Goal: Task Accomplishment & Management: Manage account settings

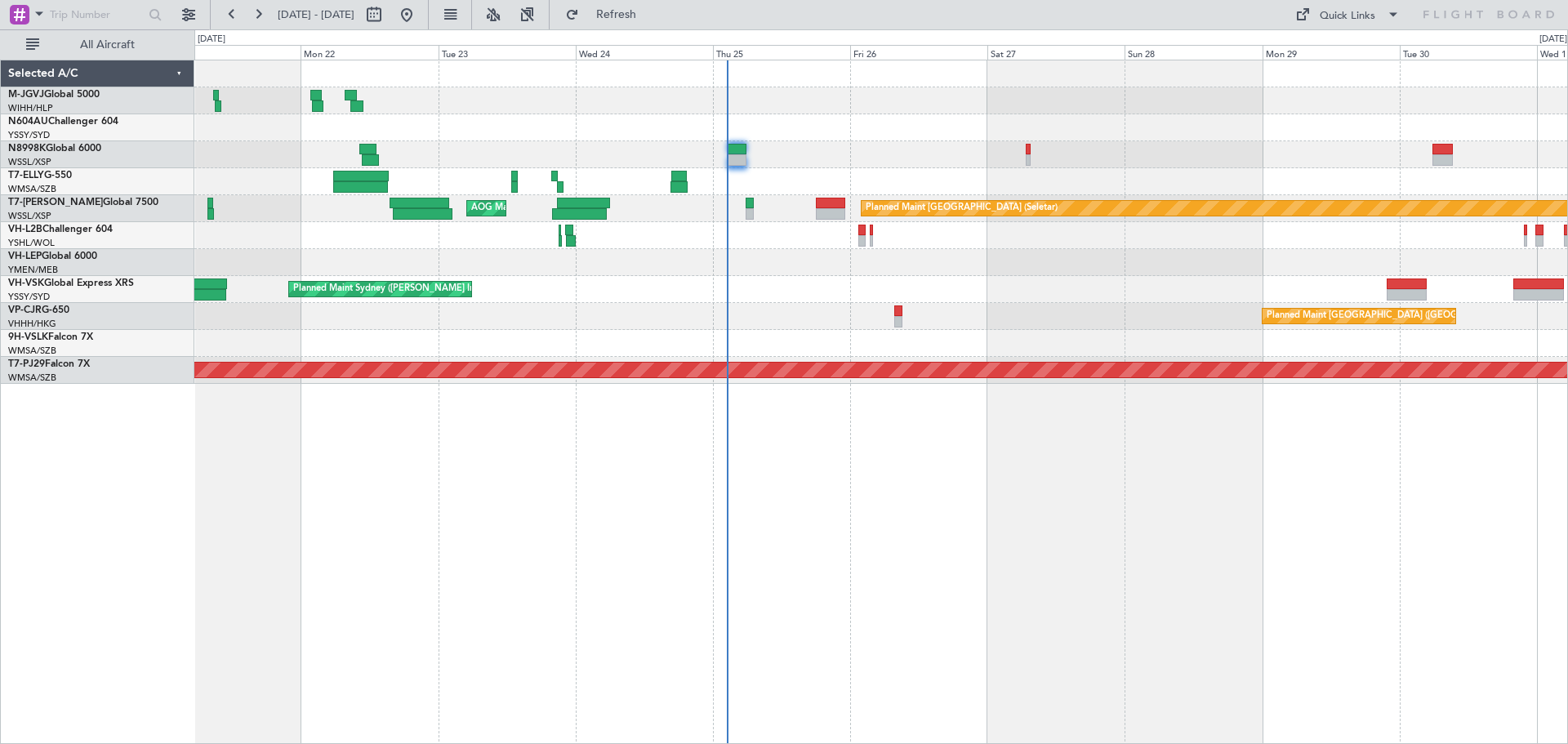
click at [899, 123] on div at bounding box center [881, 128] width 1372 height 27
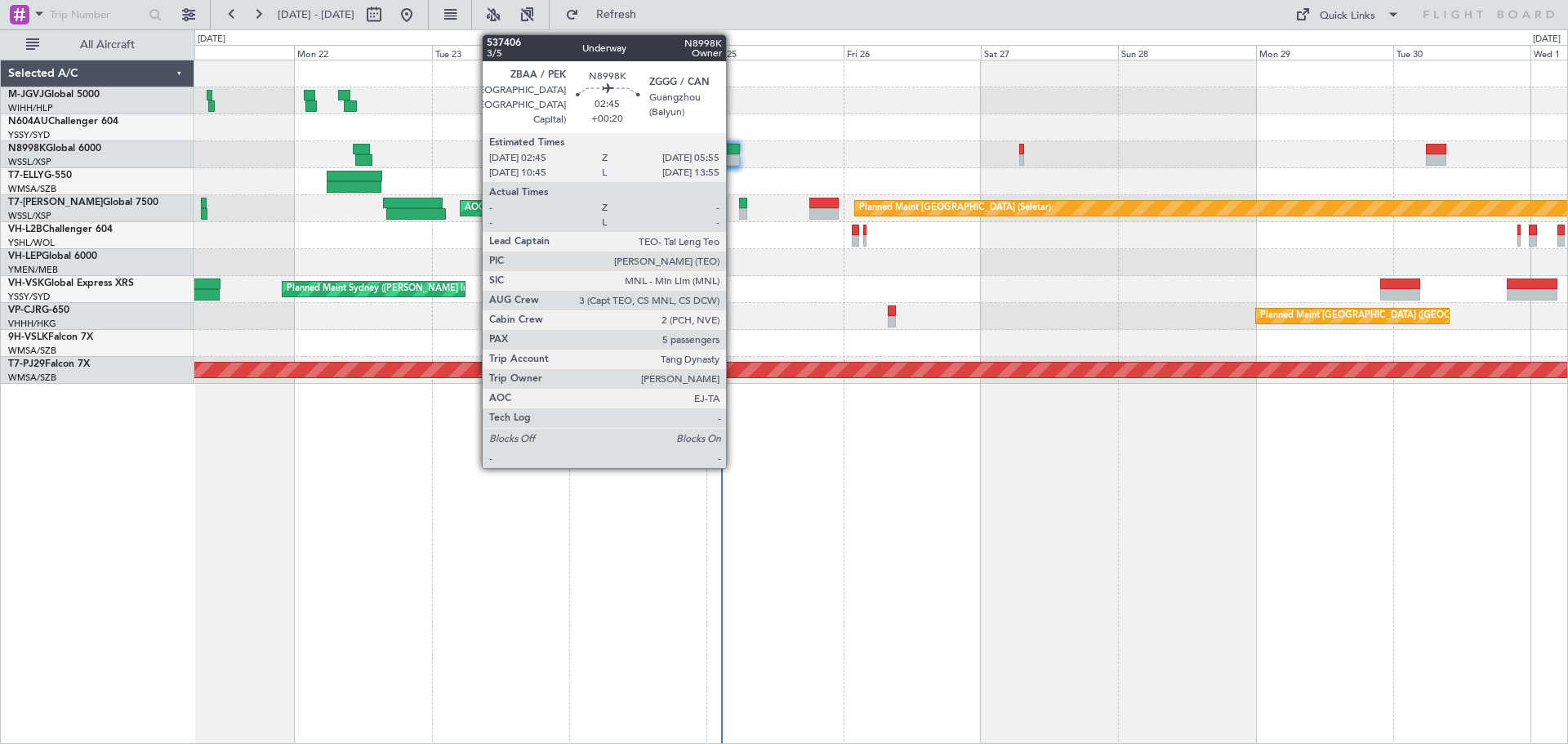
click at [733, 153] on div at bounding box center [731, 149] width 19 height 11
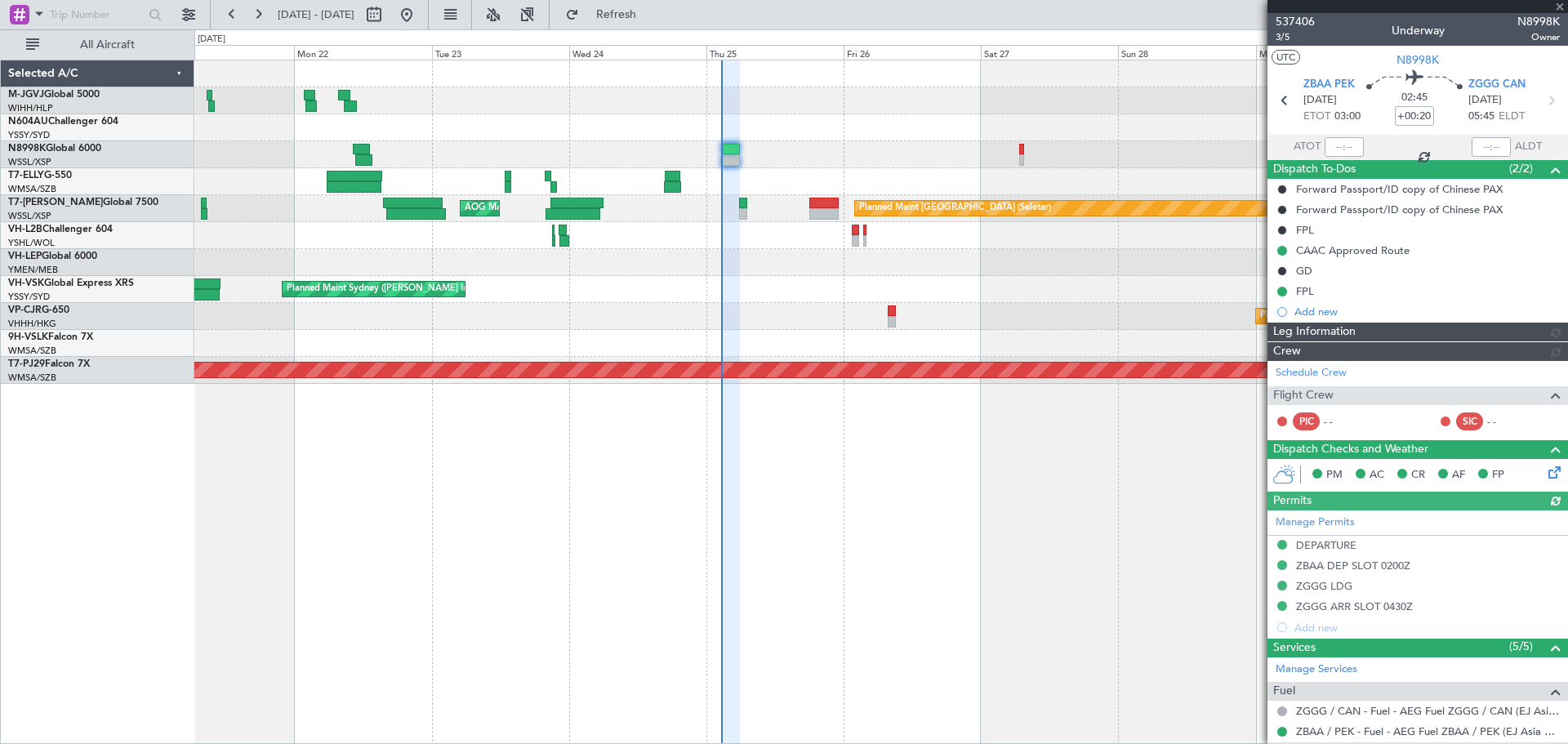
type input "[PERSON_NAME] (HHAFI)"
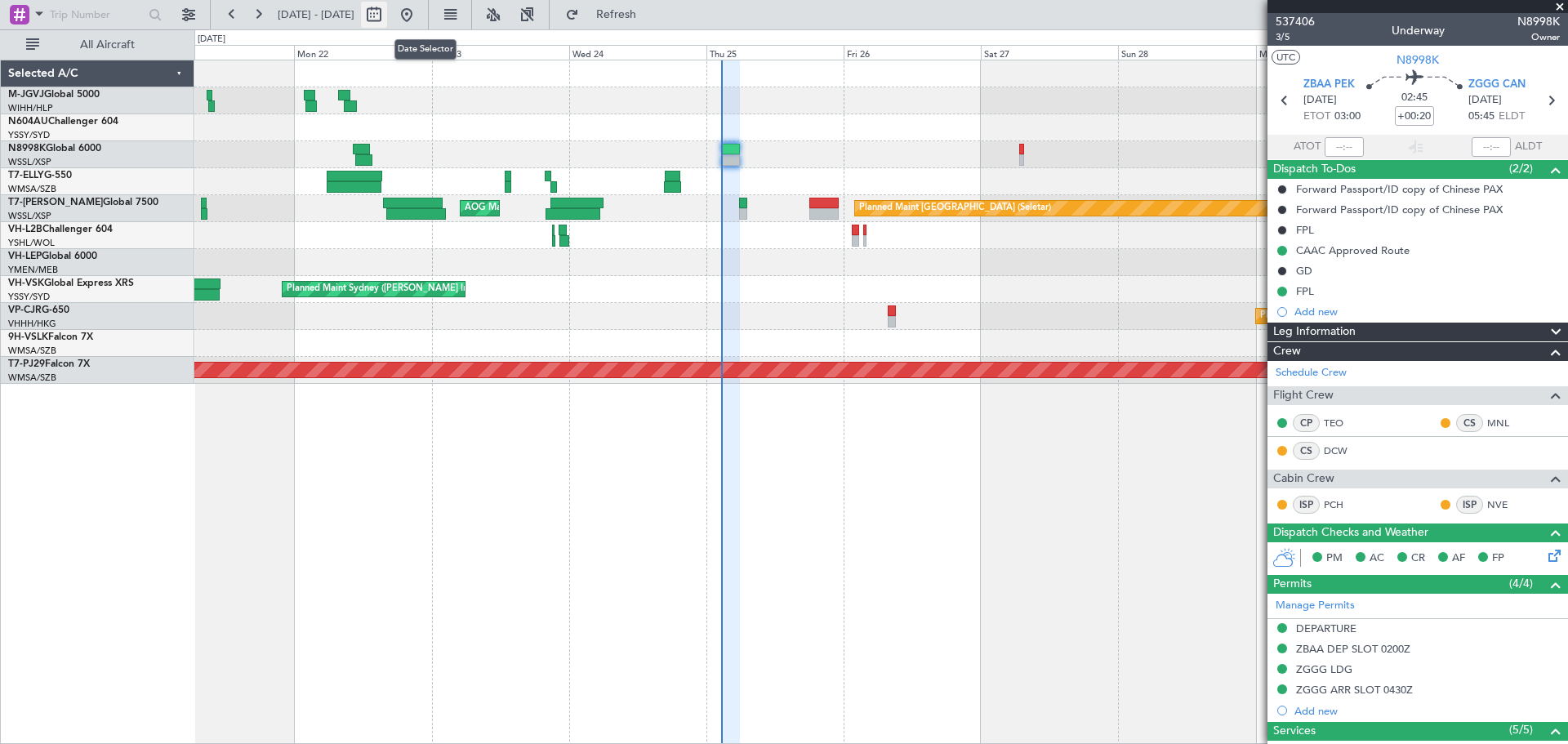
click at [388, 15] on button at bounding box center [374, 15] width 26 height 26
select select "9"
select select "2025"
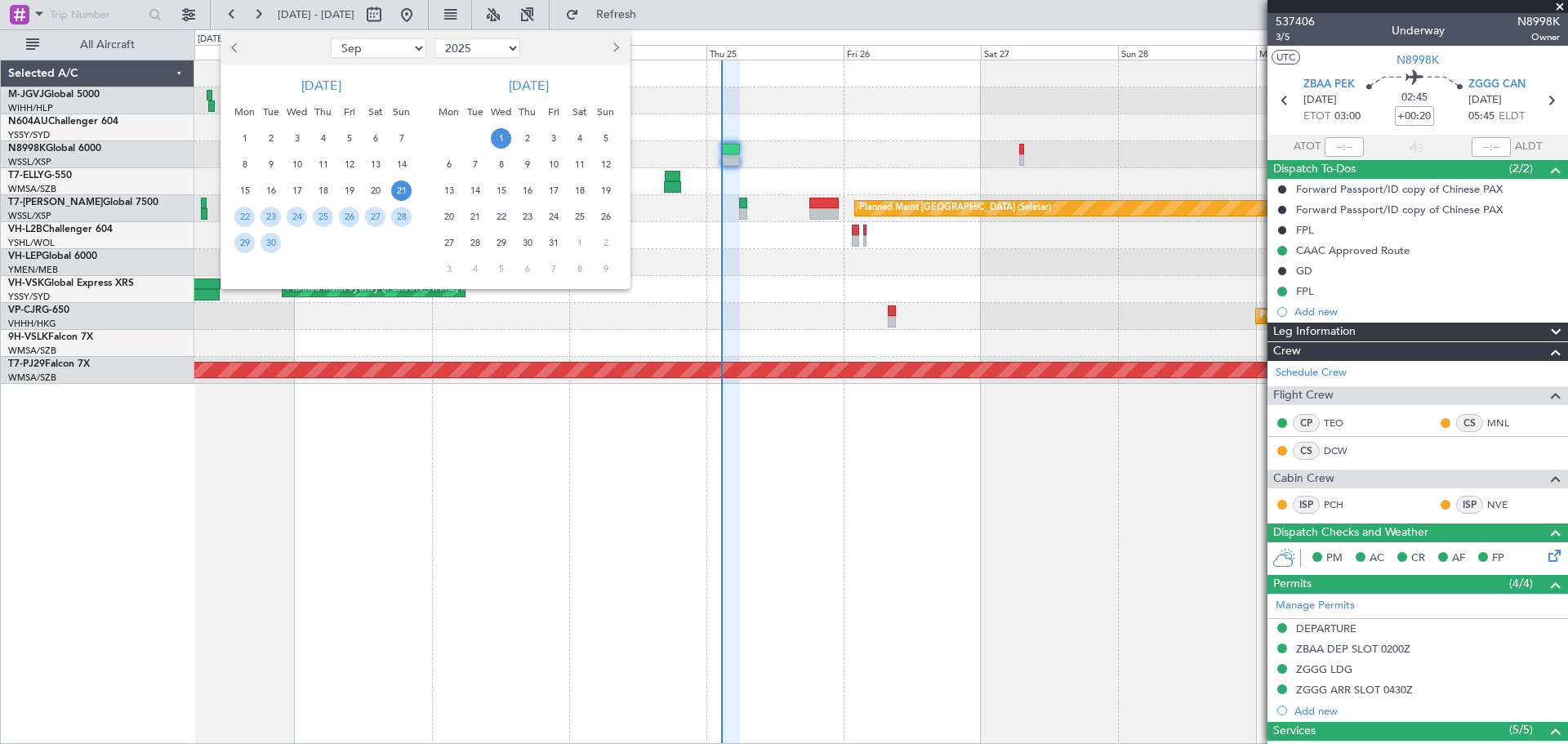
click at [193, 12] on div at bounding box center [784, 372] width 1568 height 744
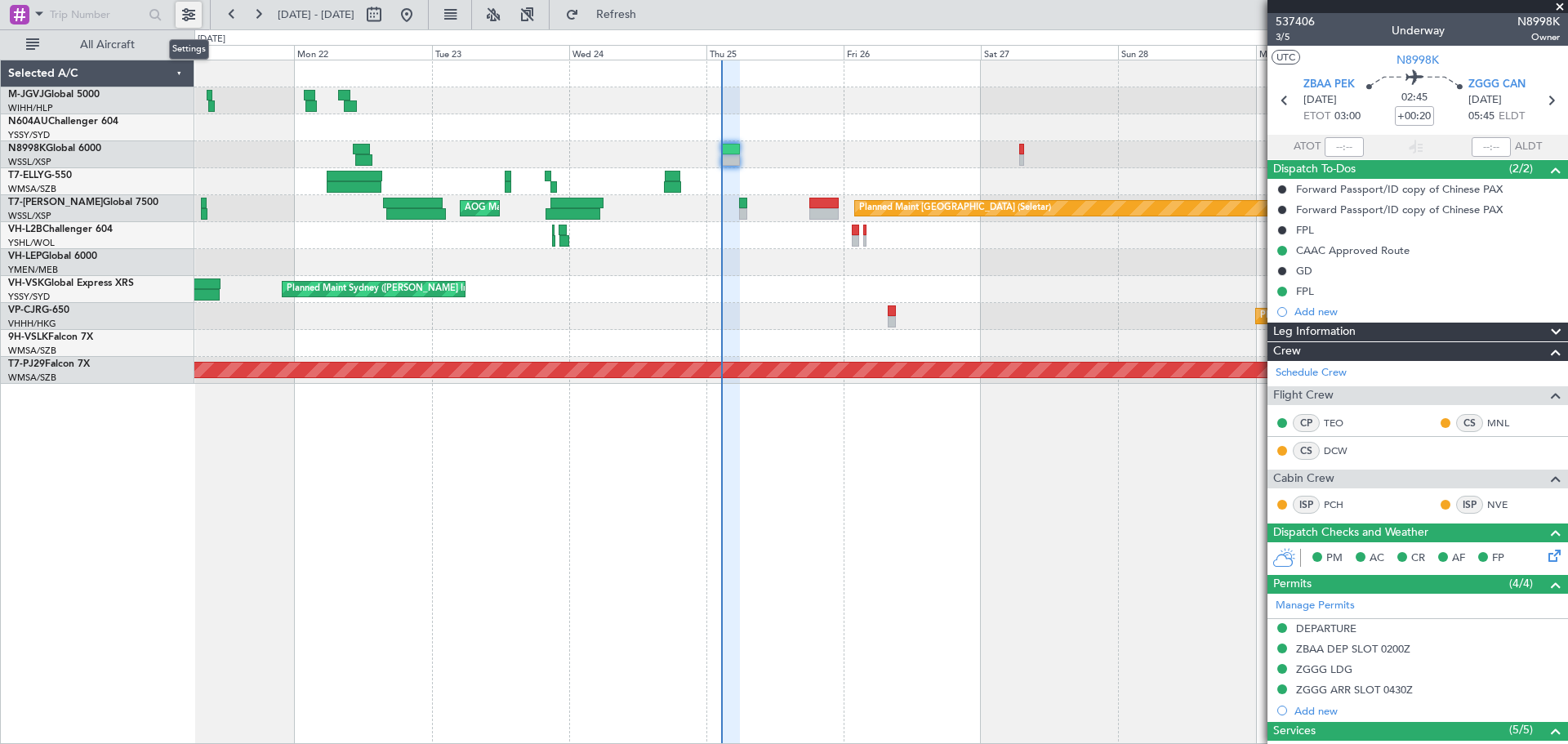
click at [190, 9] on button at bounding box center [189, 15] width 26 height 26
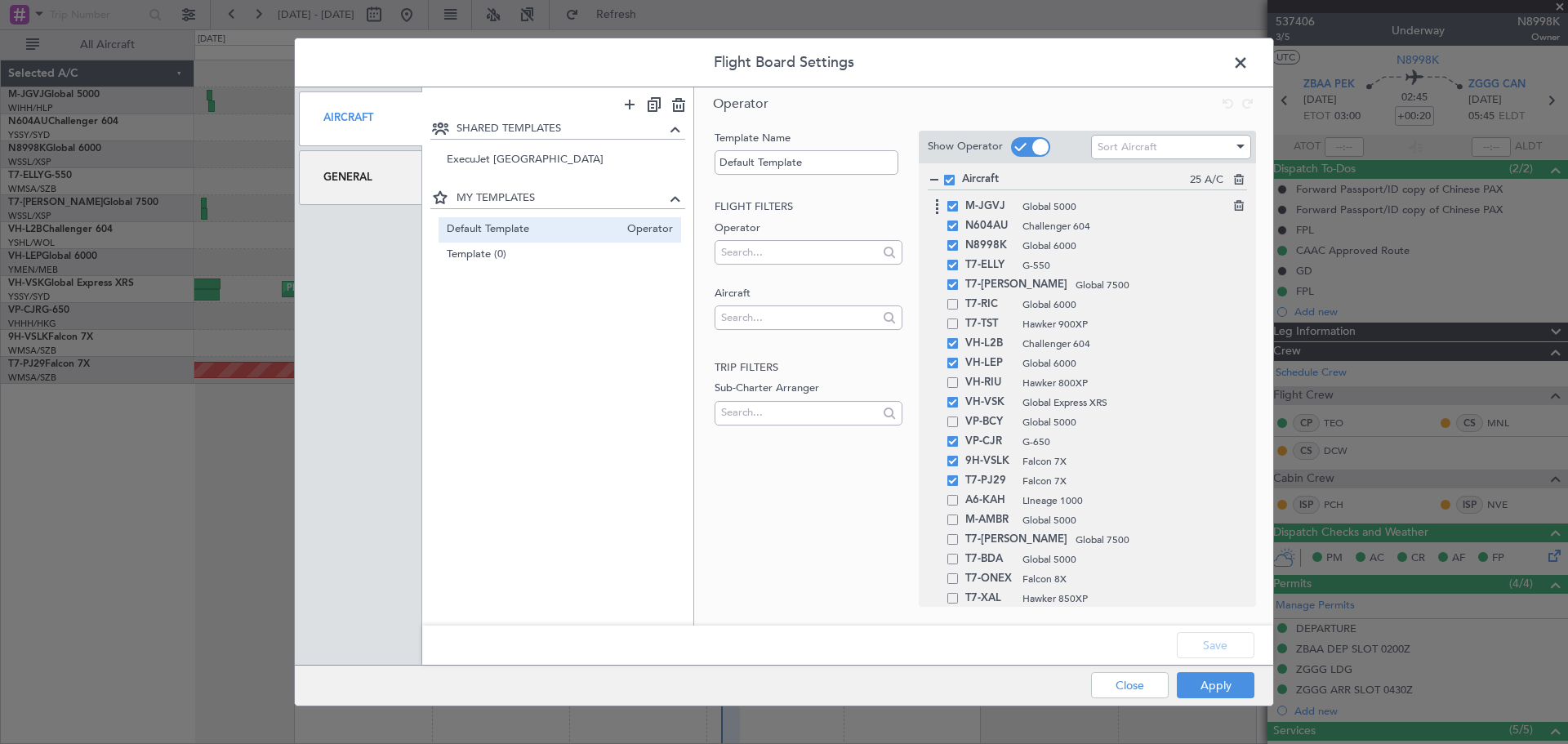
click at [955, 207] on span at bounding box center [952, 206] width 10 height 10
click at [958, 201] on input "checkbox" at bounding box center [958, 201] width 0 height 0
click at [951, 220] on span at bounding box center [952, 225] width 10 height 10
click at [958, 220] on input "checkbox" at bounding box center [958, 220] width 0 height 0
click at [1195, 639] on button "Save" at bounding box center [1215, 646] width 78 height 26
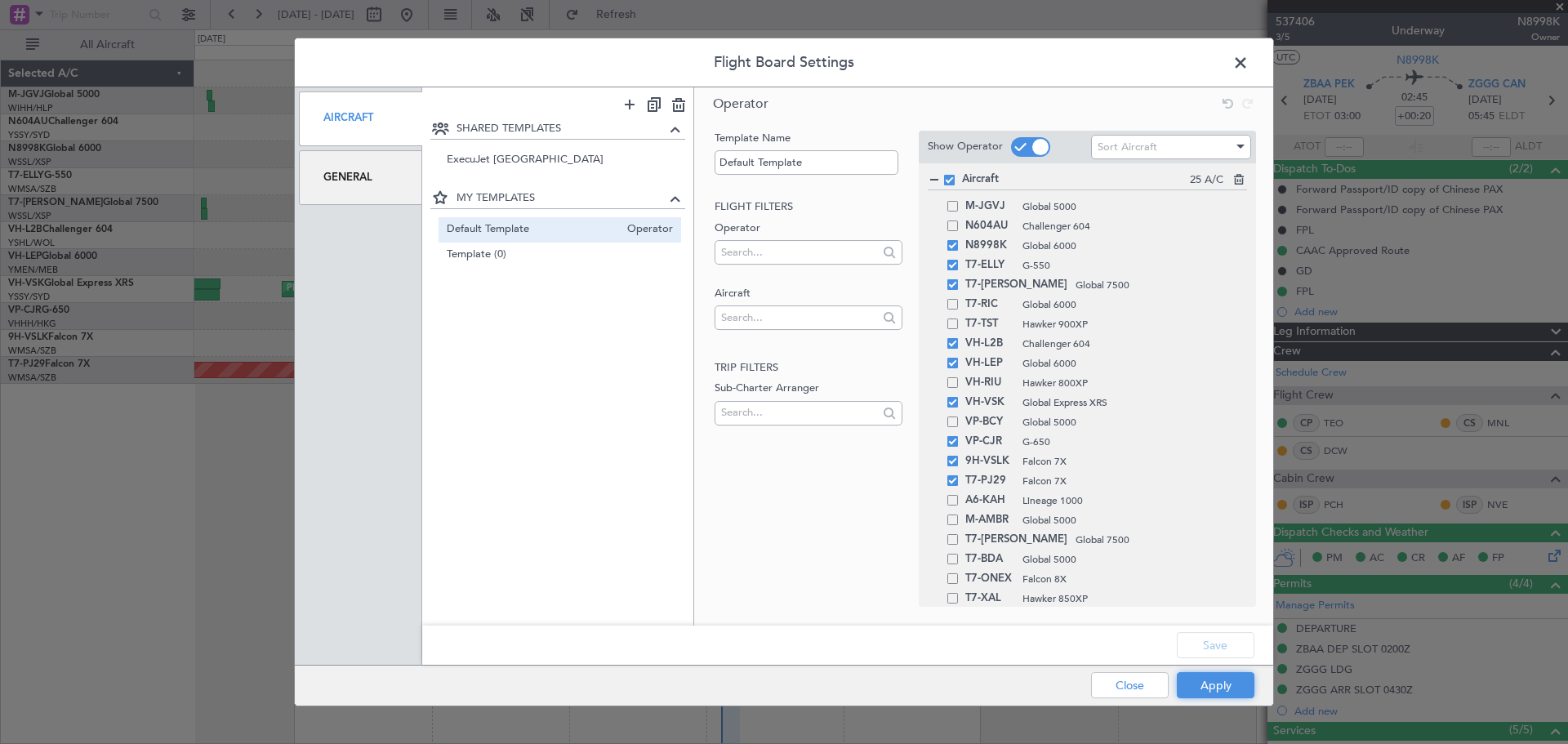
click at [1198, 678] on button "Apply" at bounding box center [1215, 685] width 78 height 26
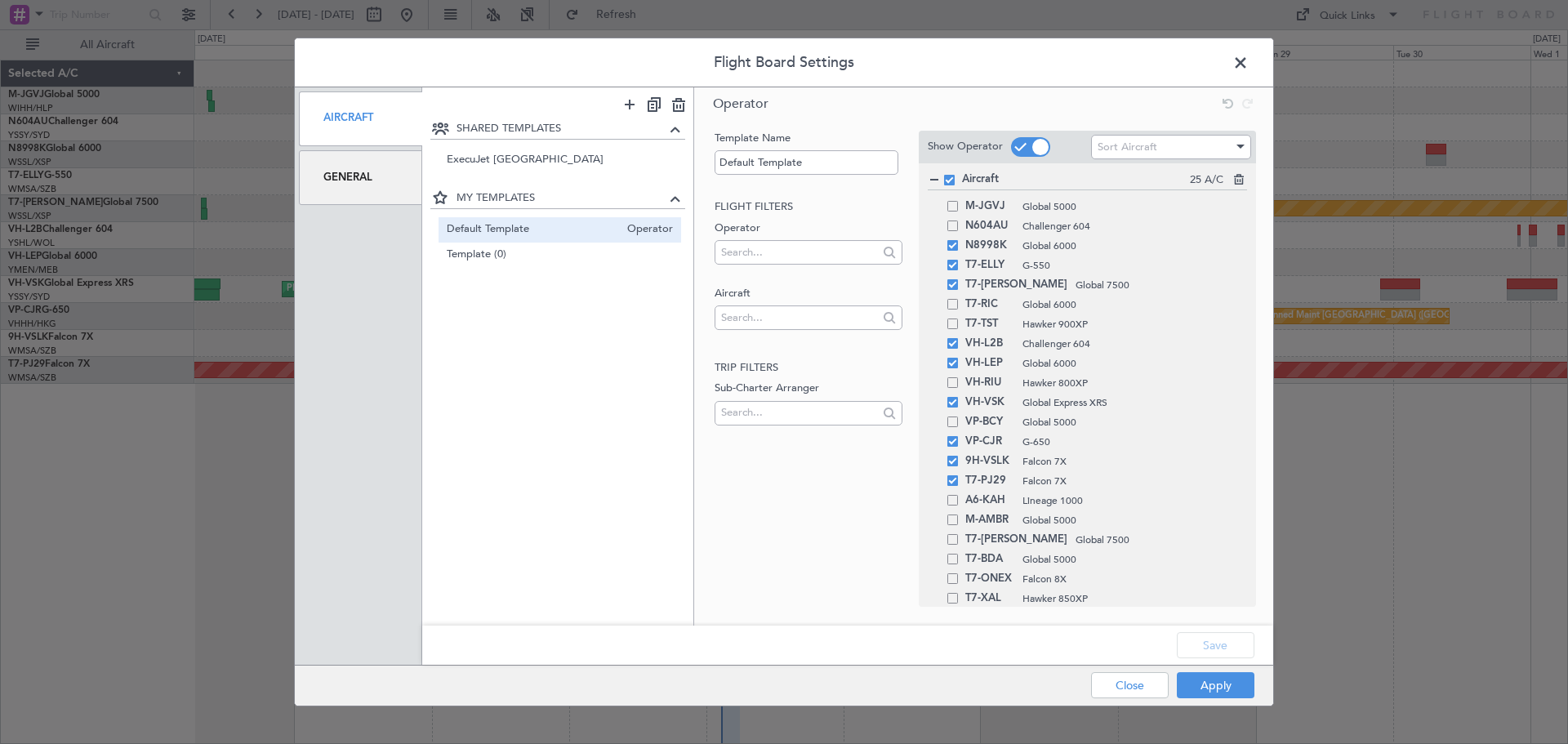
type input "0"
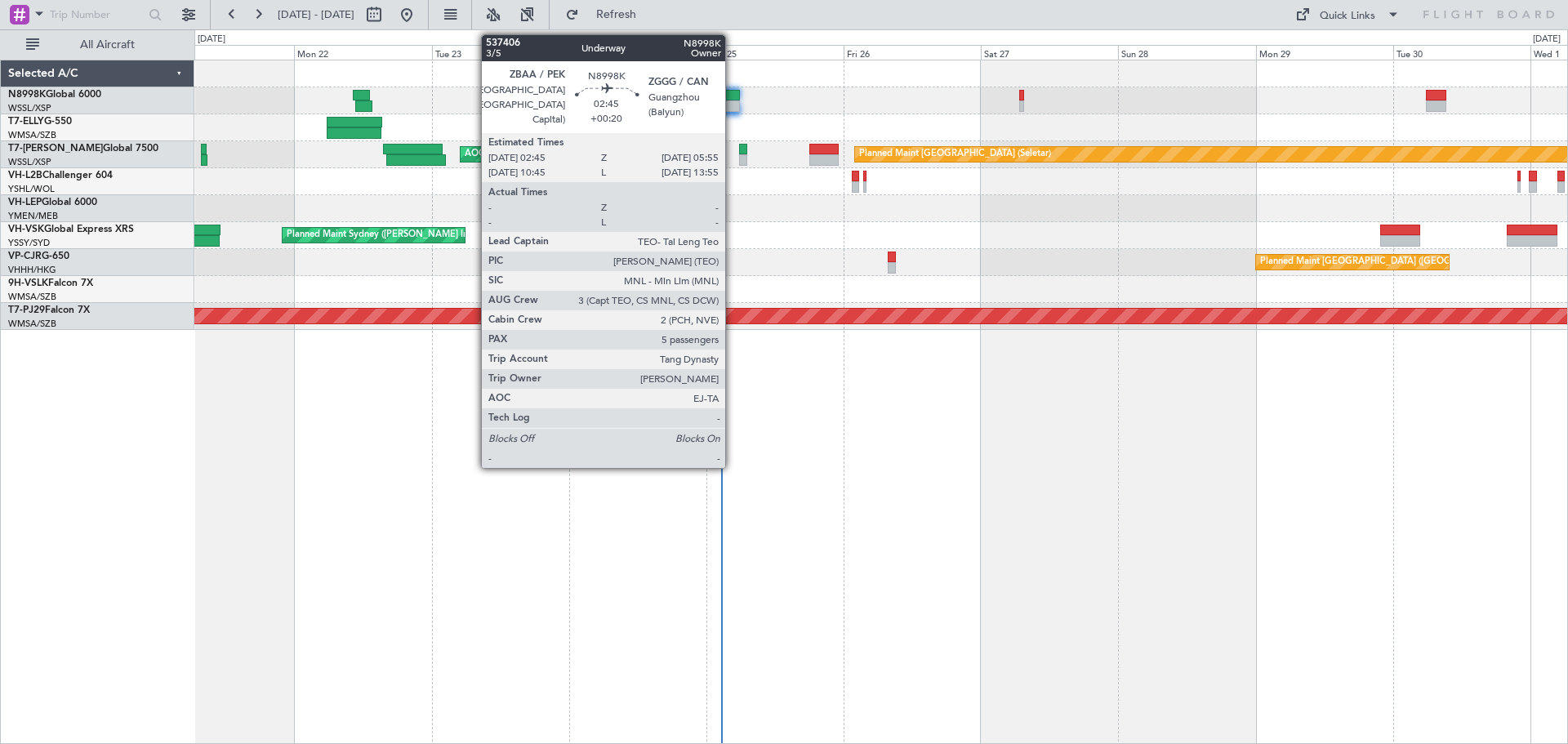
click at [732, 98] on div at bounding box center [731, 95] width 19 height 11
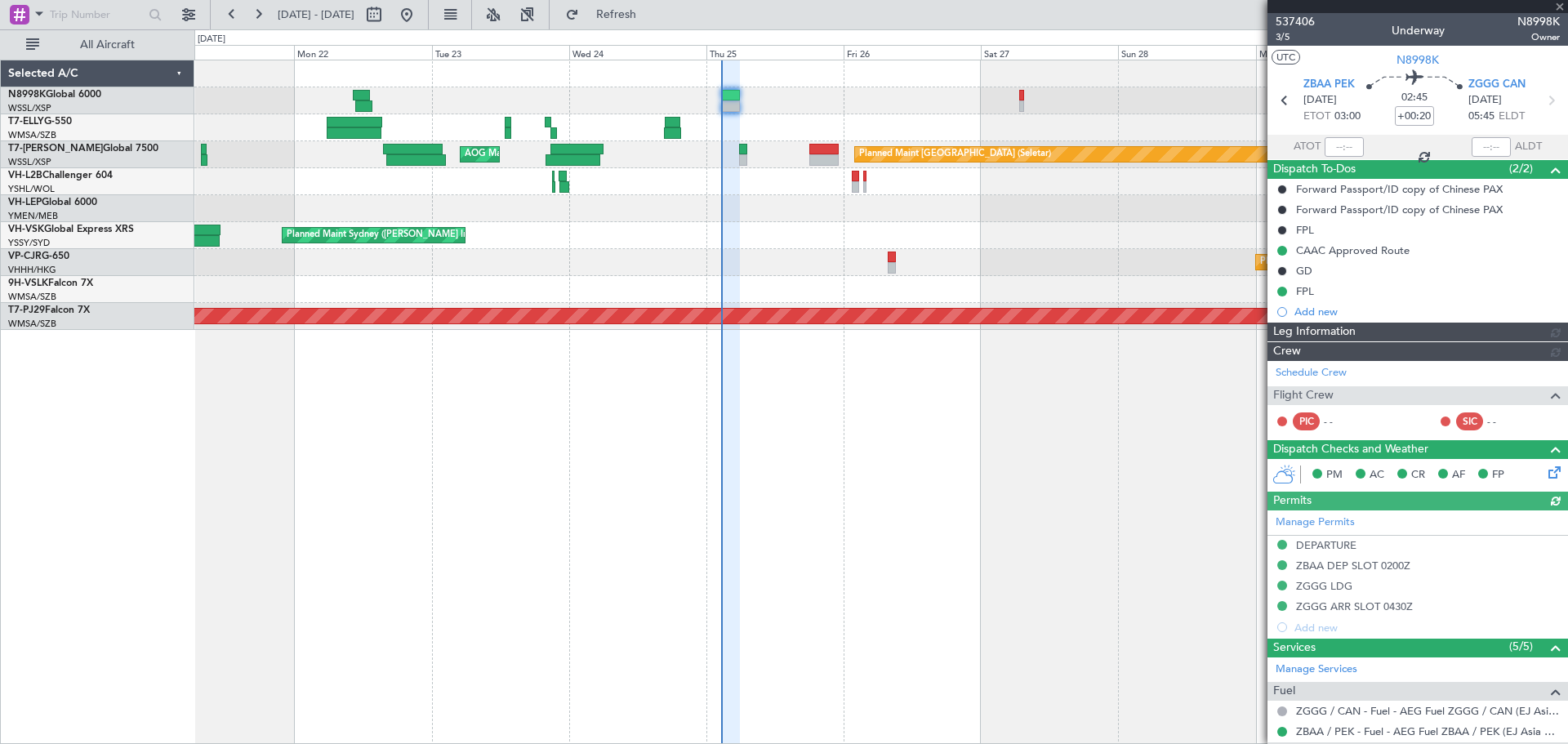
type input "[PERSON_NAME] (HHAFI)"
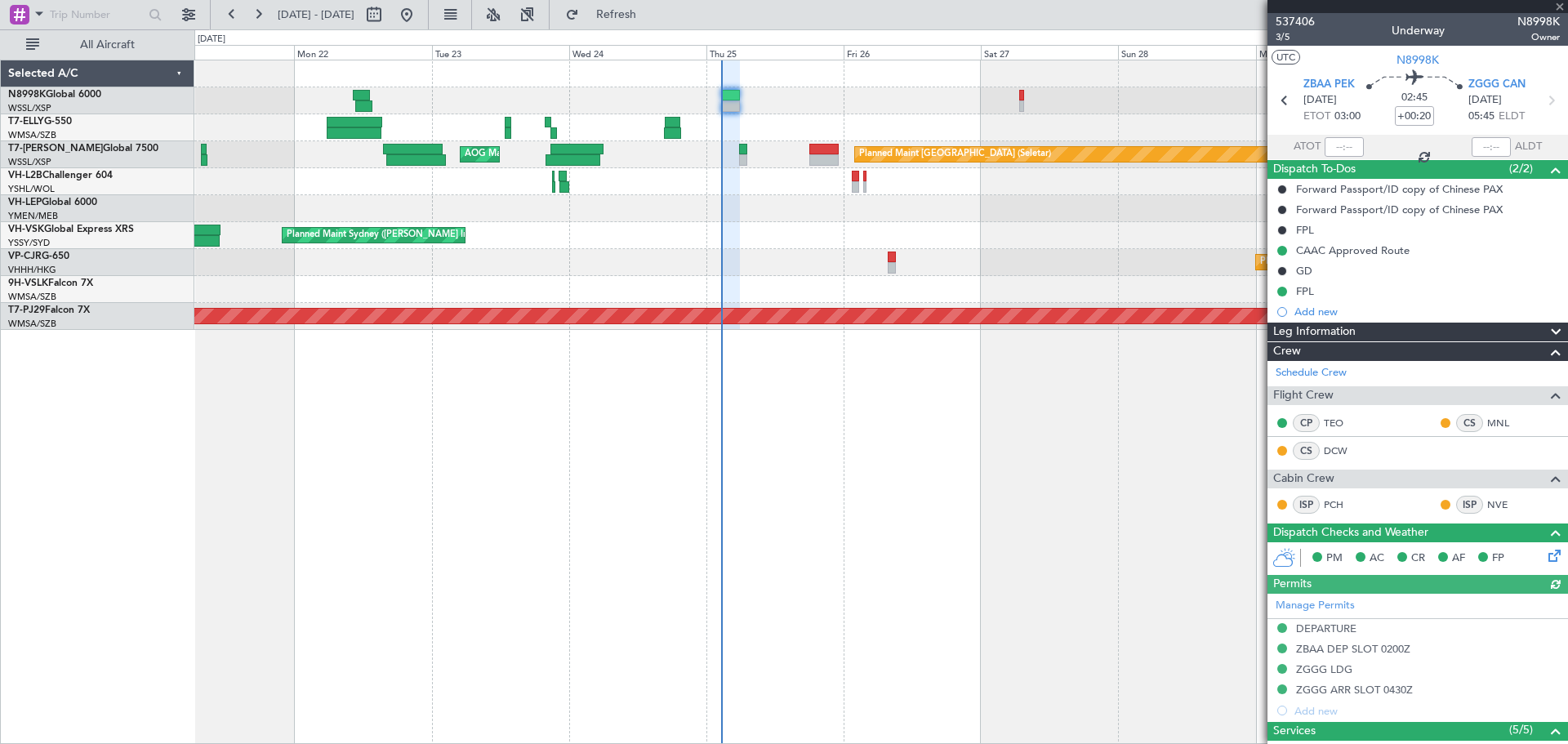
type input "[PERSON_NAME] (HHAFI)"
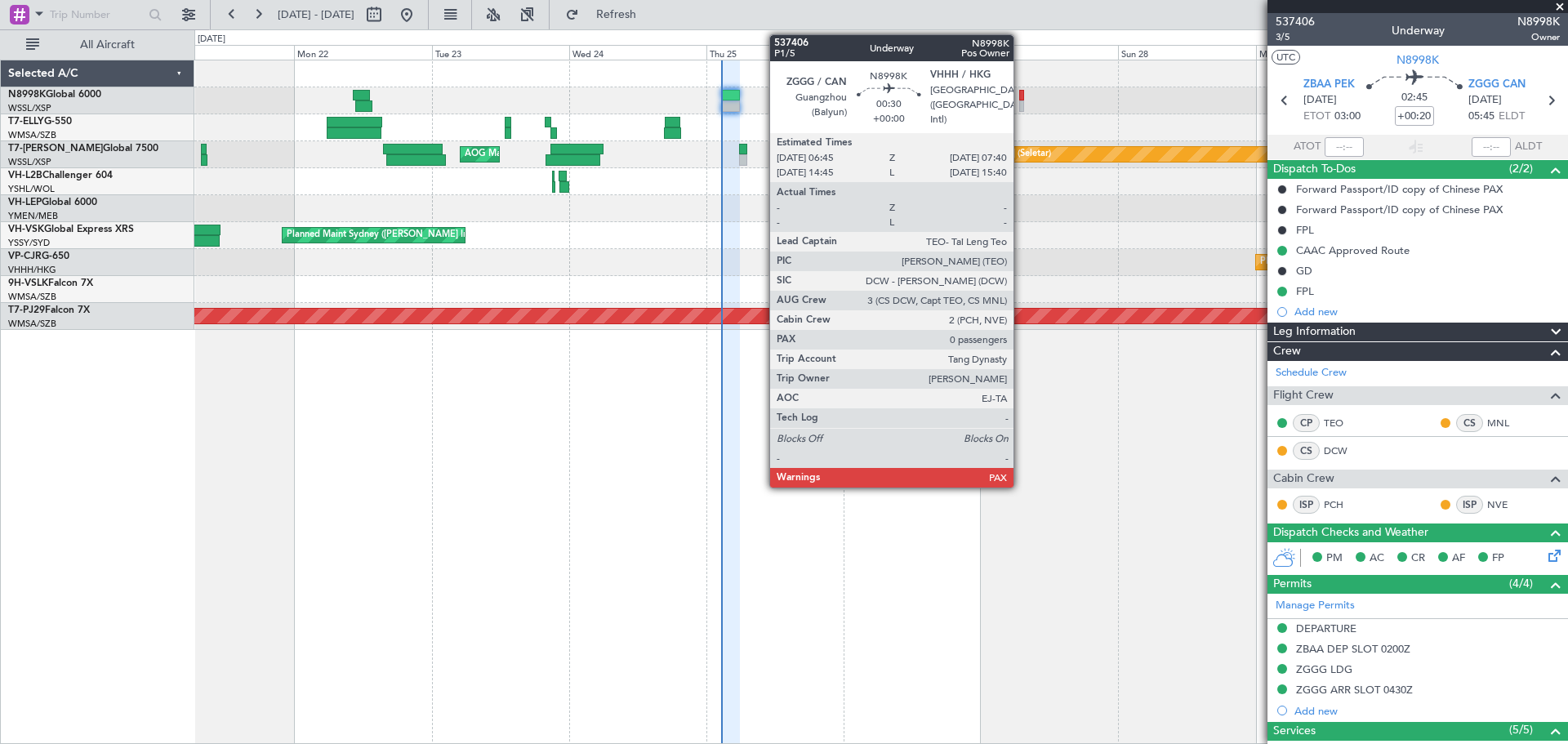
click at [1021, 99] on div at bounding box center [1022, 95] width 6 height 11
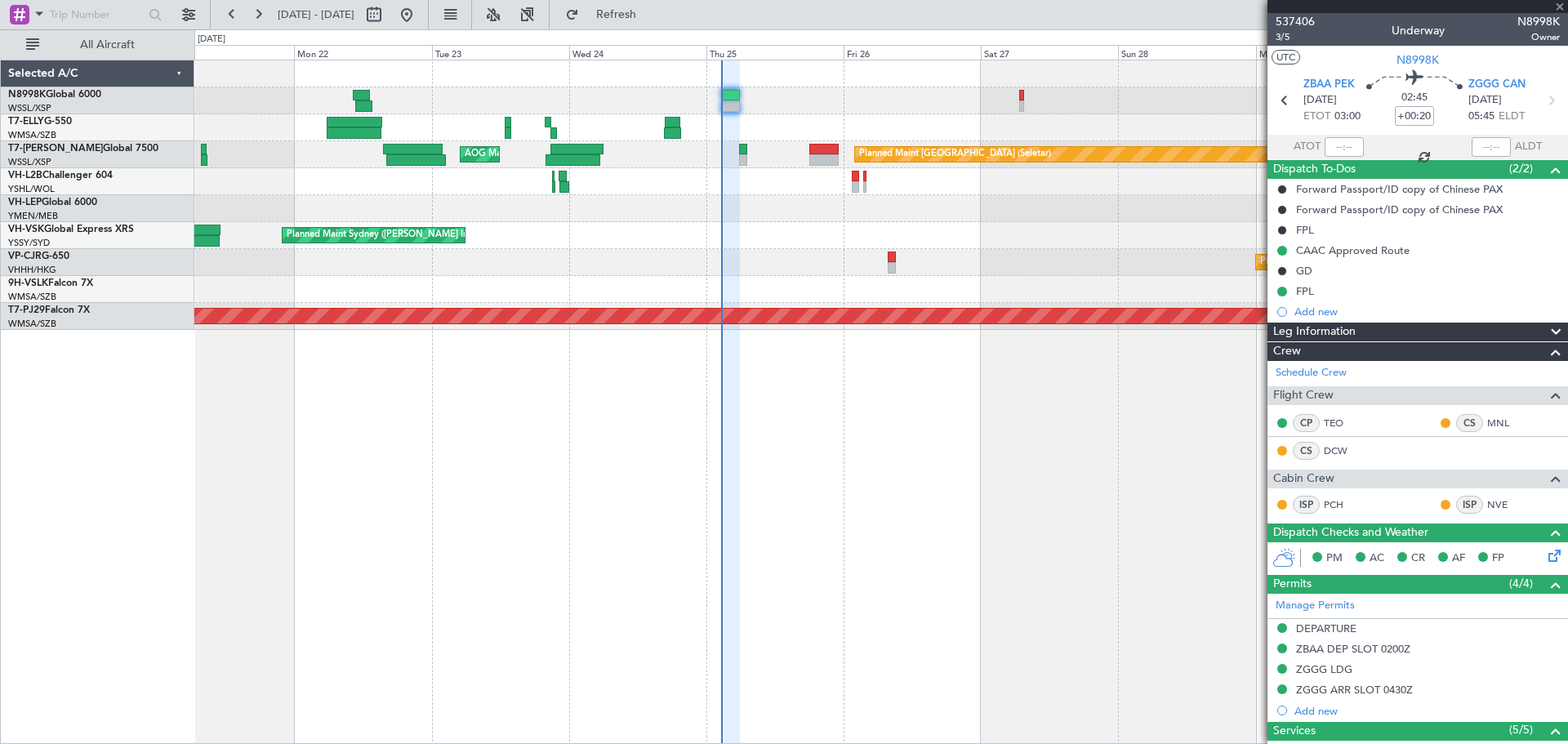
type input "0"
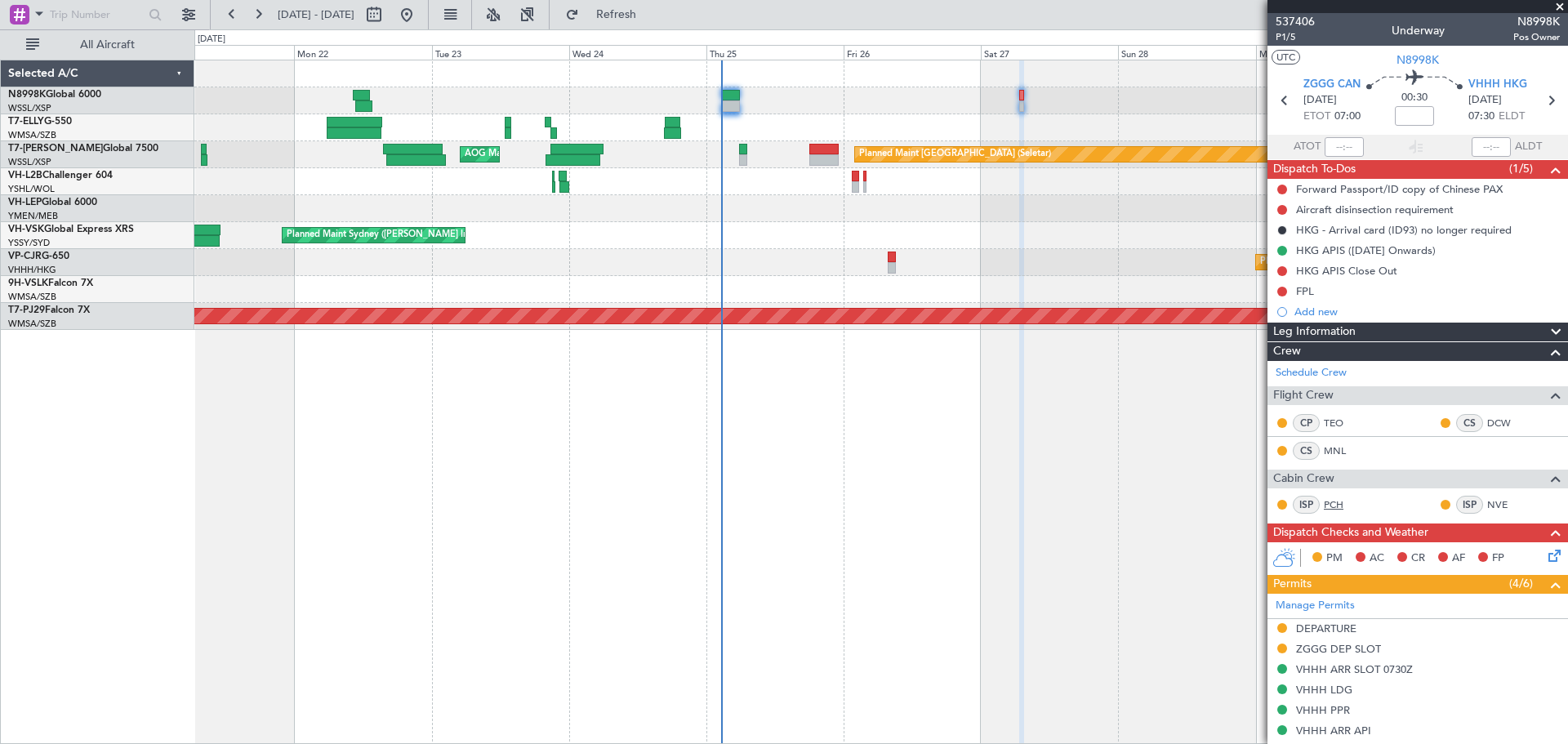
scroll to position [228, 0]
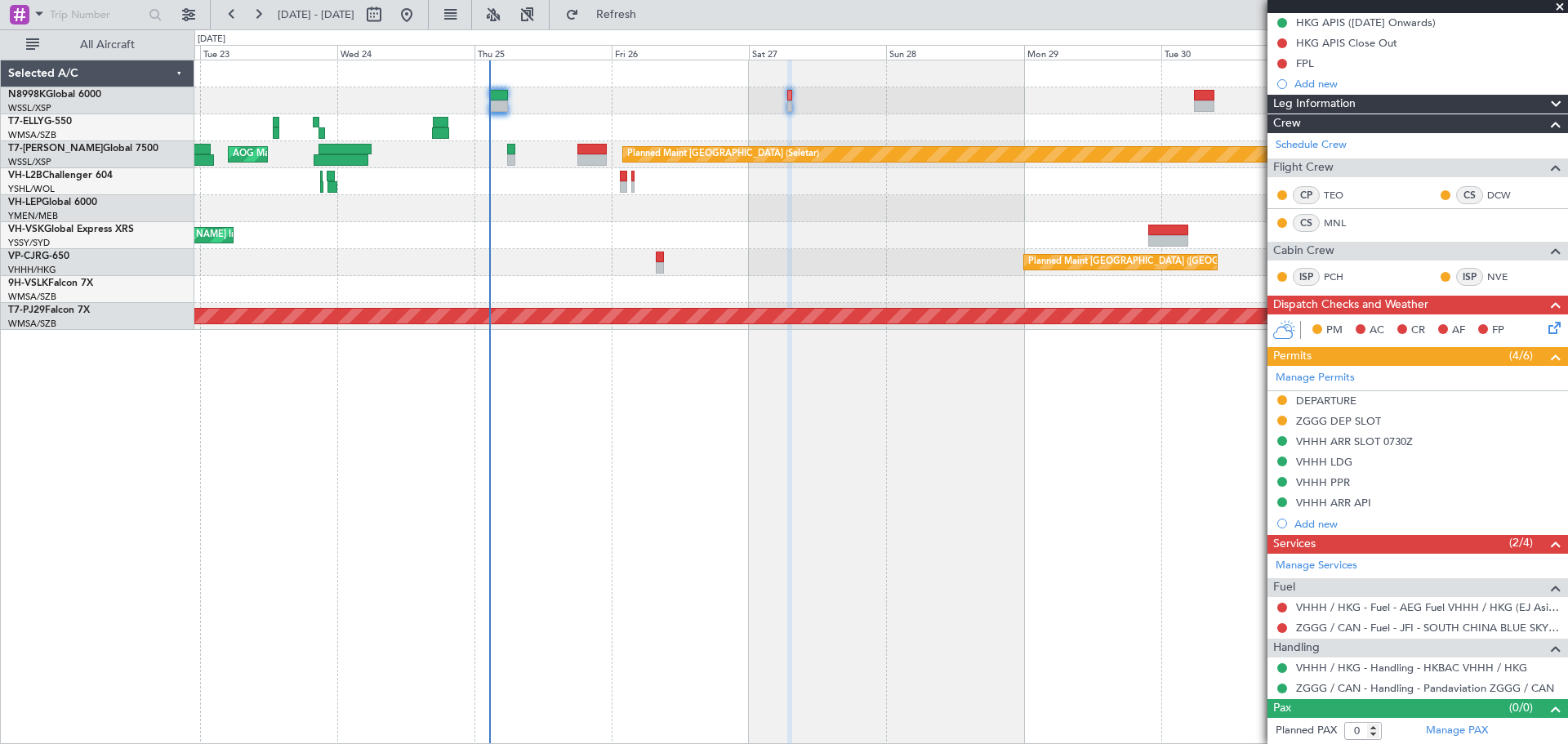
click at [893, 182] on div "[PERSON_NAME] [GEOGRAPHIC_DATA] (Dubai Intl) Planned Maint [GEOGRAPHIC_DATA] ([…" at bounding box center [881, 195] width 1372 height 269
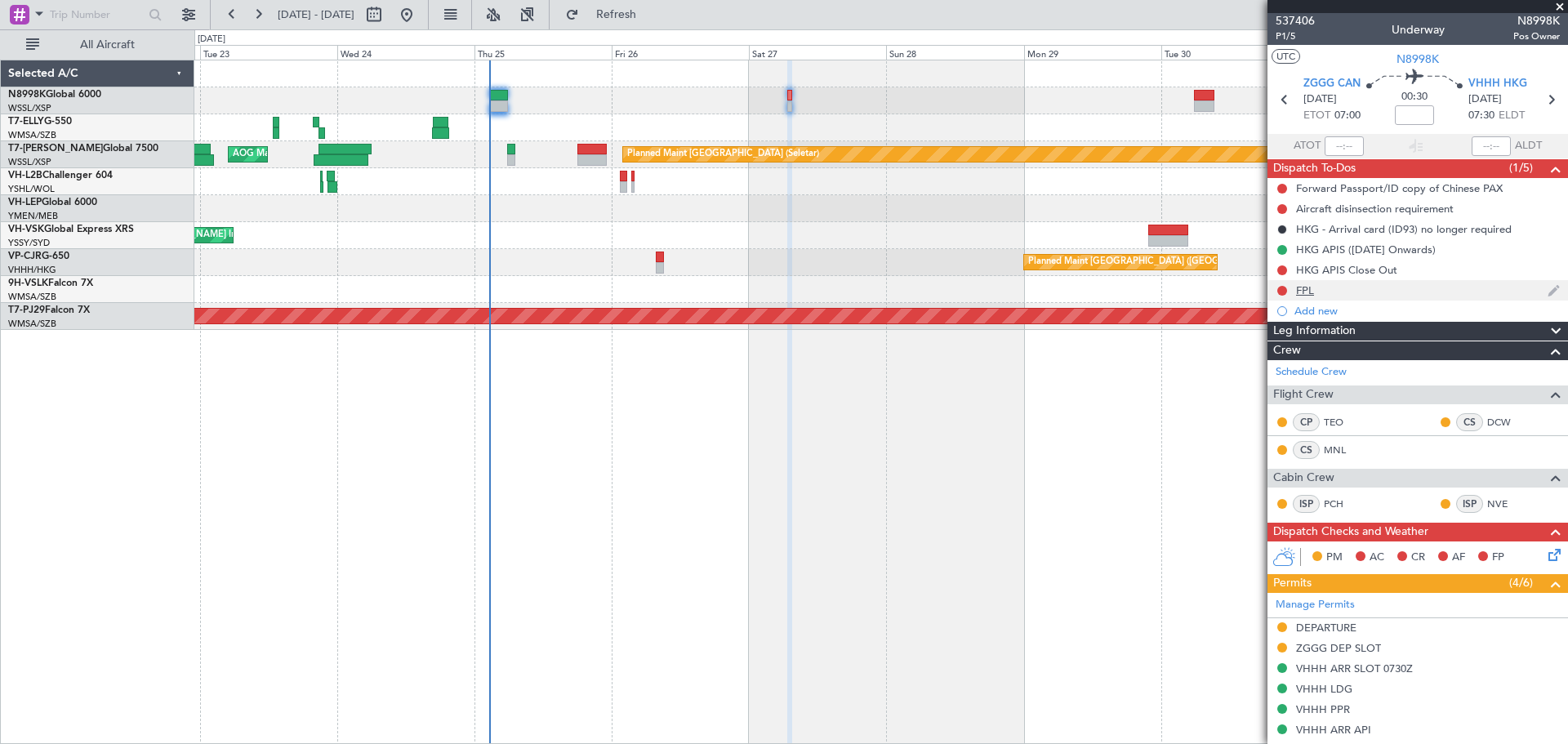
scroll to position [0, 0]
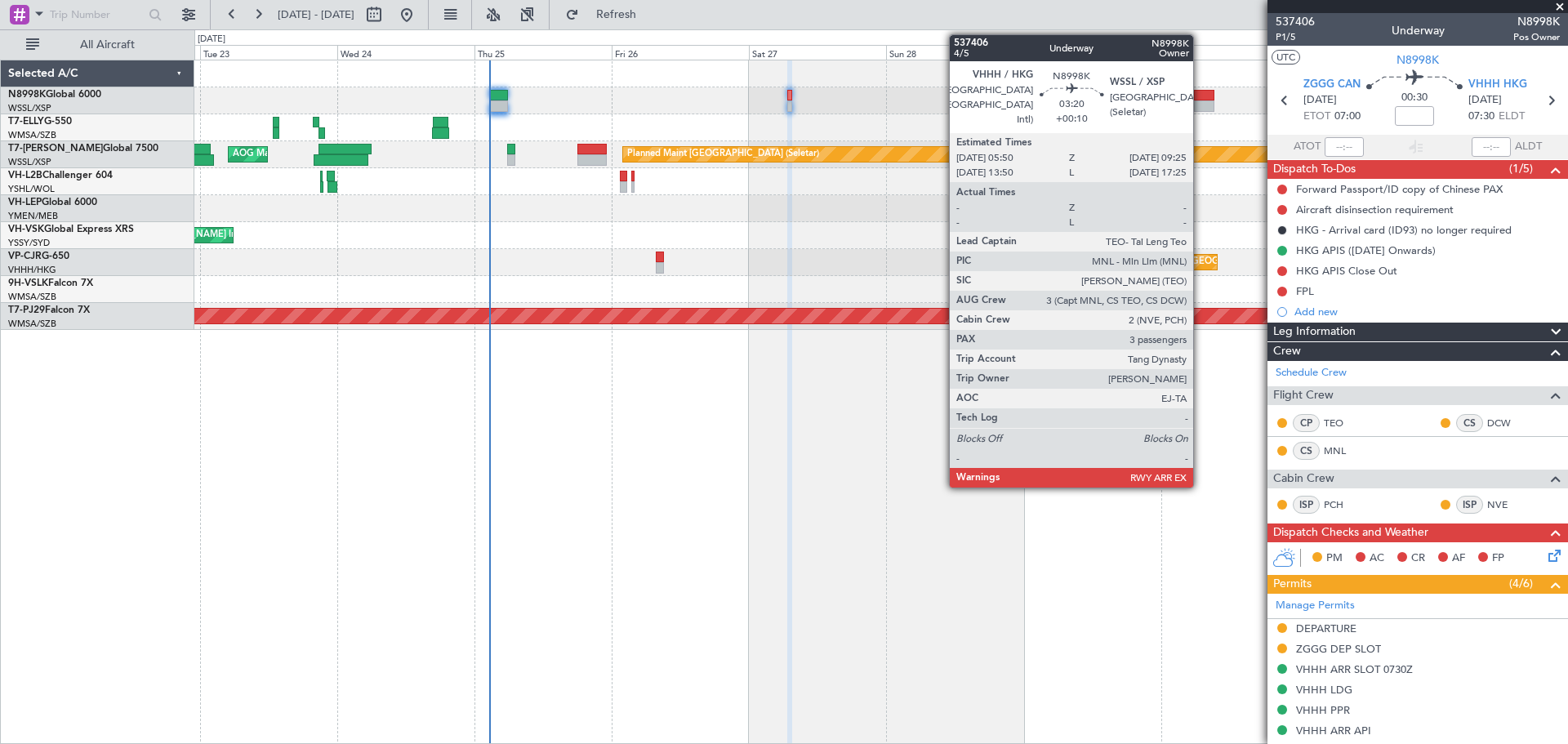
click at [1200, 97] on div at bounding box center [1204, 95] width 21 height 11
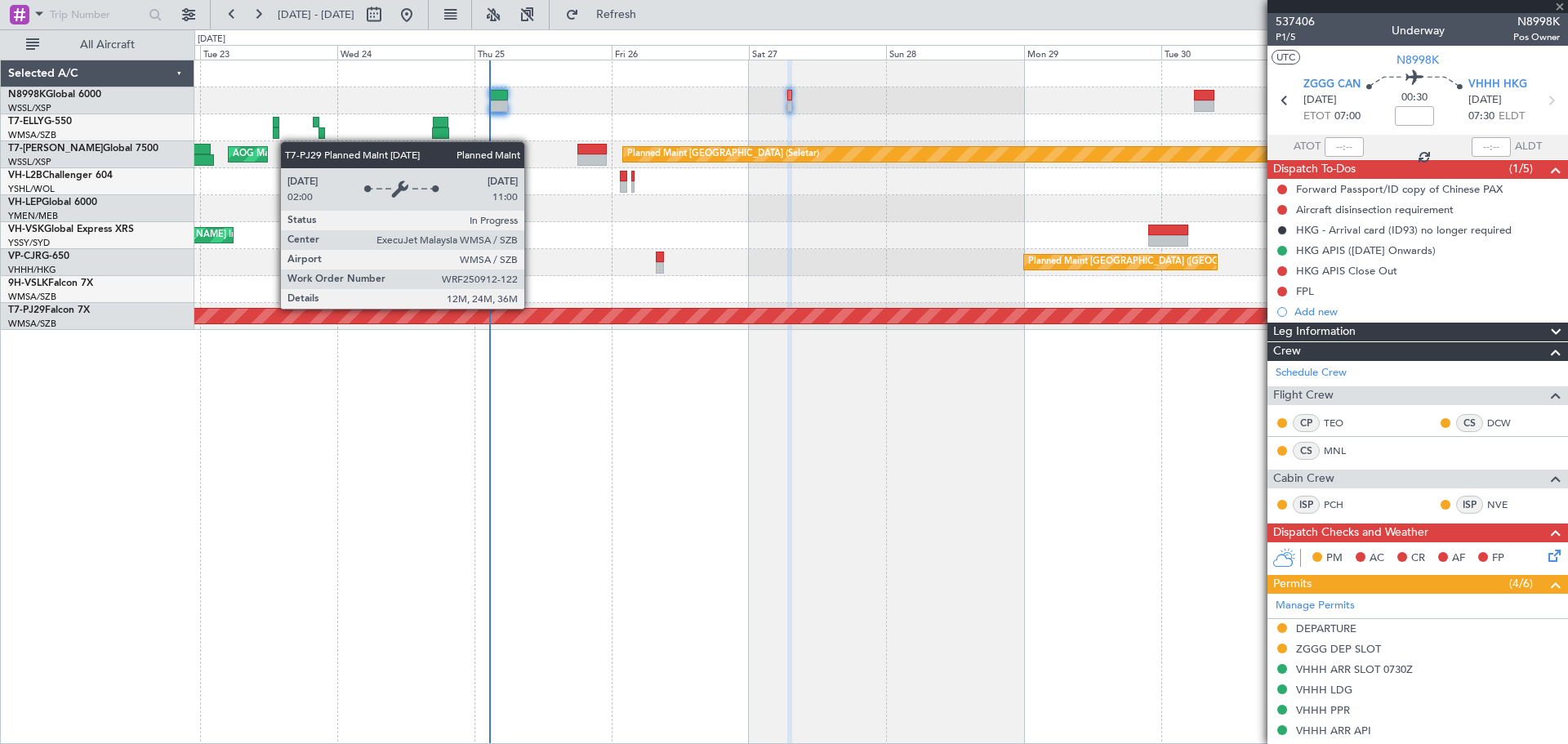
type input "+00:10"
type input "3"
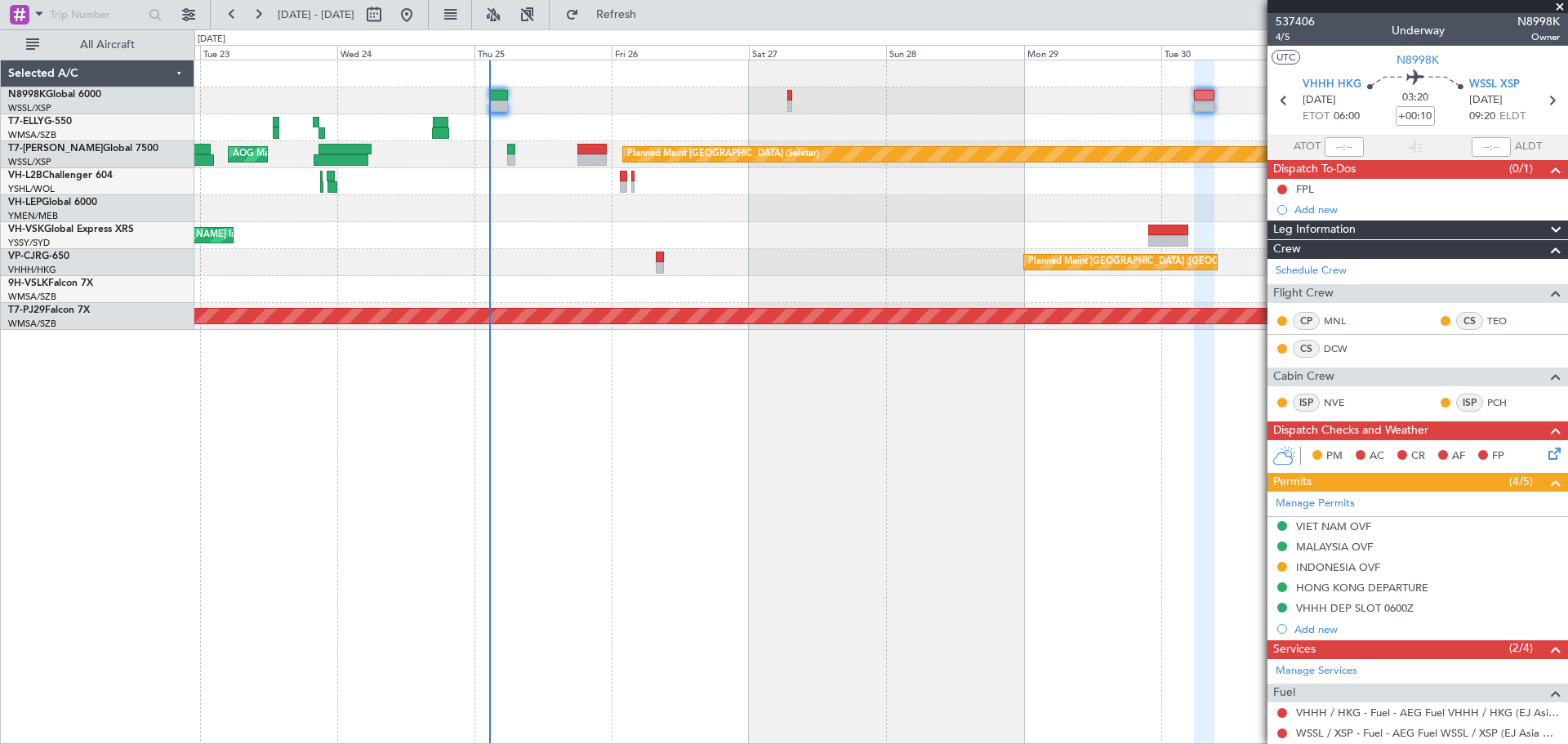
click at [1020, 201] on div at bounding box center [881, 208] width 1372 height 27
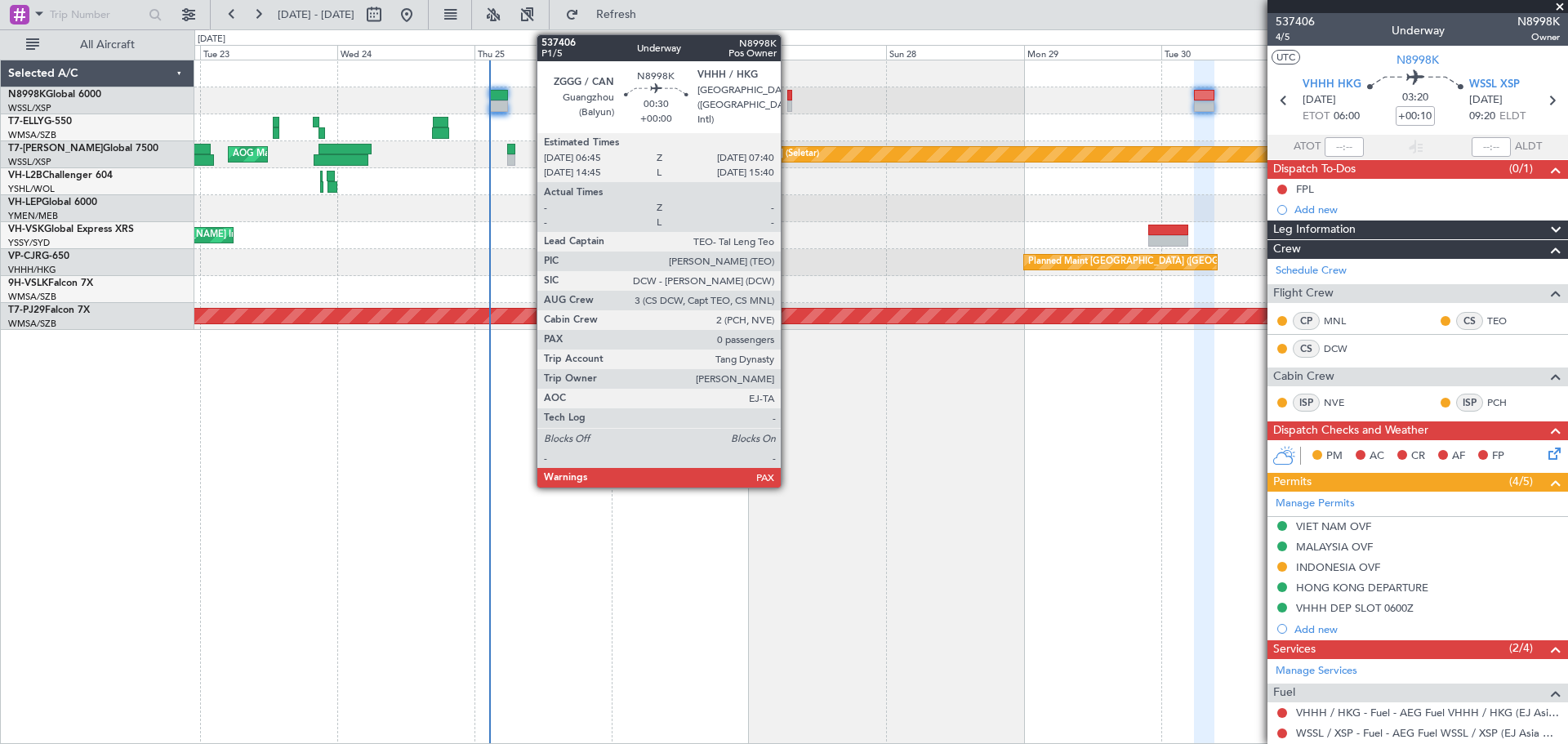
click at [788, 99] on div at bounding box center [790, 95] width 6 height 11
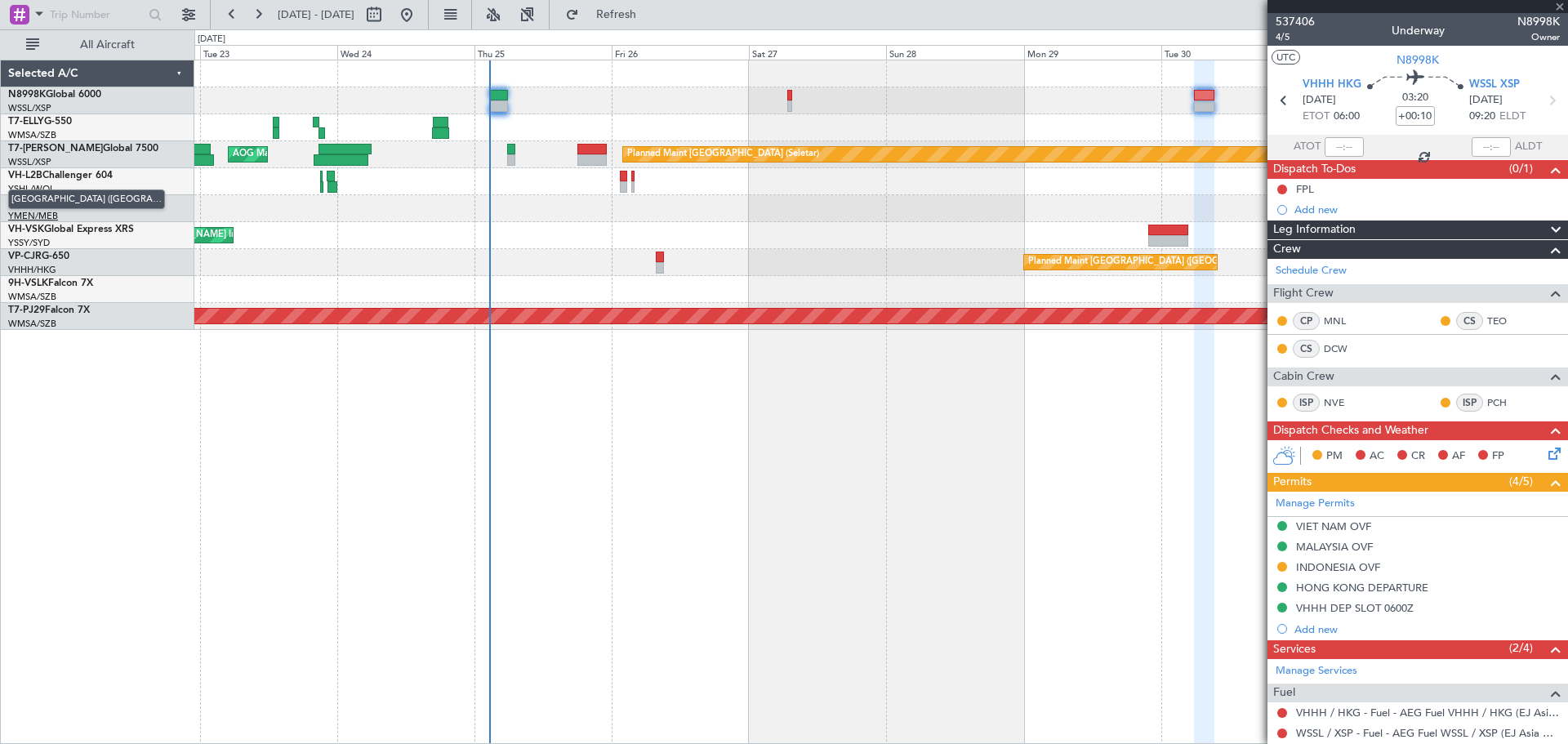
type input "0"
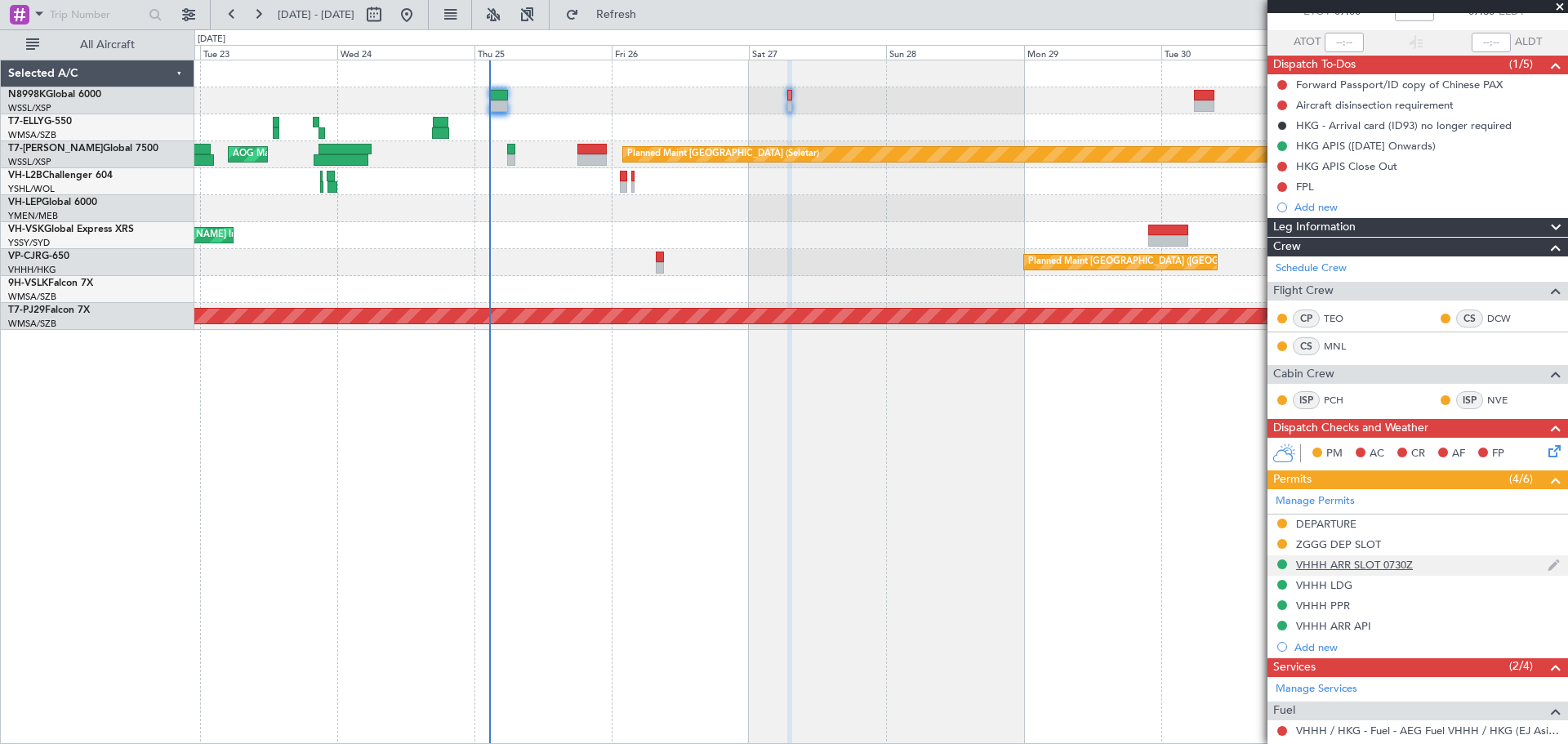
scroll to position [136, 0]
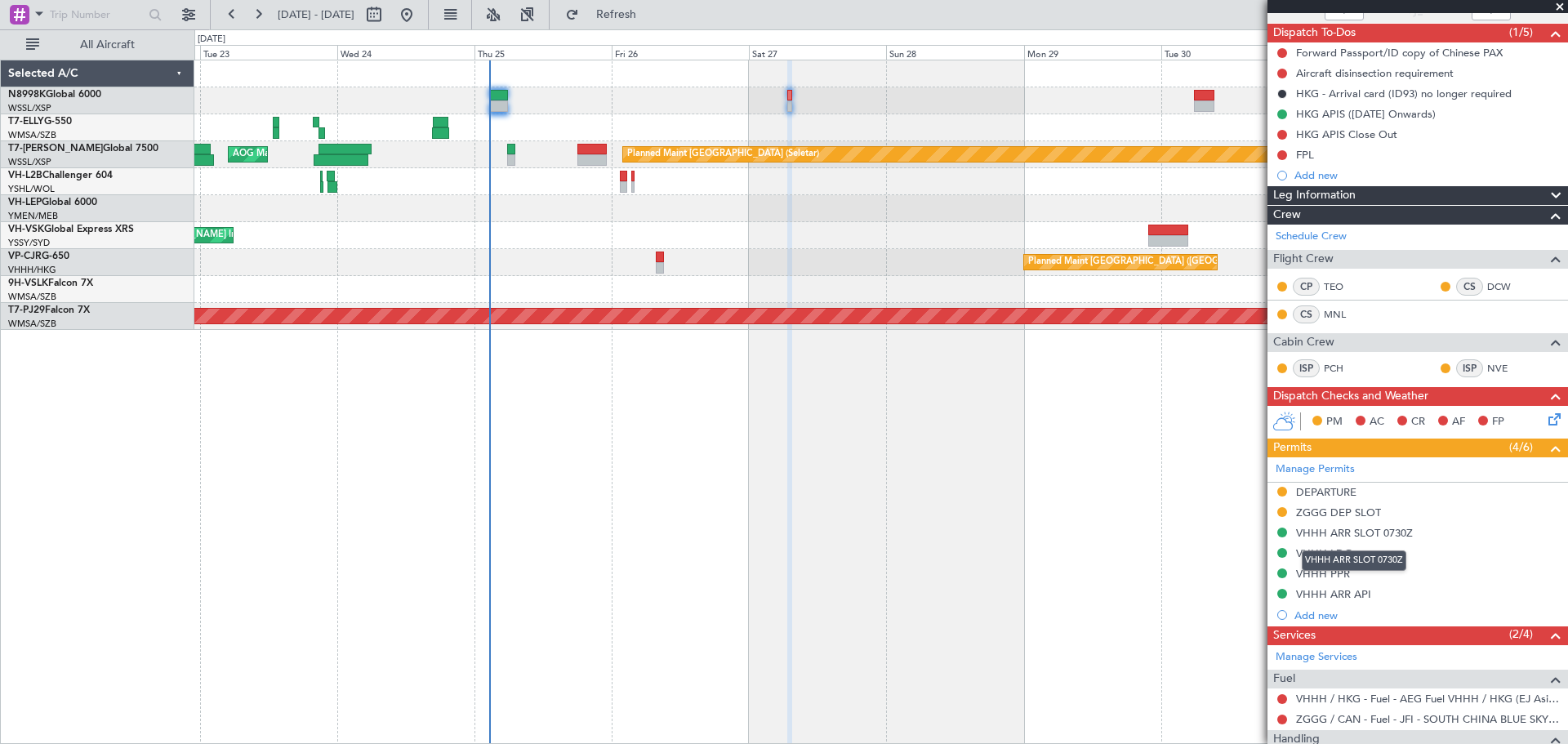
click at [1335, 580] on mat-tooltip-component "VHHH ARR SLOT 0730Z" at bounding box center [1353, 561] width 128 height 43
click at [1325, 572] on mat-tooltip-component "VHHH ARR SLOT 0730Z" at bounding box center [1353, 561] width 128 height 43
click at [1307, 578] on div "VHHH PPR" at bounding box center [1322, 574] width 54 height 14
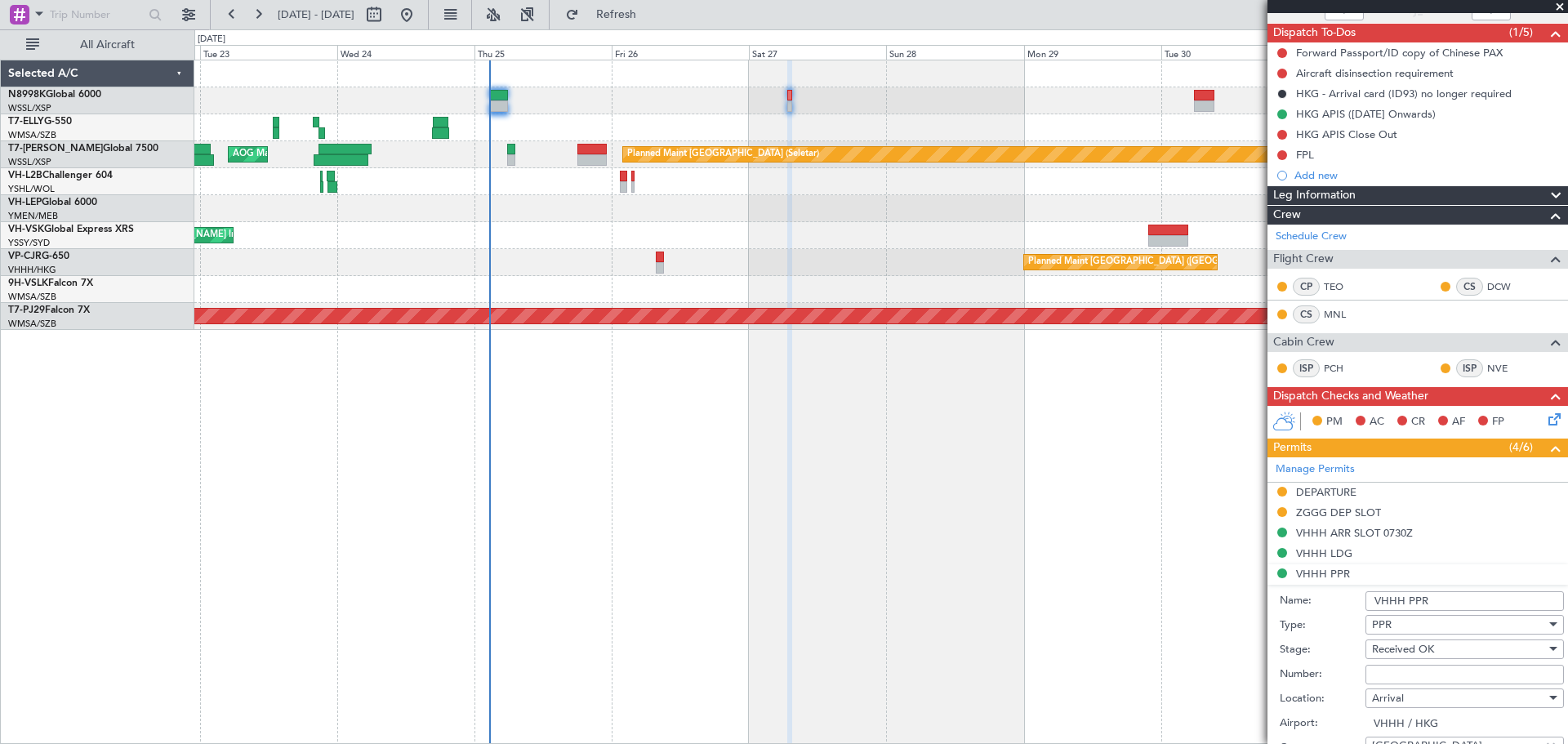
click at [1377, 665] on input "Number:" at bounding box center [1465, 674] width 198 height 20
paste input "2025004144"
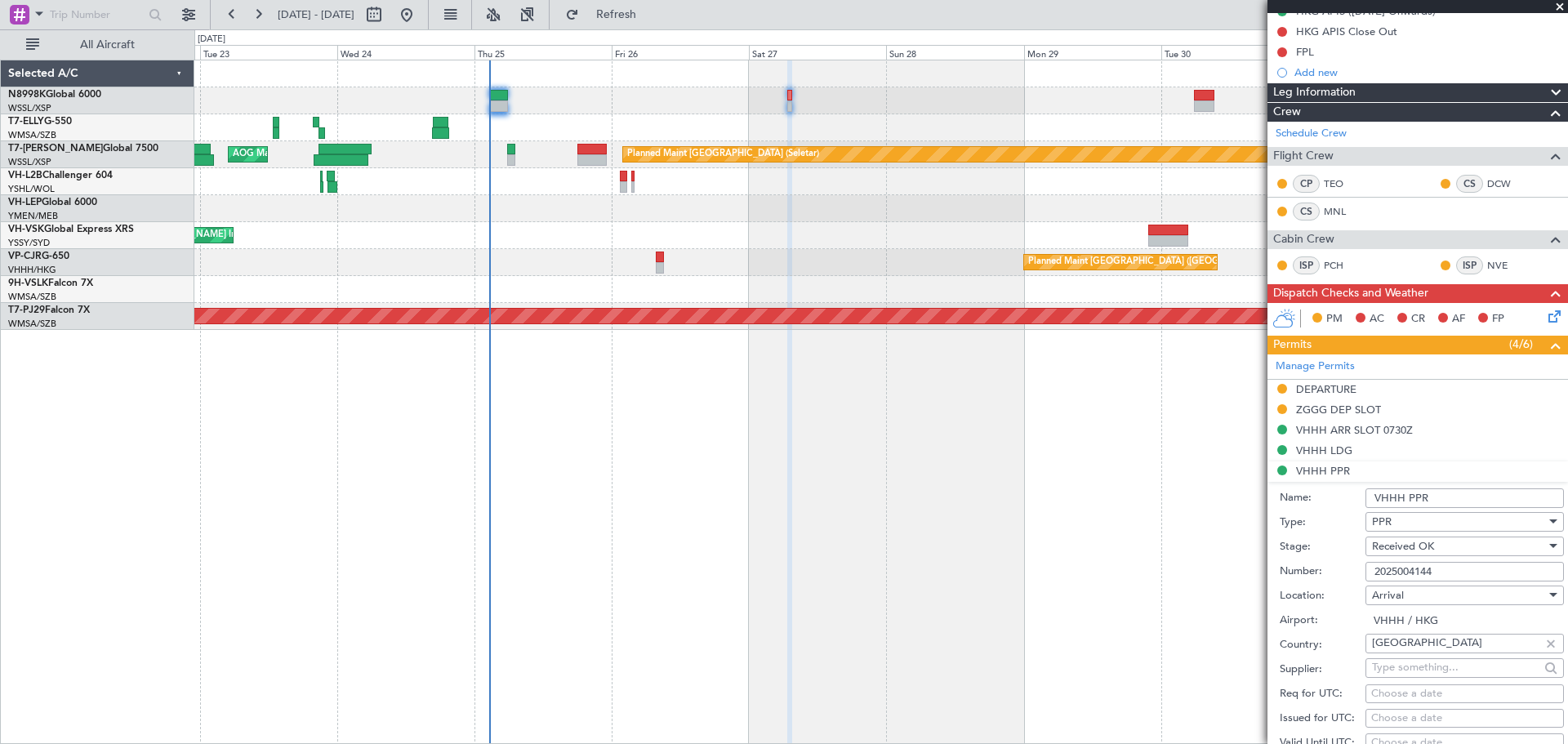
scroll to position [408, 0]
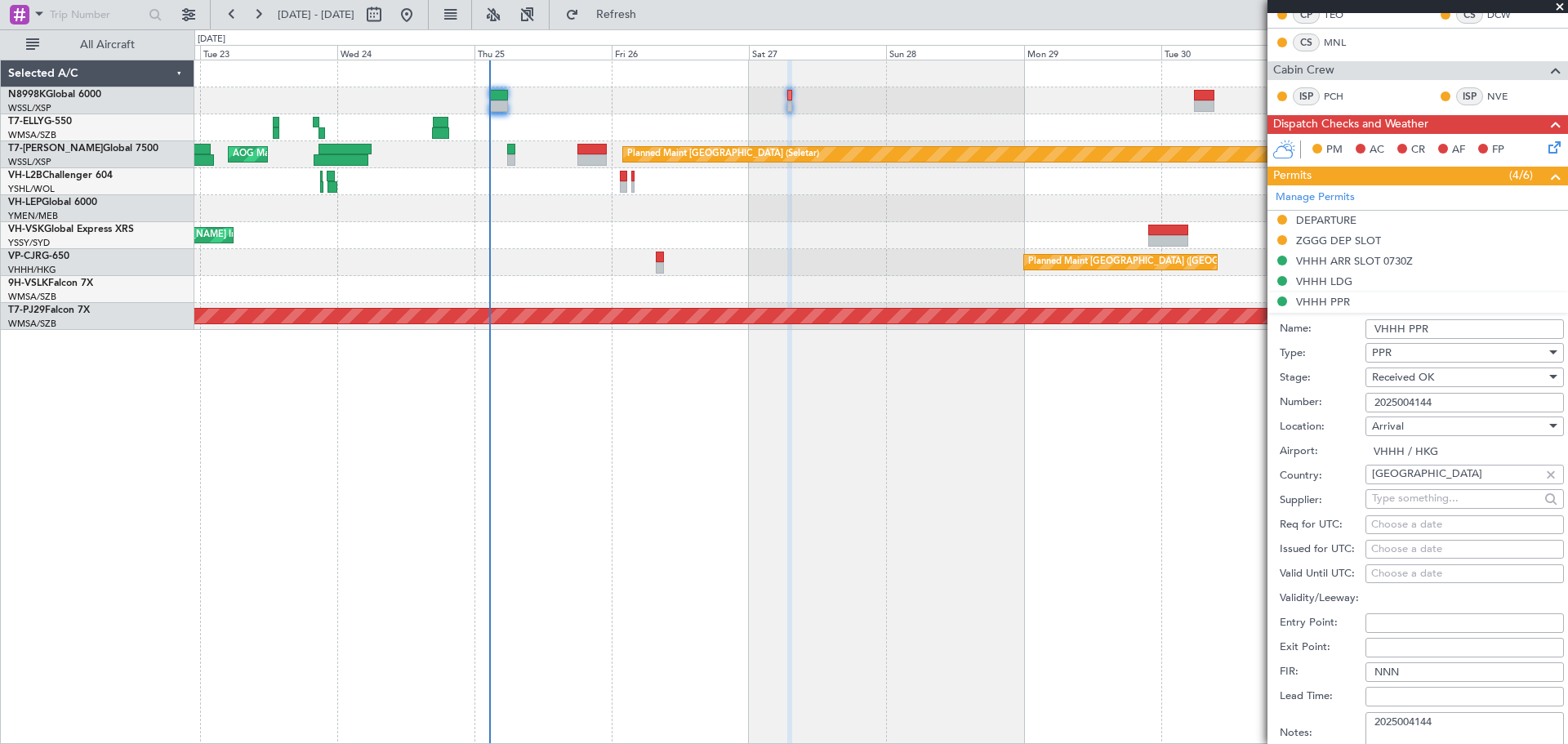
type input "2025004144"
click at [1384, 545] on div "Choose a date" at bounding box center [1465, 549] width 187 height 16
select select "9"
select select "2025"
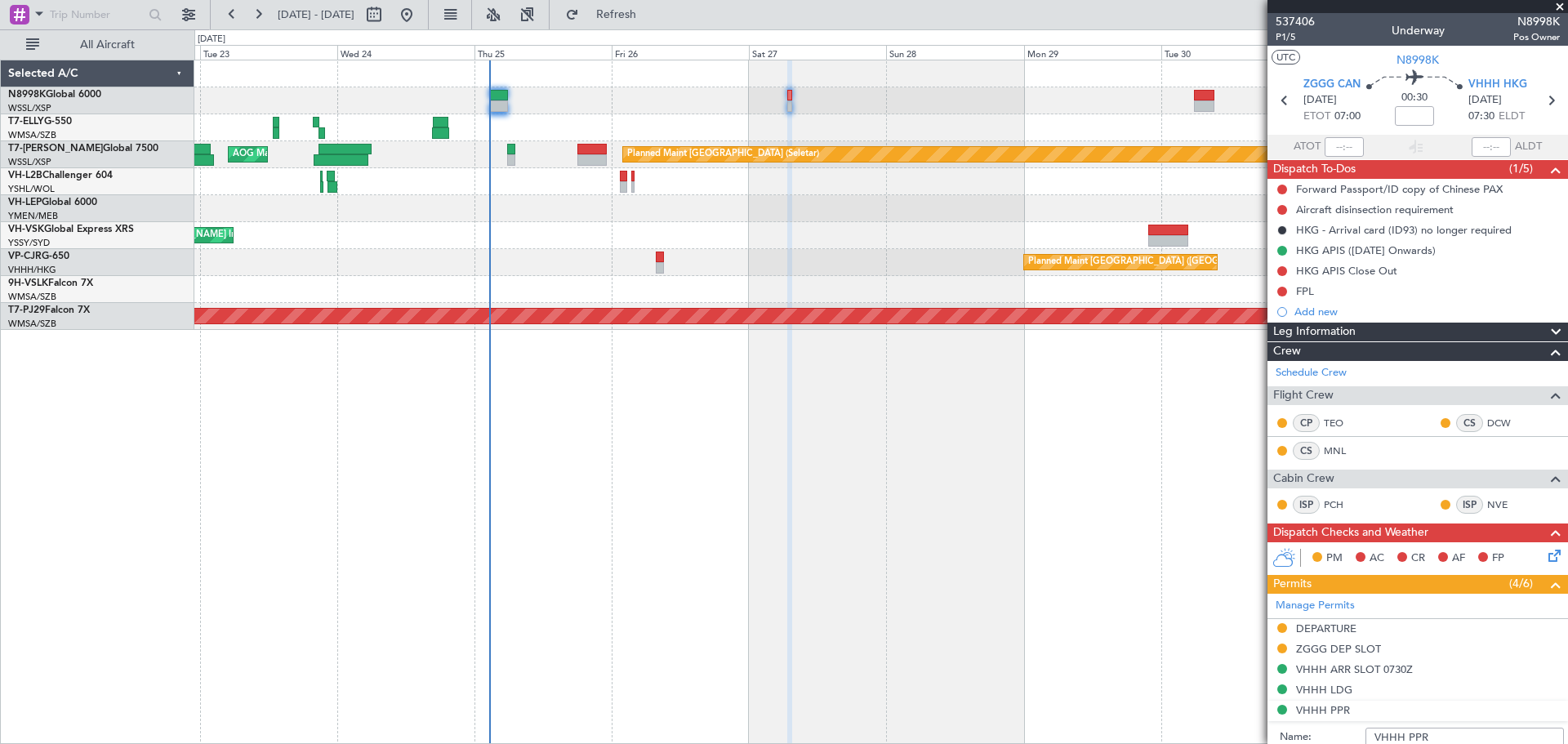
scroll to position [545, 0]
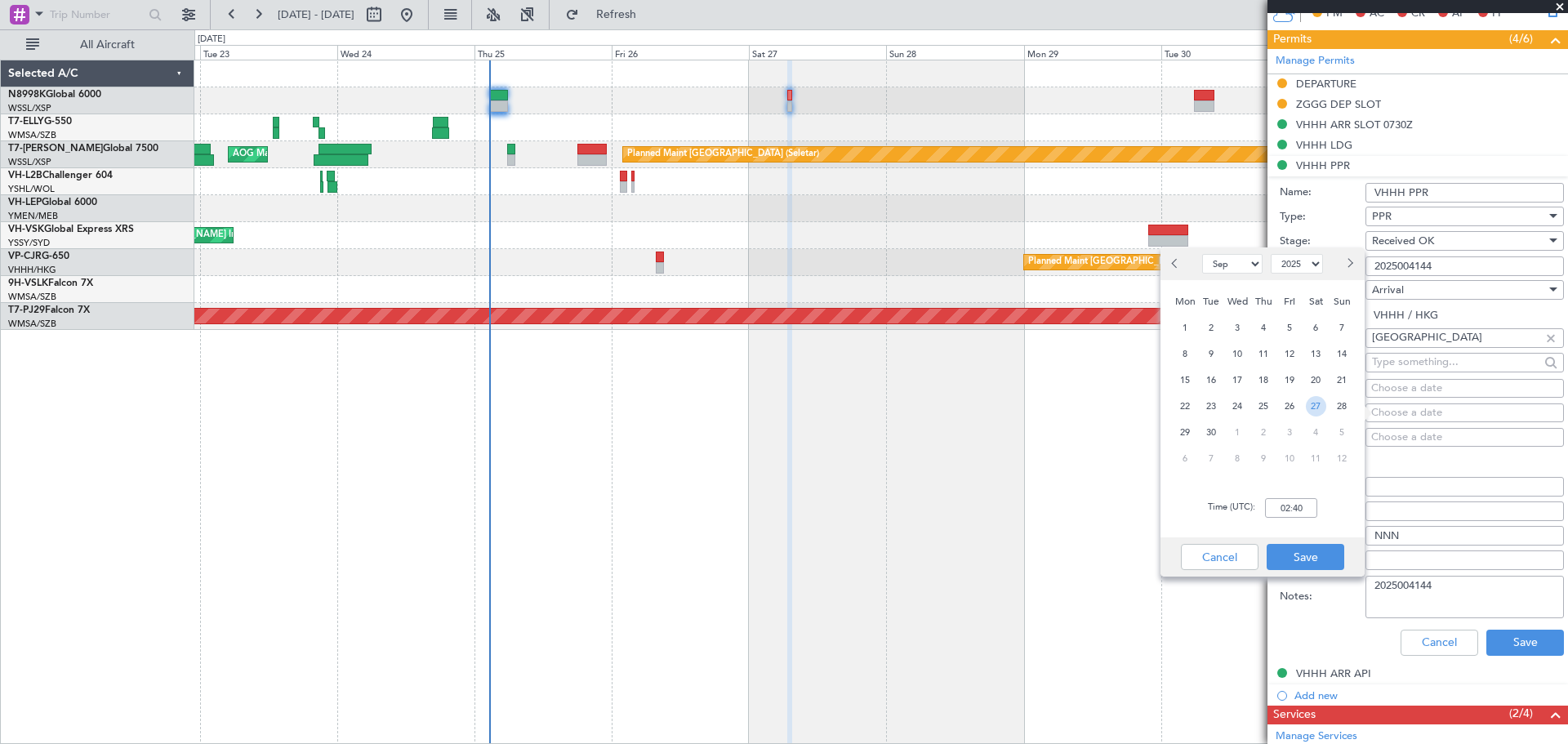
click at [1312, 405] on span "27" at bounding box center [1316, 407] width 21 height 21
click at [1288, 504] on input "00:00" at bounding box center [1290, 508] width 52 height 20
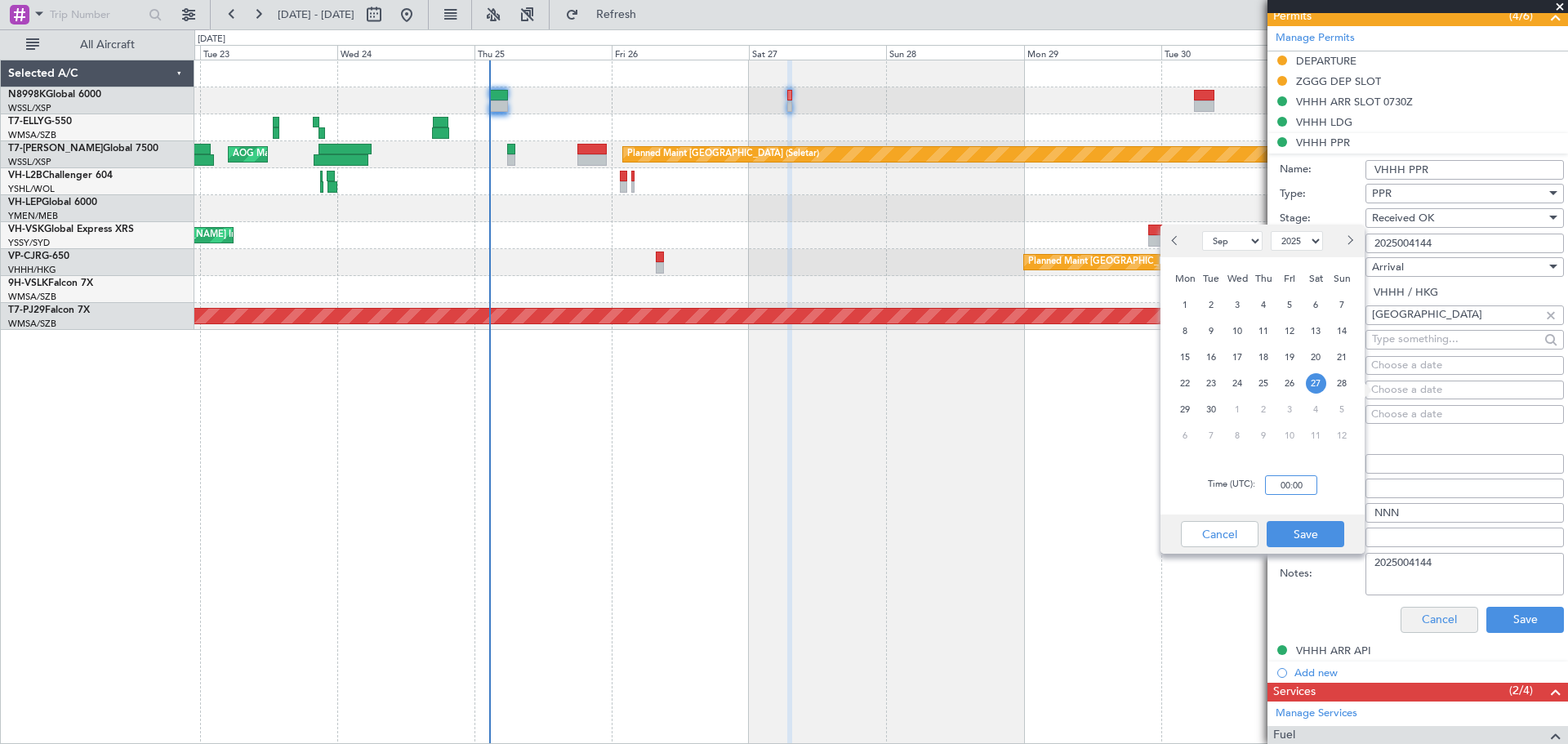
scroll to position [681, 0]
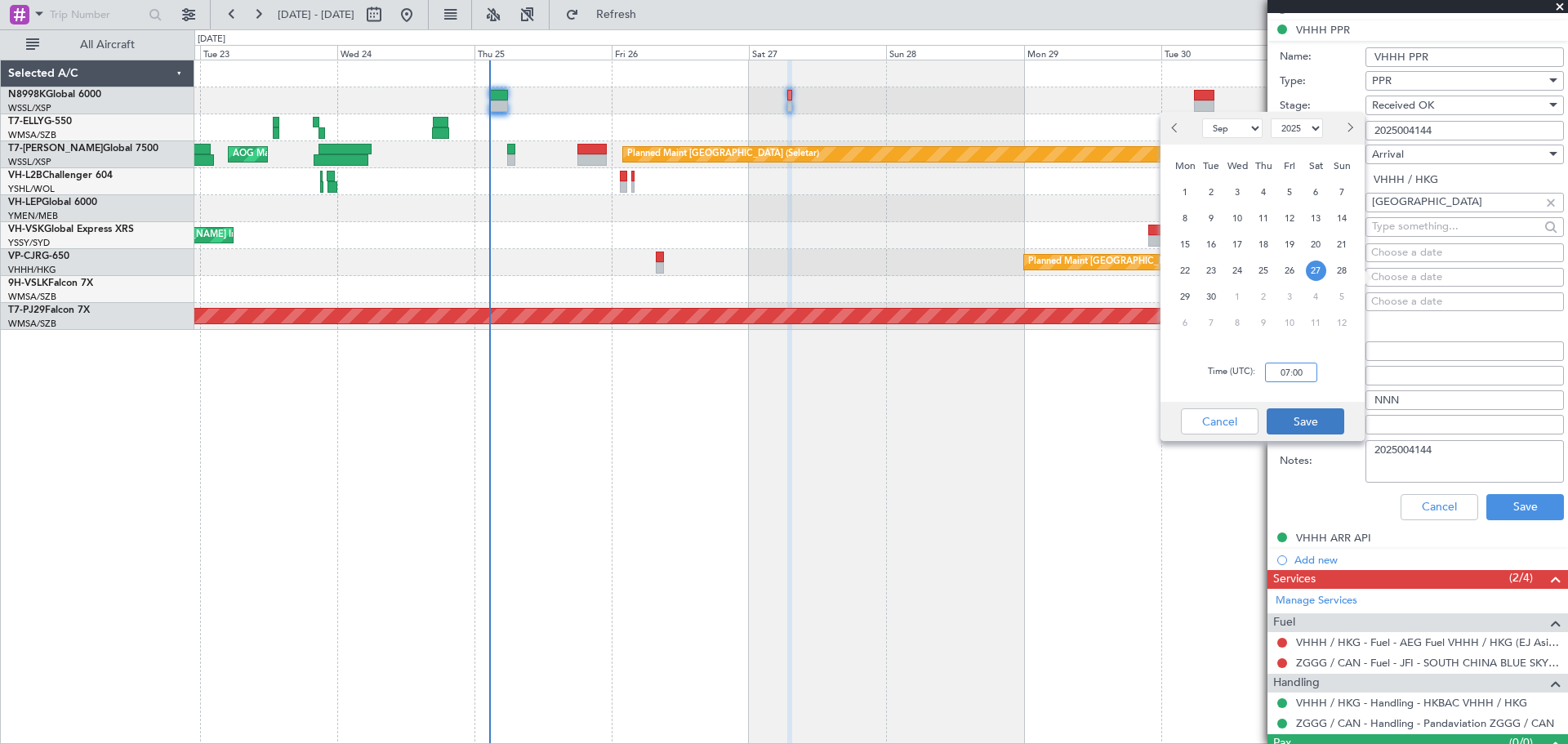
type input "07:00"
click at [1302, 415] on button "Save" at bounding box center [1305, 422] width 78 height 26
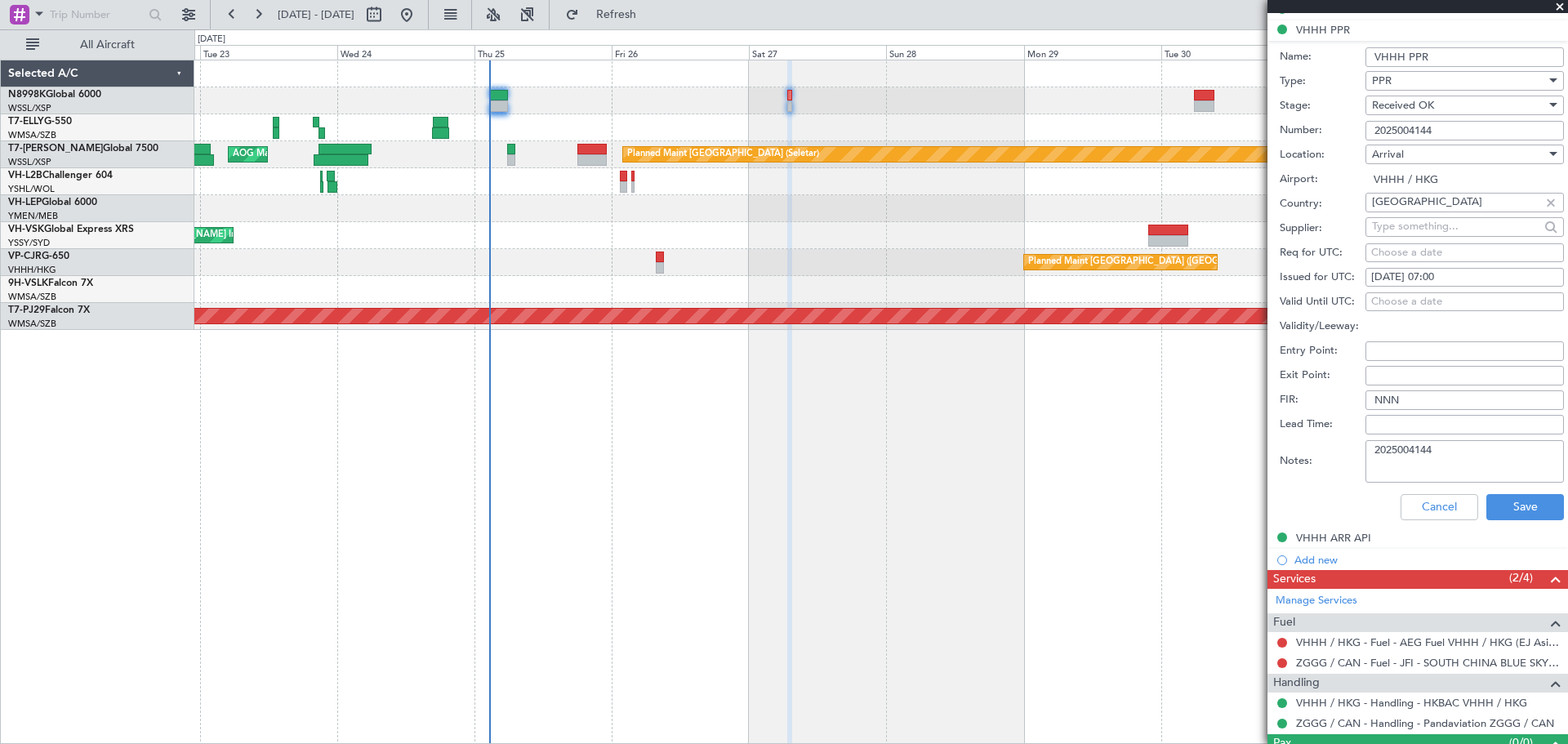
click at [1456, 453] on textarea "2025004144" at bounding box center [1465, 461] width 198 height 43
click at [1493, 510] on button "Save" at bounding box center [1525, 508] width 78 height 26
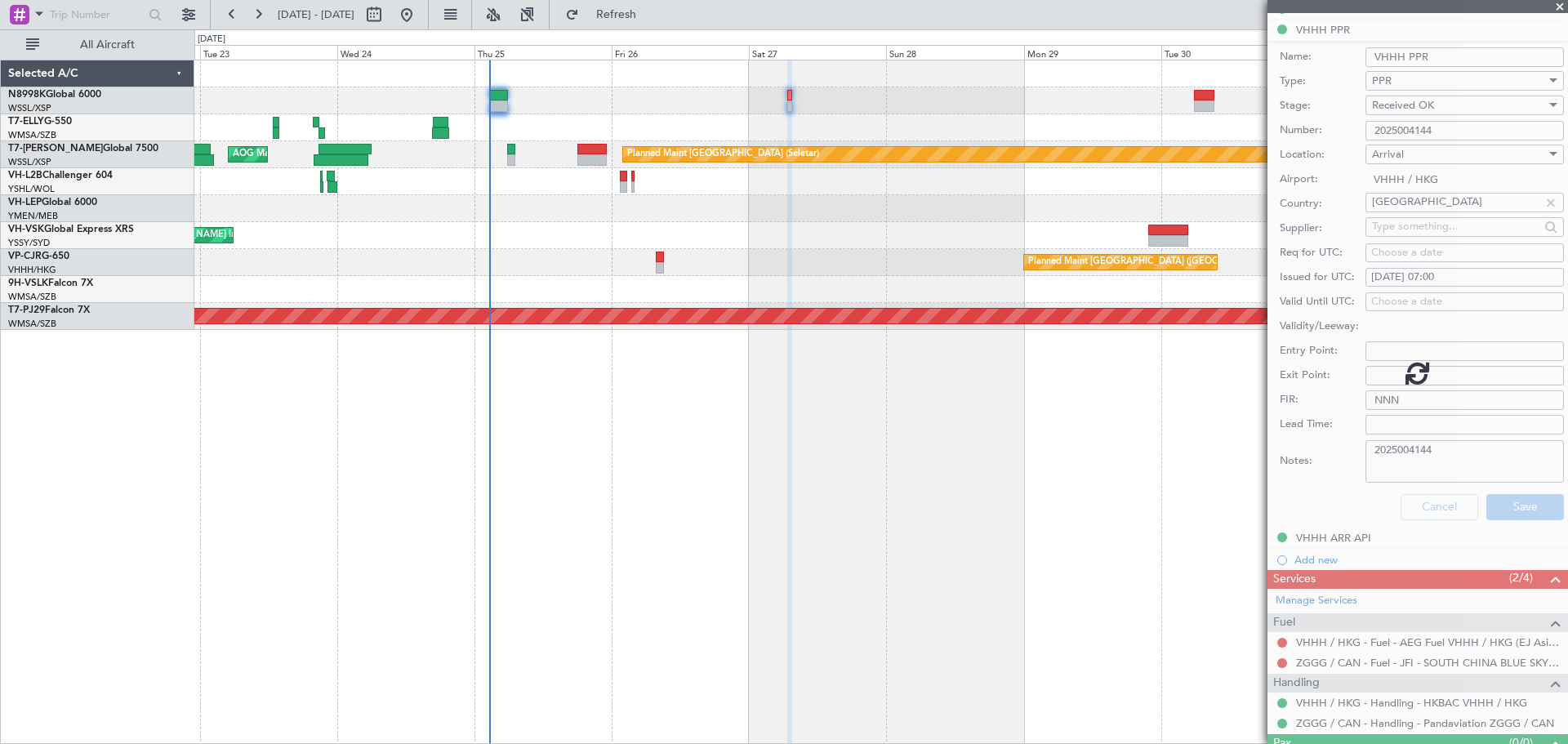
scroll to position [228, 0]
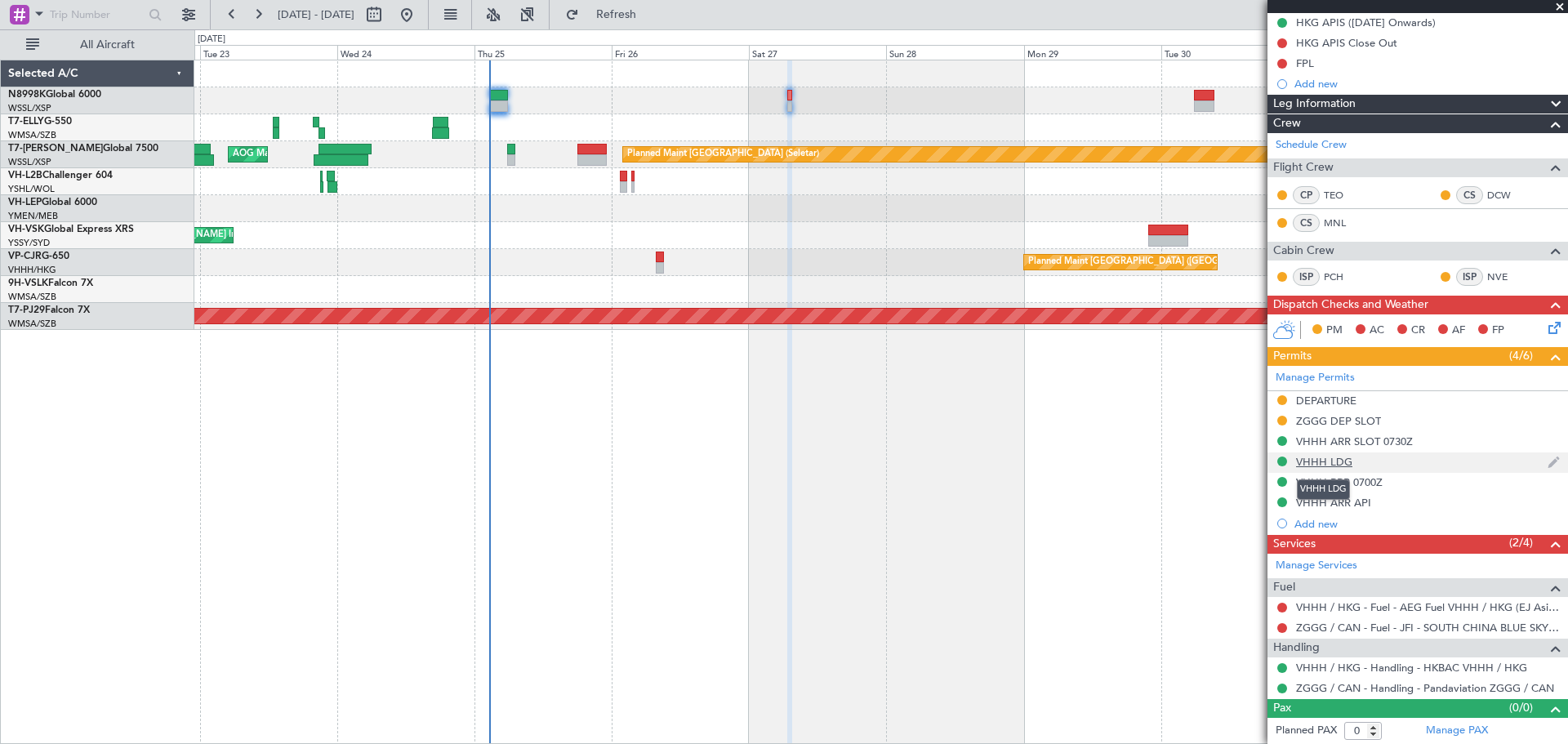
click at [1335, 457] on div "VHHH LDG" at bounding box center [1324, 461] width 57 height 14
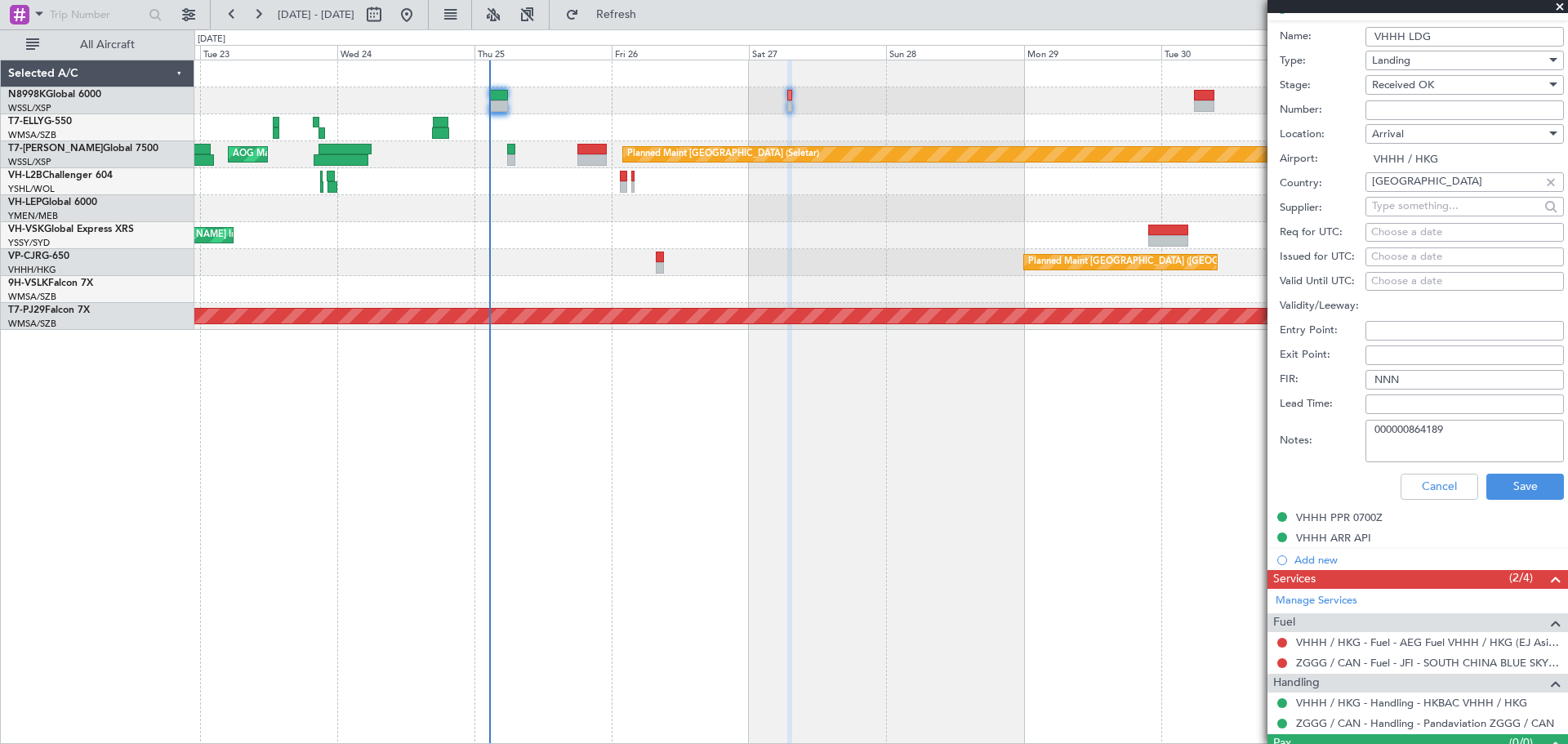
scroll to position [545, 0]
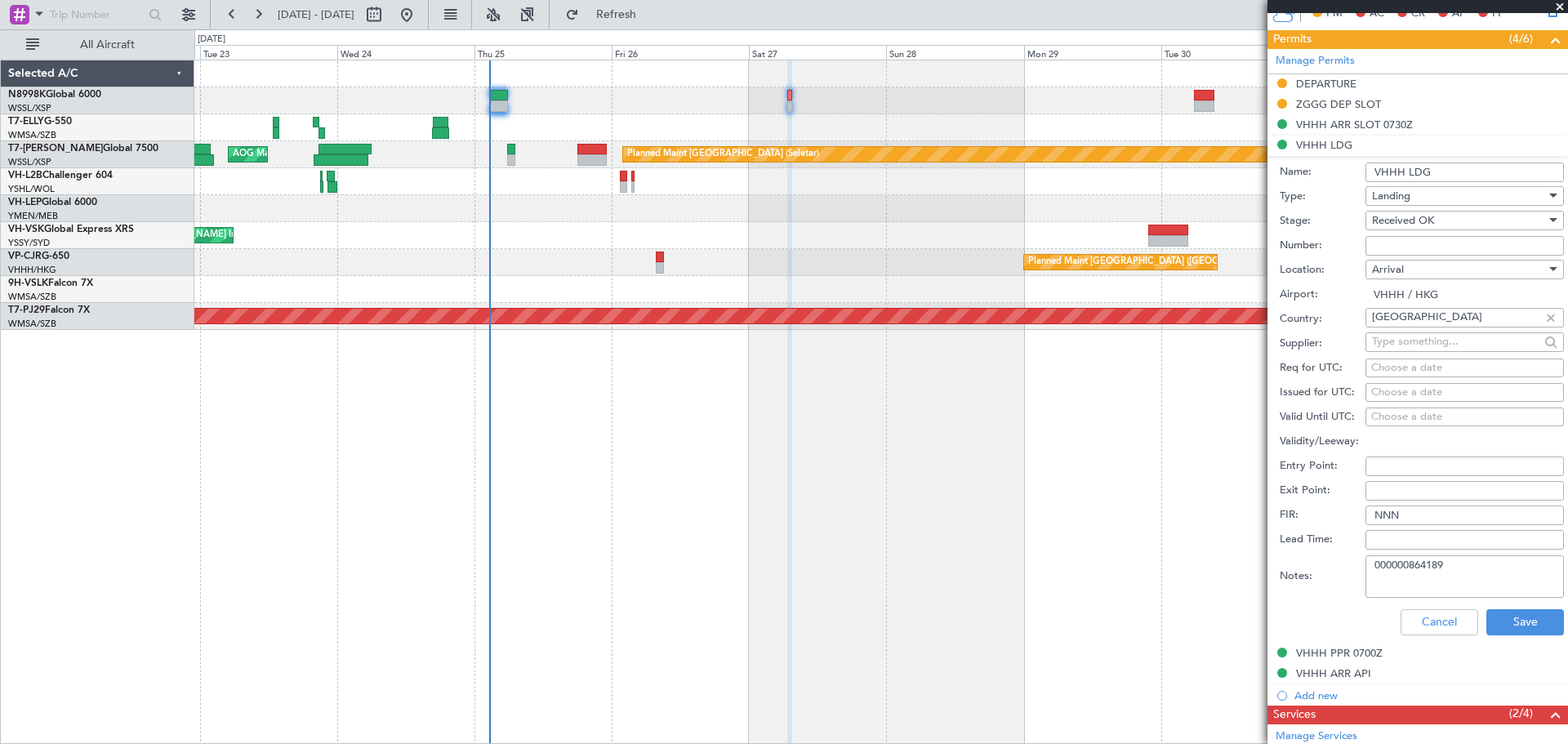
click at [1370, 247] on input "Number:" at bounding box center [1465, 246] width 198 height 20
type input "No Objection"
click at [1411, 392] on div "Choose a date" at bounding box center [1465, 392] width 187 height 16
select select "9"
select select "2025"
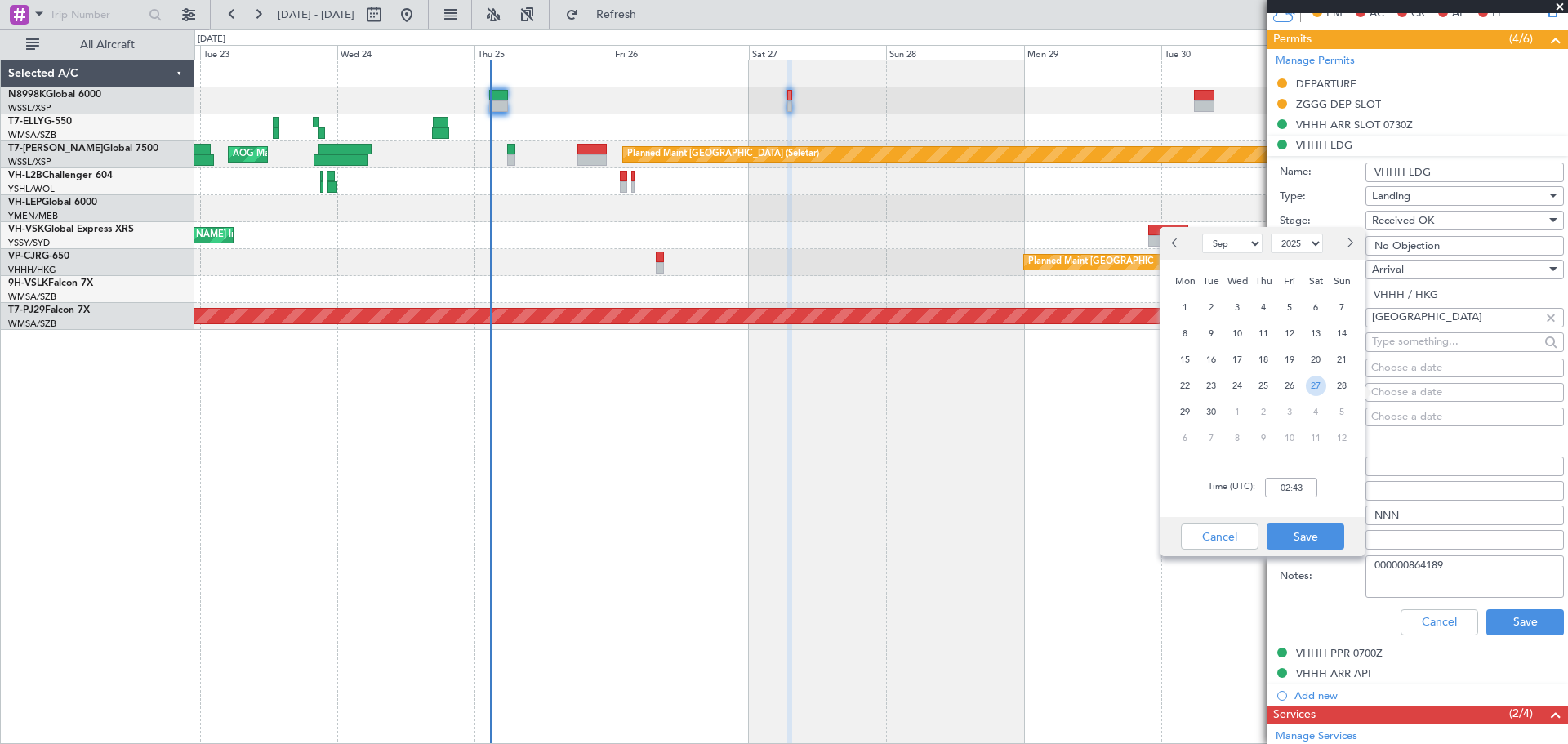
click at [1318, 388] on span "27" at bounding box center [1316, 386] width 21 height 21
click at [1289, 482] on input "00:00" at bounding box center [1290, 487] width 52 height 20
type input "07:00"
click at [1304, 529] on button "Save" at bounding box center [1305, 537] width 78 height 26
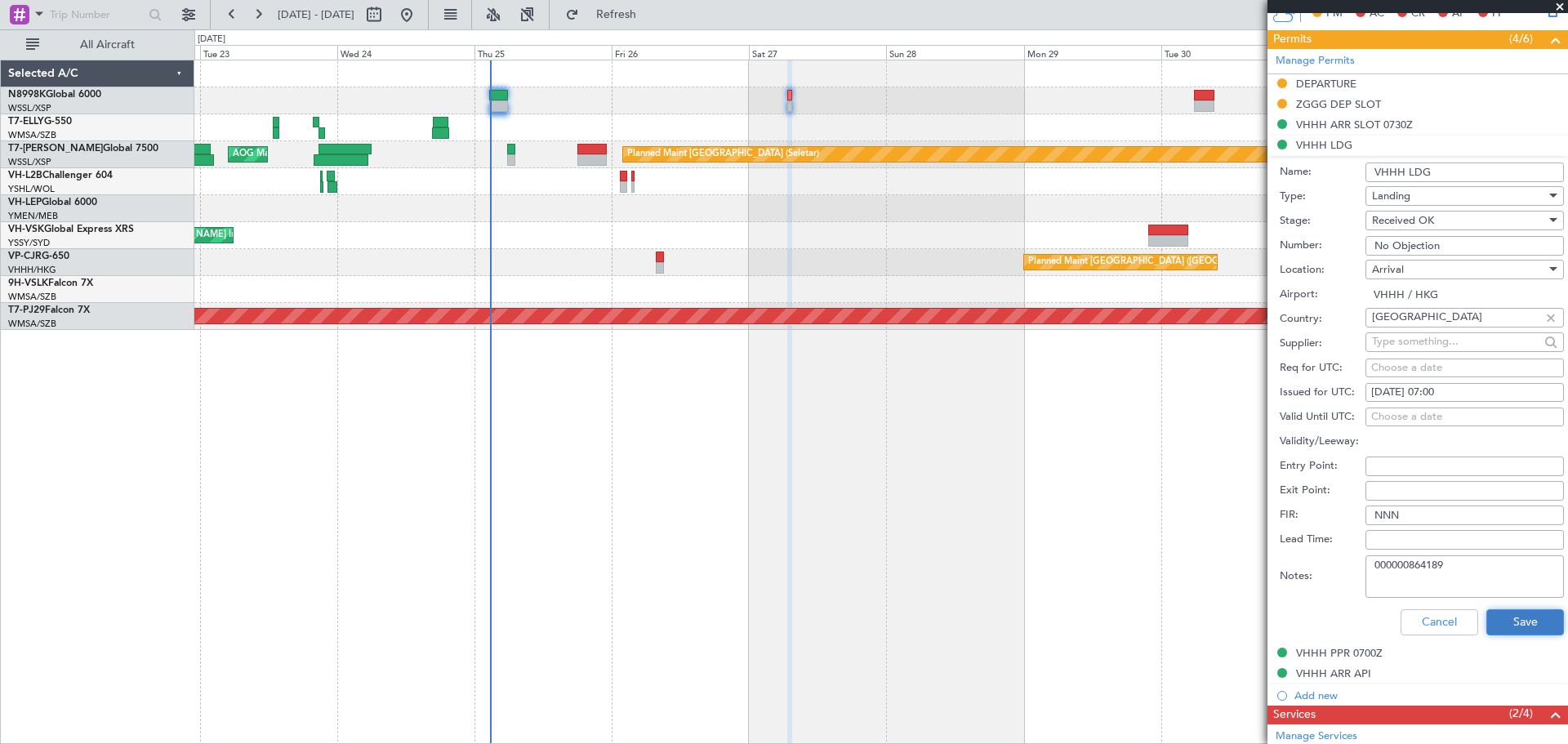
click at [1498, 620] on button "Save" at bounding box center [1525, 623] width 78 height 26
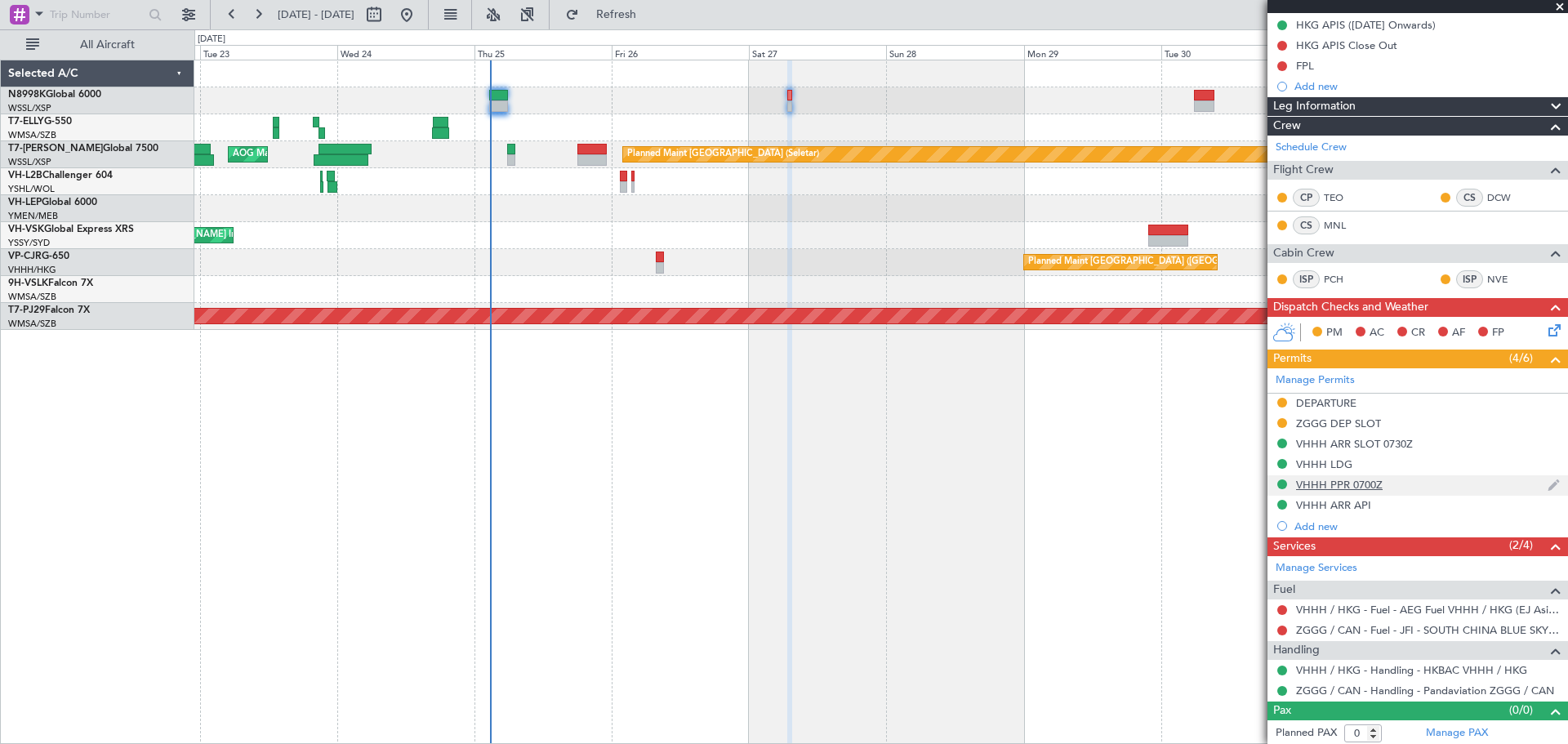
scroll to position [228, 0]
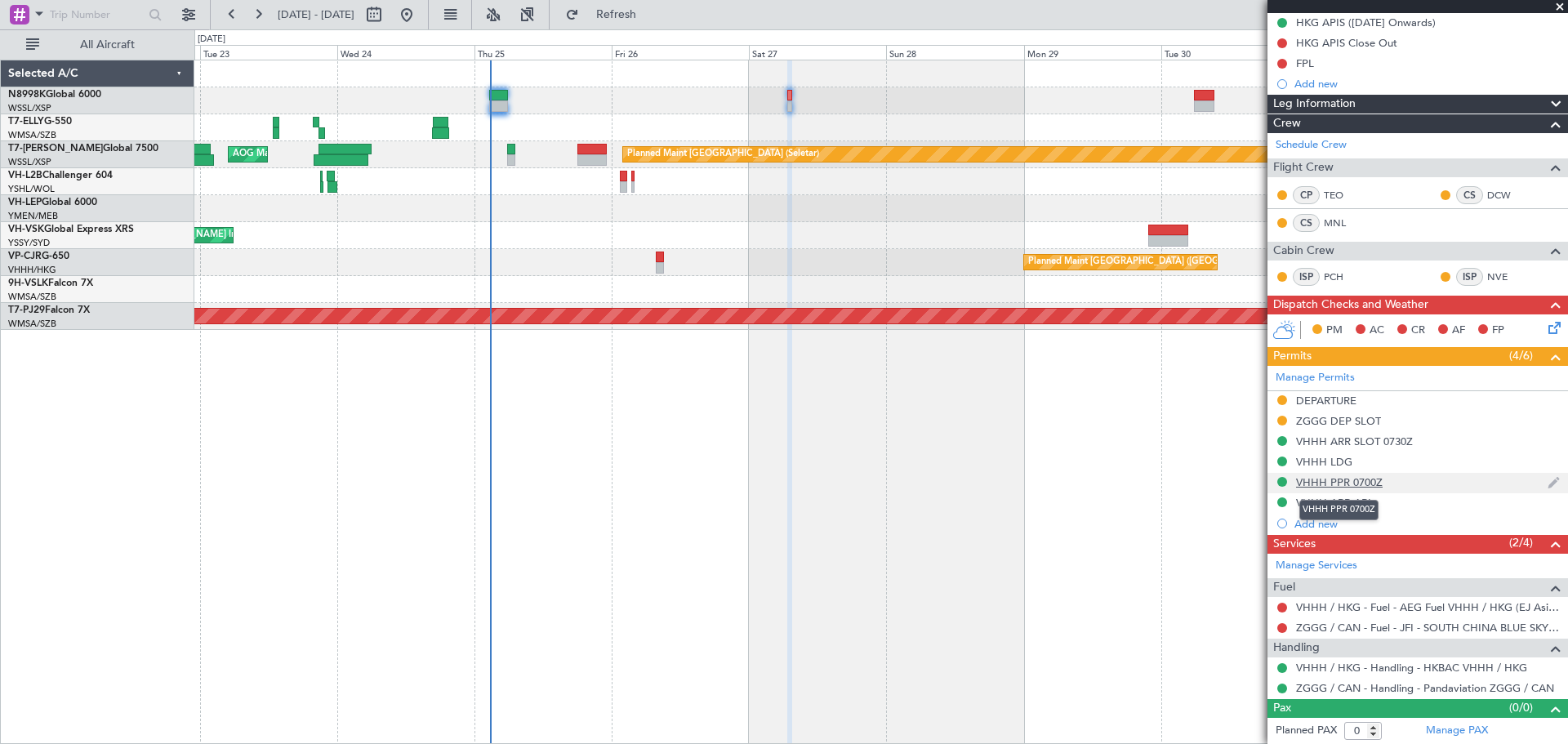
click at [1377, 483] on div "VHHH PPR 0700Z" at bounding box center [1339, 482] width 87 height 14
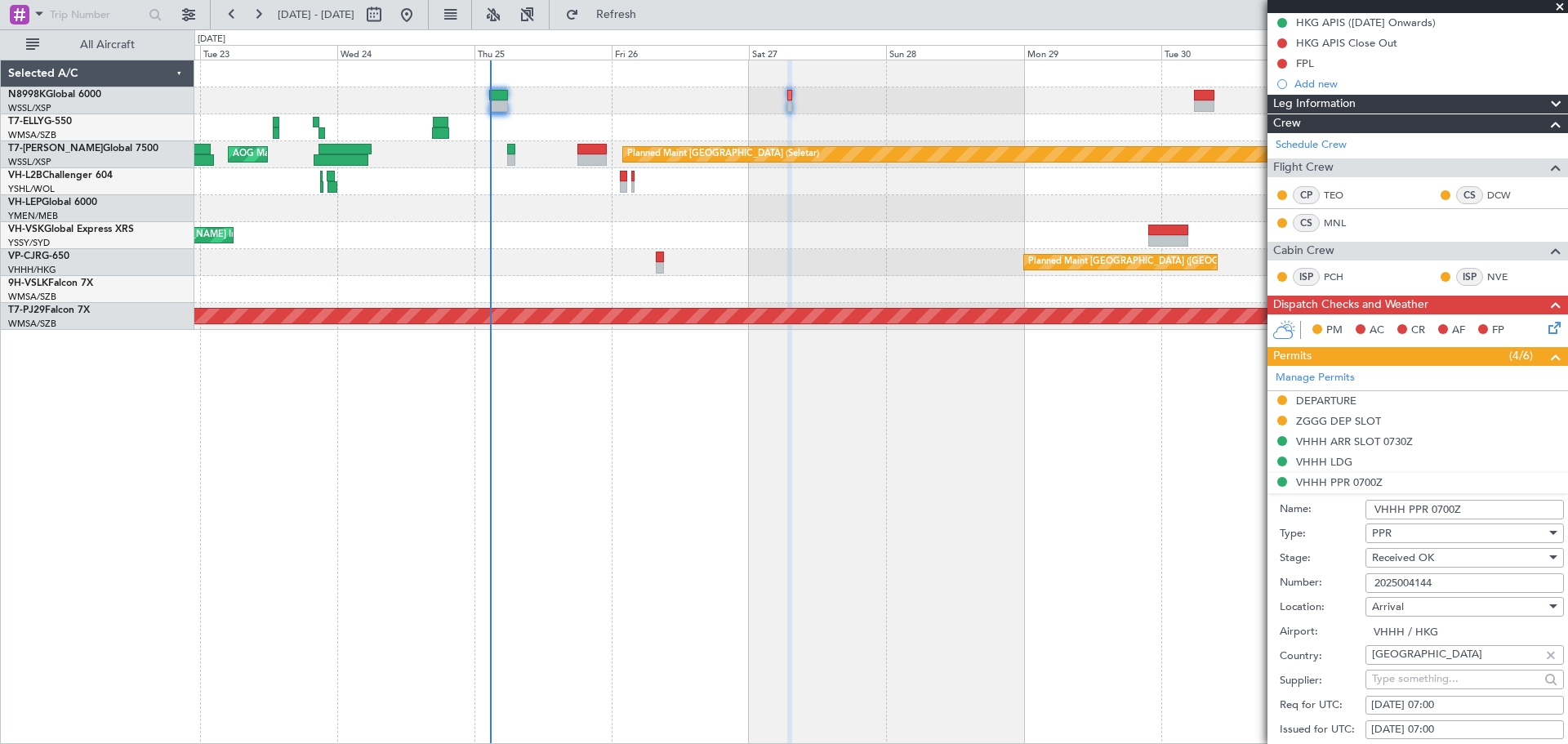
drag, startPoint x: 1431, startPoint y: 506, endPoint x: 1522, endPoint y: 506, distance: 91.0
click at [1522, 506] on input "VHHH PPR 0700Z" at bounding box center [1465, 510] width 198 height 20
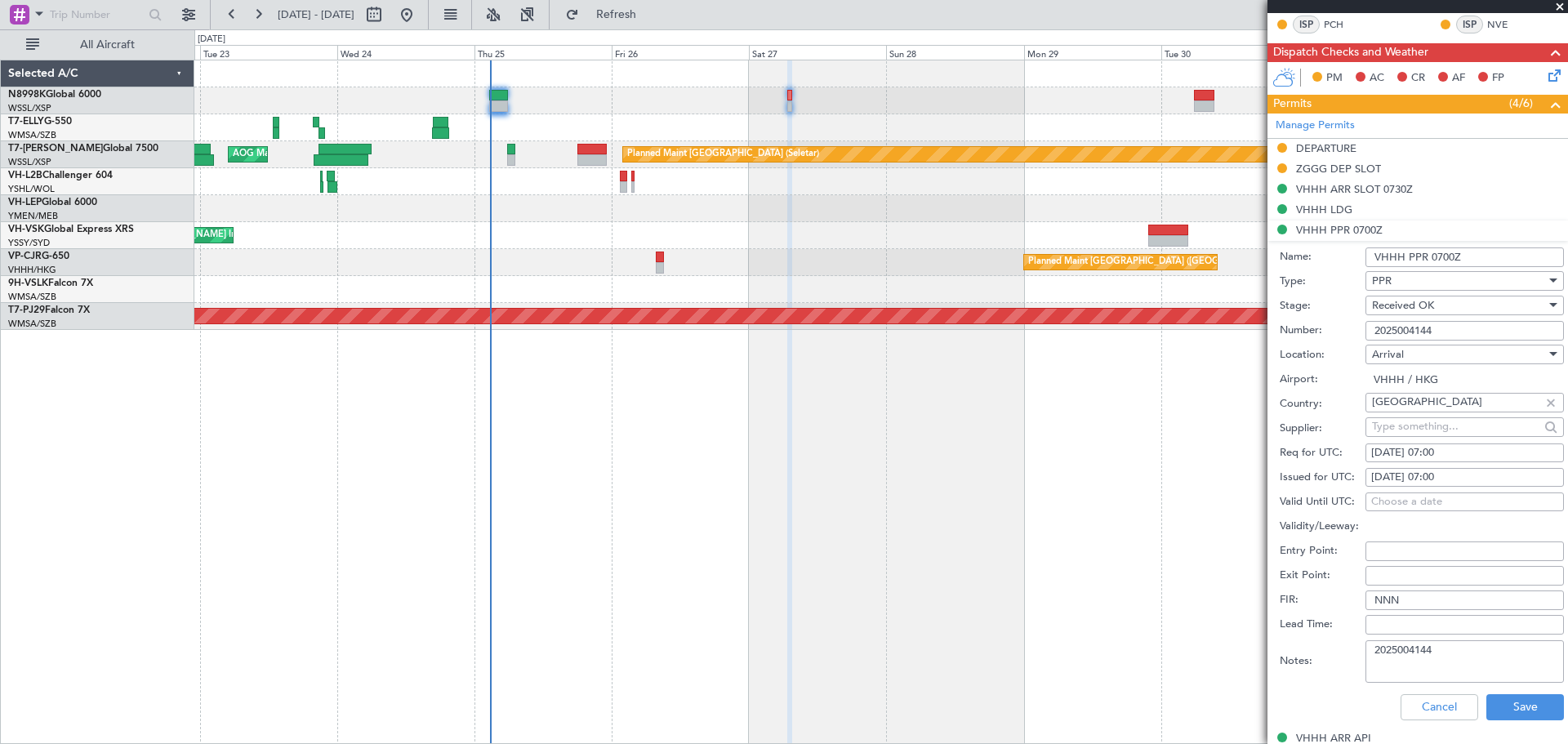
scroll to position [500, 0]
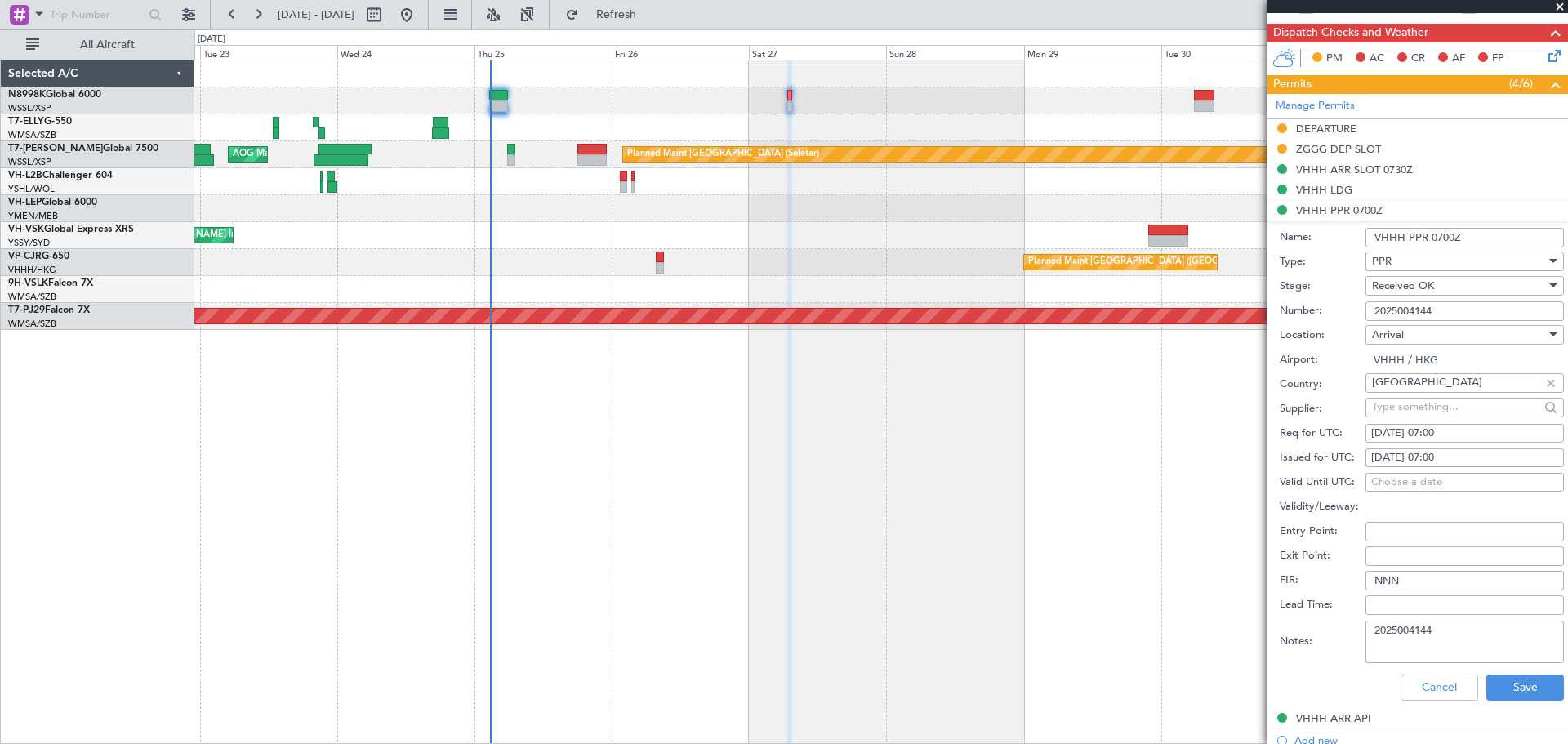
click at [1427, 459] on div "[DATE] 07:00" at bounding box center [1465, 458] width 187 height 16
select select "9"
select select "2025"
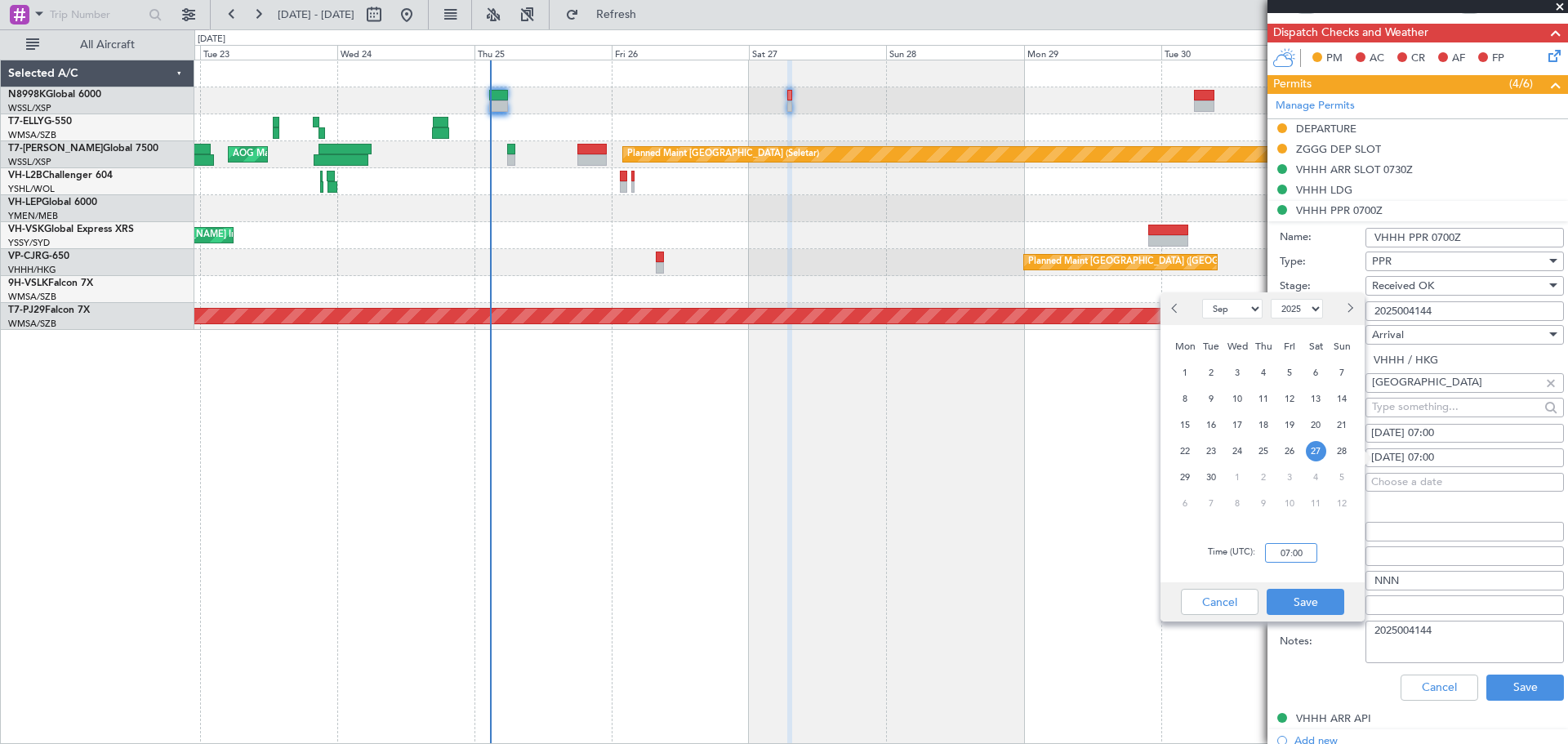
click at [1291, 556] on input "07:00" at bounding box center [1290, 553] width 52 height 20
type input "07:30"
click at [1299, 597] on button "Save" at bounding box center [1305, 602] width 78 height 26
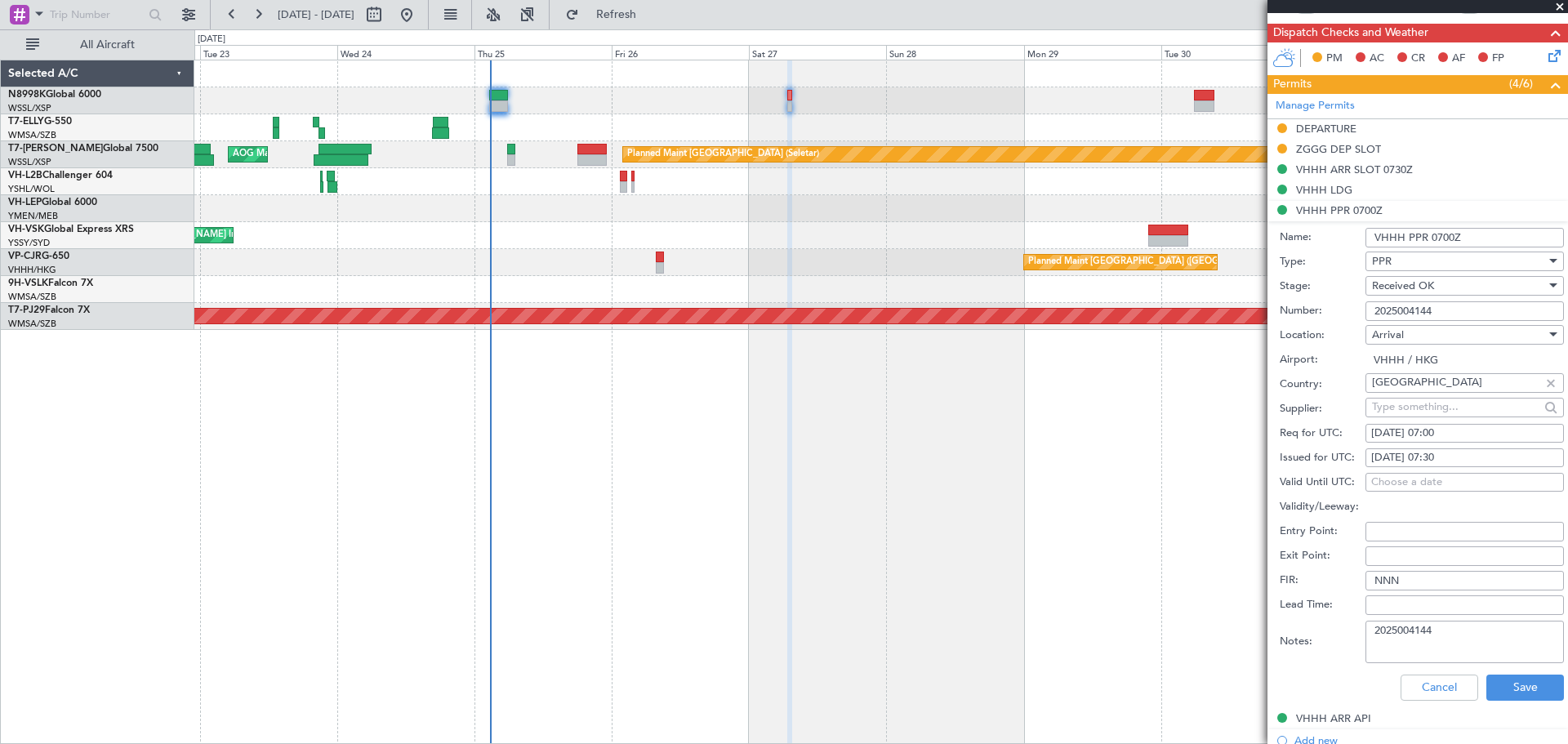
click at [1381, 437] on div "[DATE] 07:00" at bounding box center [1465, 433] width 187 height 16
select select "9"
select select "2025"
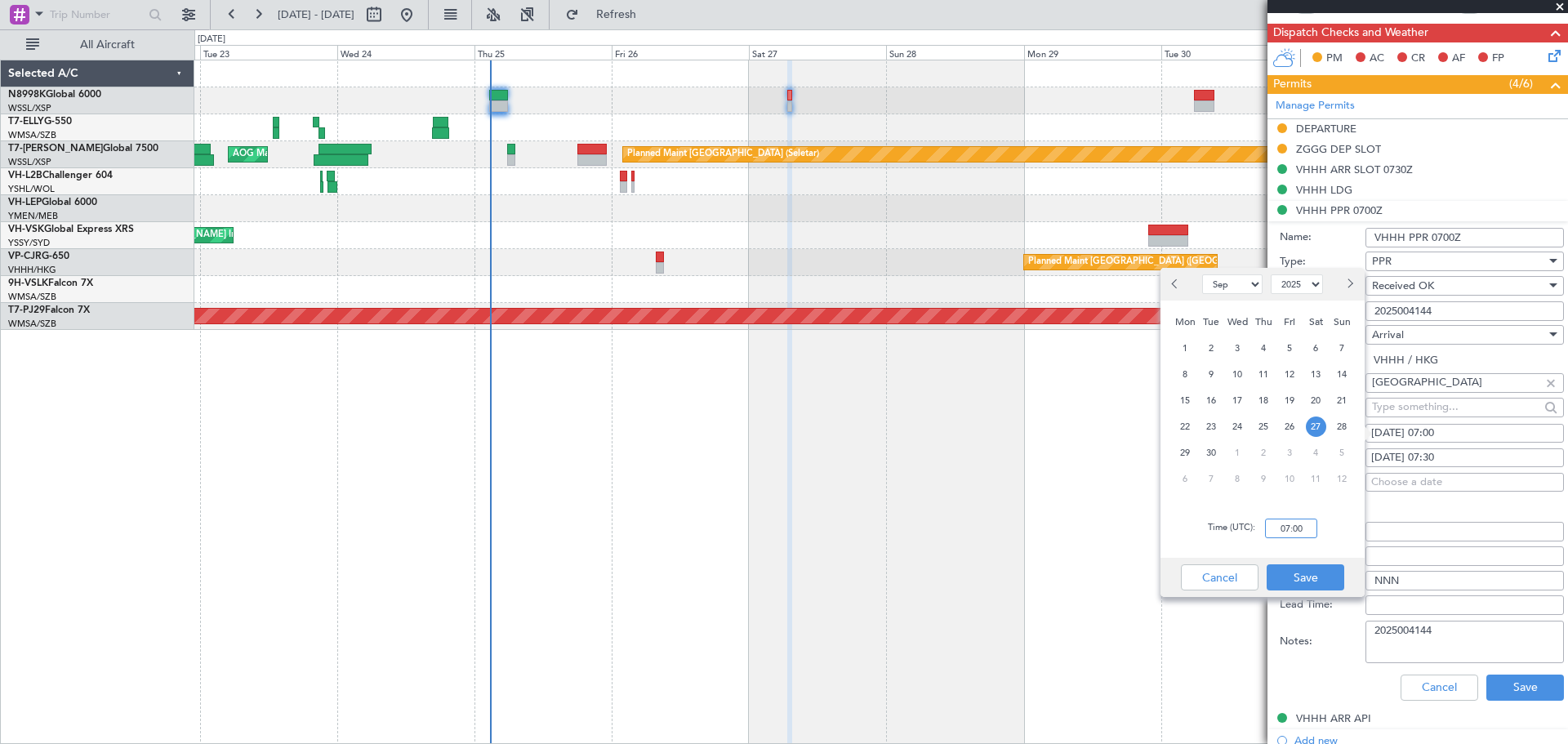
click at [1281, 527] on input "07:00" at bounding box center [1290, 528] width 52 height 20
type input "07:30"
click at [1294, 569] on button "Save" at bounding box center [1305, 578] width 78 height 26
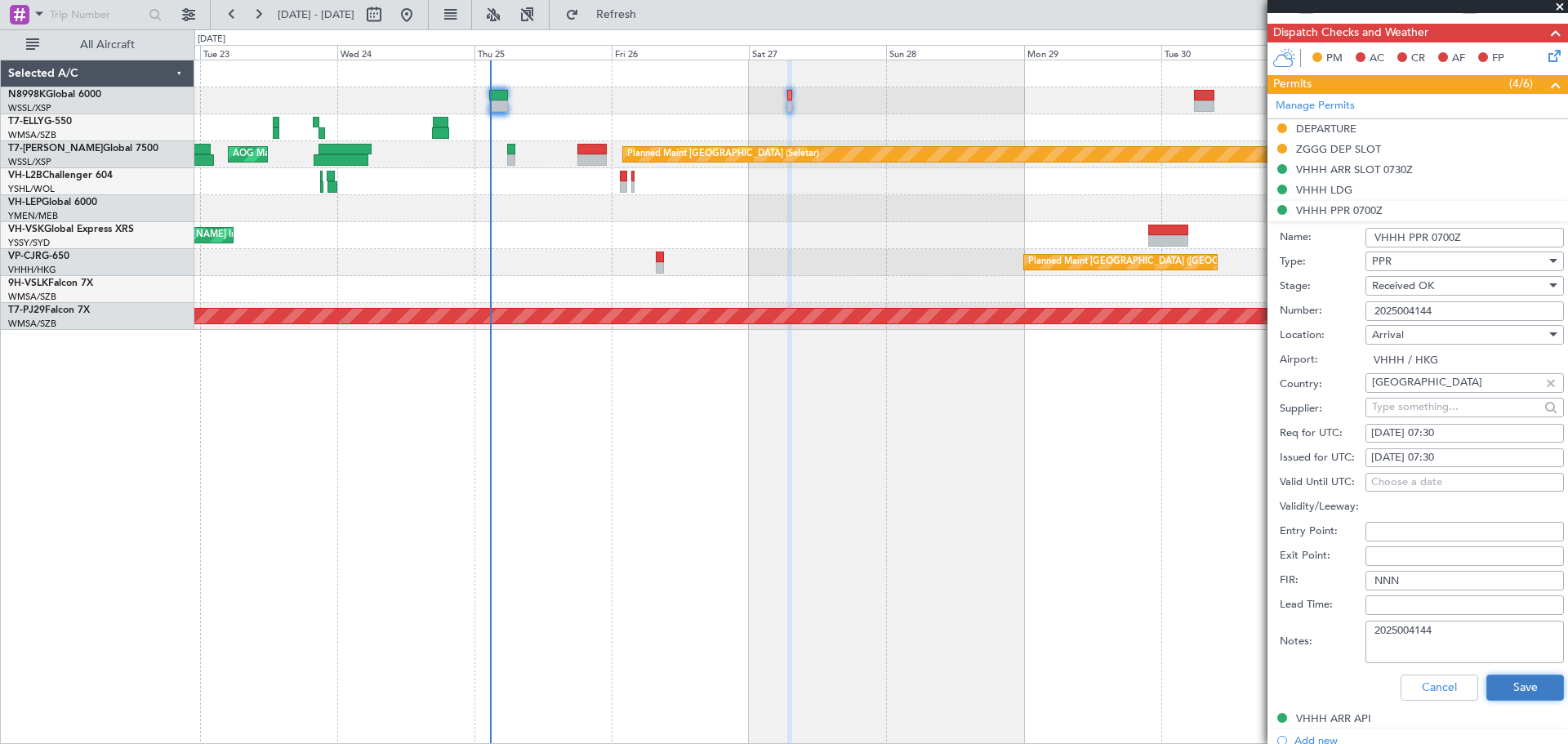
click at [1492, 682] on button "Save" at bounding box center [1525, 688] width 78 height 26
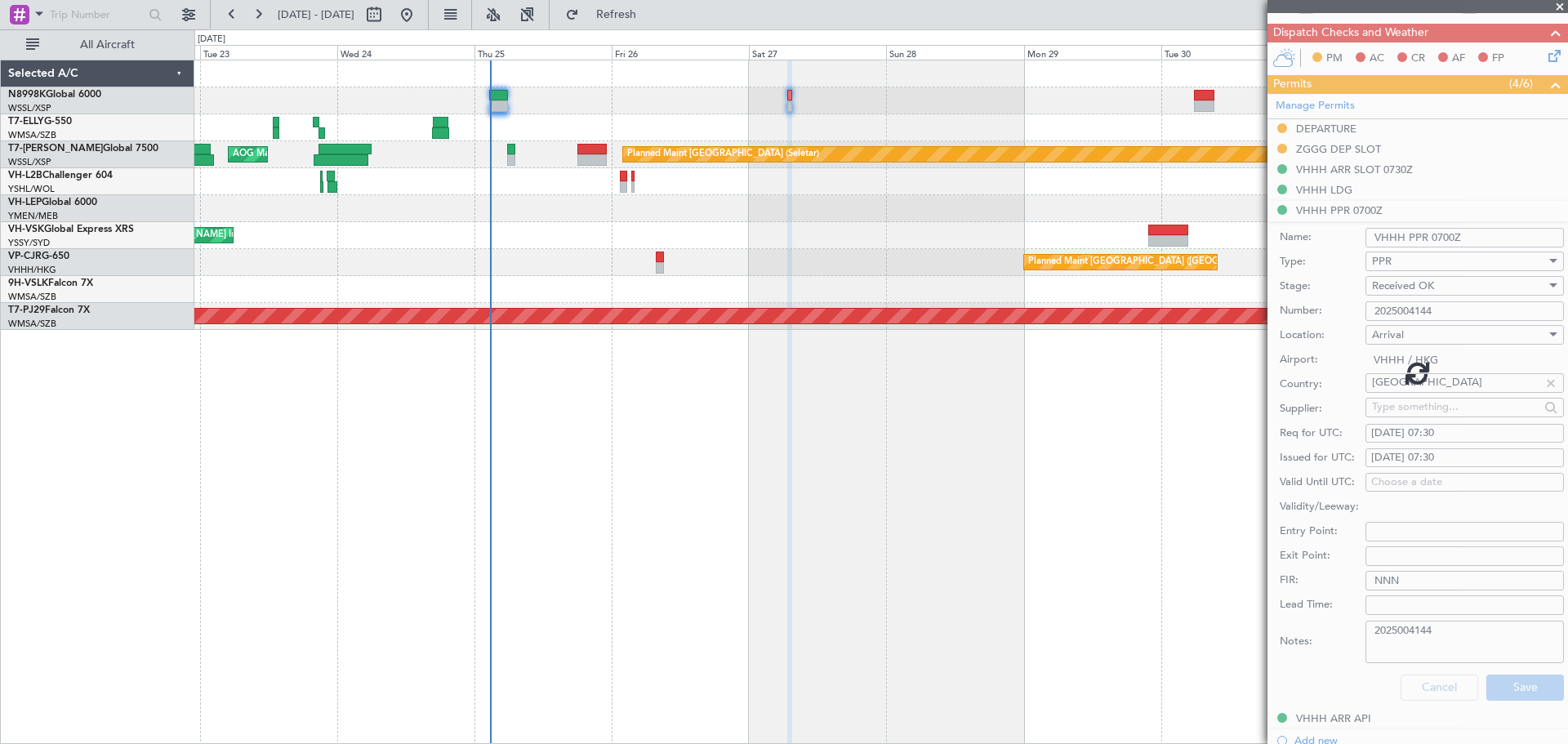
scroll to position [228, 0]
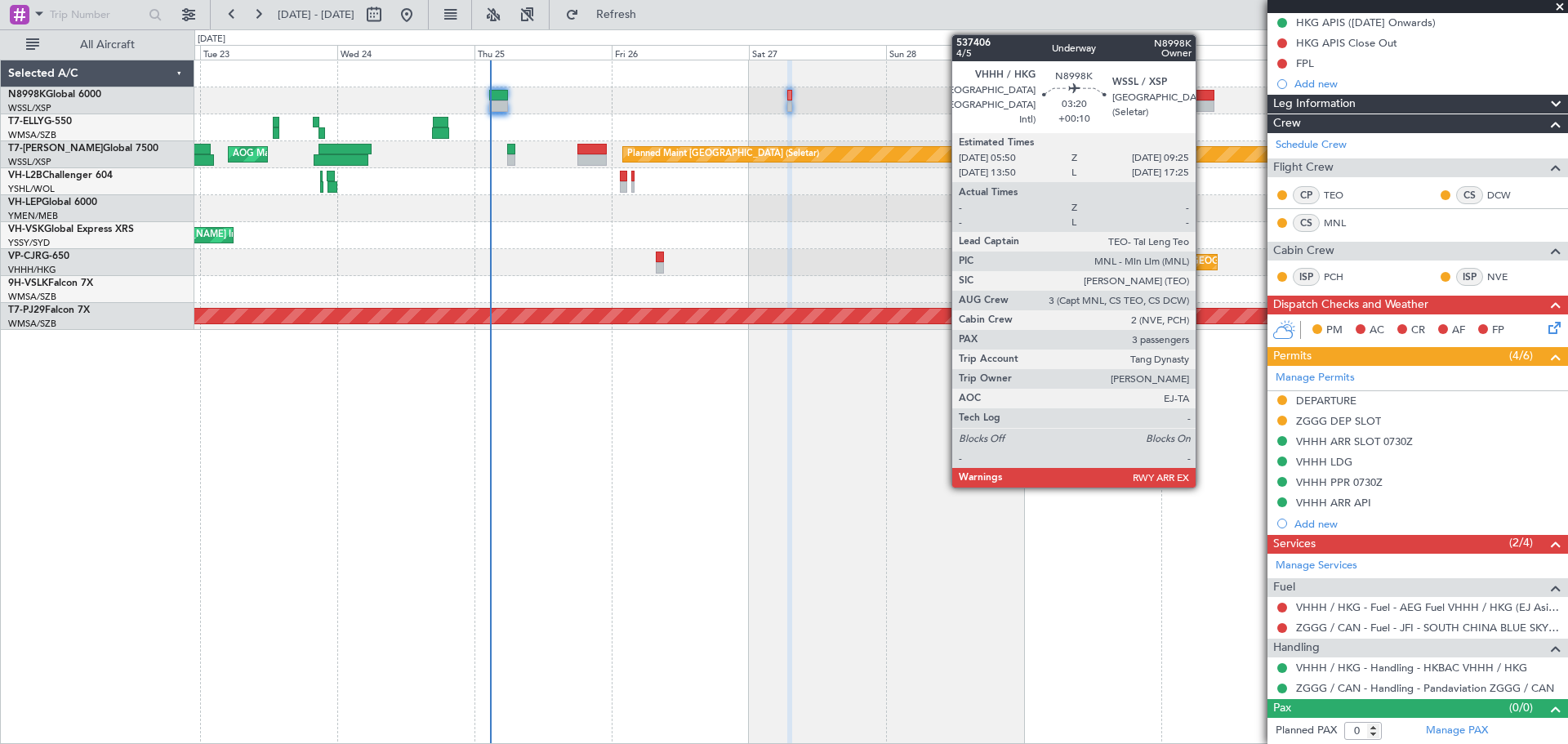
click at [1203, 100] on div at bounding box center [1204, 106] width 21 height 11
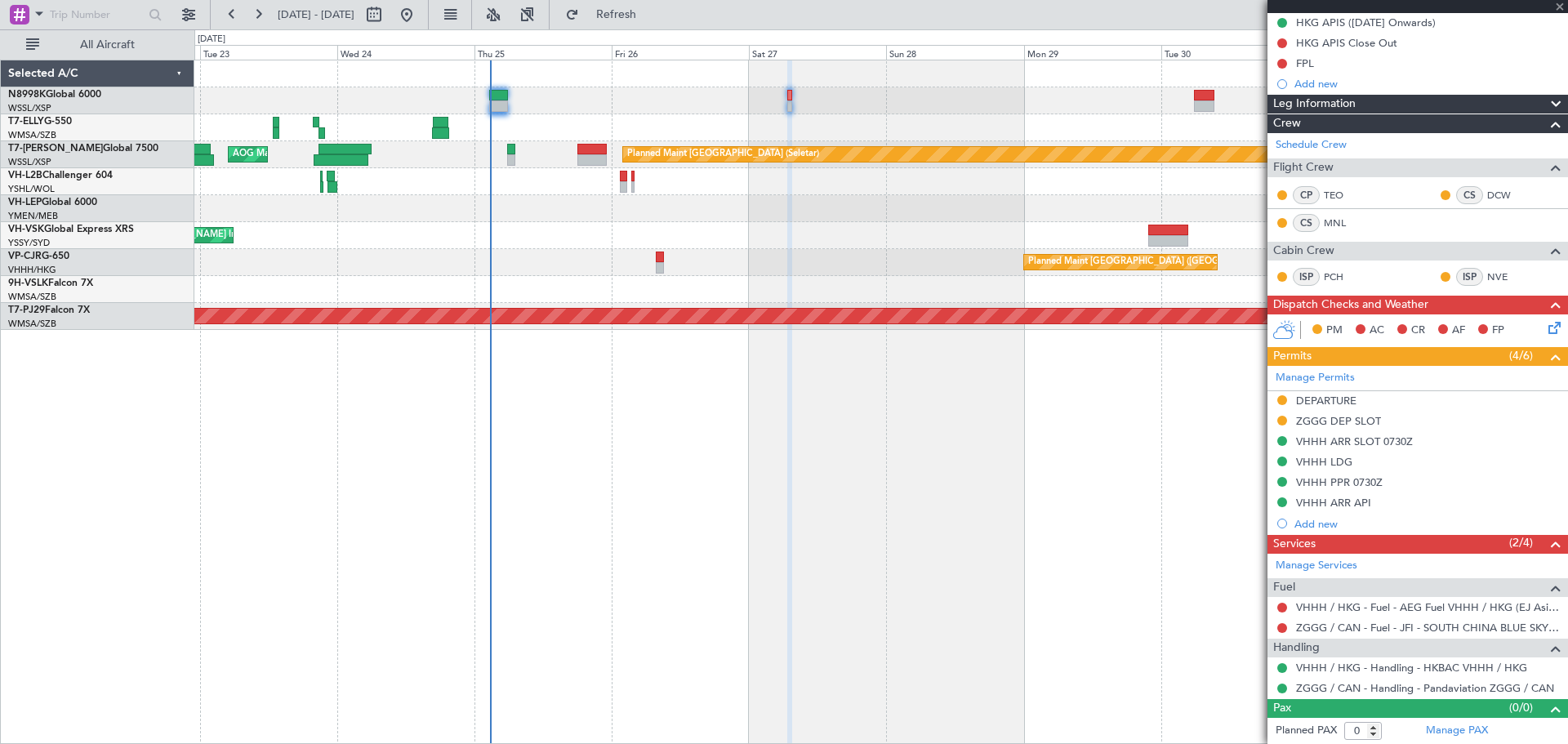
type input "+00:10"
type input "3"
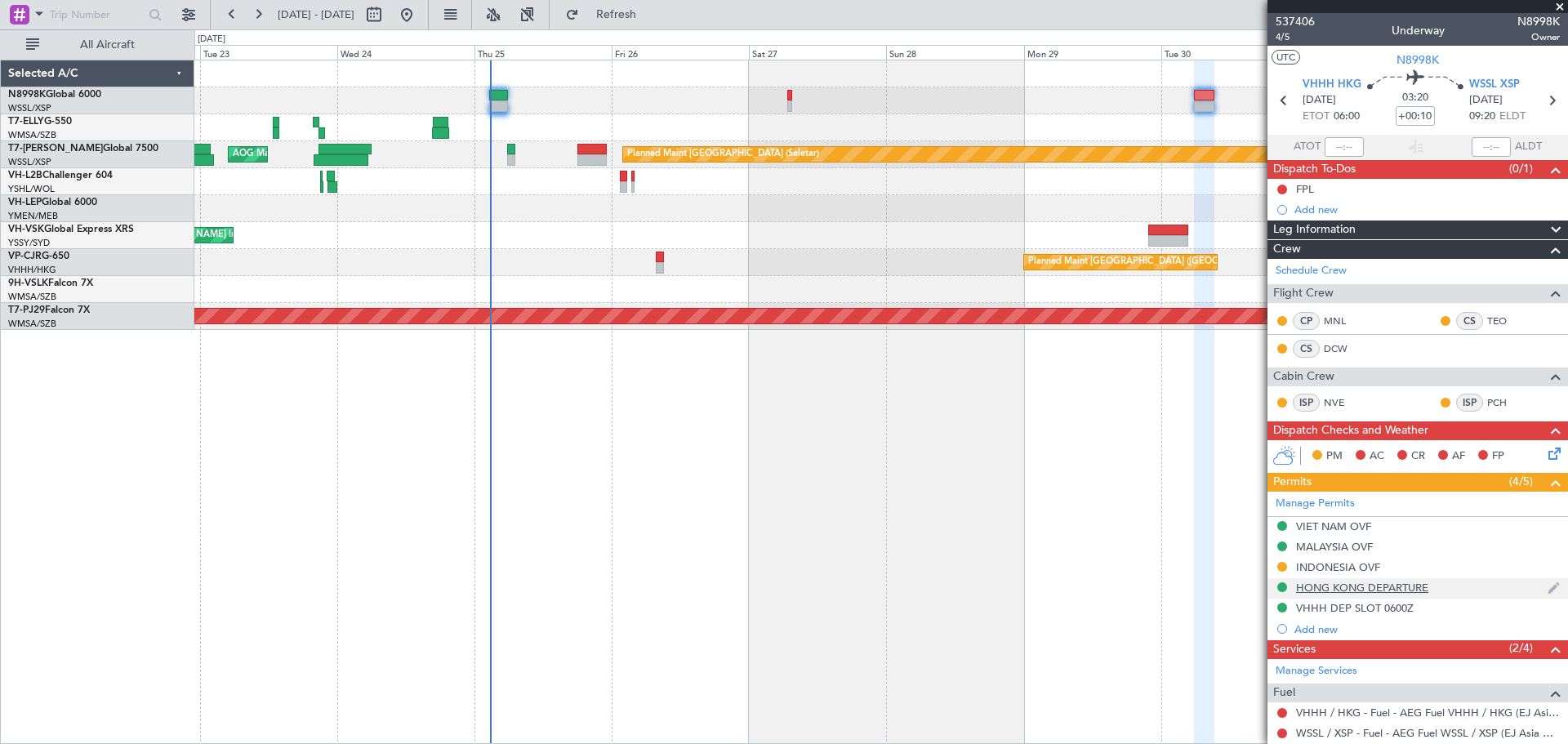
click at [1341, 584] on div "HONG KONG DEPARTURE" at bounding box center [1362, 587] width 132 height 14
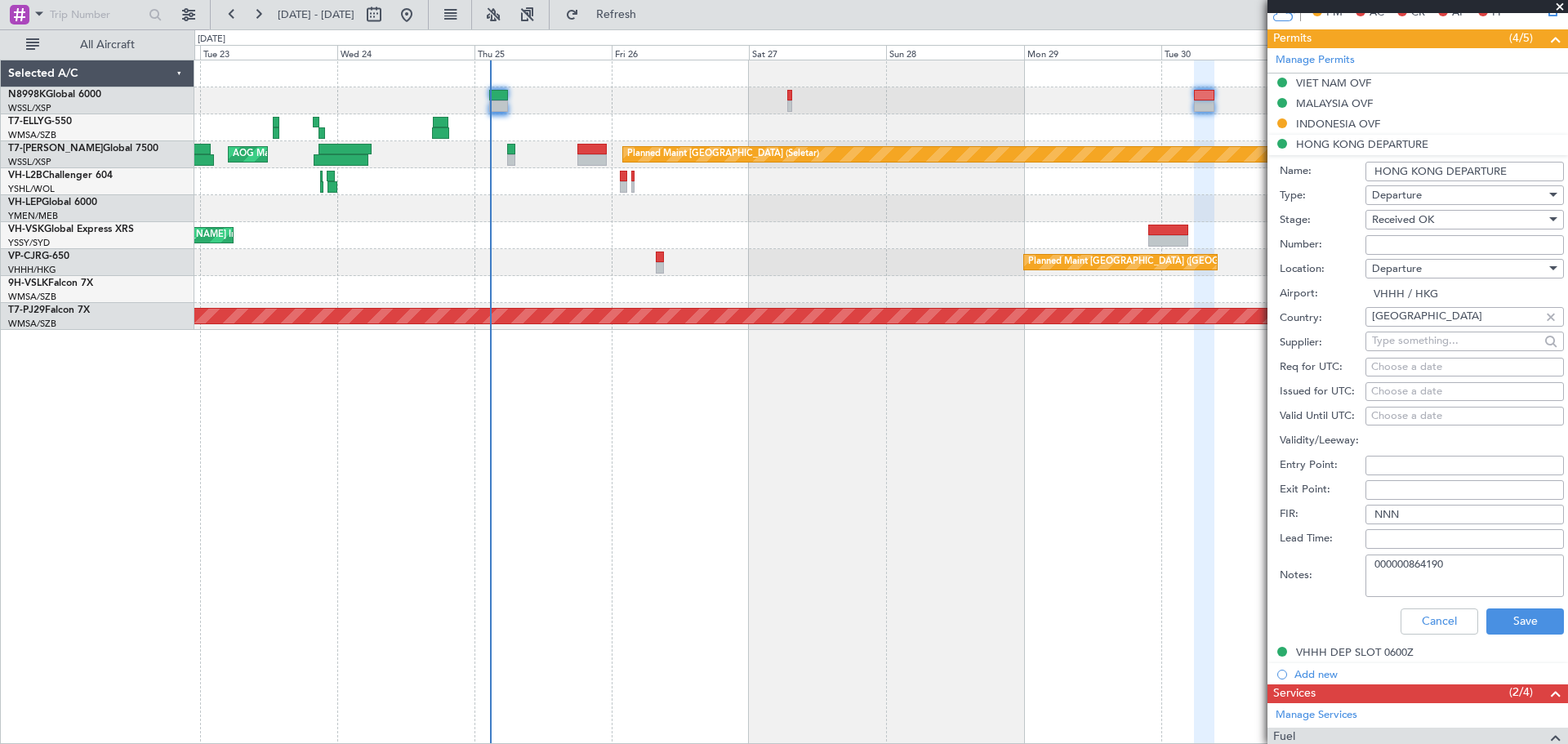
scroll to position [545, 0]
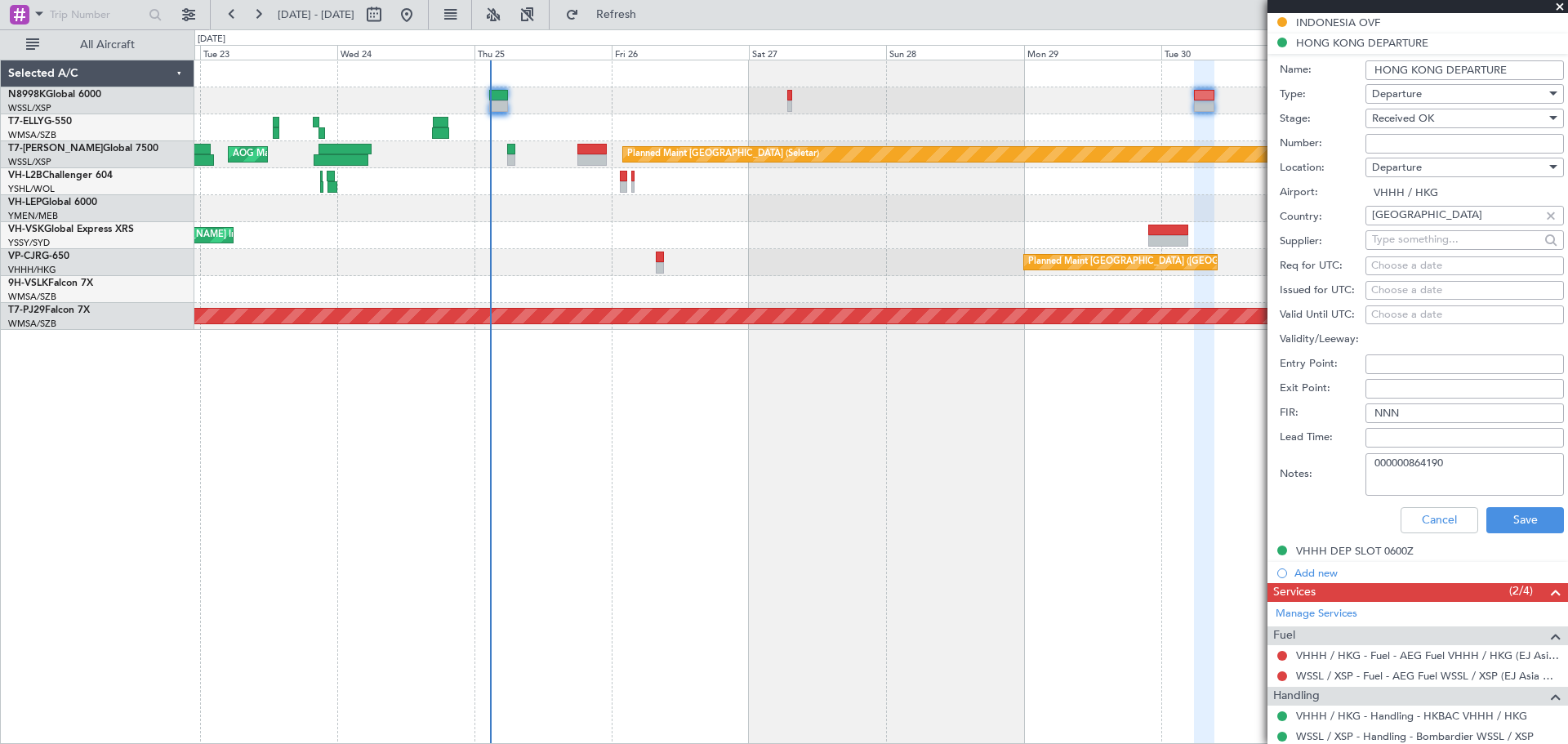
click at [1402, 144] on input "Number:" at bounding box center [1465, 144] width 198 height 20
type input "No Objection"
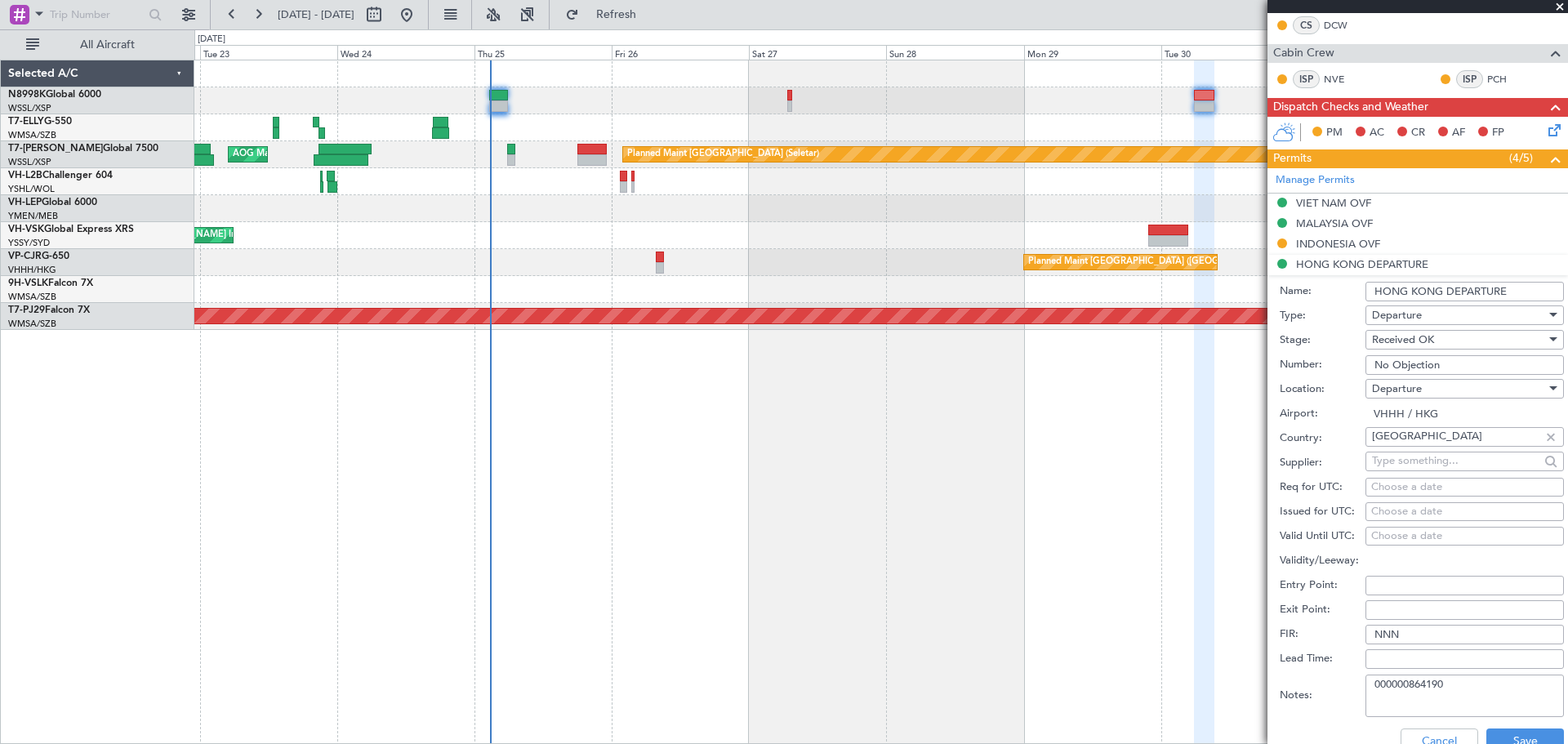
scroll to position [408, 0]
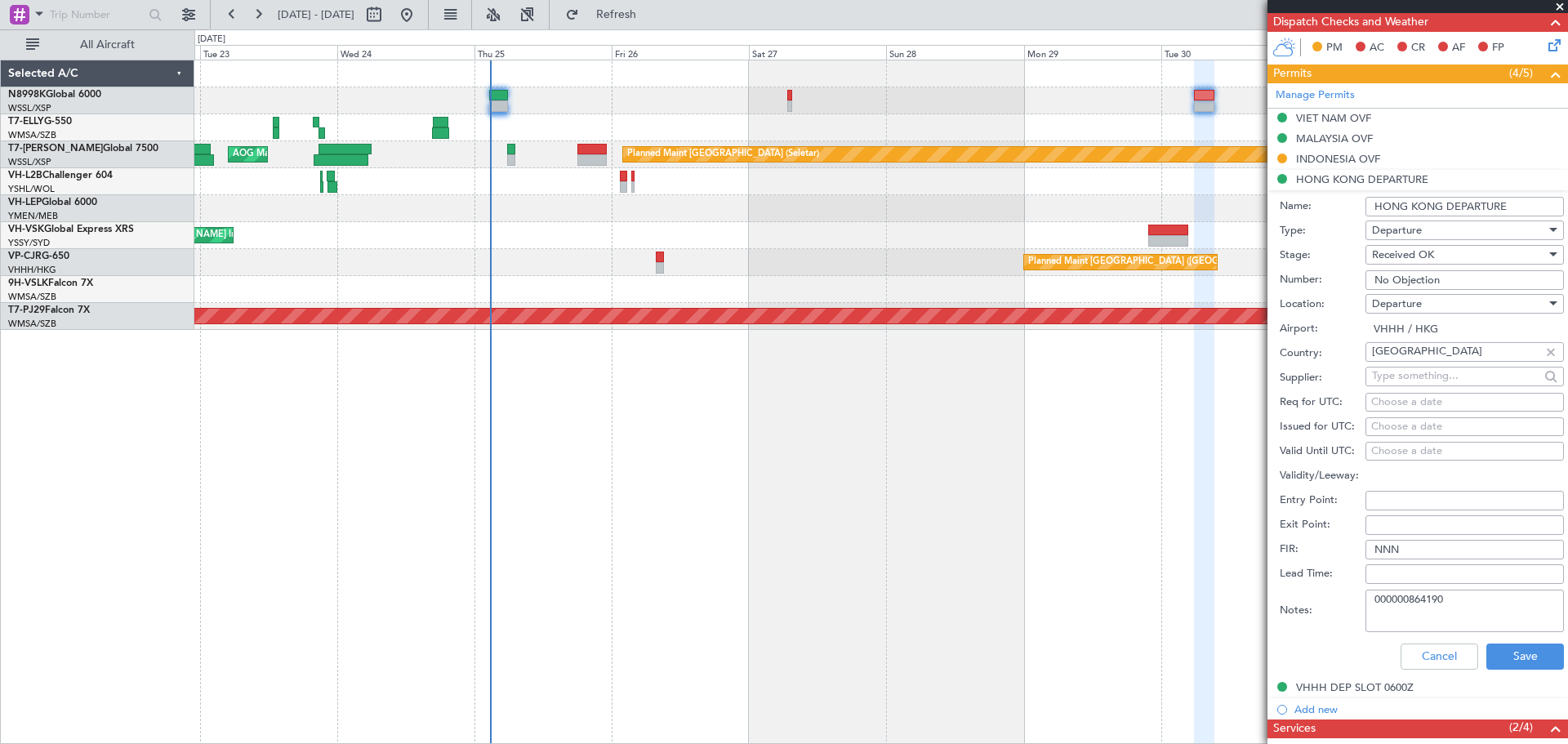
click at [1378, 420] on div "Choose a date" at bounding box center [1465, 426] width 187 height 16
select select "9"
select select "2025"
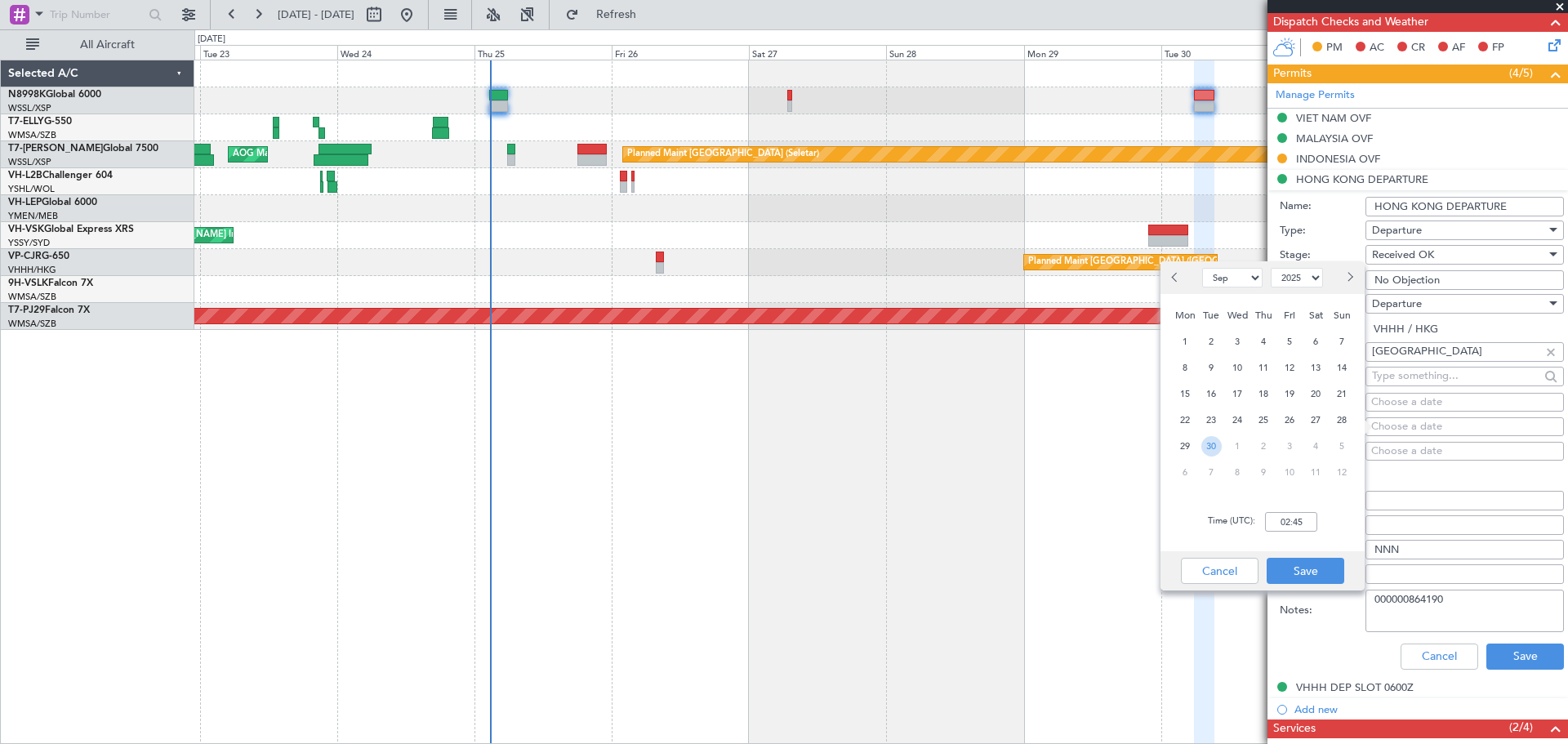
drag, startPoint x: 1215, startPoint y: 444, endPoint x: 1227, endPoint y: 506, distance: 63.2
click at [1215, 445] on span "30" at bounding box center [1212, 446] width 21 height 21
click at [1278, 526] on input "00:00" at bounding box center [1290, 522] width 52 height 20
type input "06:00"
click at [1294, 566] on button "Save" at bounding box center [1305, 571] width 78 height 26
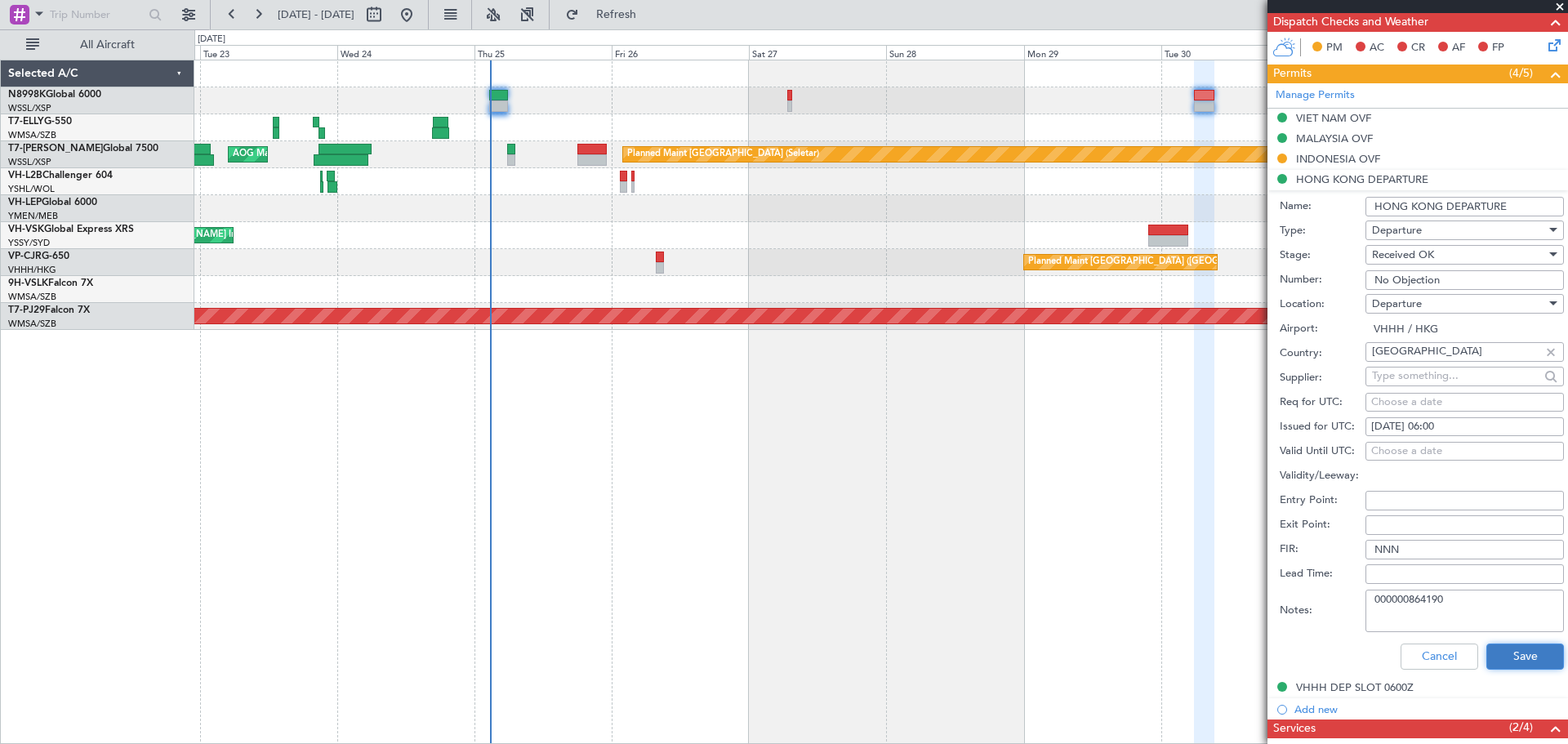
click at [1504, 651] on button "Save" at bounding box center [1525, 657] width 78 height 26
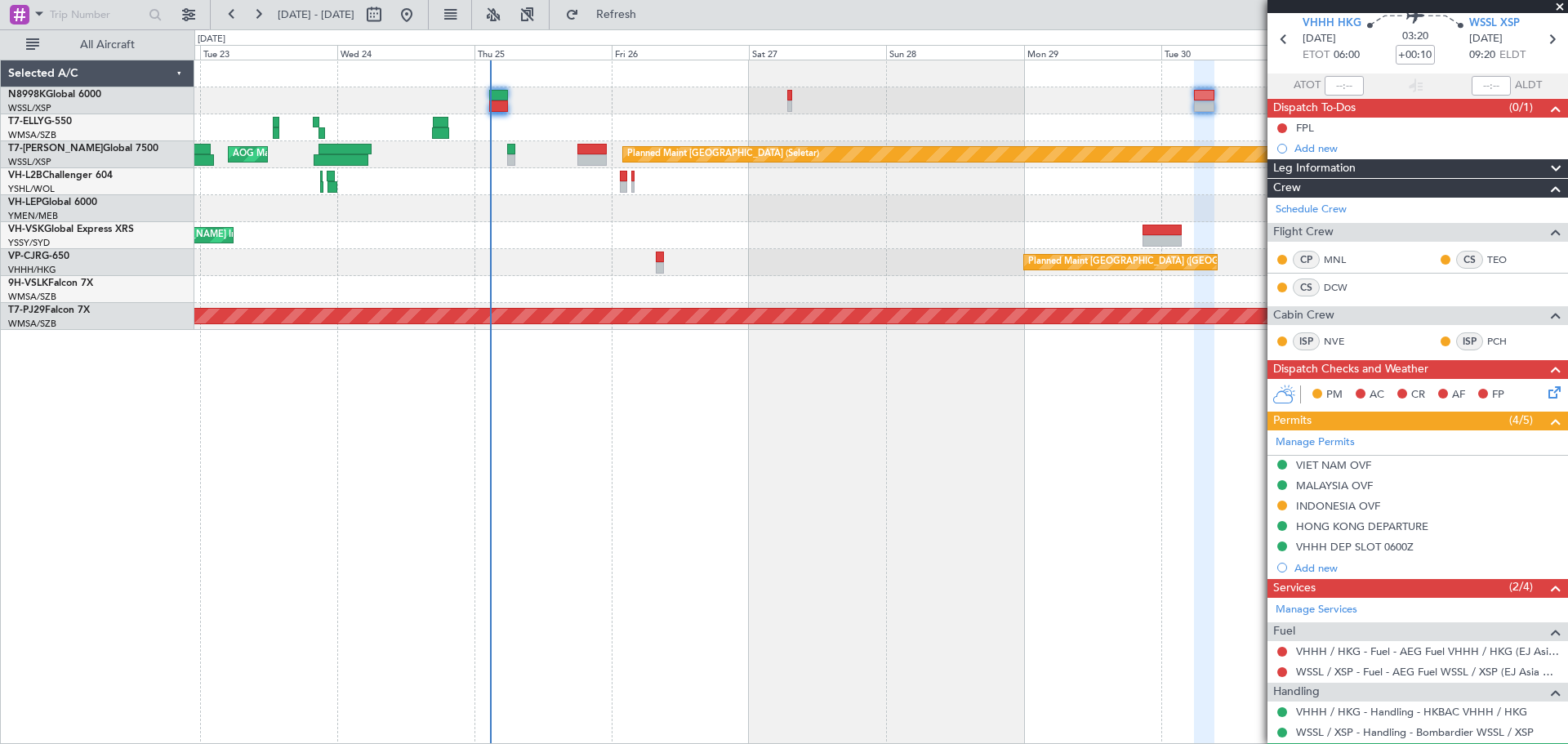
scroll to position [0, 0]
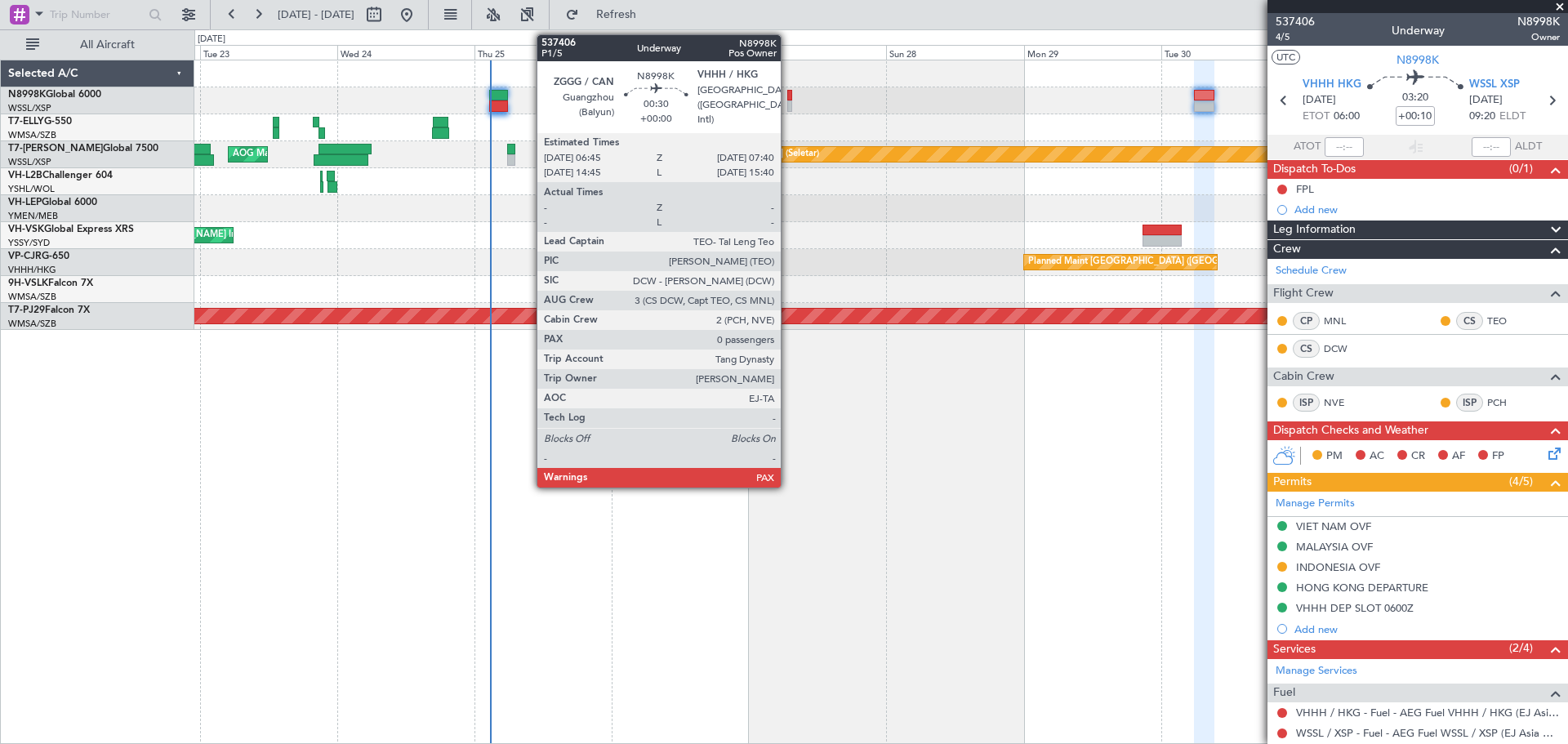
click at [788, 94] on div at bounding box center [790, 95] width 6 height 11
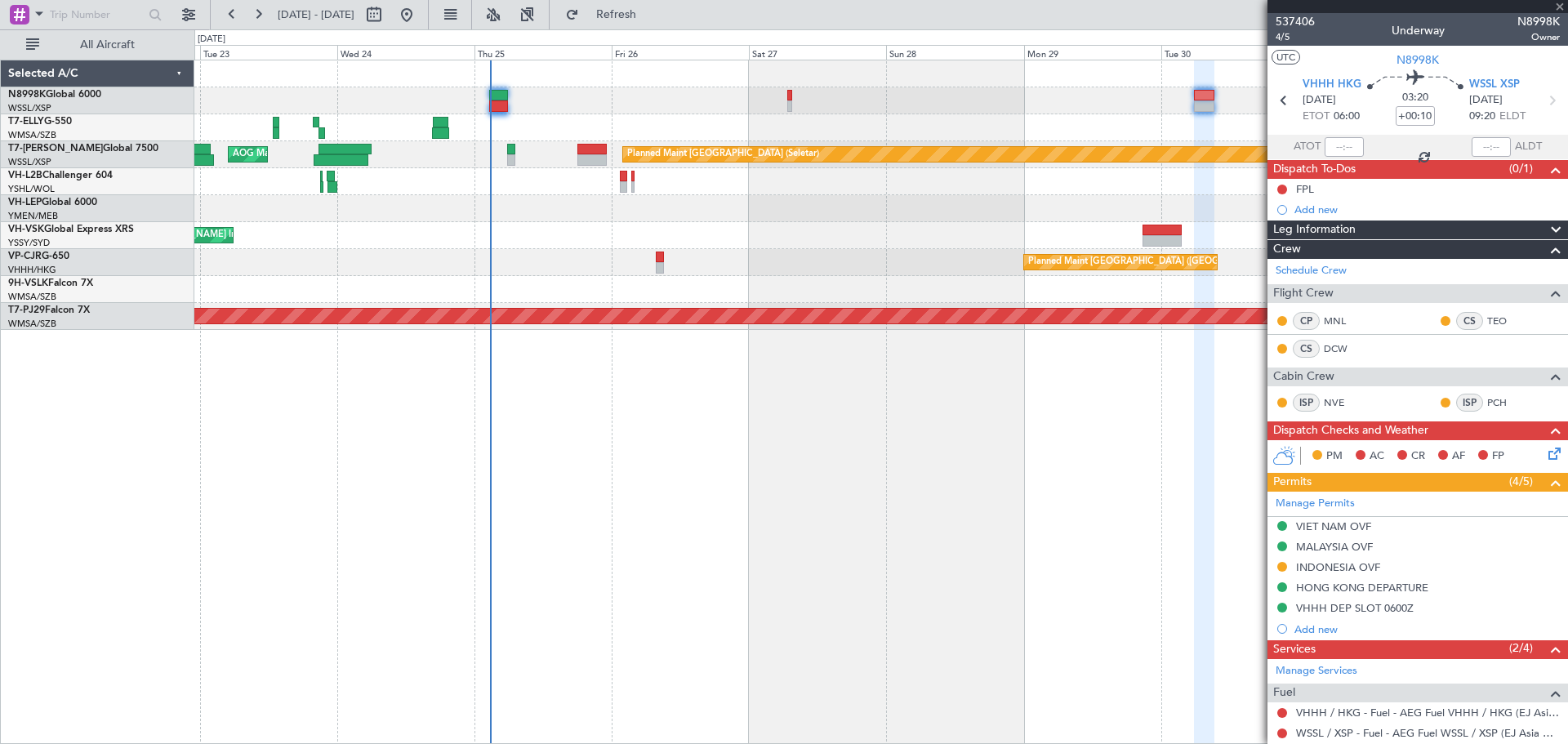
type input "0"
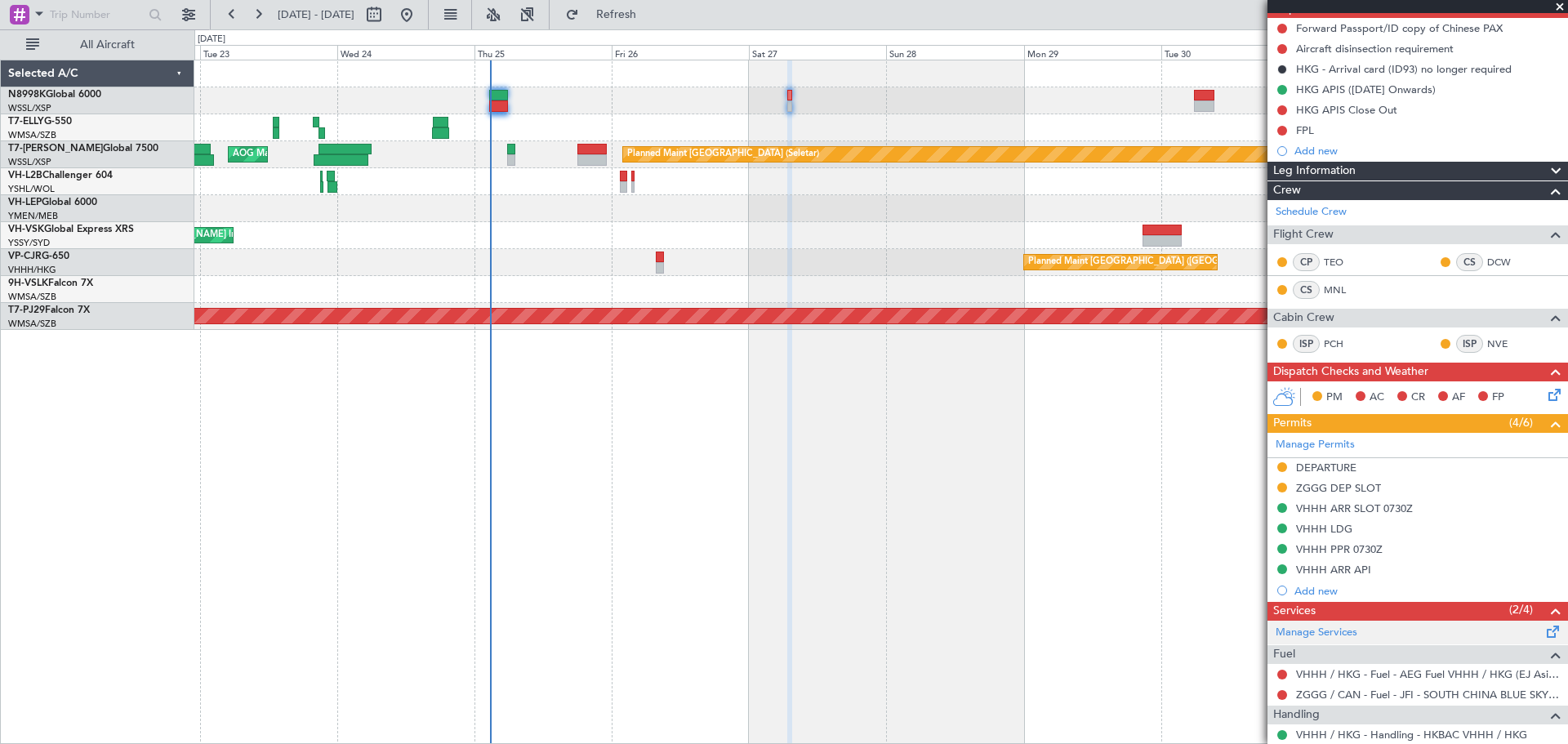
scroll to position [228, 0]
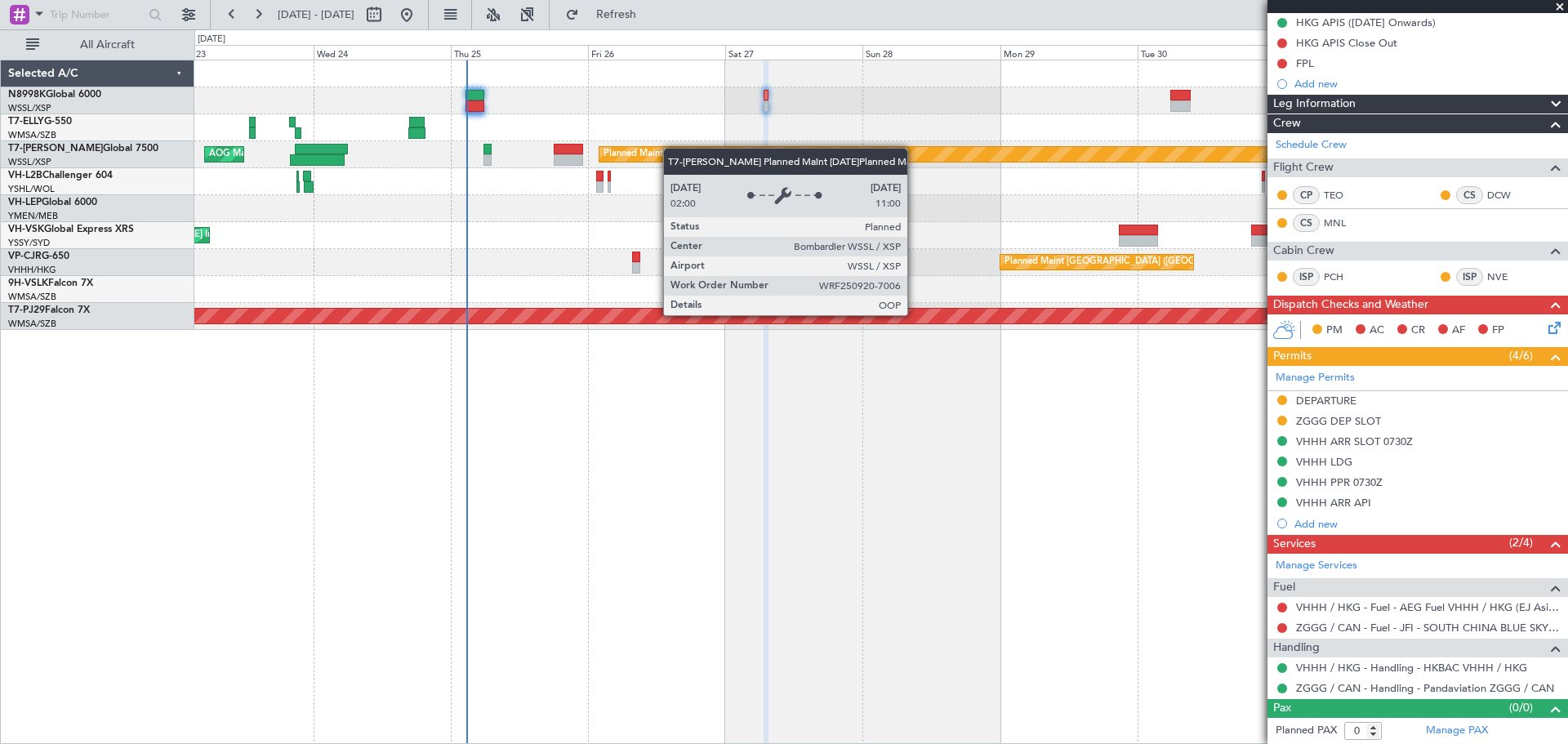
click at [1018, 149] on div "[PERSON_NAME] [GEOGRAPHIC_DATA] (Dubai Intl) Planned Maint [GEOGRAPHIC_DATA] ([…" at bounding box center [881, 195] width 1372 height 269
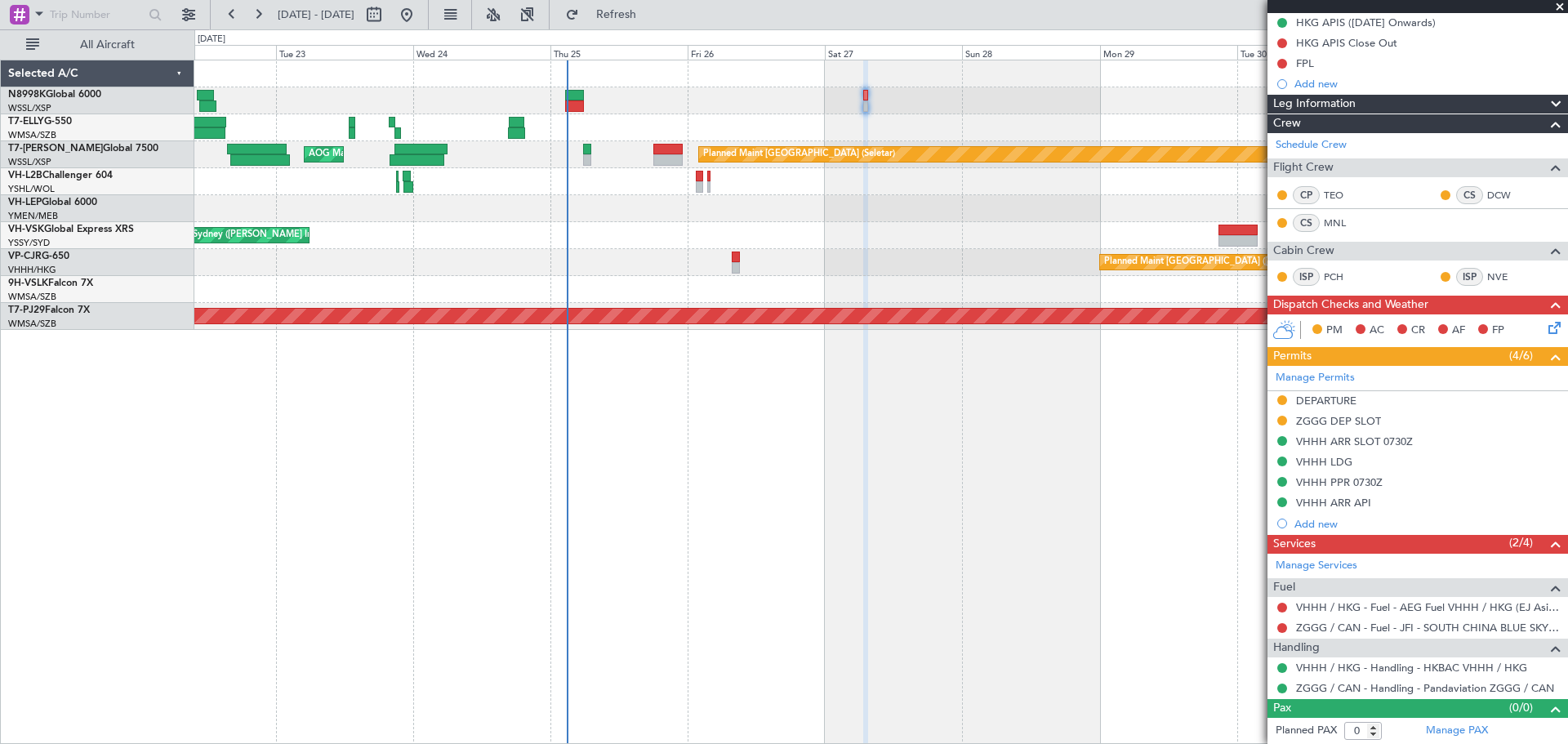
click at [447, 126] on div "Planned Maint [GEOGRAPHIC_DATA] ([GEOGRAPHIC_DATA] Intl) [PERSON_NAME] [GEOGRAP…" at bounding box center [881, 128] width 1372 height 27
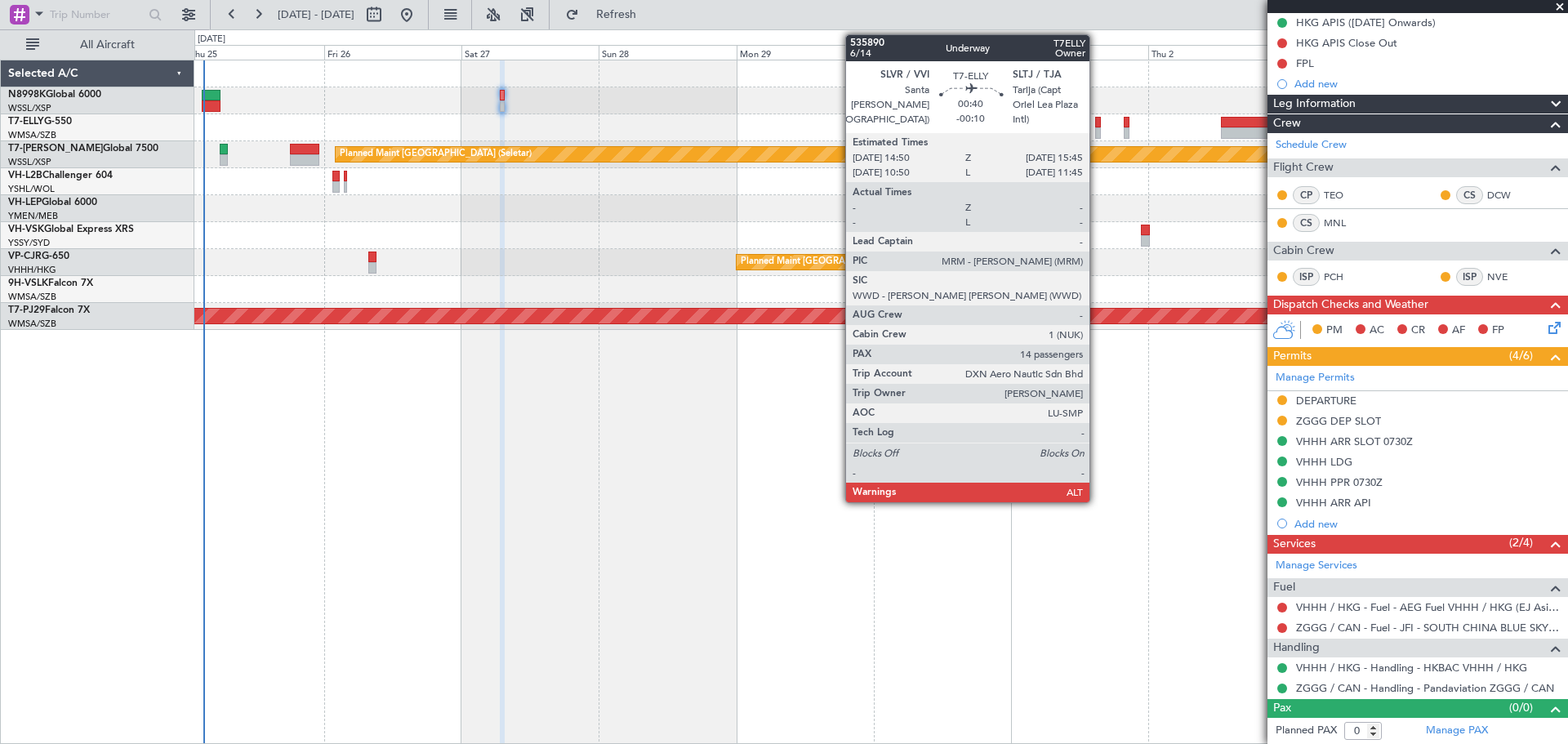
click at [1096, 127] on div at bounding box center [1098, 123] width 6 height 11
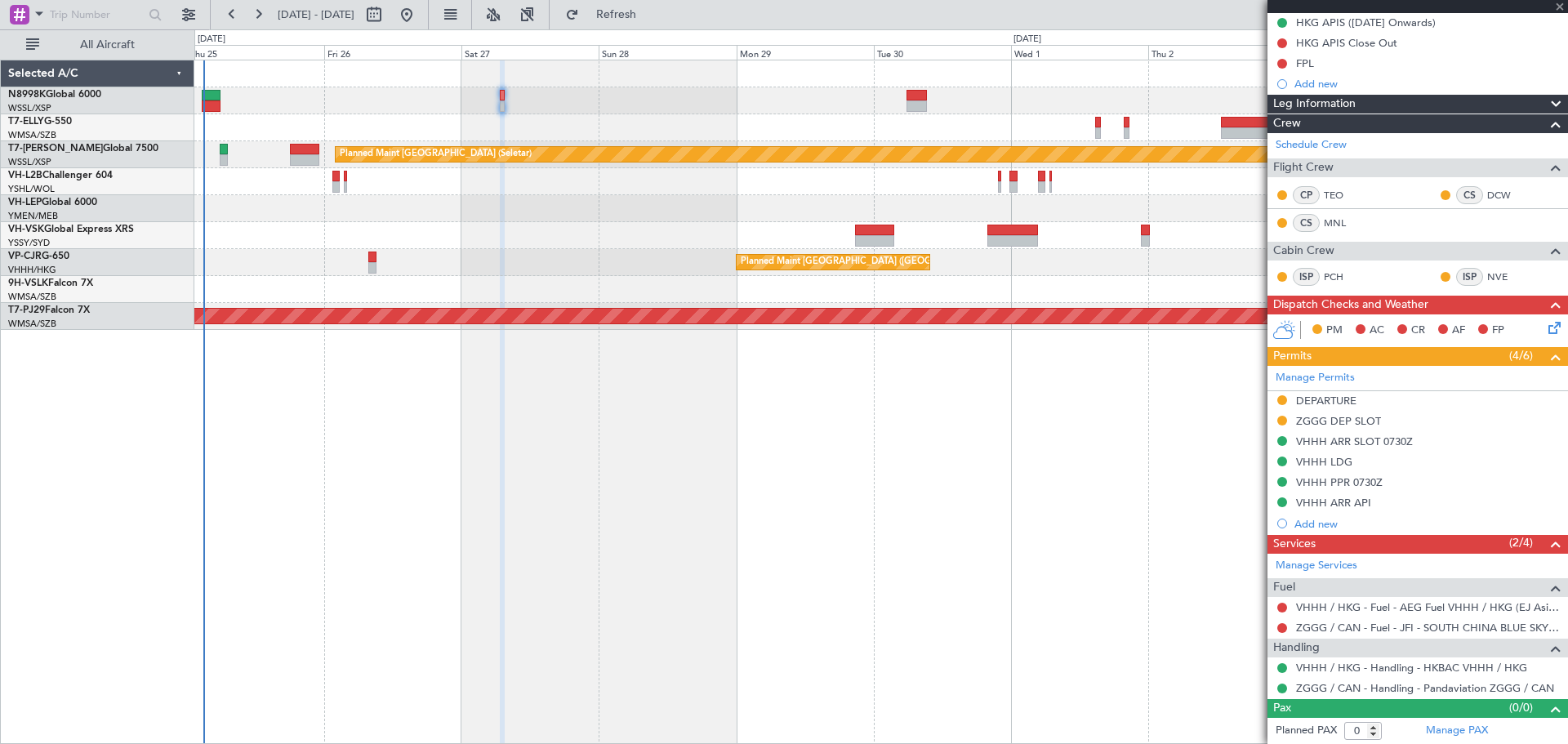
type input "-00:10"
type input "14"
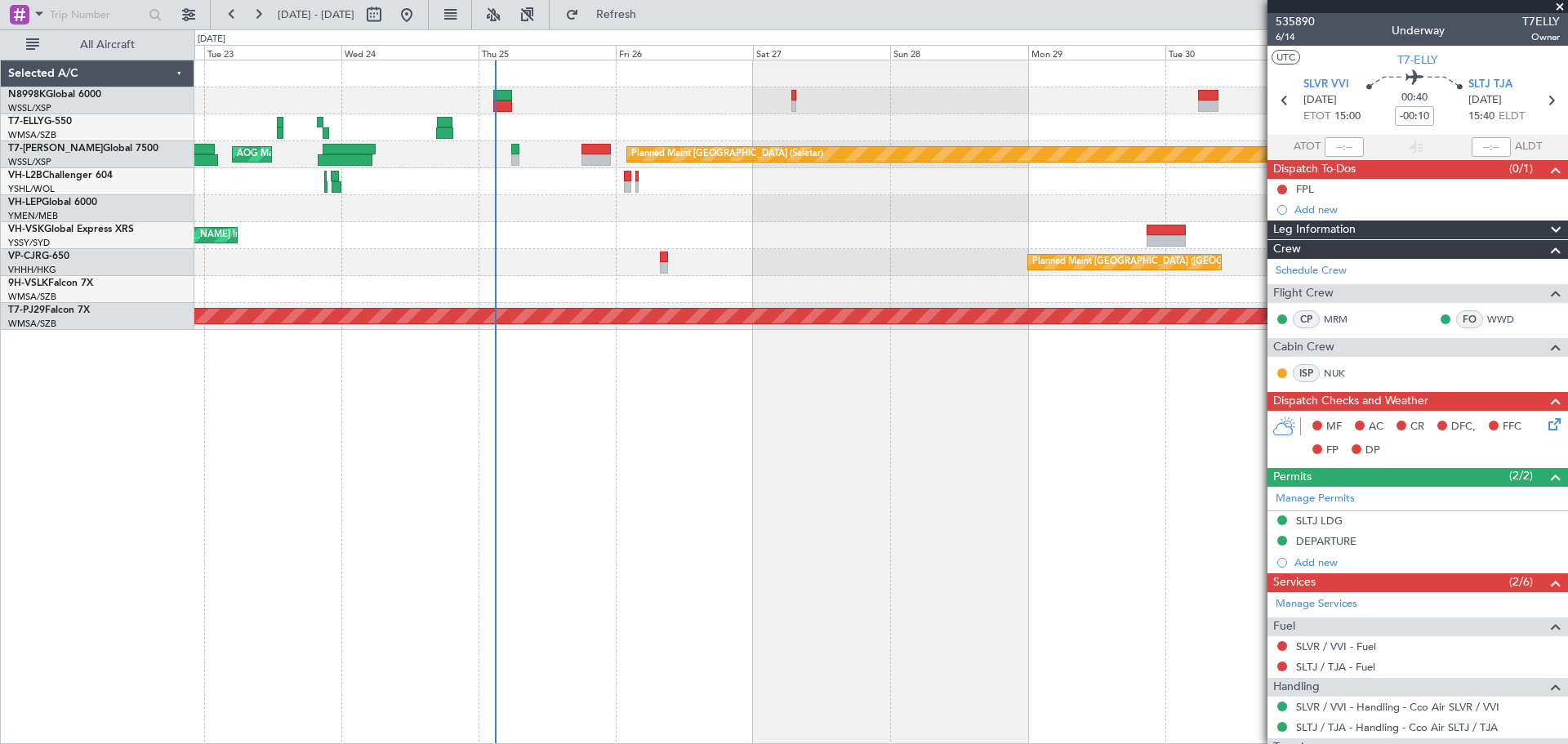
click at [780, 209] on div "Planned Maint [GEOGRAPHIC_DATA] ([GEOGRAPHIC_DATA] Intl) [PERSON_NAME] [GEOGRAP…" at bounding box center [881, 195] width 1372 height 269
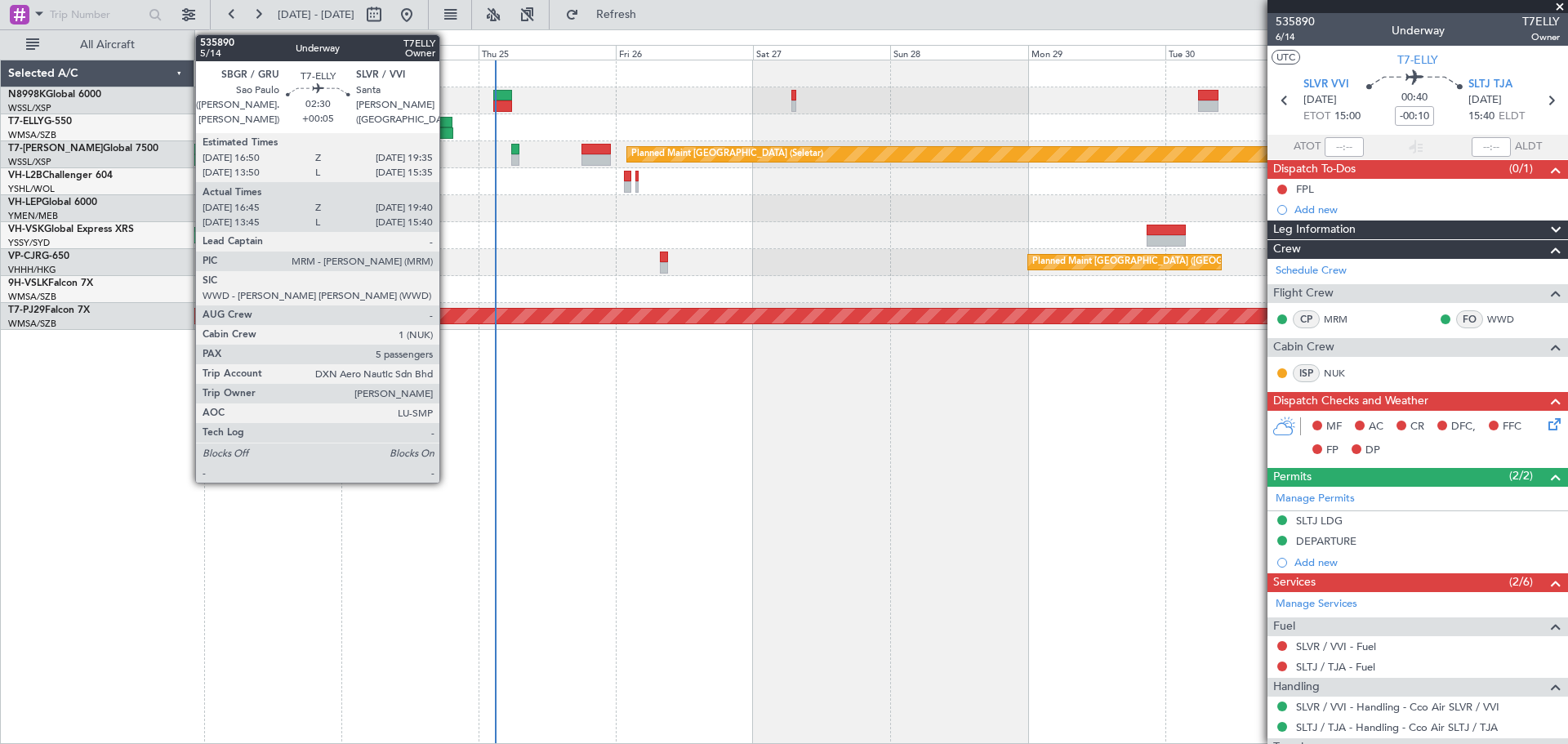
click at [447, 130] on div at bounding box center [444, 133] width 17 height 11
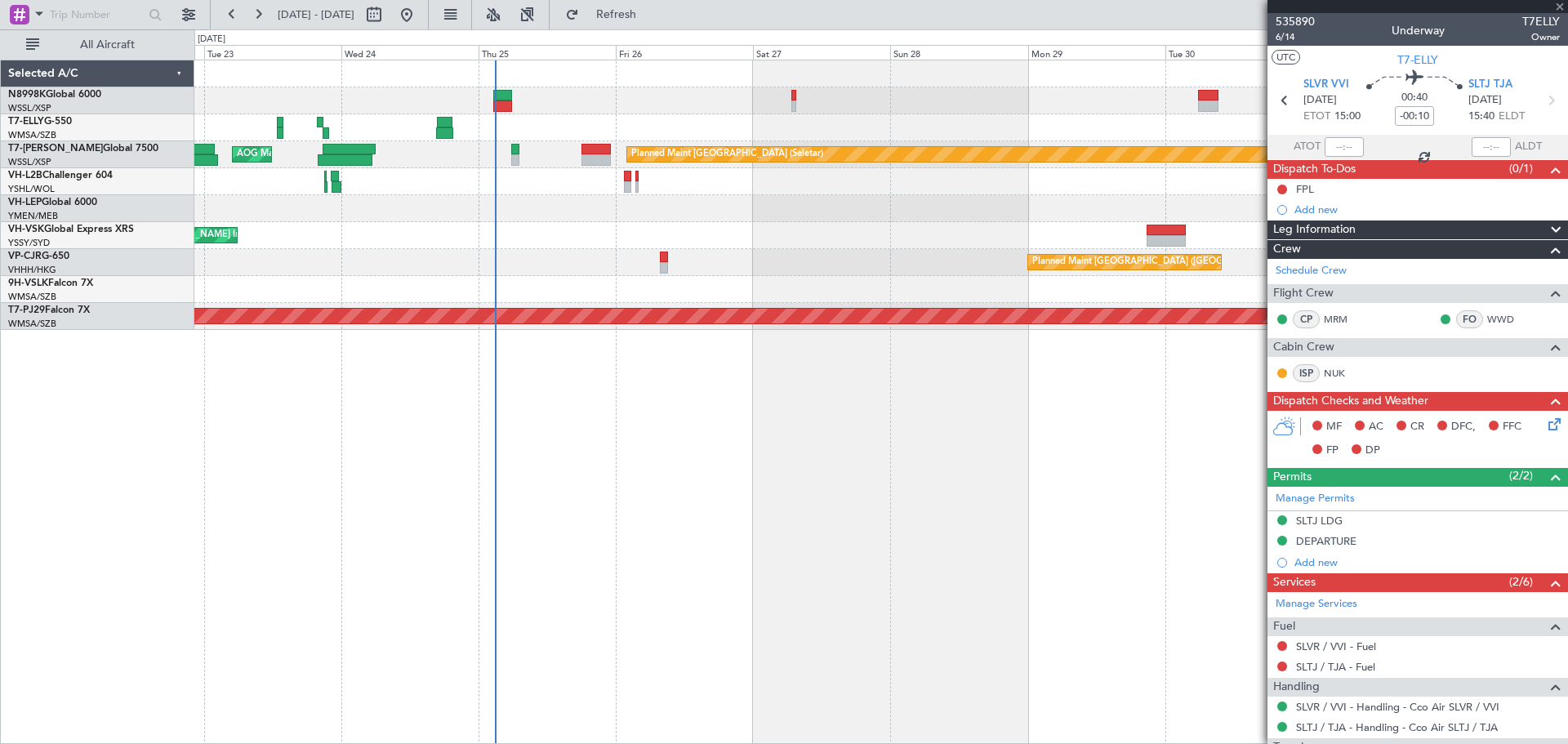
type input "+00:05"
type input "16:55"
type input "19:35"
type input "5"
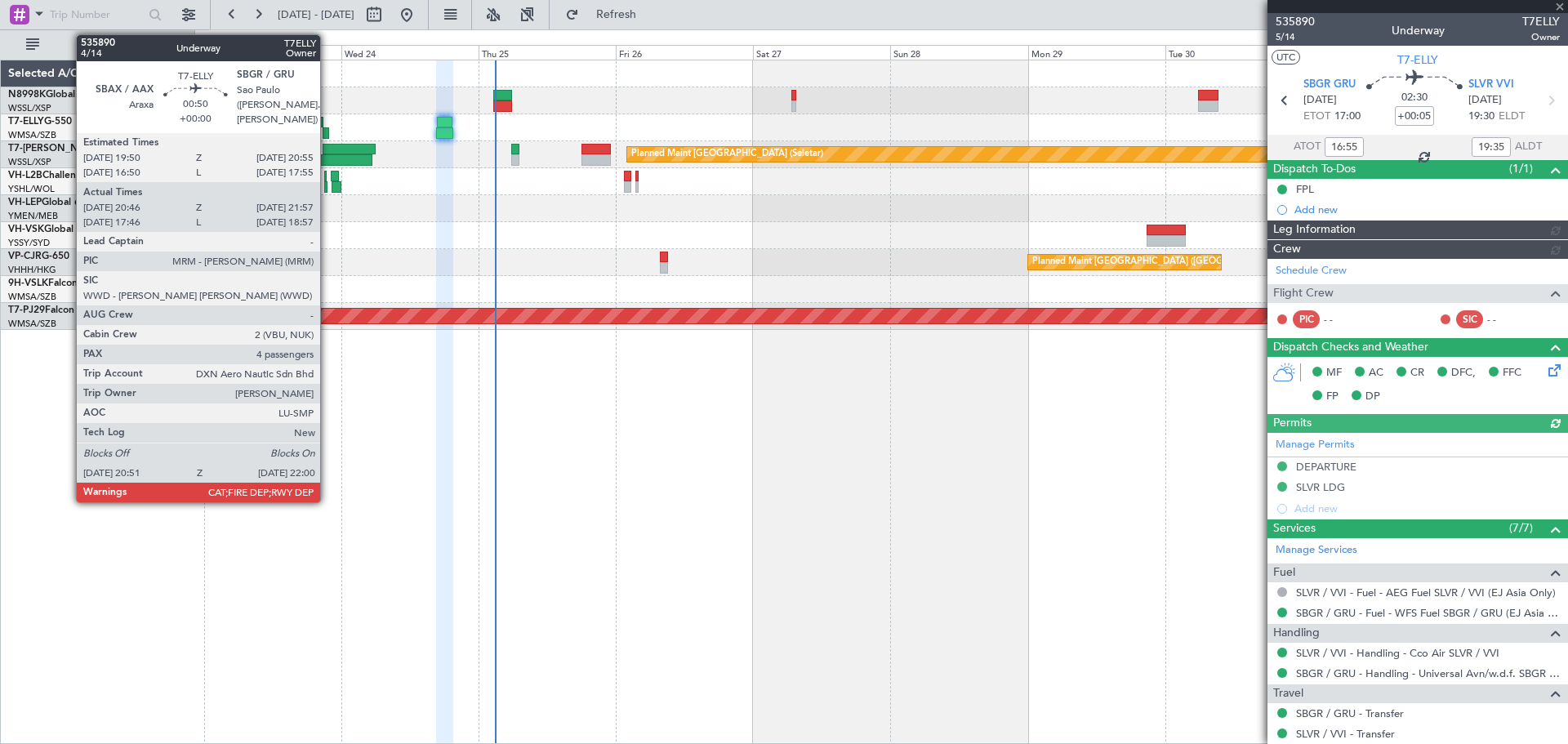
type input "[PERSON_NAME] (KYA)"
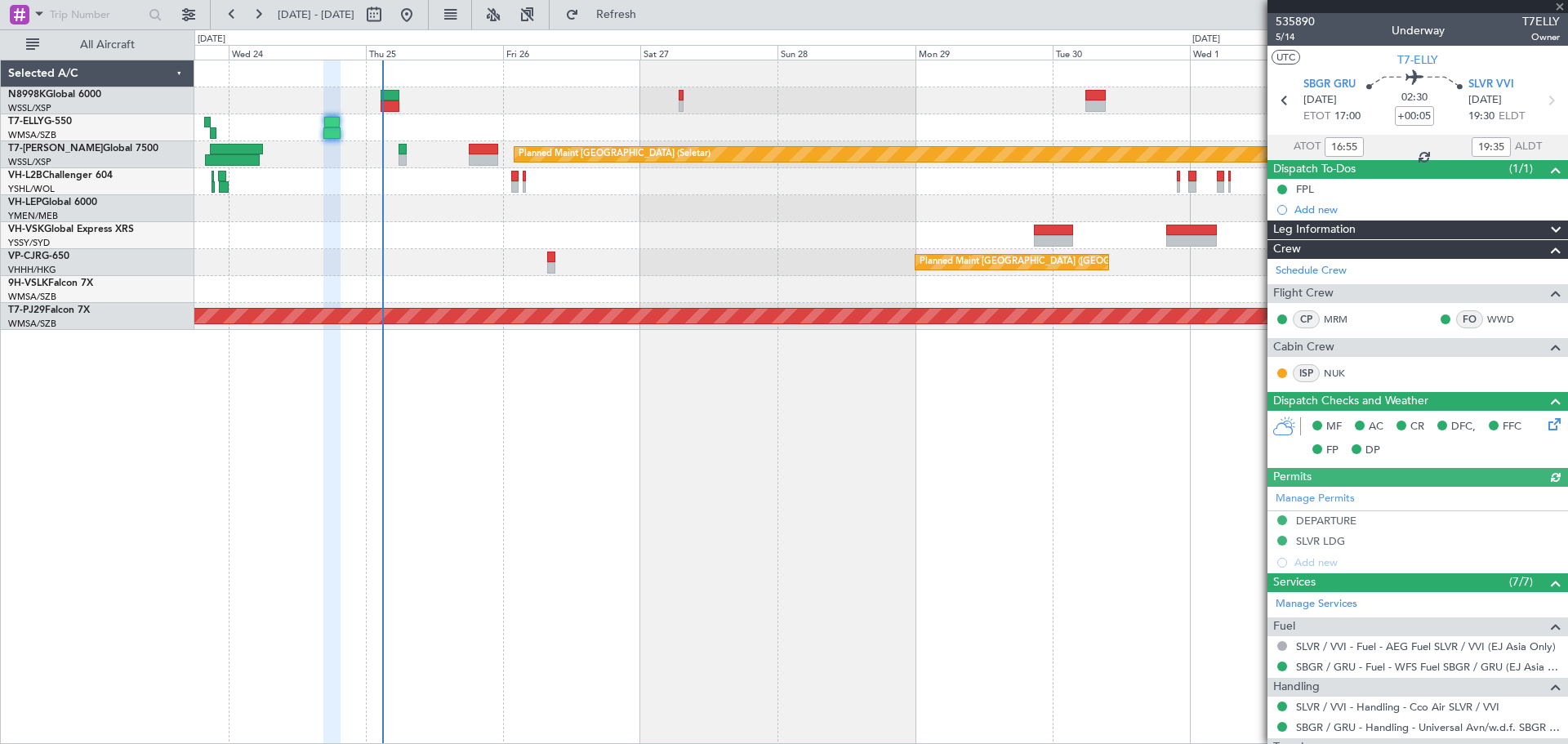
click at [488, 225] on div "Planned Maint [GEOGRAPHIC_DATA] (Seletar) AOG Maint [GEOGRAPHIC_DATA] ([GEOGRAP…" at bounding box center [881, 195] width 1372 height 269
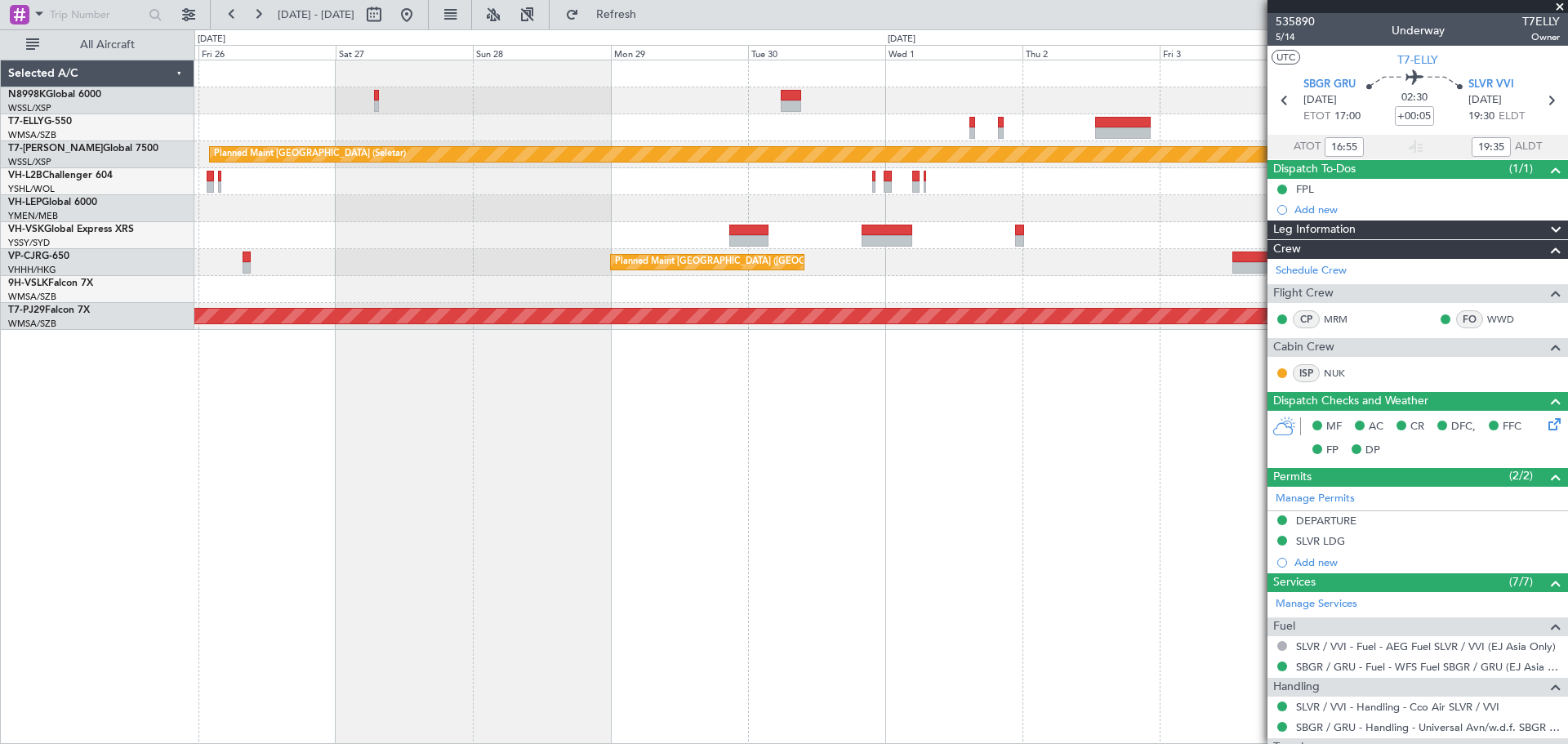
click at [891, 126] on div at bounding box center [881, 128] width 1372 height 27
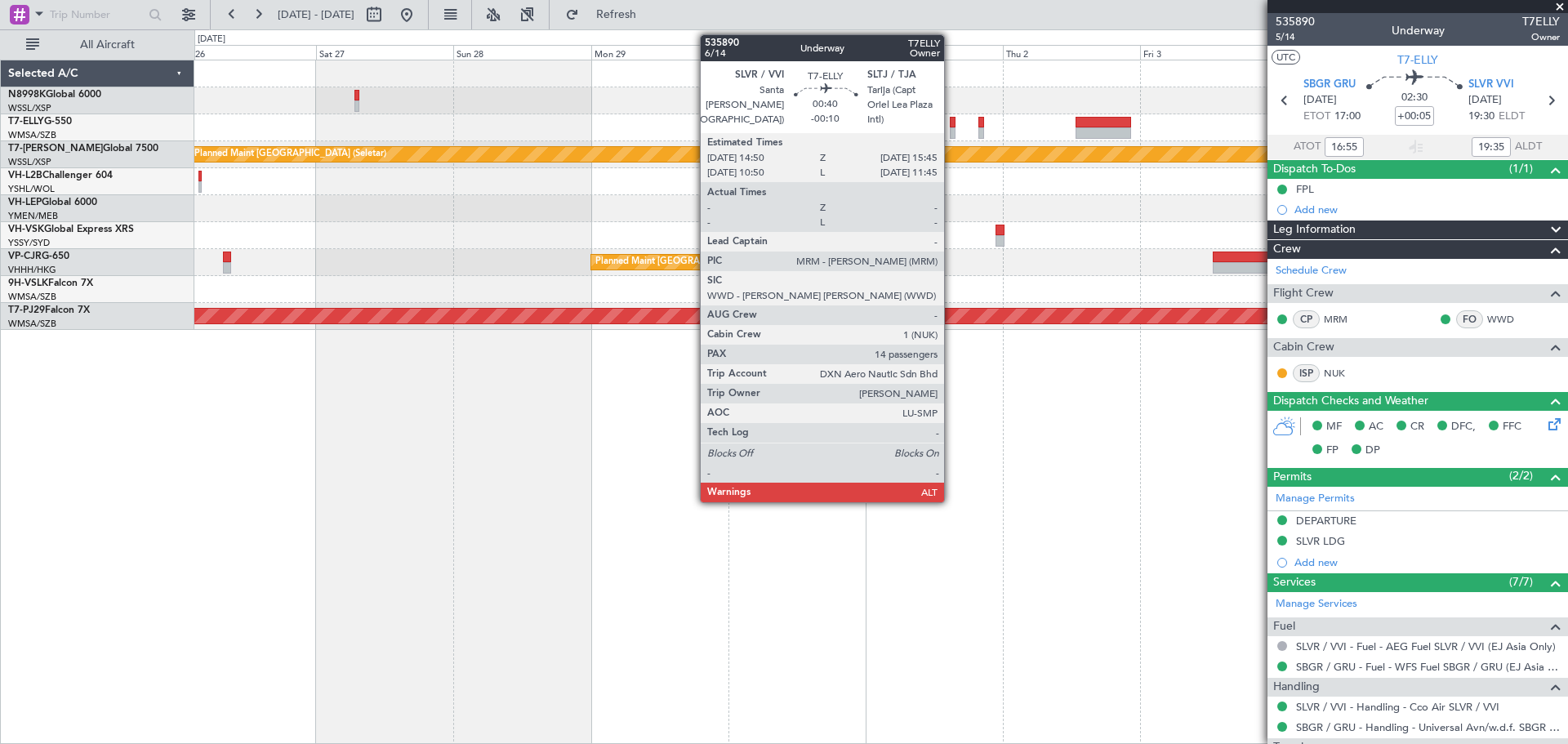
click at [951, 122] on div at bounding box center [953, 123] width 6 height 11
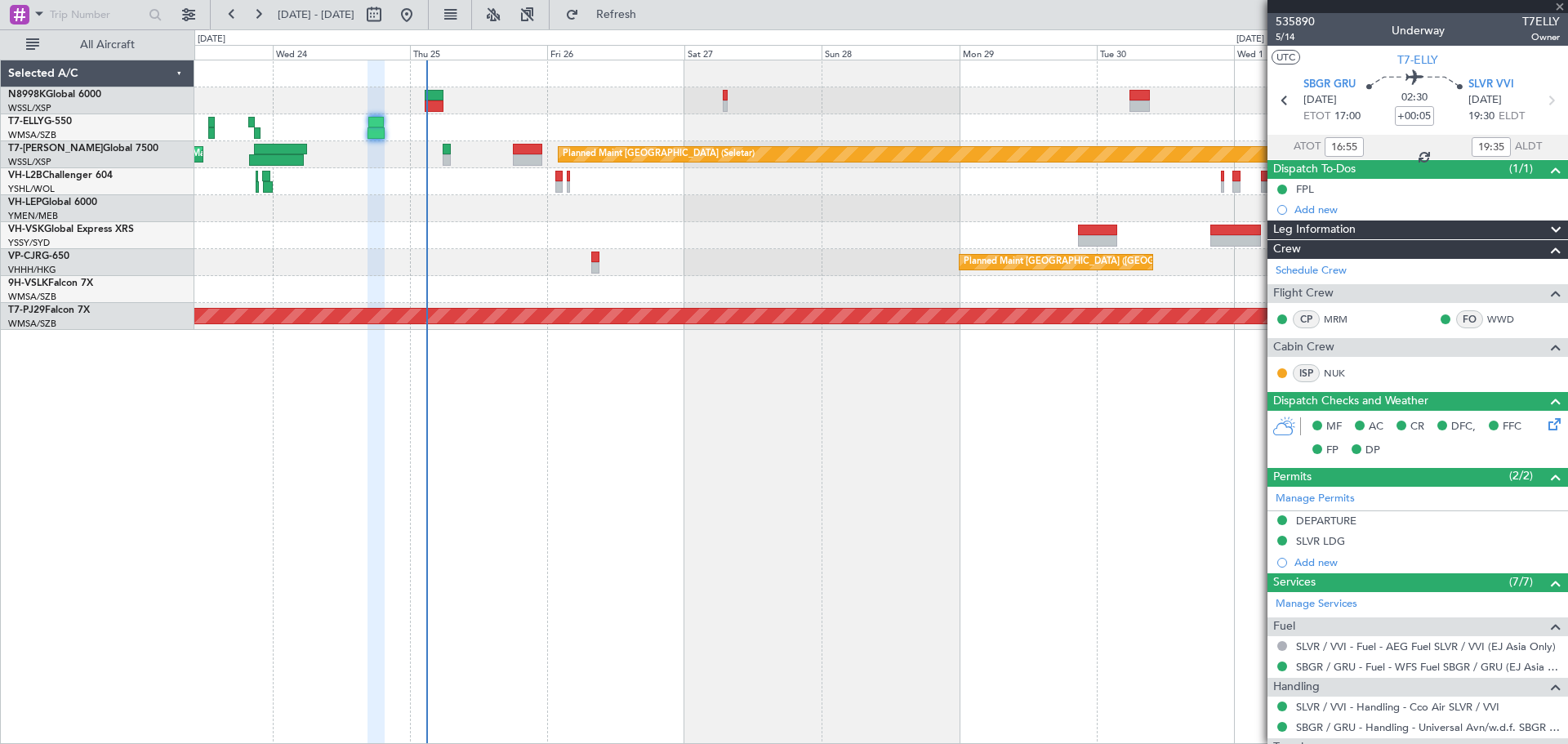
click at [970, 135] on div at bounding box center [881, 128] width 1372 height 27
type input "-00:10"
type input "14"
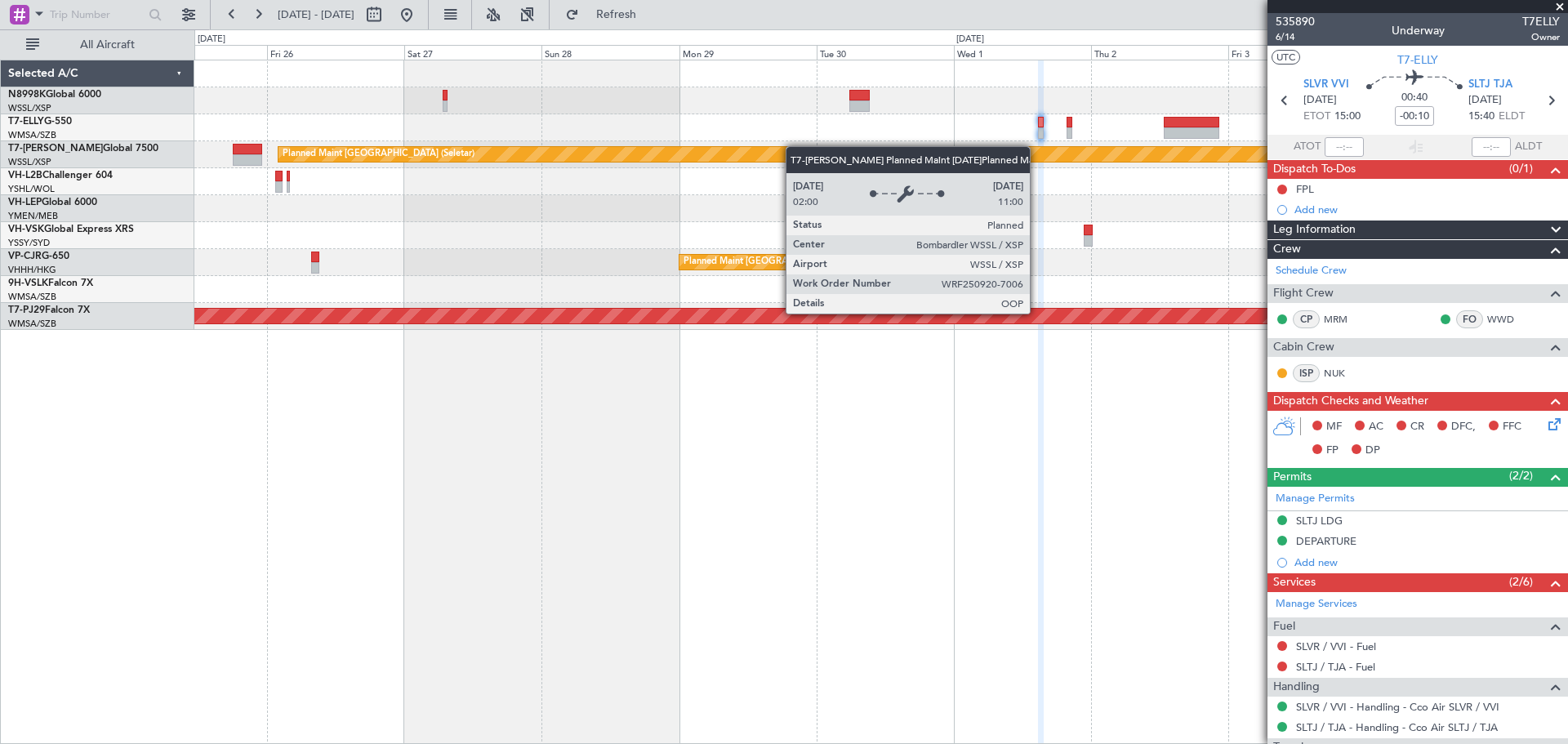
click at [520, 164] on div "Planned Maint [GEOGRAPHIC_DATA] (Seletar) AOG Maint [GEOGRAPHIC_DATA] ([GEOGRAP…" at bounding box center [881, 195] width 1372 height 269
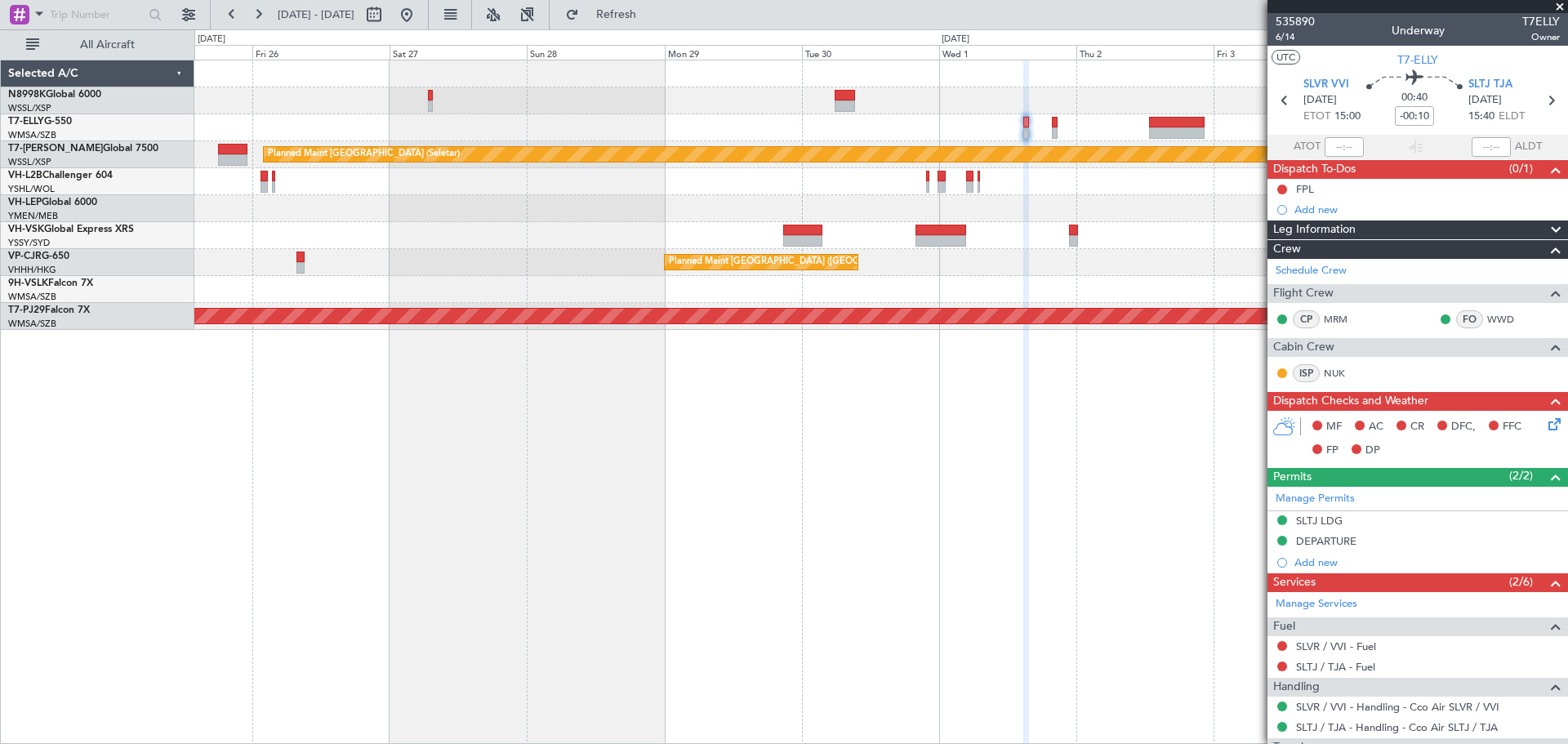
click at [818, 130] on div at bounding box center [881, 128] width 1372 height 27
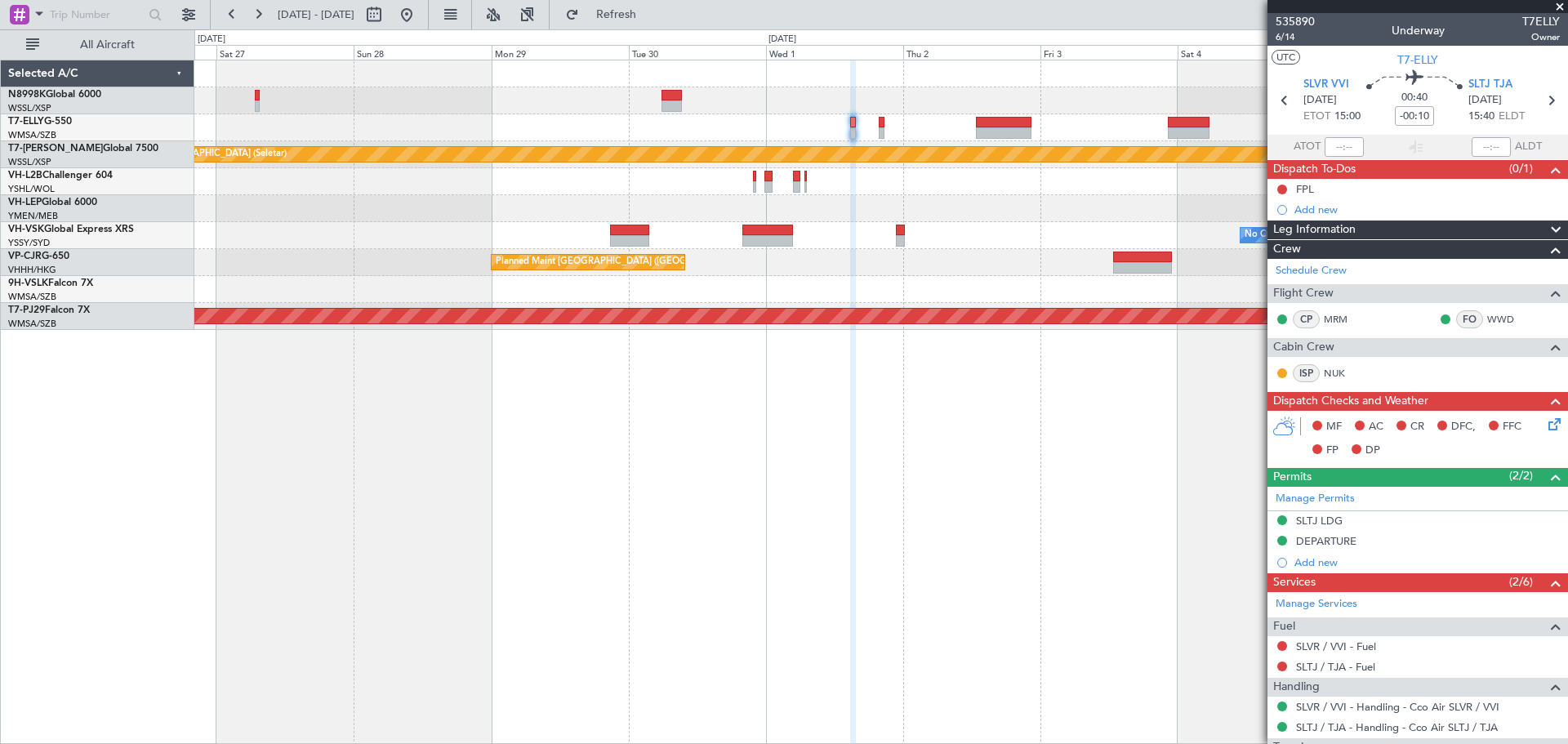
click at [884, 527] on div "Planned Maint [GEOGRAPHIC_DATA] (Seletar) No Crew Planned Maint [GEOGRAPHIC_DAT…" at bounding box center [881, 402] width 1373 height 684
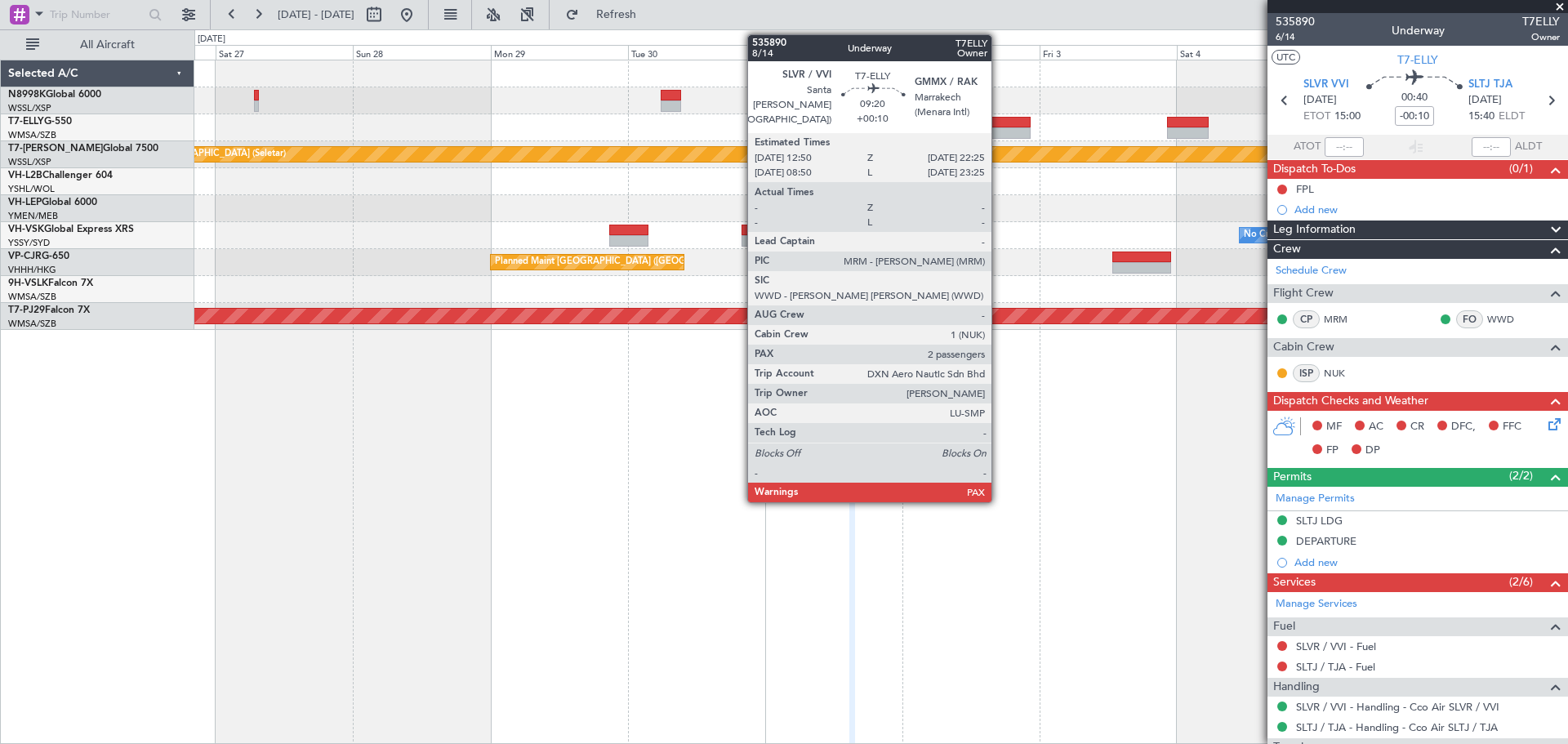
click at [999, 128] on div at bounding box center [1003, 133] width 56 height 11
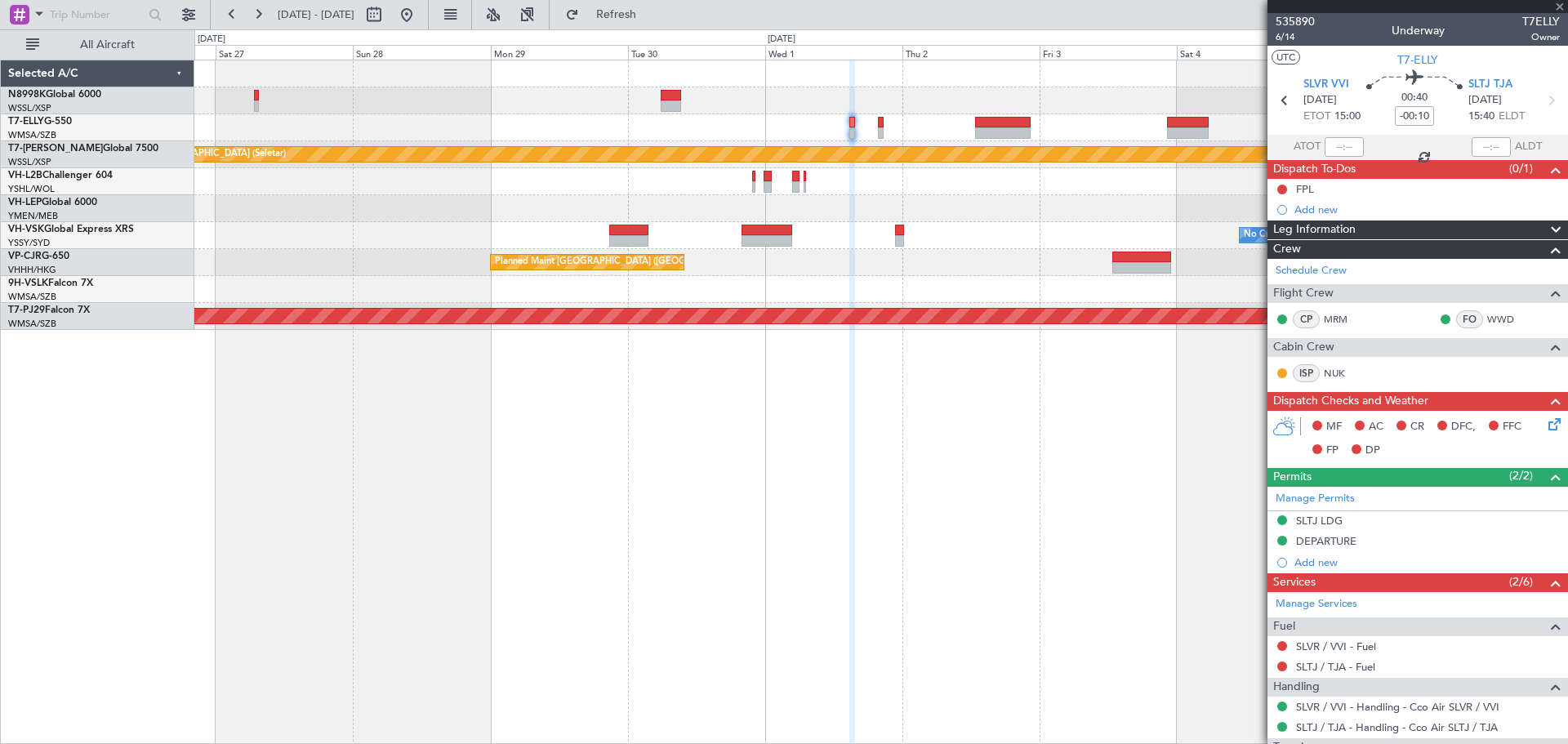
type input "+00:10"
type input "2"
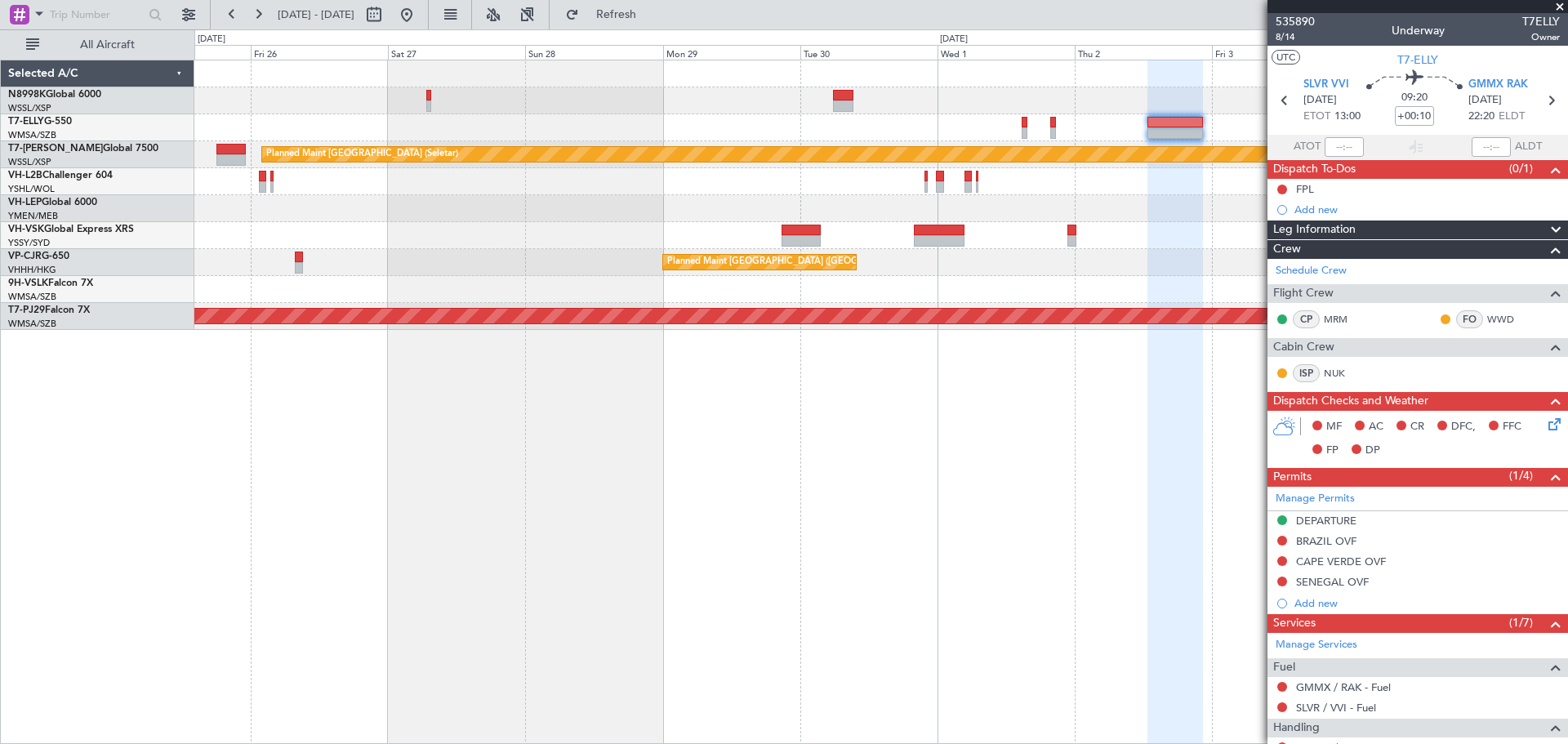
click at [861, 539] on div "Planned Maint [GEOGRAPHIC_DATA] (Seletar) AOG Maint [GEOGRAPHIC_DATA] ([GEOGRAP…" at bounding box center [881, 402] width 1373 height 684
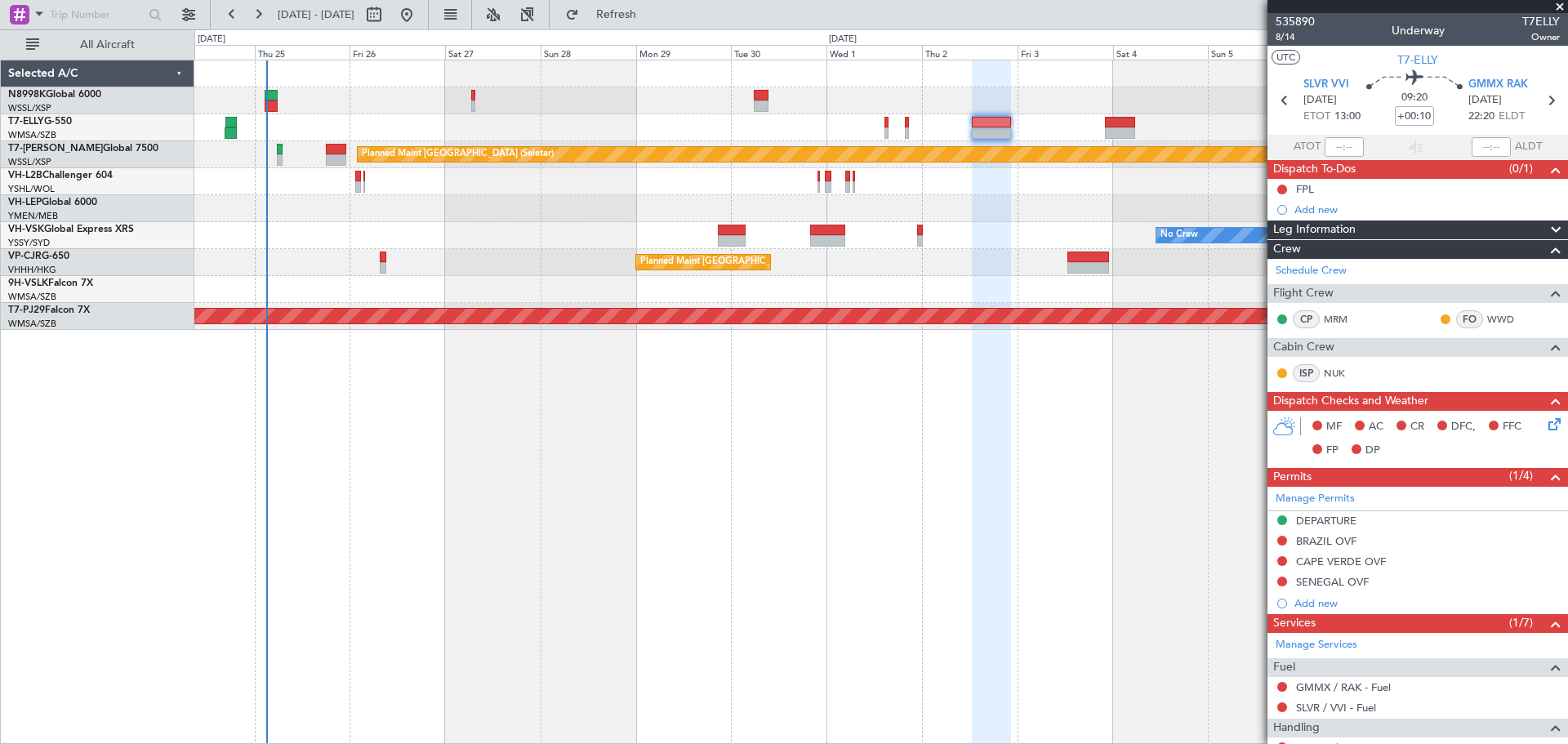
click at [946, 130] on div at bounding box center [881, 128] width 1372 height 27
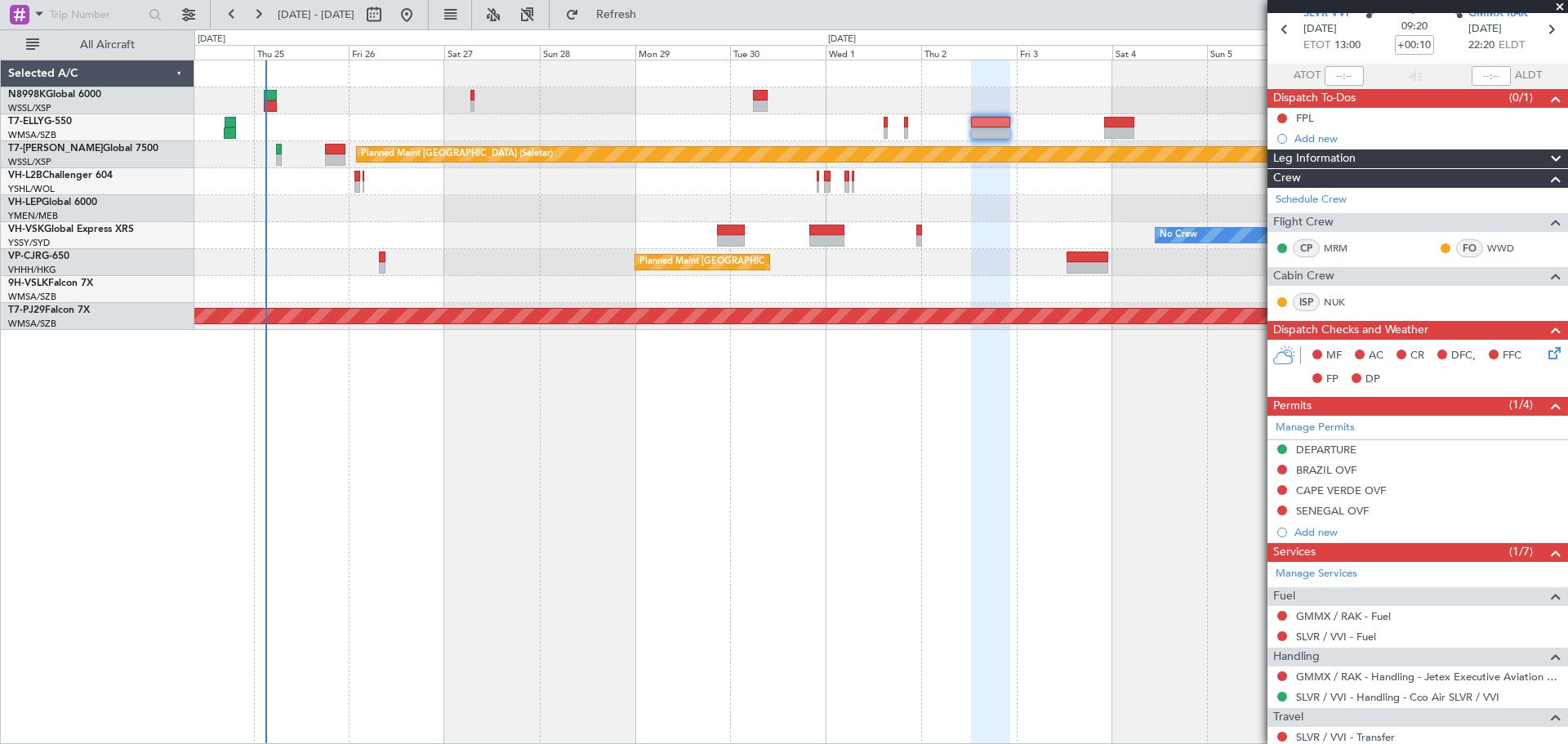
scroll to position [45, 0]
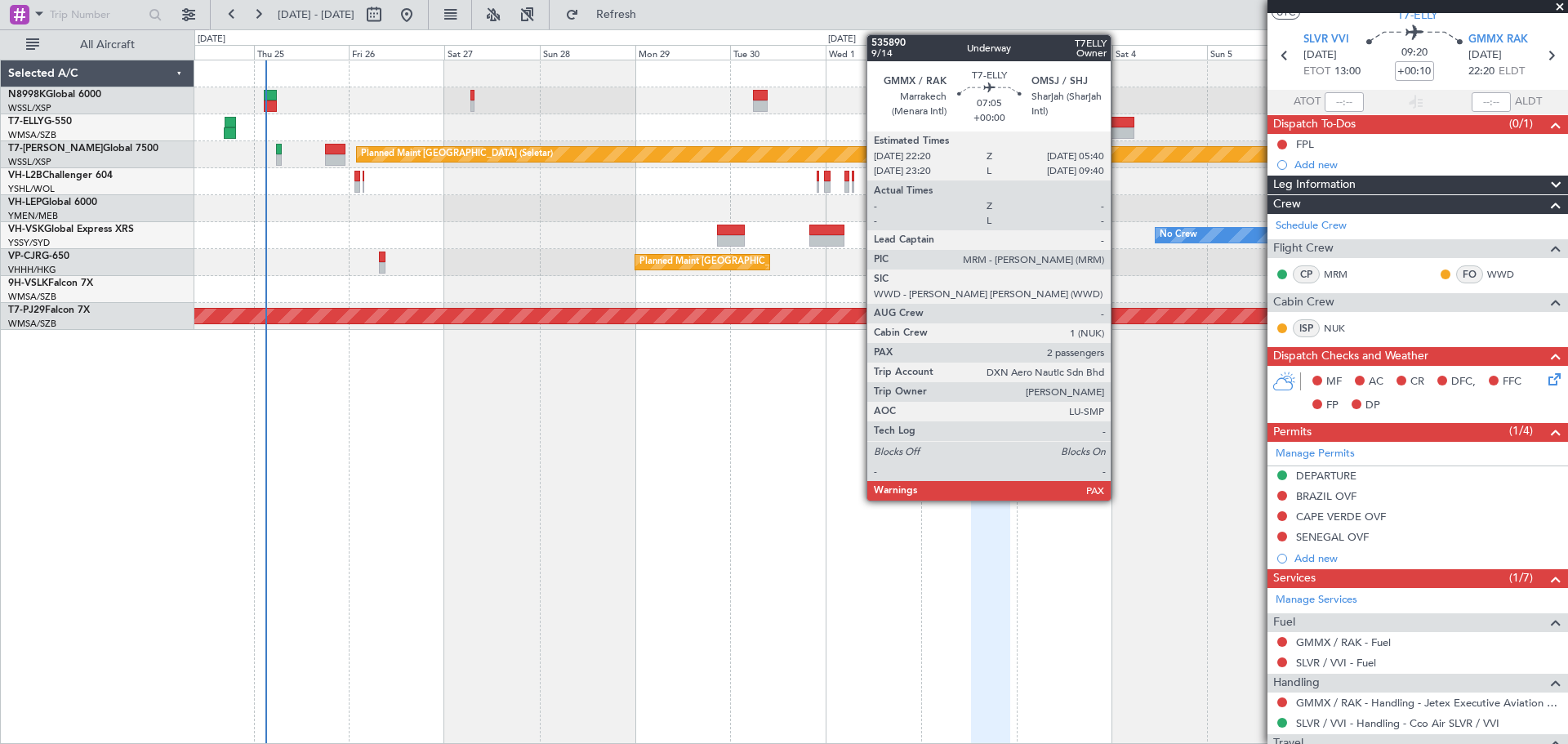
click at [1118, 130] on div at bounding box center [1118, 133] width 29 height 11
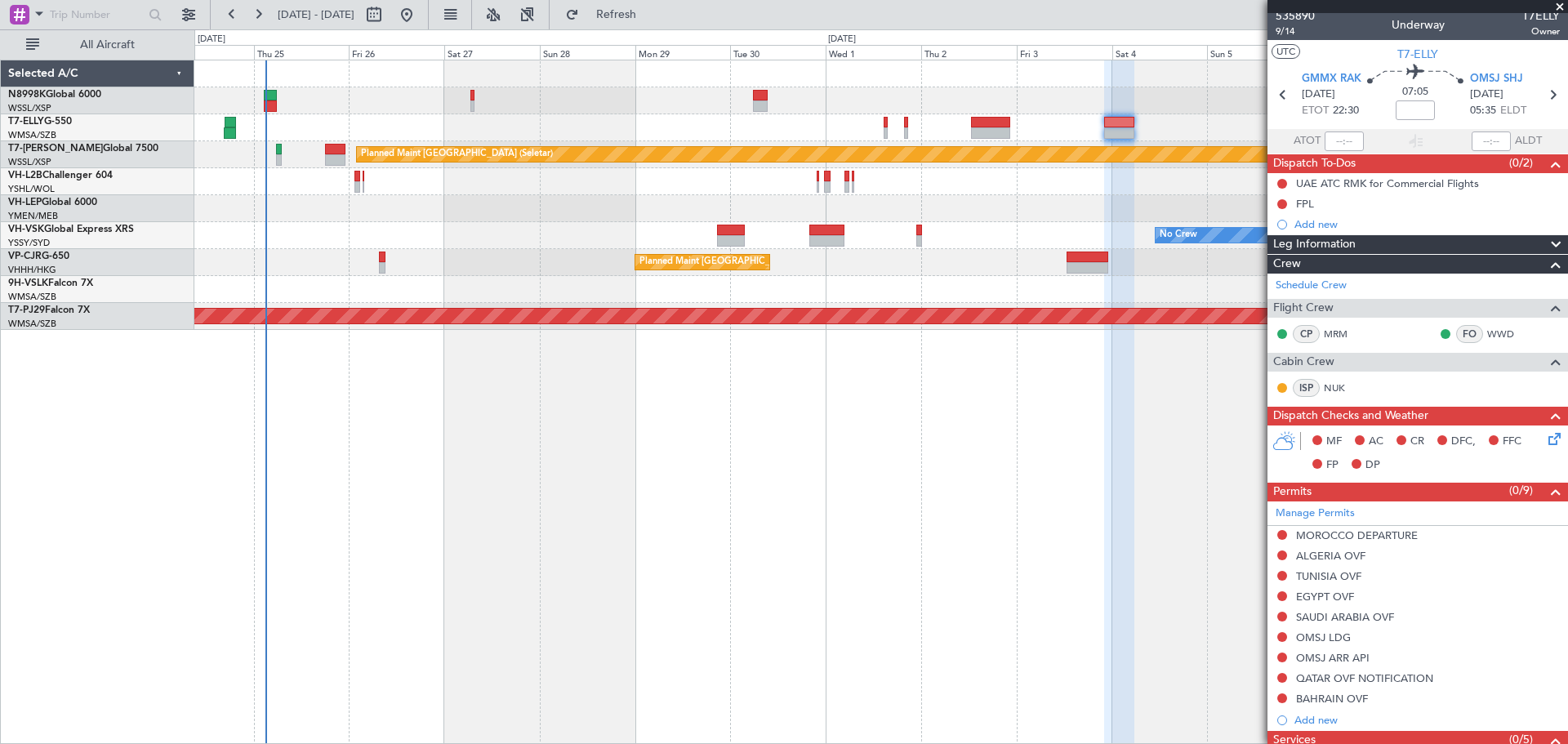
scroll to position [0, 0]
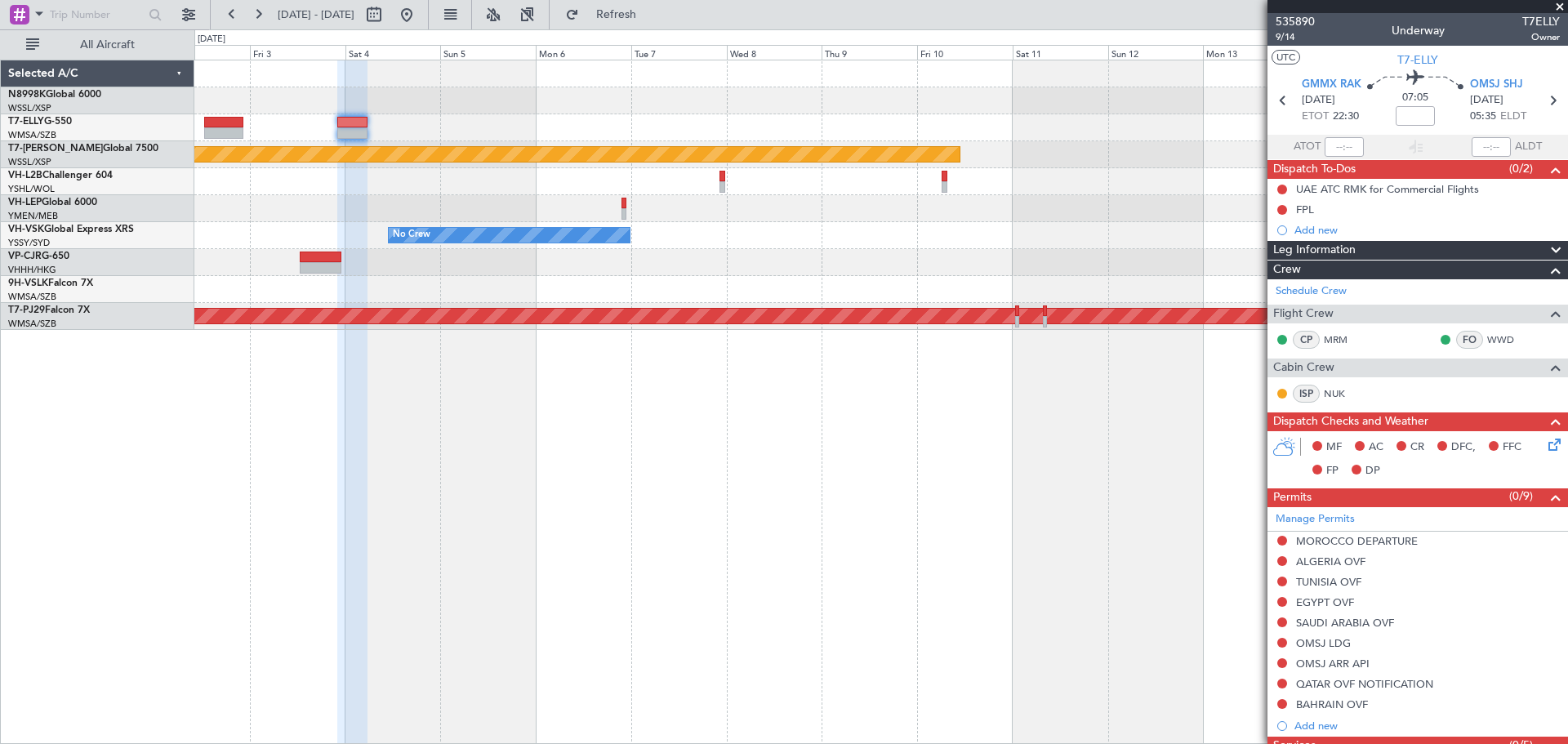
click at [224, 267] on div "Planned Maint [GEOGRAPHIC_DATA] (Seletar) No Crew Planned Maint [GEOGRAPHIC_DAT…" at bounding box center [881, 195] width 1372 height 269
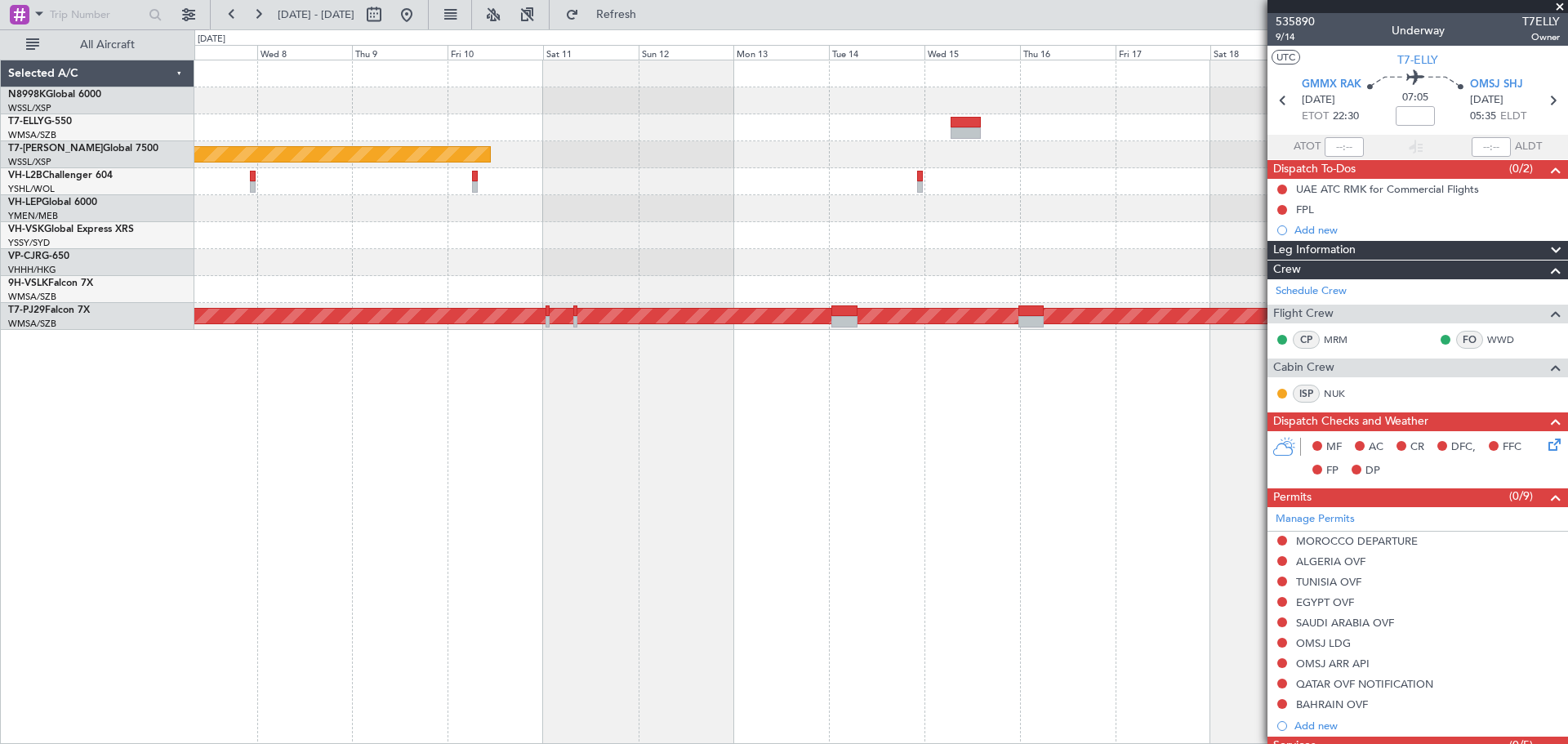
click at [529, 265] on div "Planned Maint [GEOGRAPHIC_DATA] (Seletar) No Crew Planned Maint [GEOGRAPHIC_DAT…" at bounding box center [881, 195] width 1372 height 269
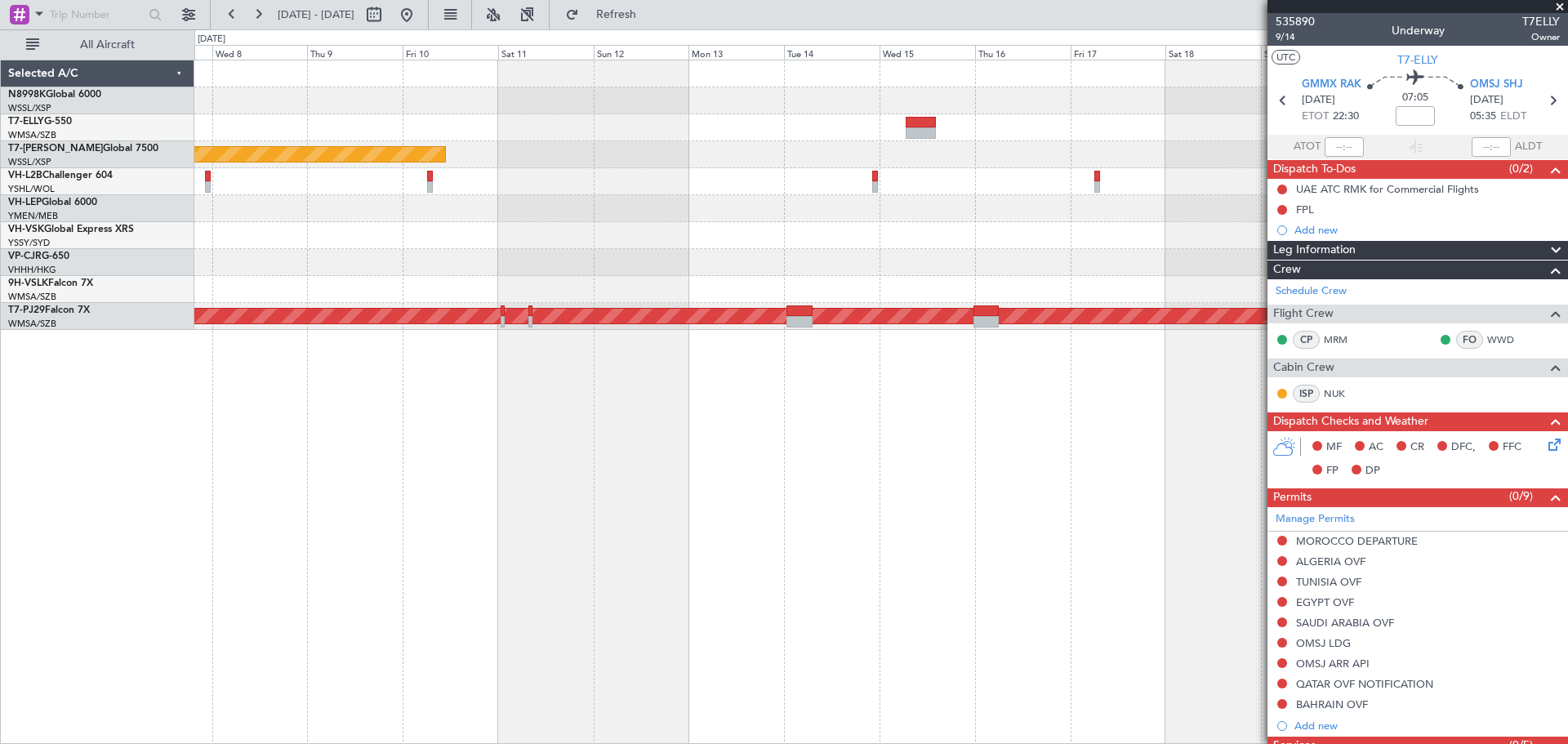
click at [975, 171] on div "Planned Maint [GEOGRAPHIC_DATA] (Seletar) No Crew Planned Maint [GEOGRAPHIC_DAT…" at bounding box center [881, 195] width 1372 height 269
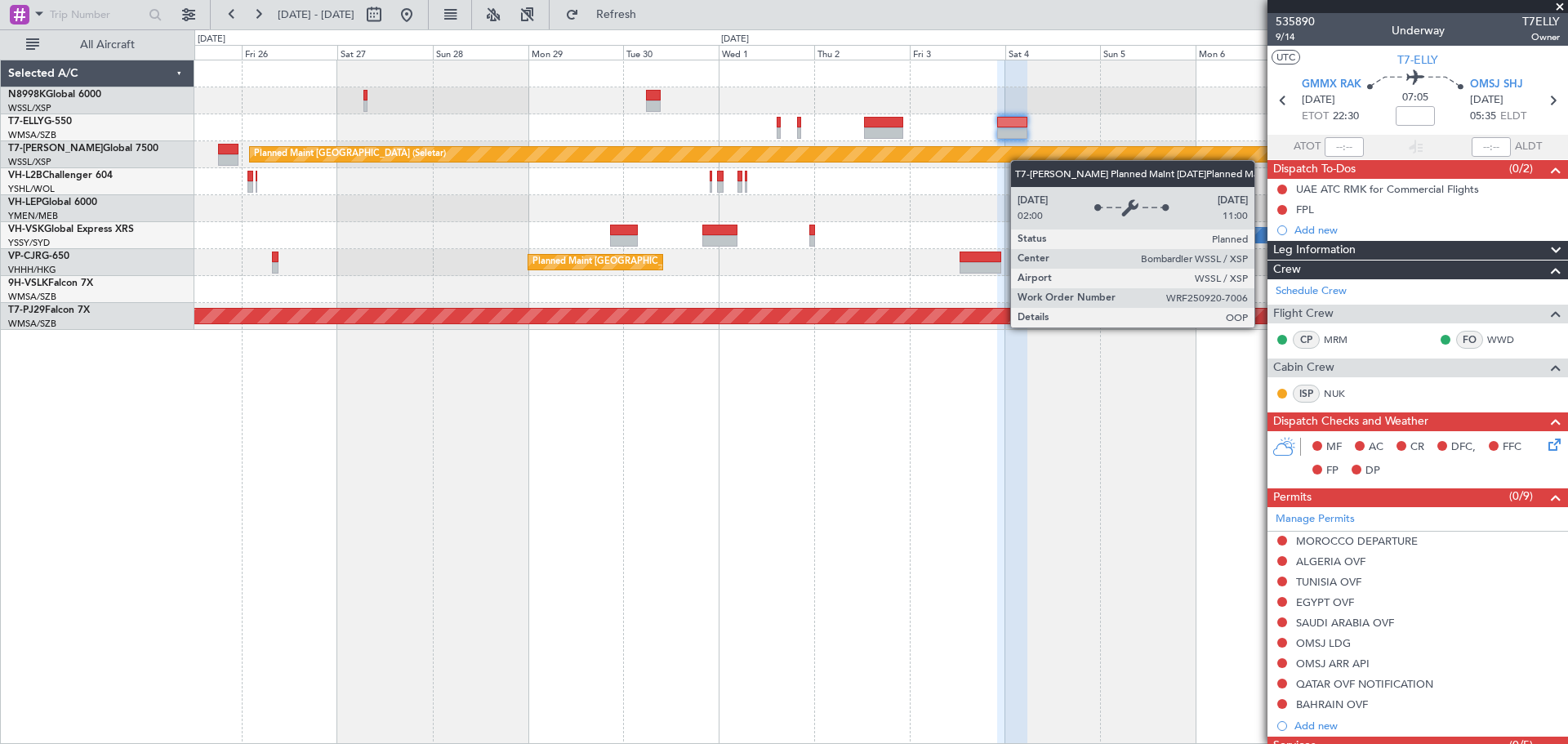
click at [1073, 158] on div "Planned Maint [GEOGRAPHIC_DATA] (Seletar) AOG Maint [GEOGRAPHIC_DATA] ([GEOGRAP…" at bounding box center [881, 195] width 1372 height 269
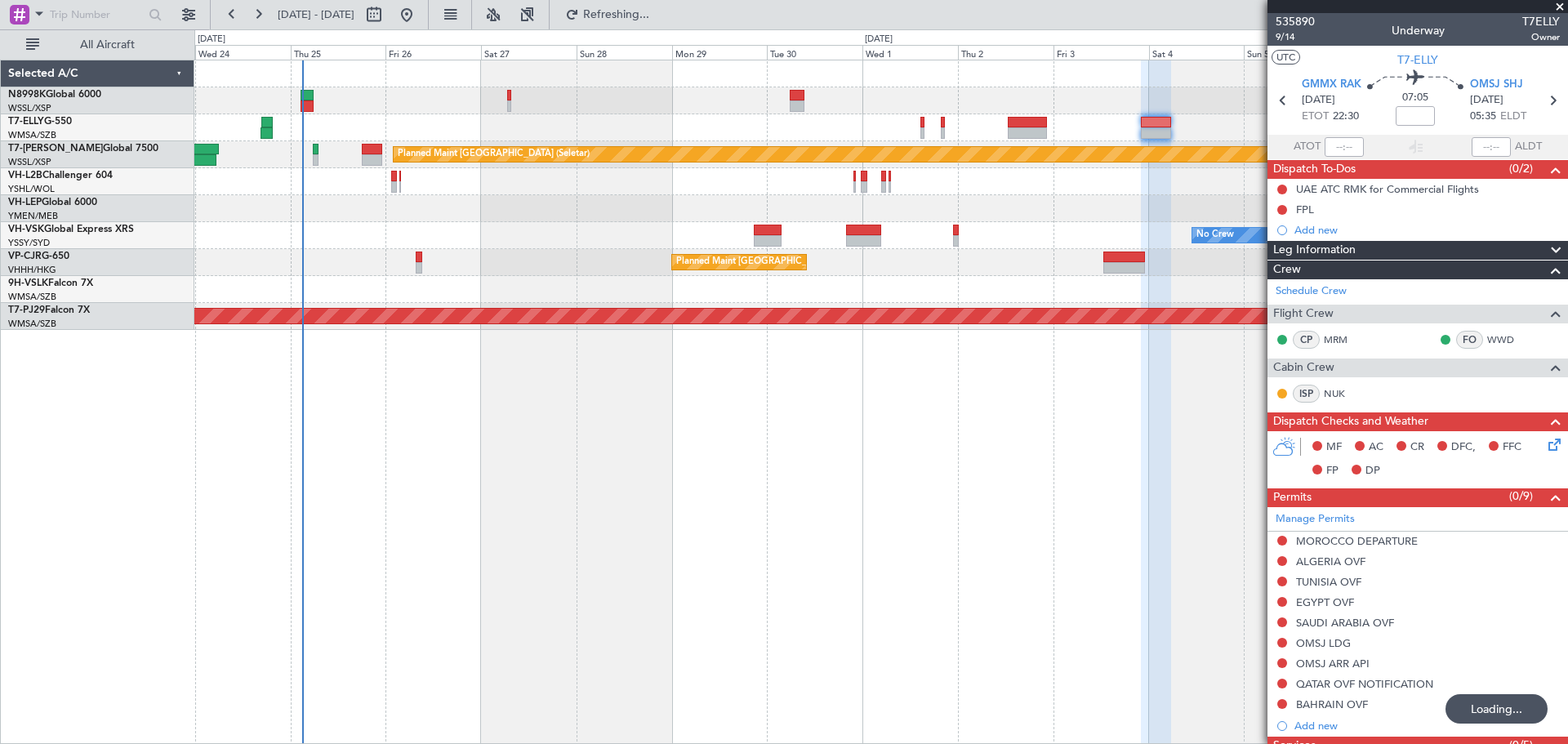
click at [510, 199] on div "Planned Maint [GEOGRAPHIC_DATA] ([GEOGRAPHIC_DATA] Intl) [PERSON_NAME] [GEOGRAP…" at bounding box center [881, 195] width 1372 height 269
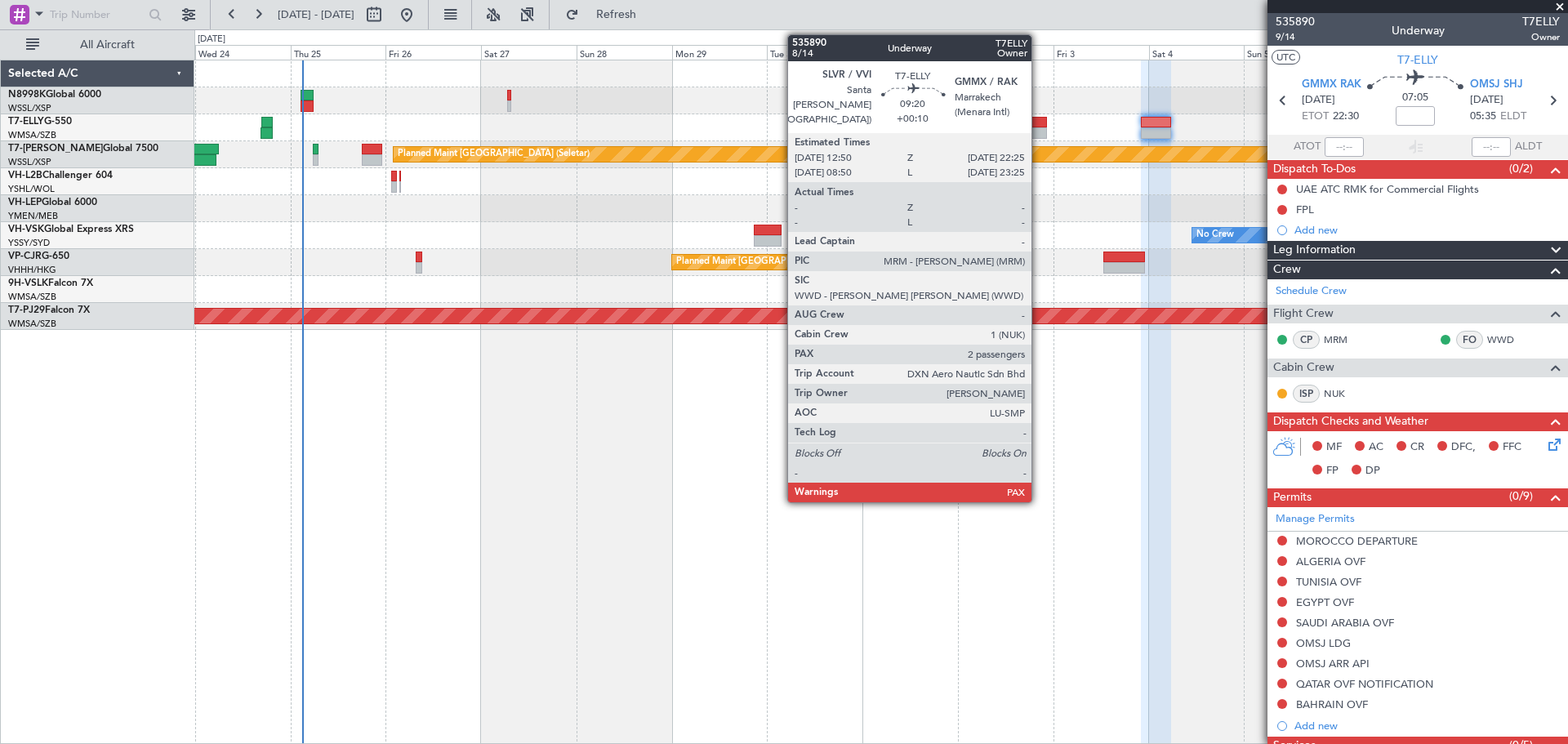
click at [1039, 123] on div at bounding box center [1026, 123] width 39 height 11
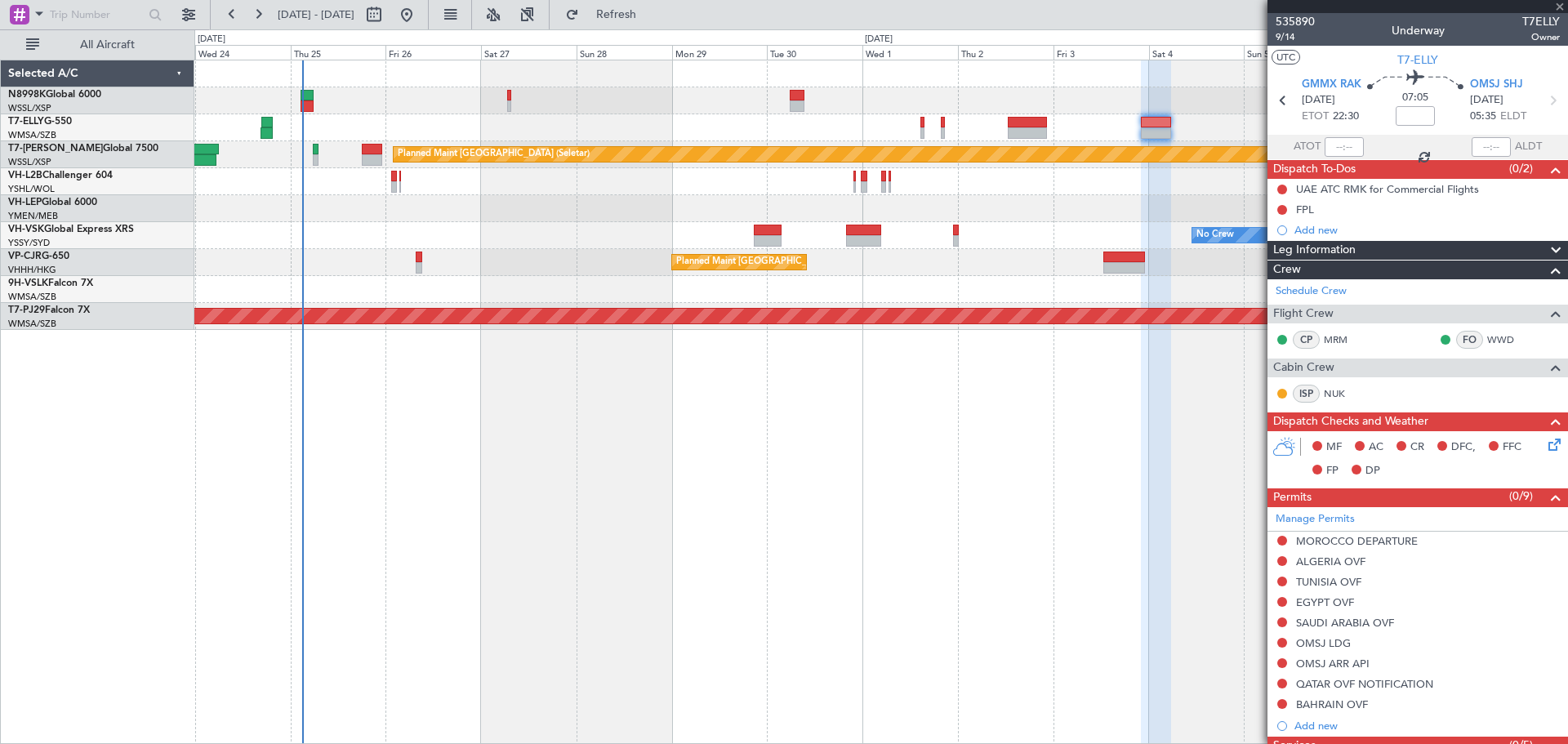
type input "+00:10"
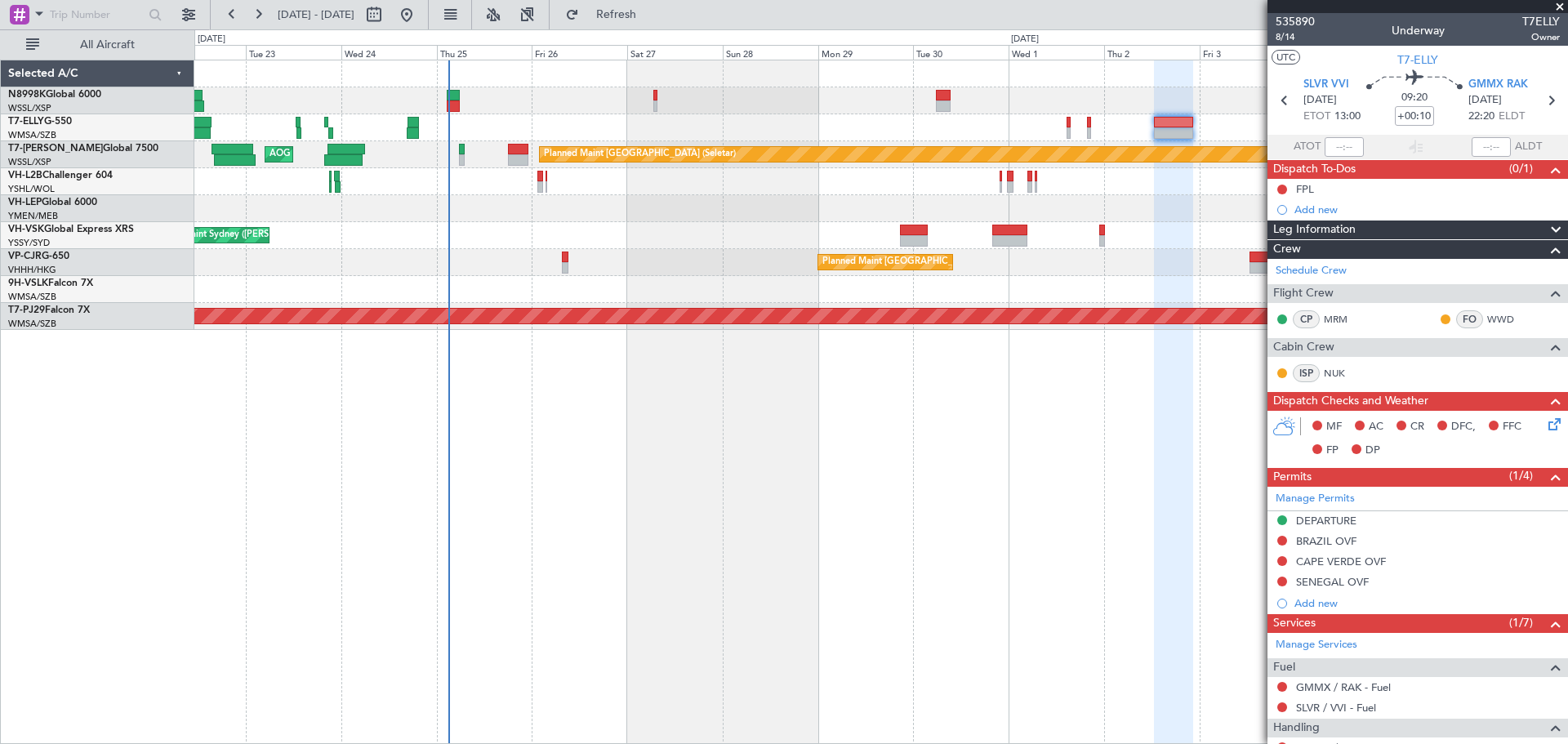
click at [468, 211] on div at bounding box center [881, 208] width 1372 height 27
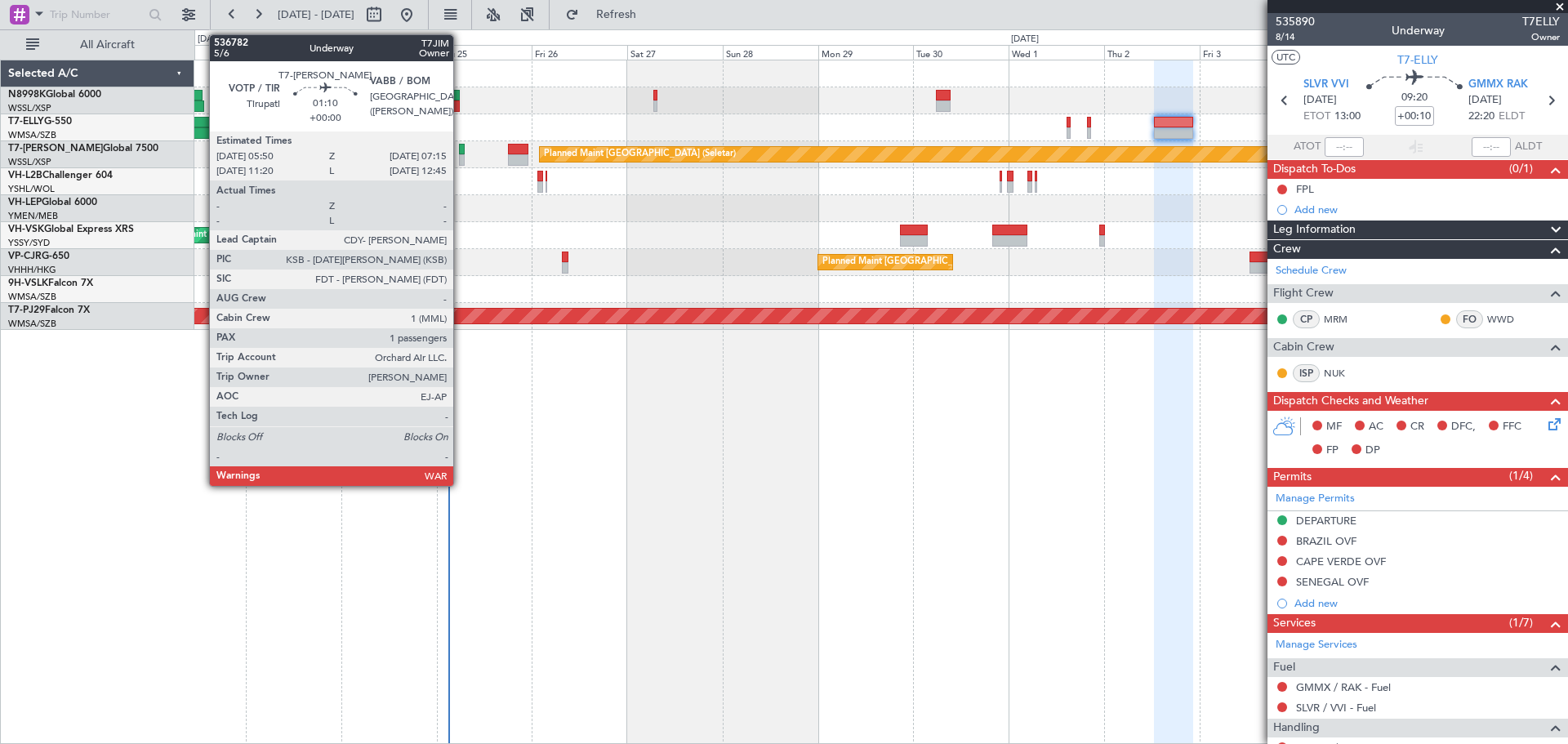
click at [460, 155] on div at bounding box center [462, 160] width 6 height 11
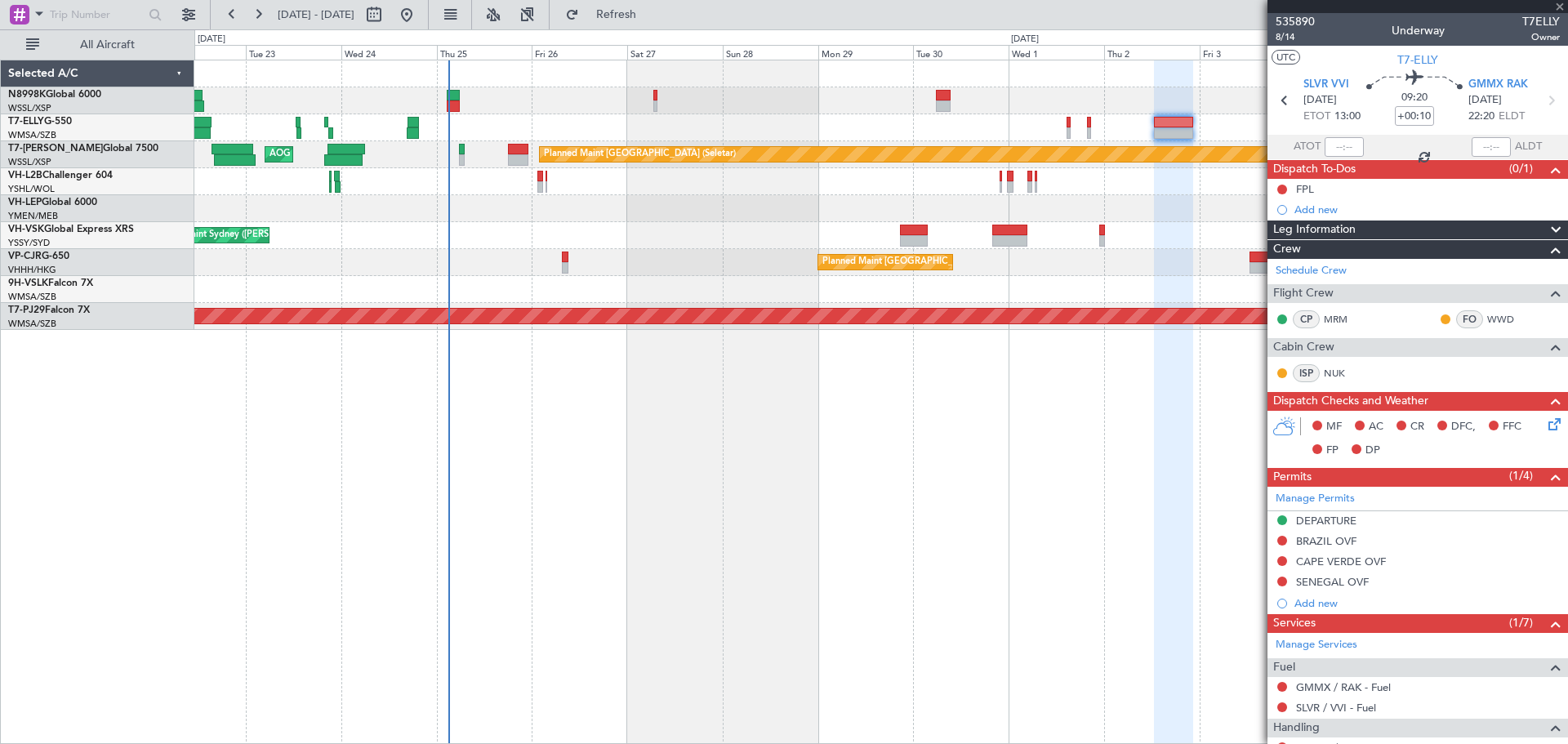
type input "1"
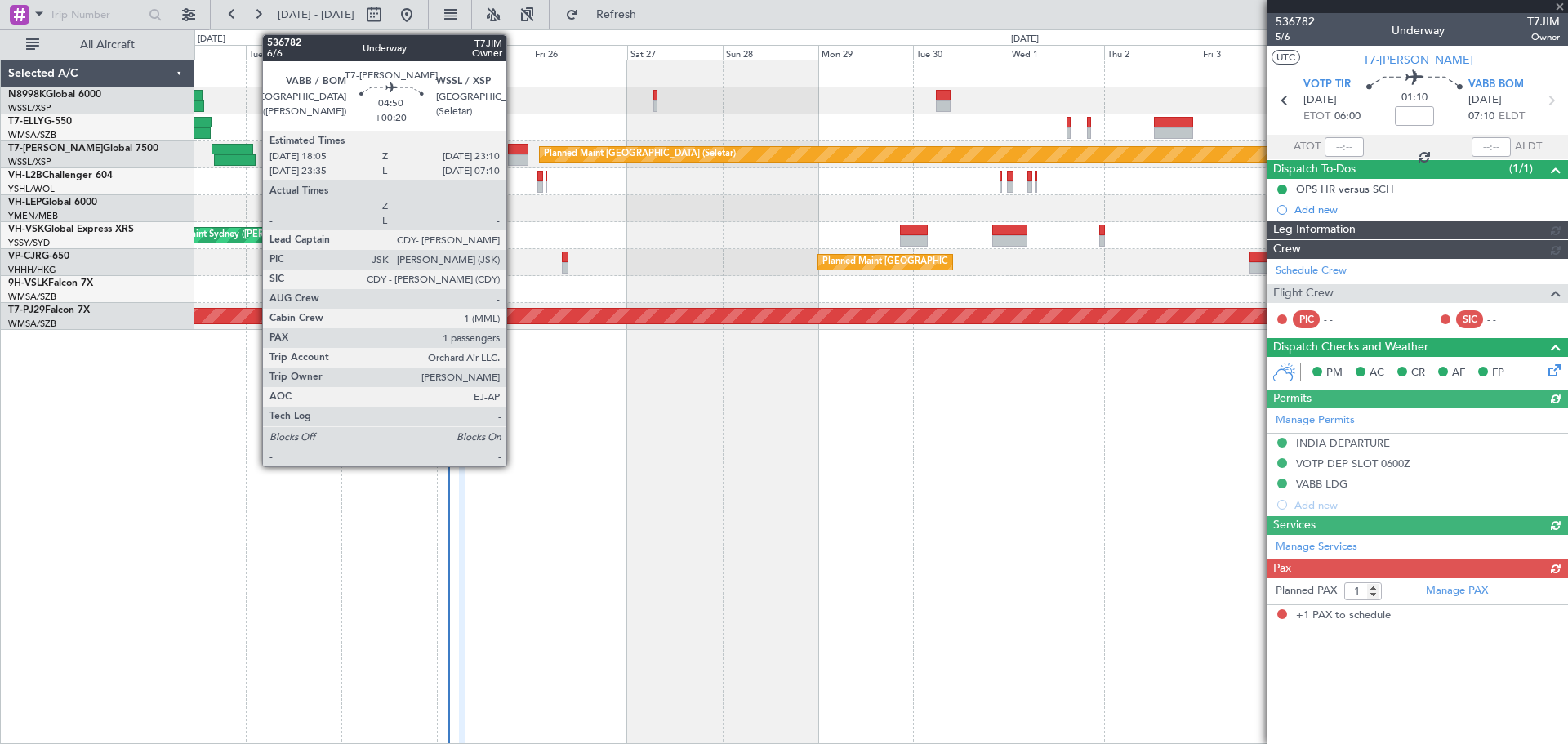
type input "[PERSON_NAME] (HHAFI)"
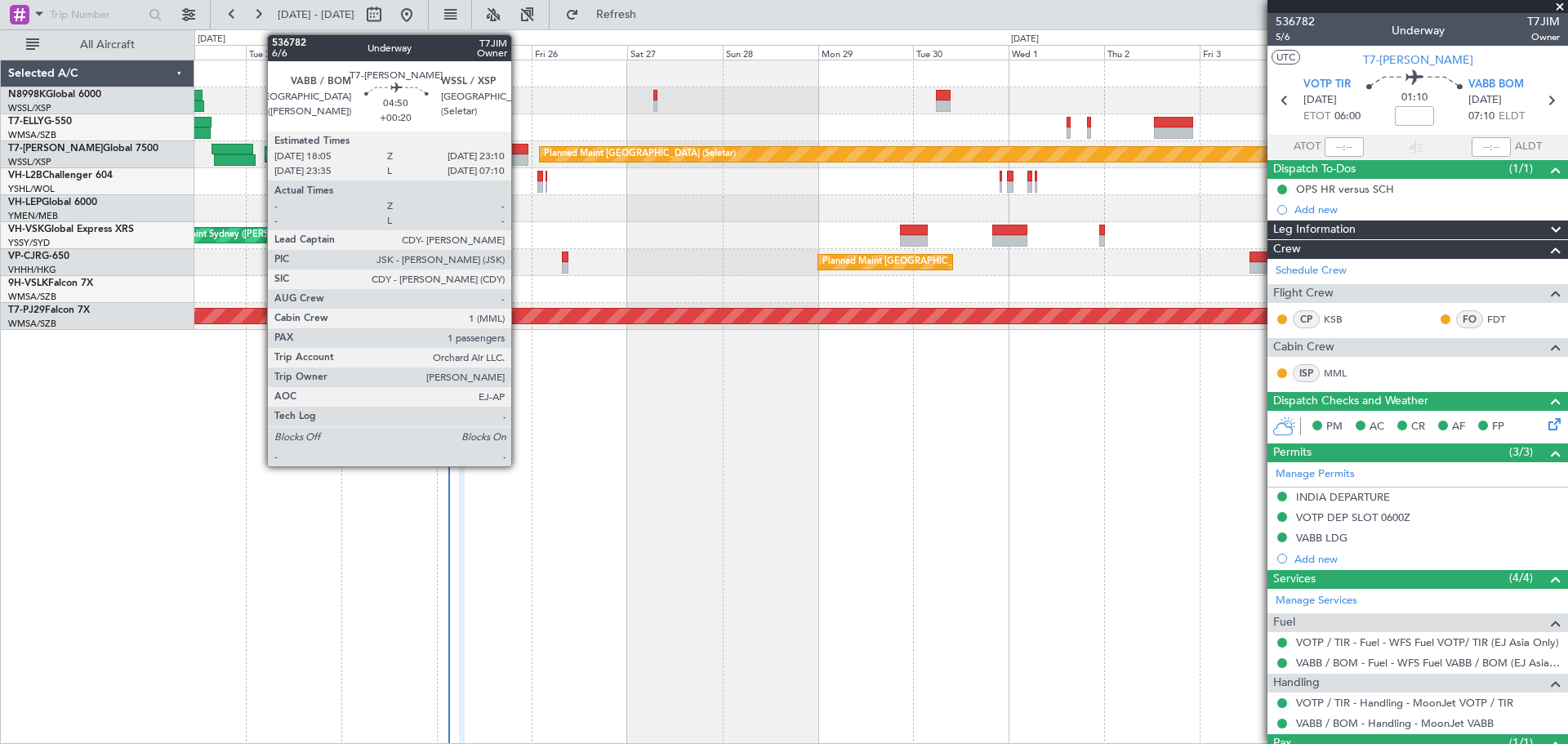
click at [519, 153] on div at bounding box center [518, 149] width 21 height 11
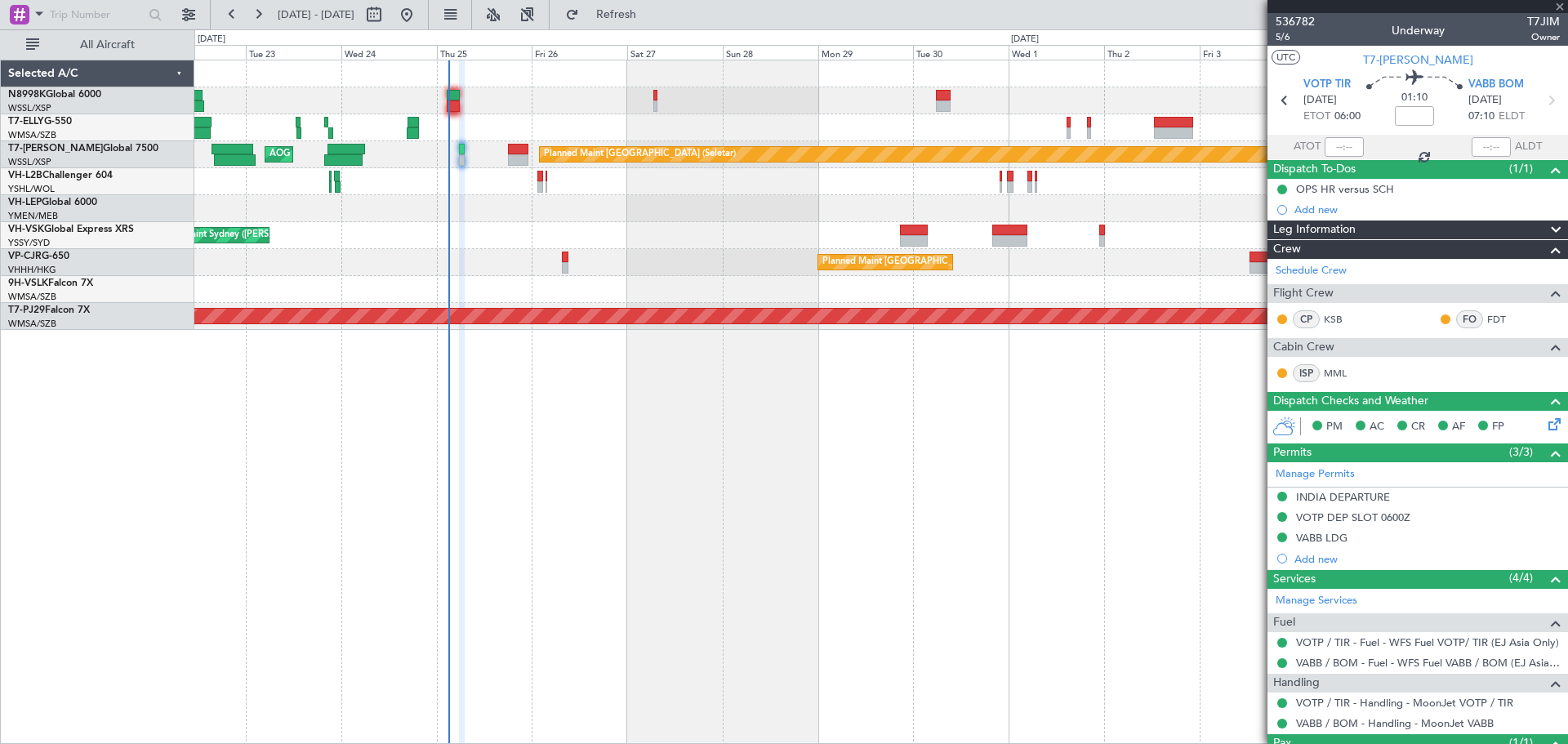
type input "+00:20"
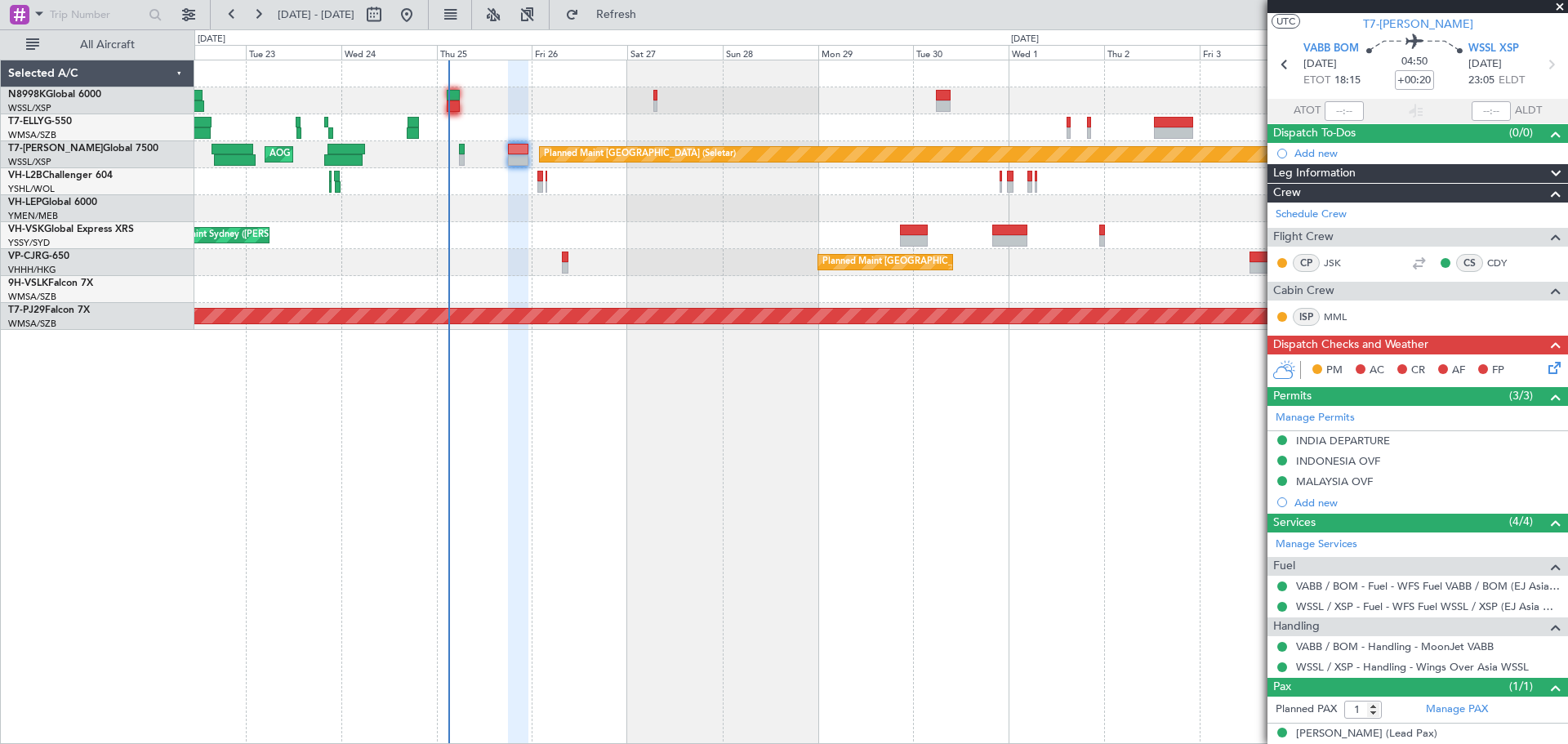
scroll to position [51, 0]
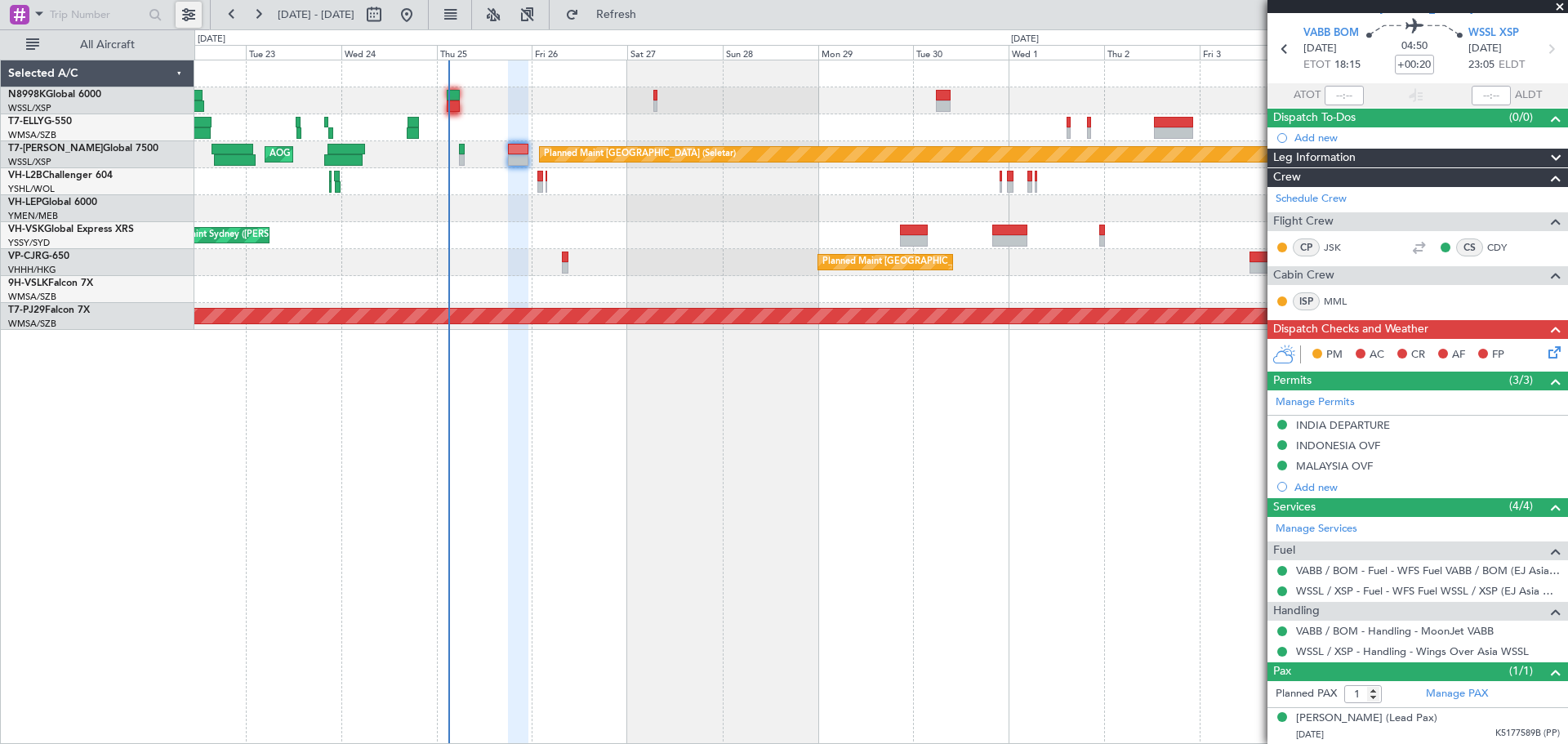
click at [189, 18] on button at bounding box center [189, 15] width 26 height 26
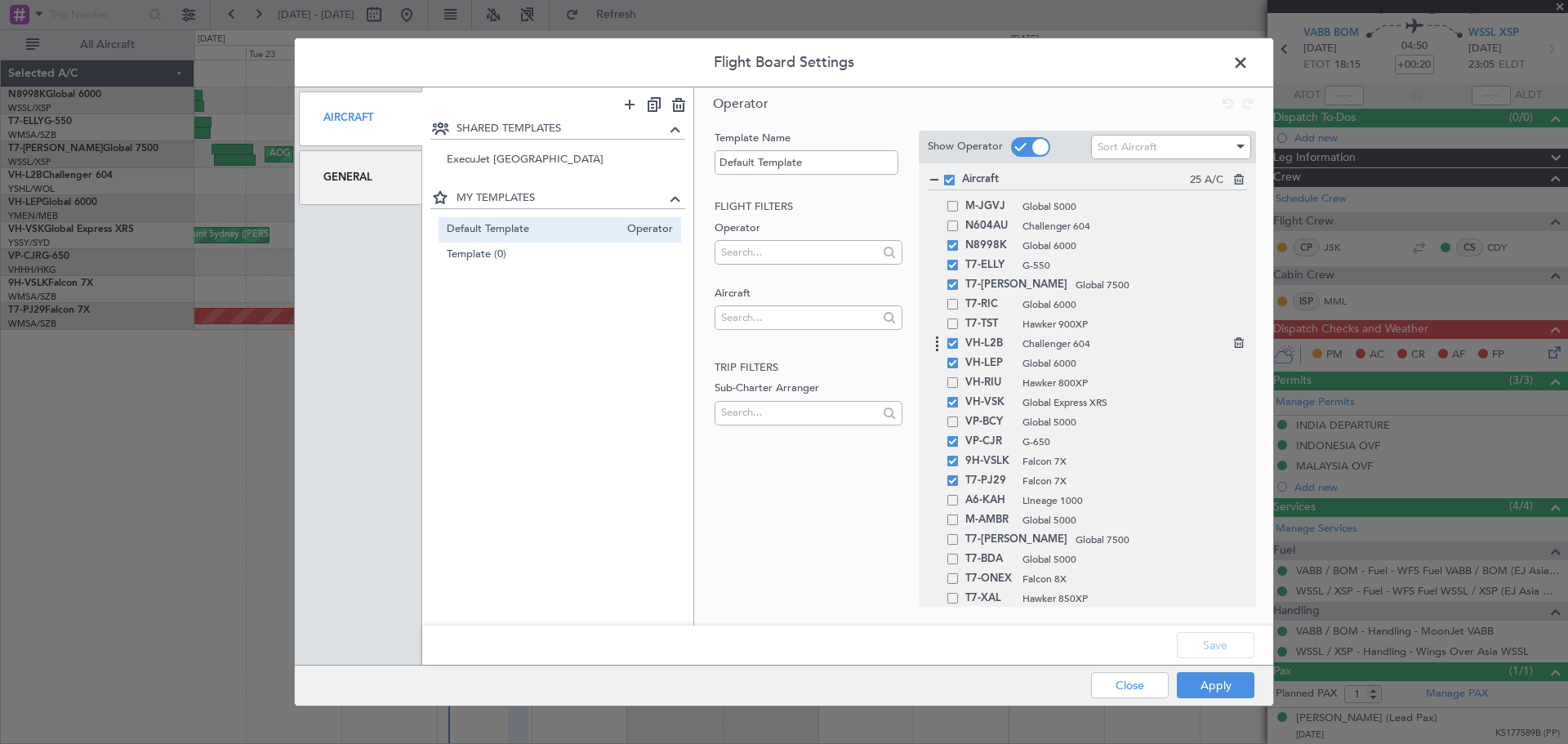
click at [952, 342] on span at bounding box center [952, 343] width 10 height 10
click at [958, 338] on input "checkbox" at bounding box center [958, 338] width 0 height 0
click at [1214, 643] on button "Save" at bounding box center [1215, 646] width 78 height 26
click at [1210, 682] on button "Apply" at bounding box center [1215, 685] width 78 height 26
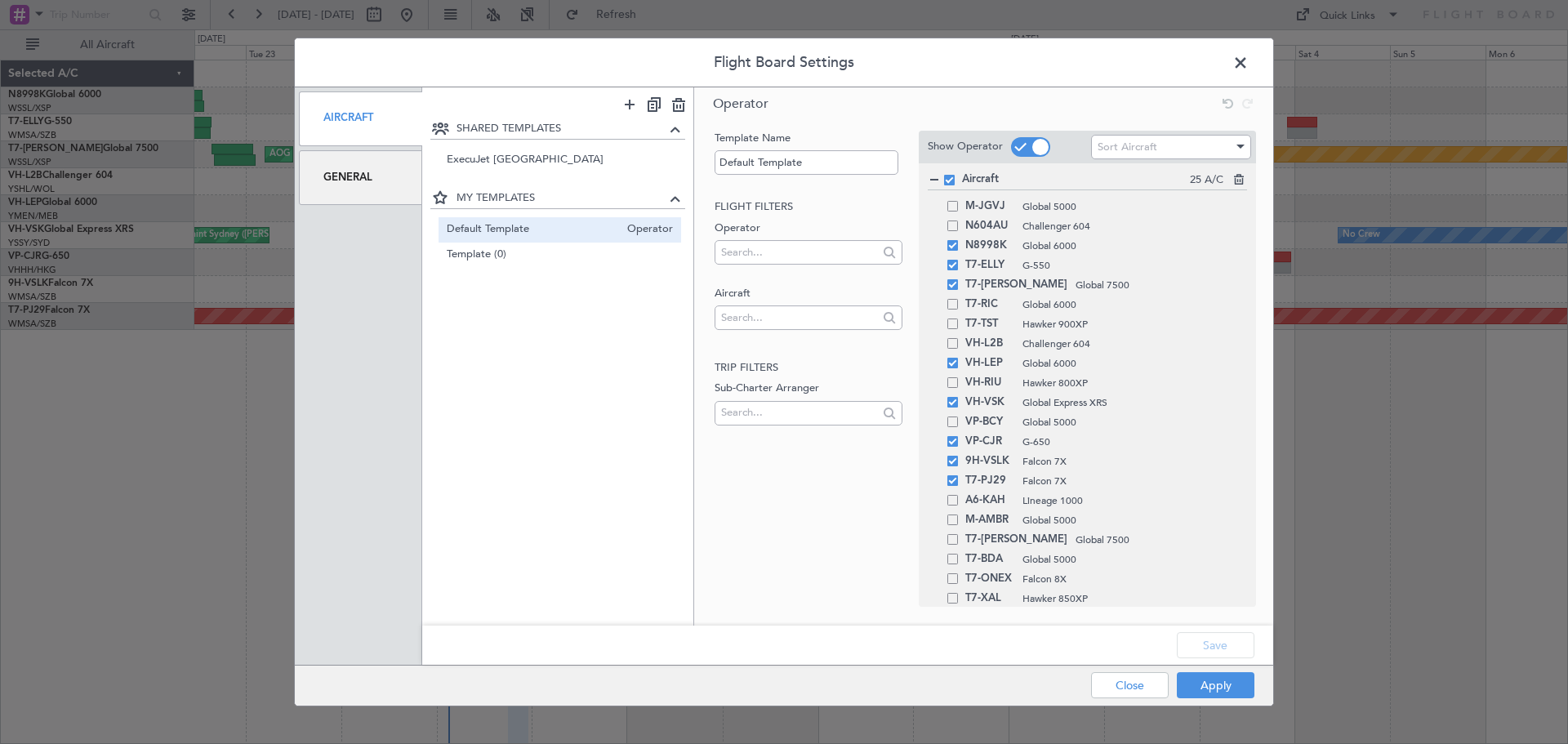
type input "0"
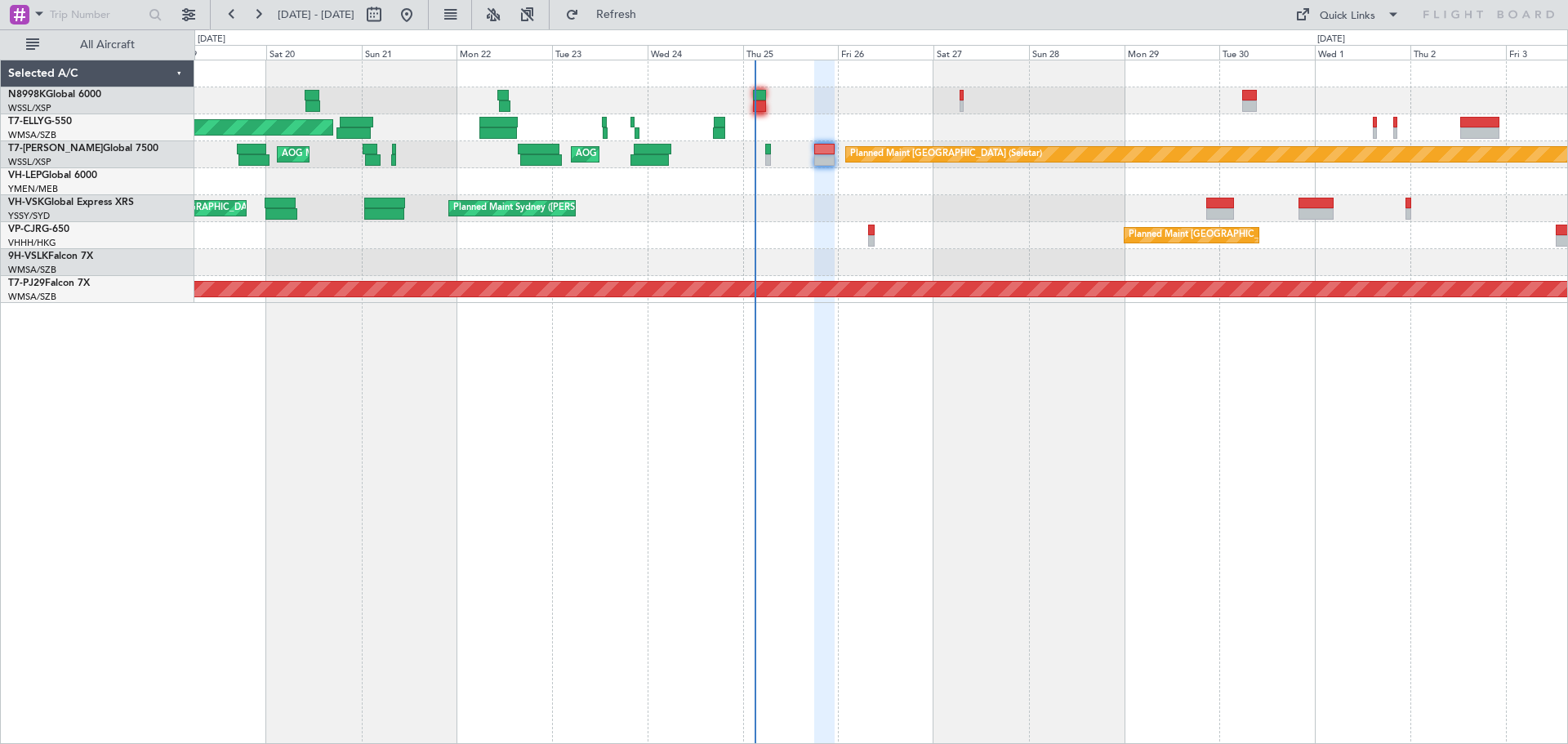
click at [687, 182] on div at bounding box center [881, 182] width 1372 height 27
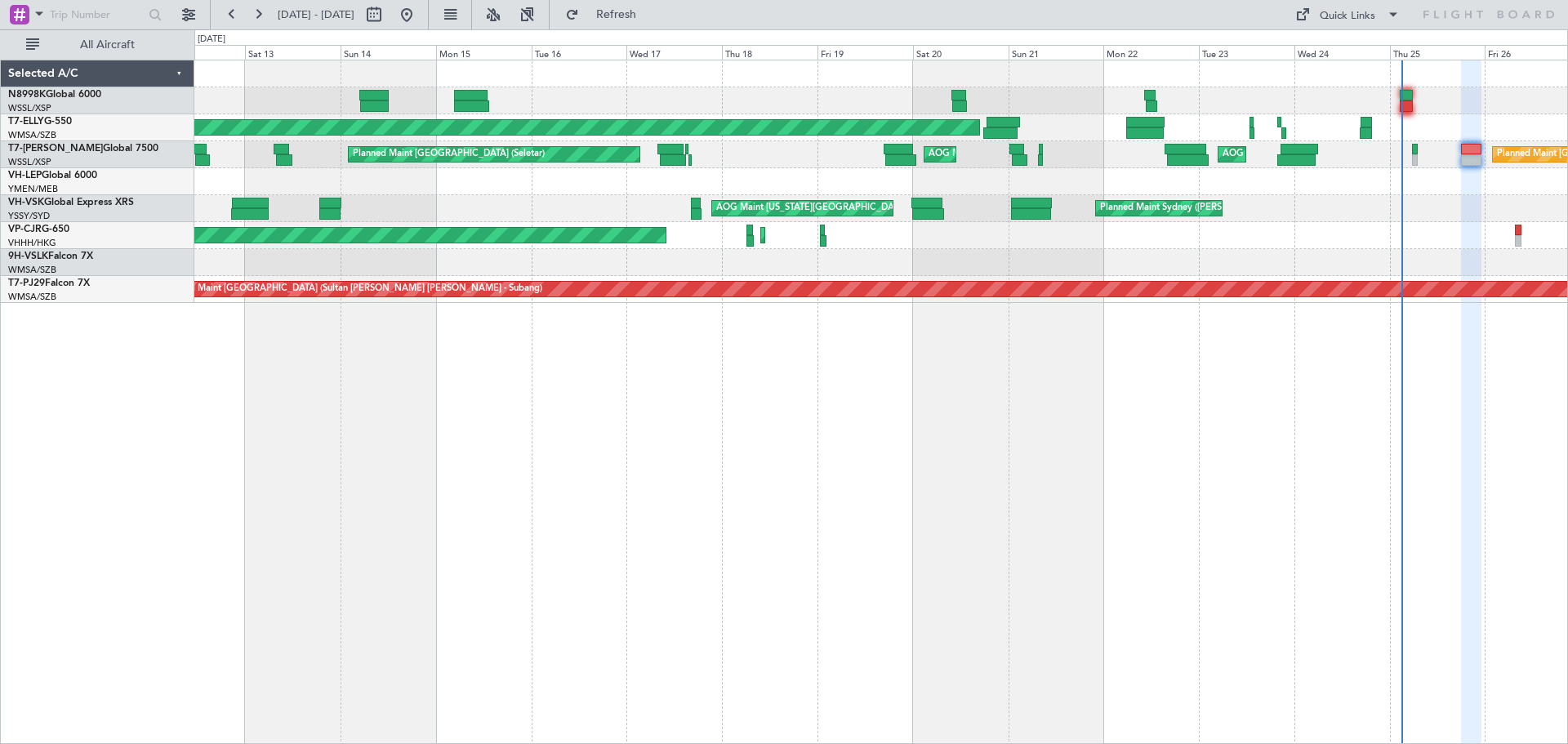
click at [923, 177] on div at bounding box center [881, 182] width 1372 height 27
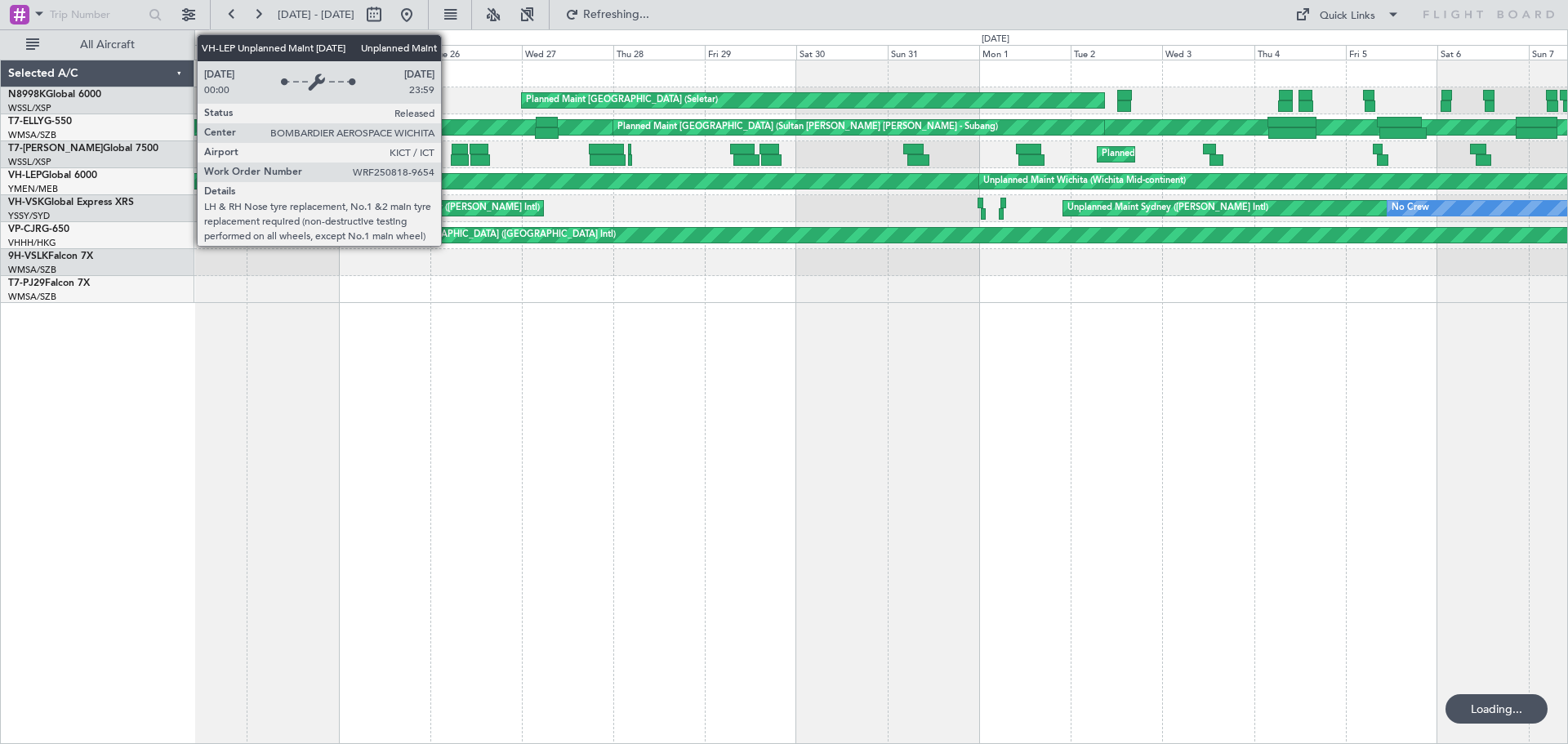
click at [731, 186] on div "Unplanned Maint Wichita (Wichita Mid-continent)" at bounding box center [337, 182] width 1281 height 15
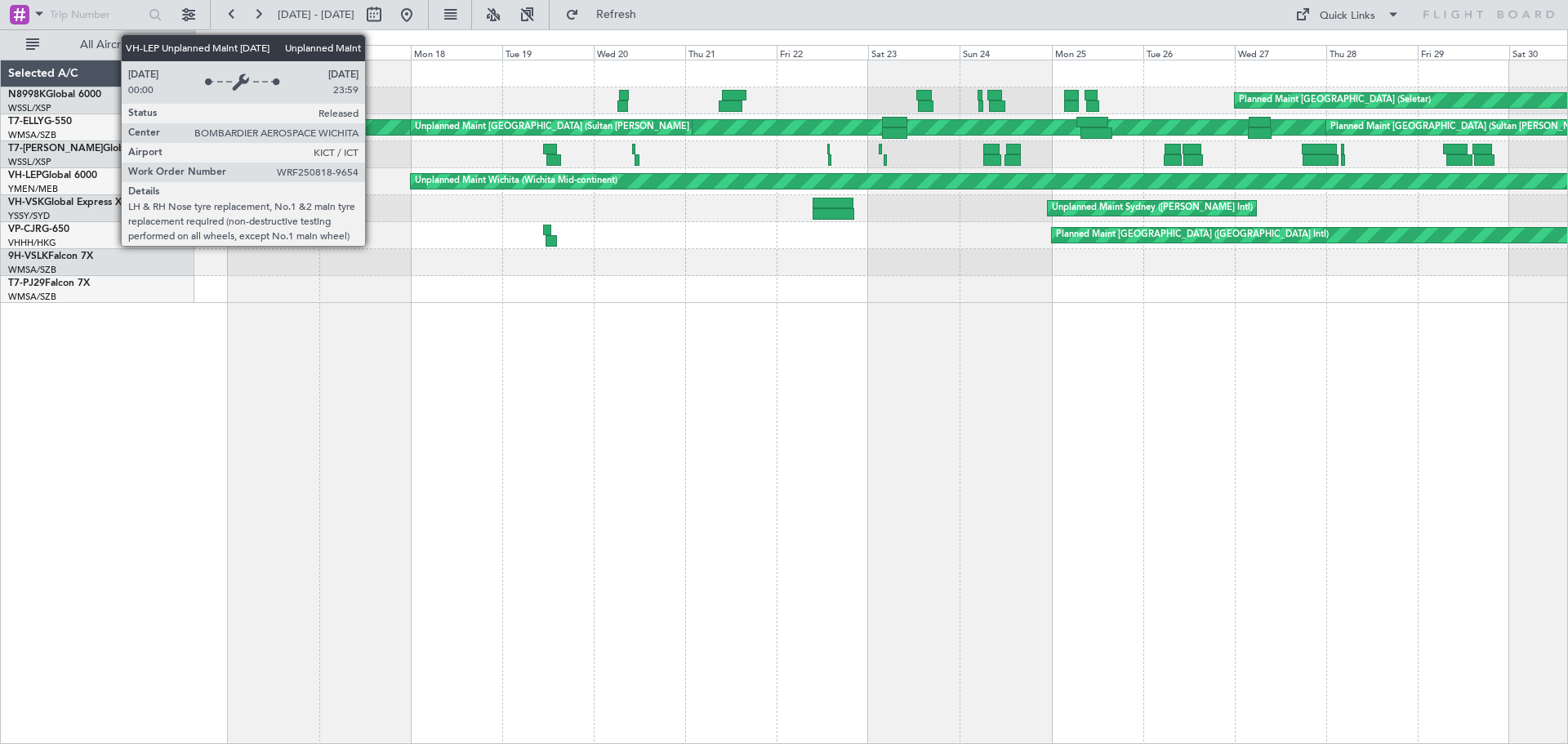
click at [1145, 184] on div "Unplanned Maint Wichita (Wichita Mid-continent)" at bounding box center [1051, 182] width 1281 height 15
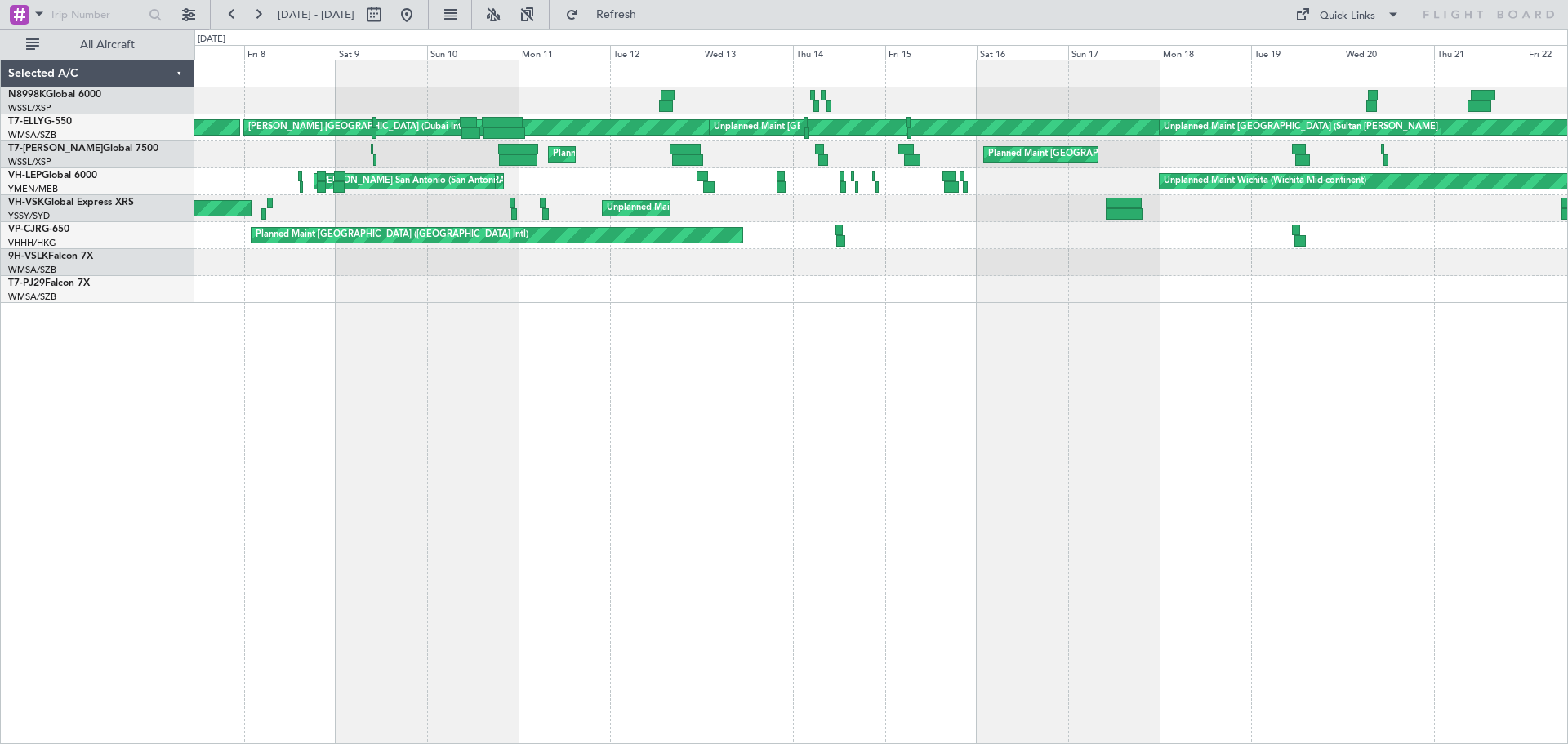
click at [1212, 187] on div "[PERSON_NAME] [GEOGRAPHIC_DATA] (Dubai Intl) Unplanned Maint [GEOGRAPHIC_DATA] …" at bounding box center [881, 182] width 1372 height 243
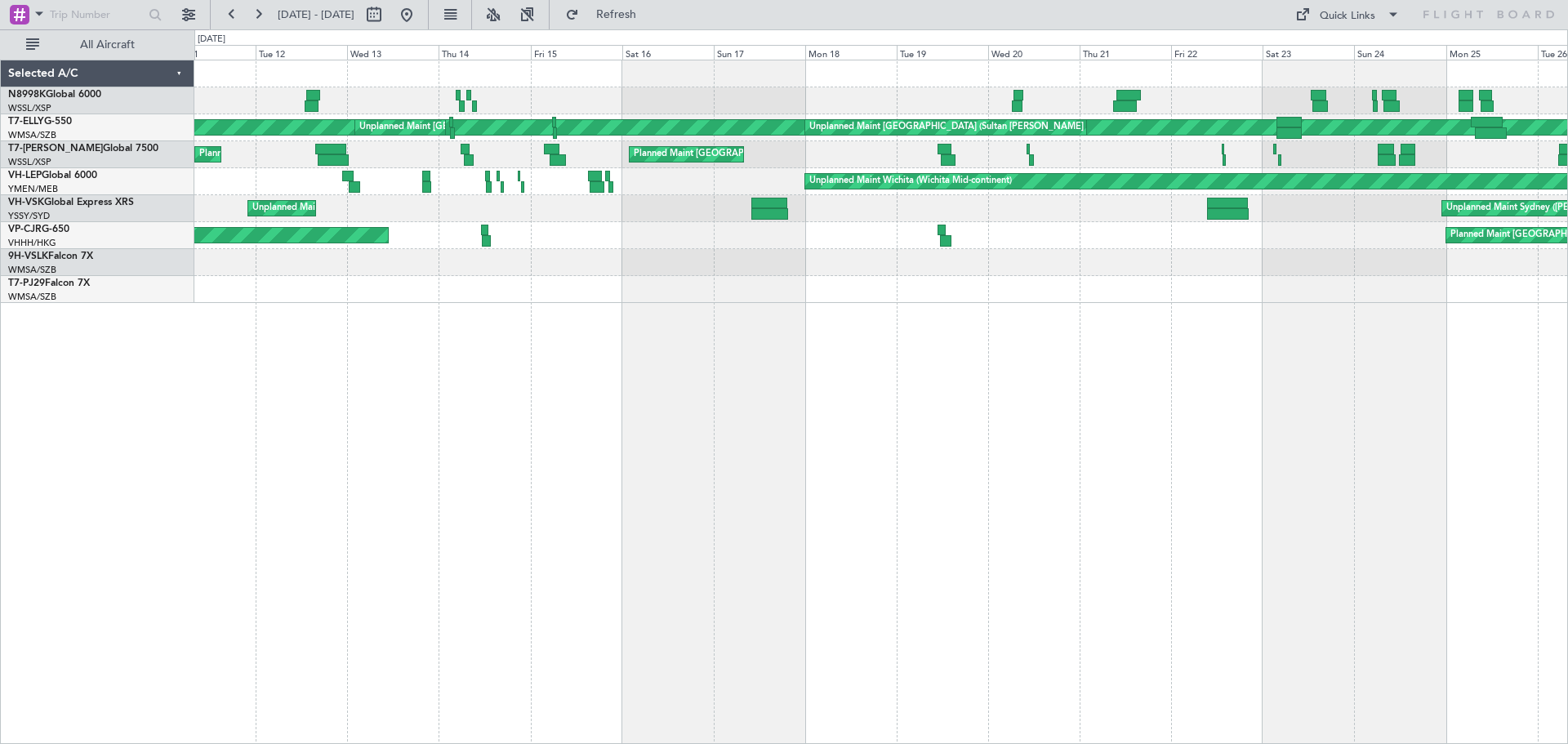
click at [0, 363] on html "[DATE] - [DATE] Refresh Quick Links All Aircraft Planned Maint [GEOGRAPHIC_DATA…" at bounding box center [784, 372] width 1568 height 744
click at [420, 15] on button at bounding box center [406, 15] width 26 height 26
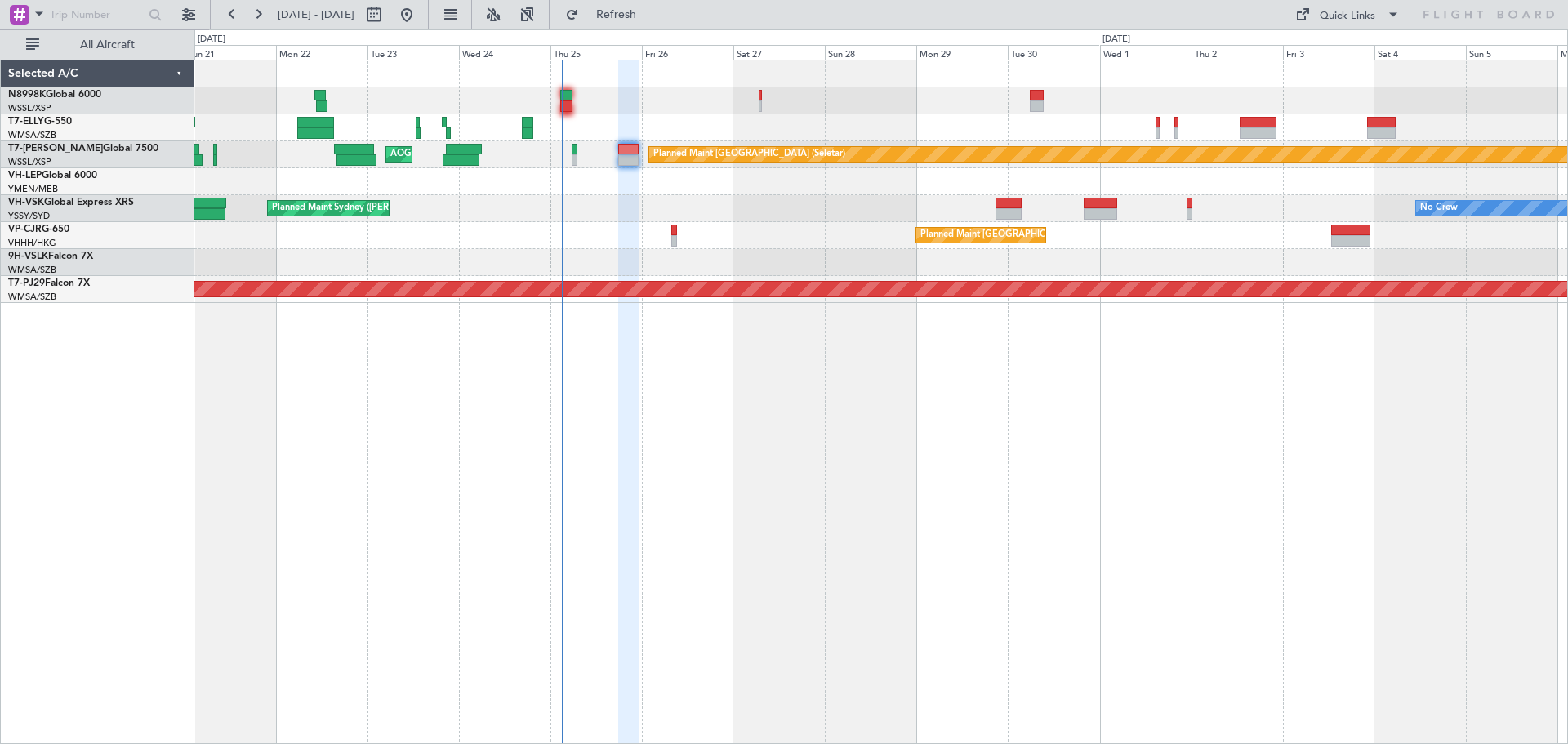
click at [603, 225] on div "Planned Maint [GEOGRAPHIC_DATA] ([GEOGRAPHIC_DATA] Intl) [PERSON_NAME] [GEOGRAP…" at bounding box center [881, 182] width 1372 height 243
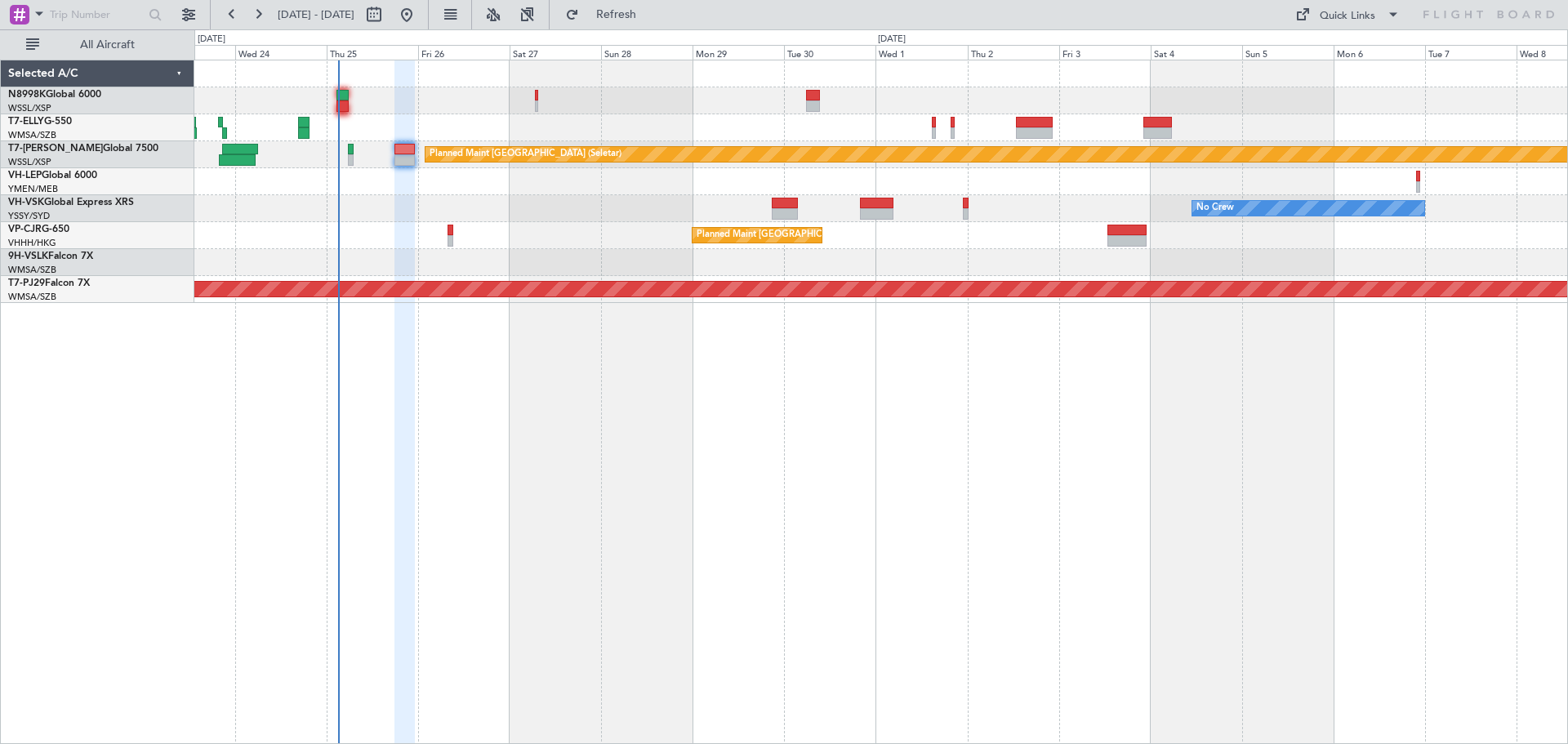
click at [682, 213] on div "No Crew Planned Maint Sydney ([PERSON_NAME] Intl)" at bounding box center [881, 208] width 1372 height 27
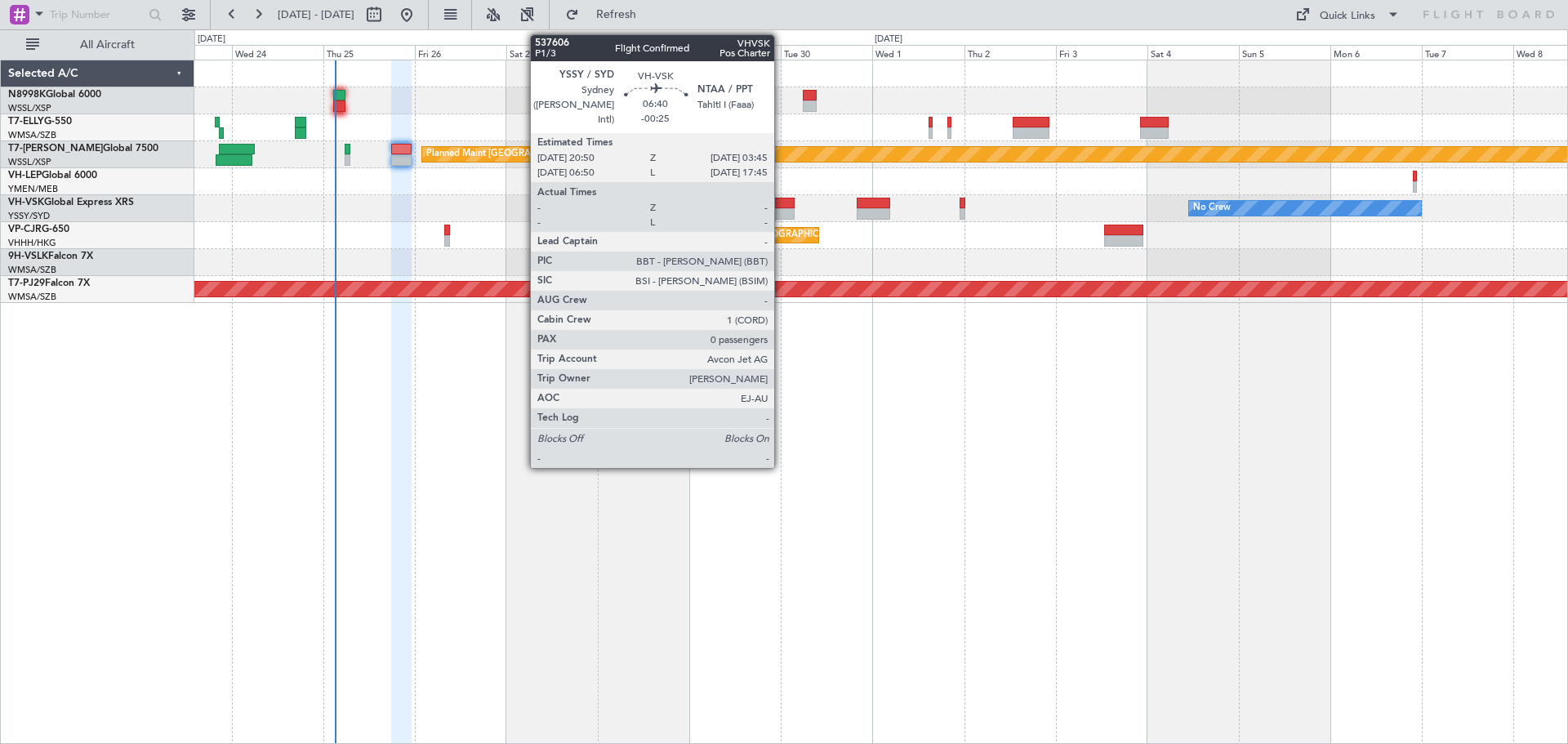
click at [782, 206] on div at bounding box center [782, 203] width 27 height 11
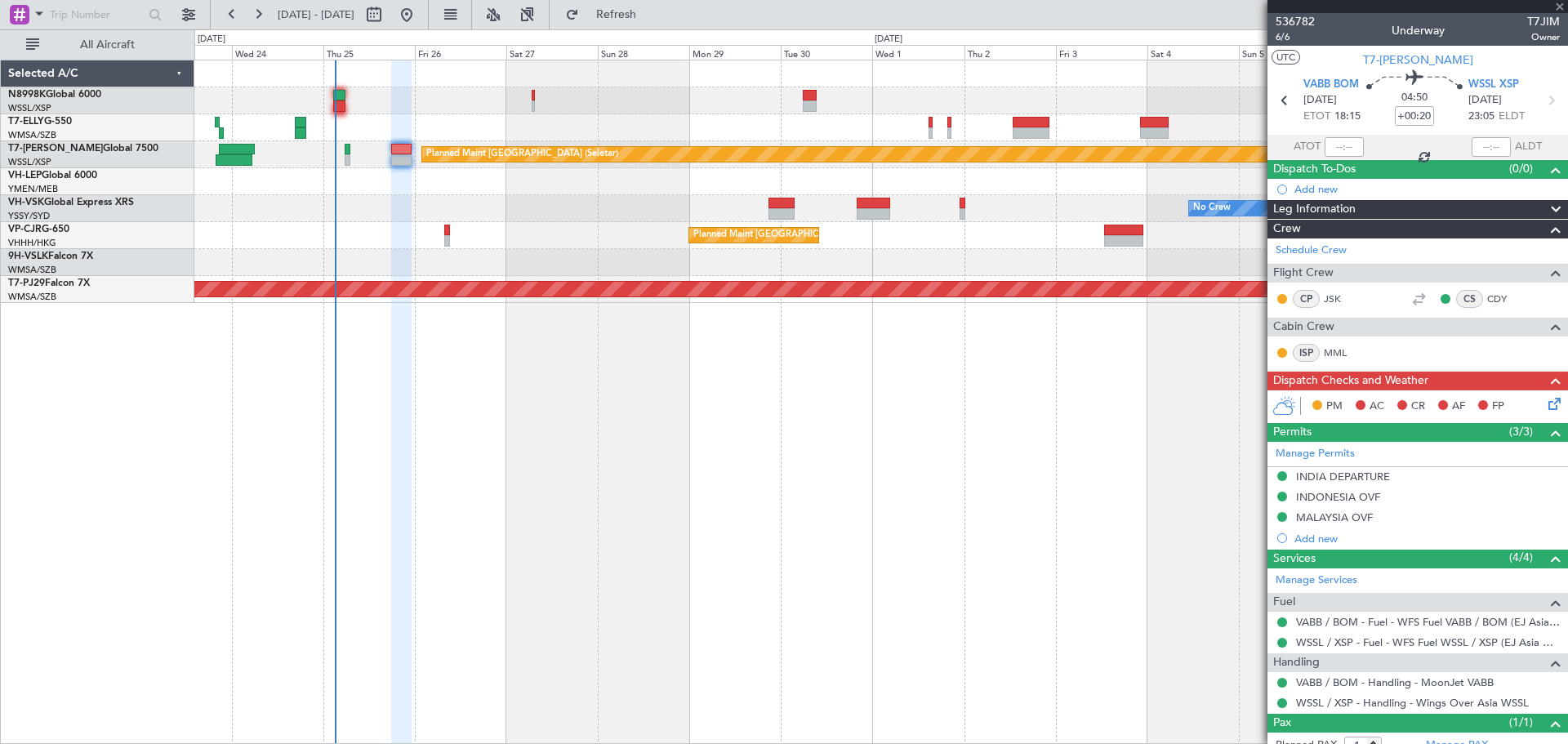
type input "-00:25"
type input "0"
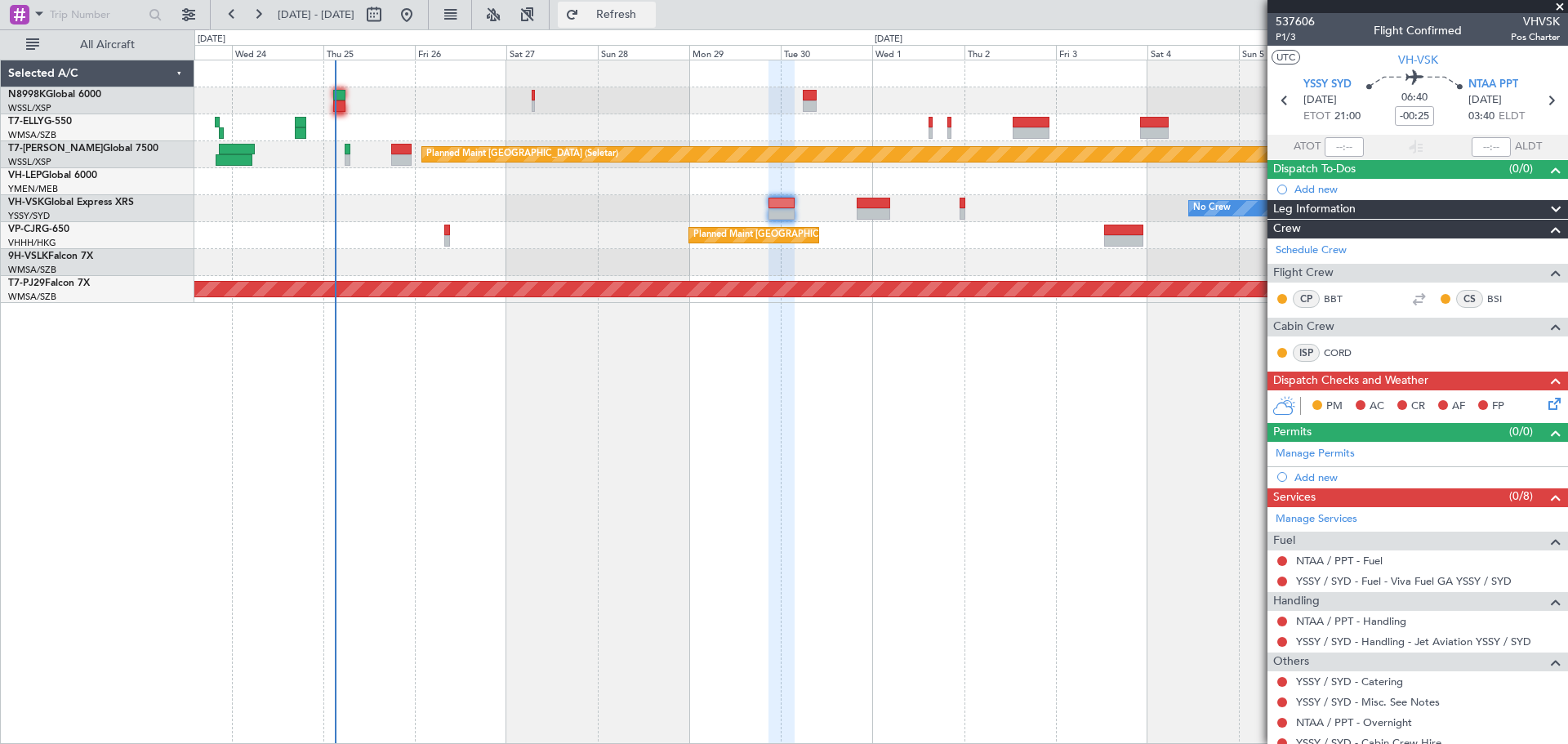
click at [629, 15] on button "Refresh" at bounding box center [607, 15] width 98 height 26
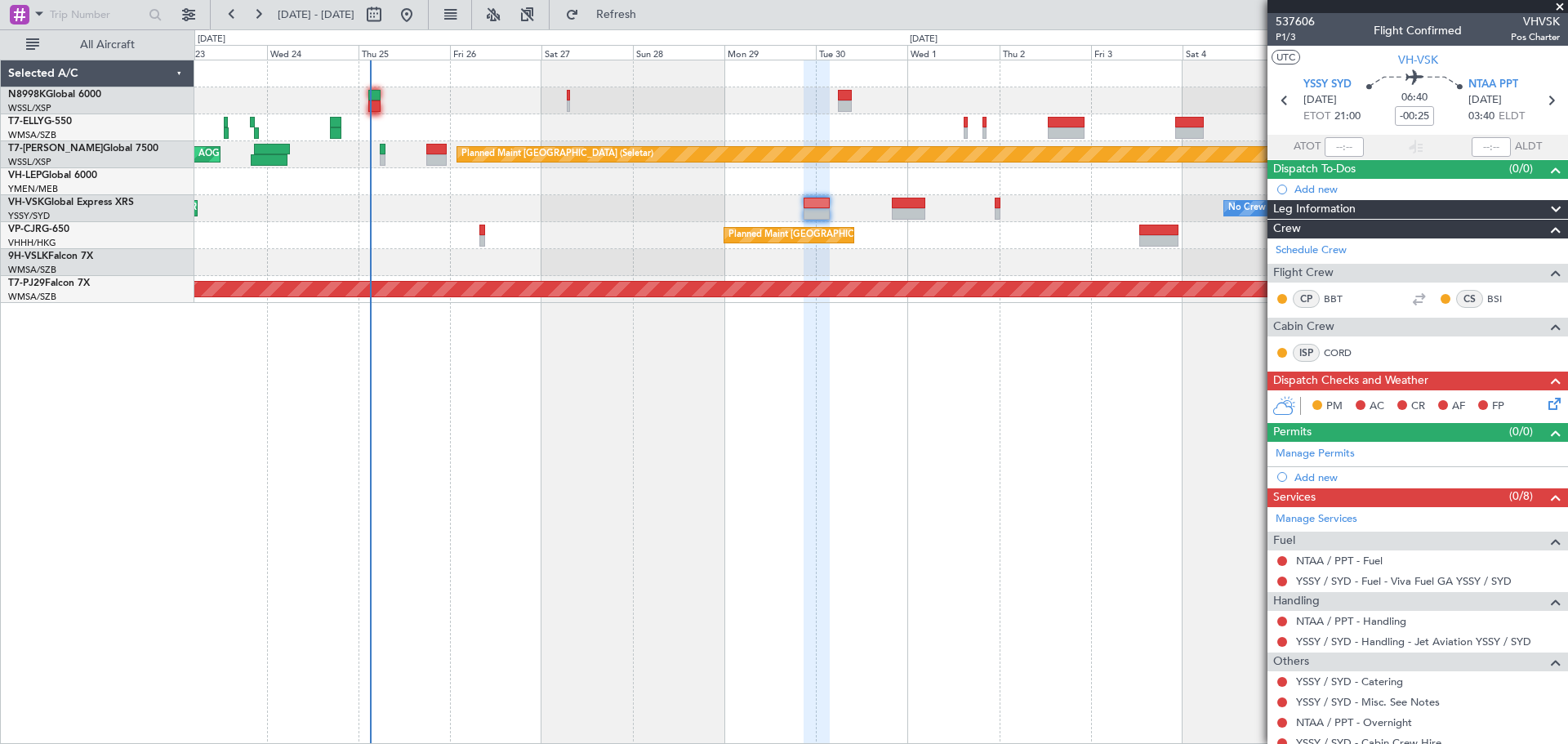
click at [551, 216] on div "No Crew Planned Maint Sydney ([PERSON_NAME] Intl) AOG Maint [US_STATE][GEOGRAPH…" at bounding box center [881, 208] width 1372 height 27
click at [977, 213] on div "No Crew Planned Maint Sydney ([PERSON_NAME] Intl) AOG Maint [US_STATE][GEOGRAPH…" at bounding box center [881, 208] width 1372 height 27
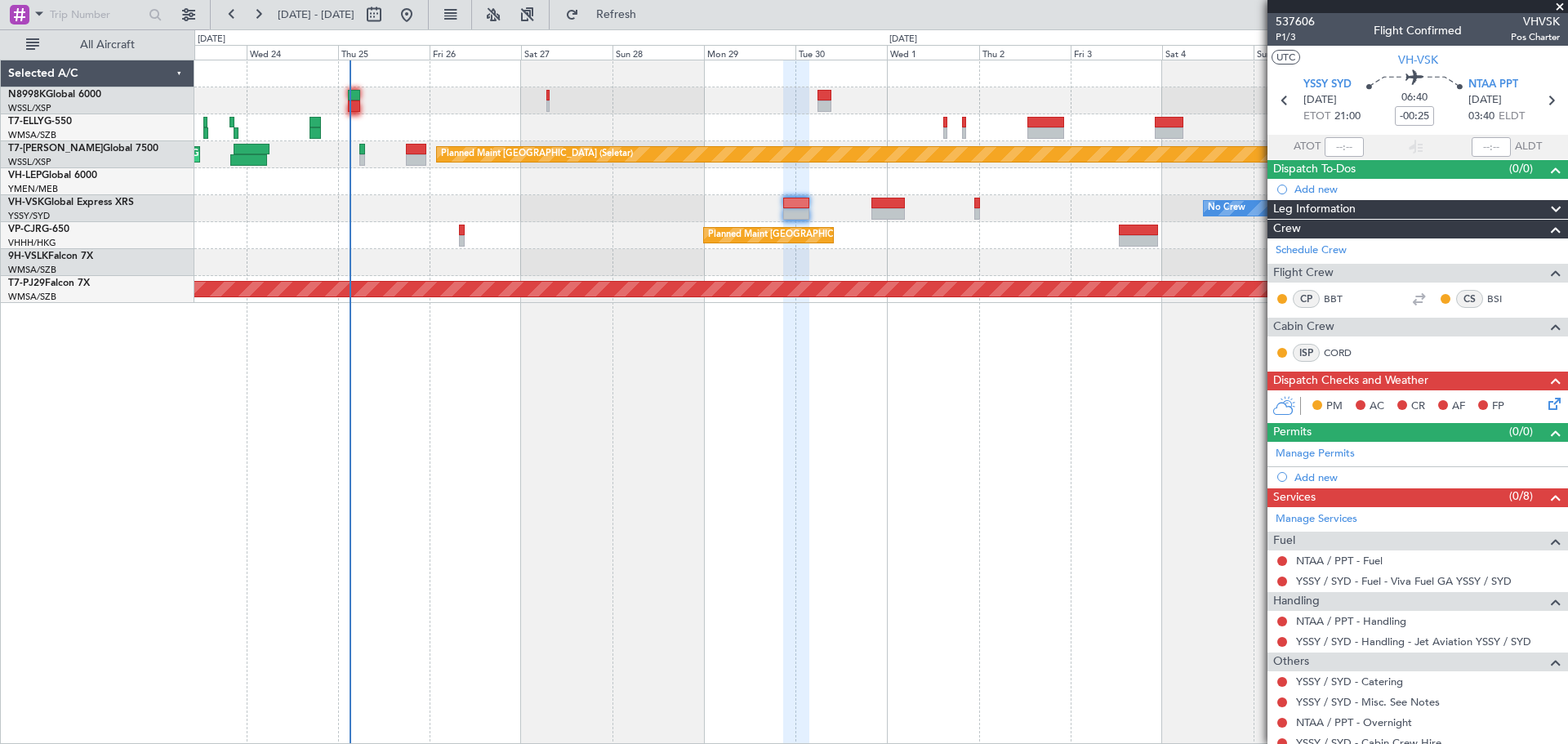
click at [938, 216] on div "No Crew Planned Maint Sydney ([PERSON_NAME] Intl) AOG Maint [US_STATE][GEOGRAPH…" at bounding box center [881, 208] width 1372 height 27
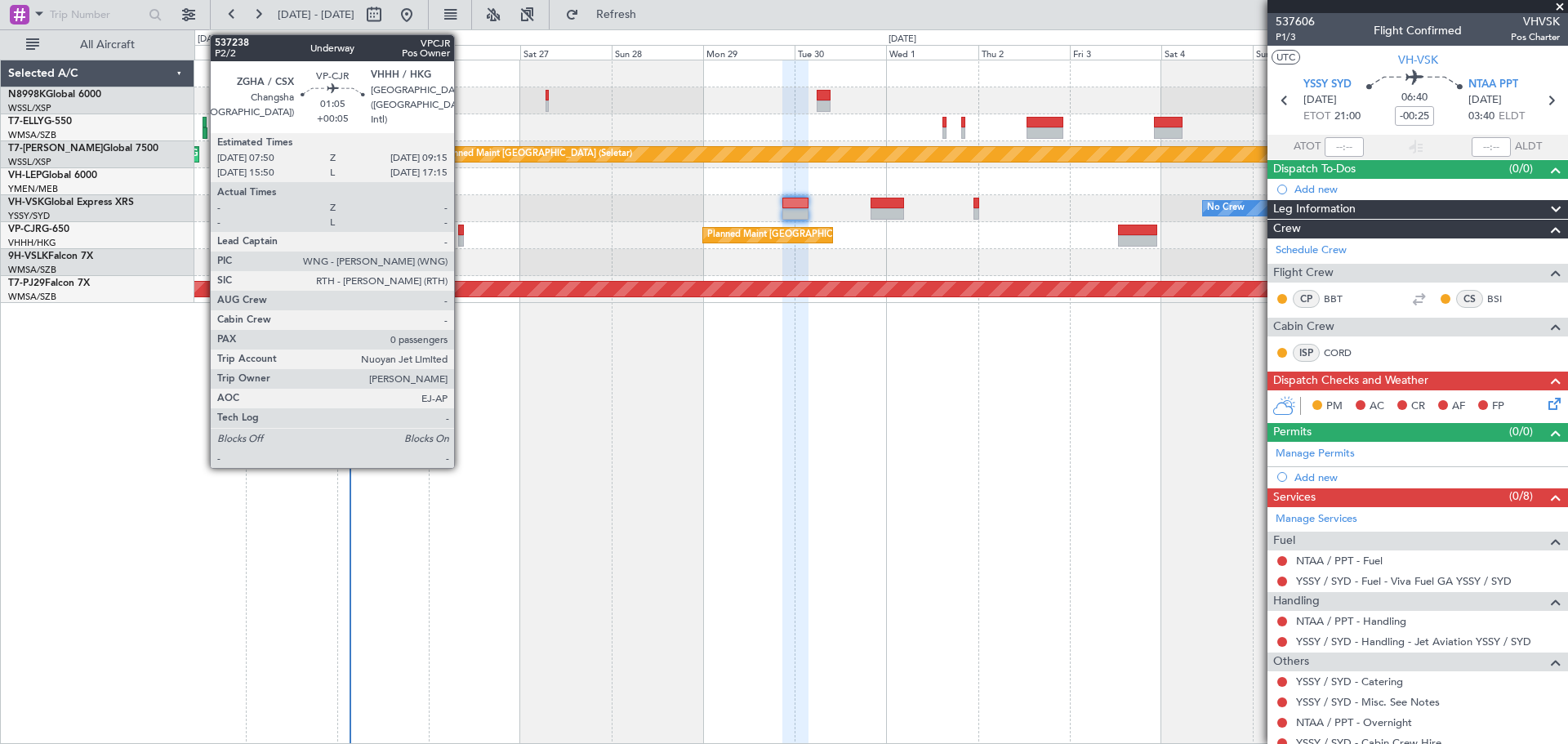
click at [461, 237] on div at bounding box center [461, 241] width 6 height 11
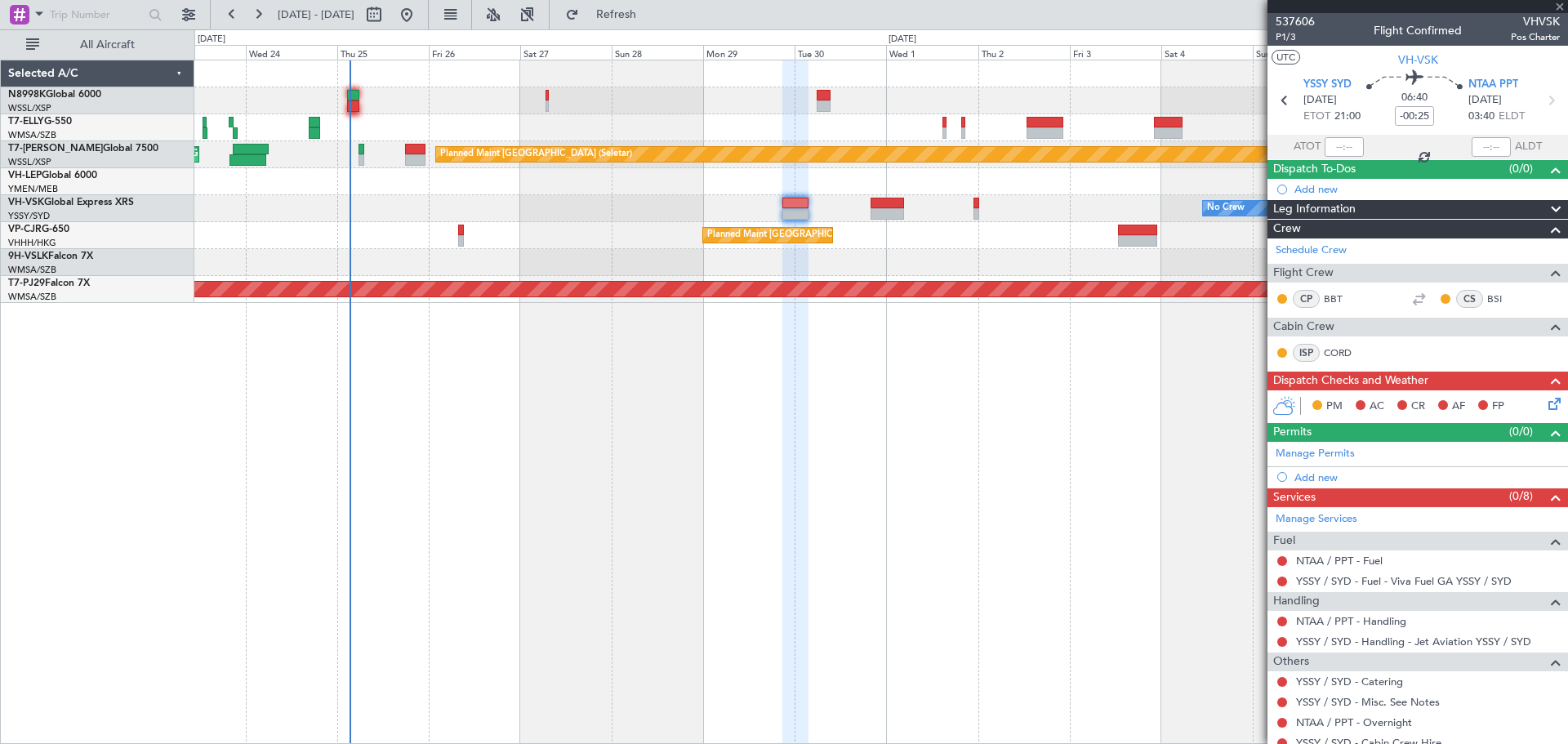
type input "+00:05"
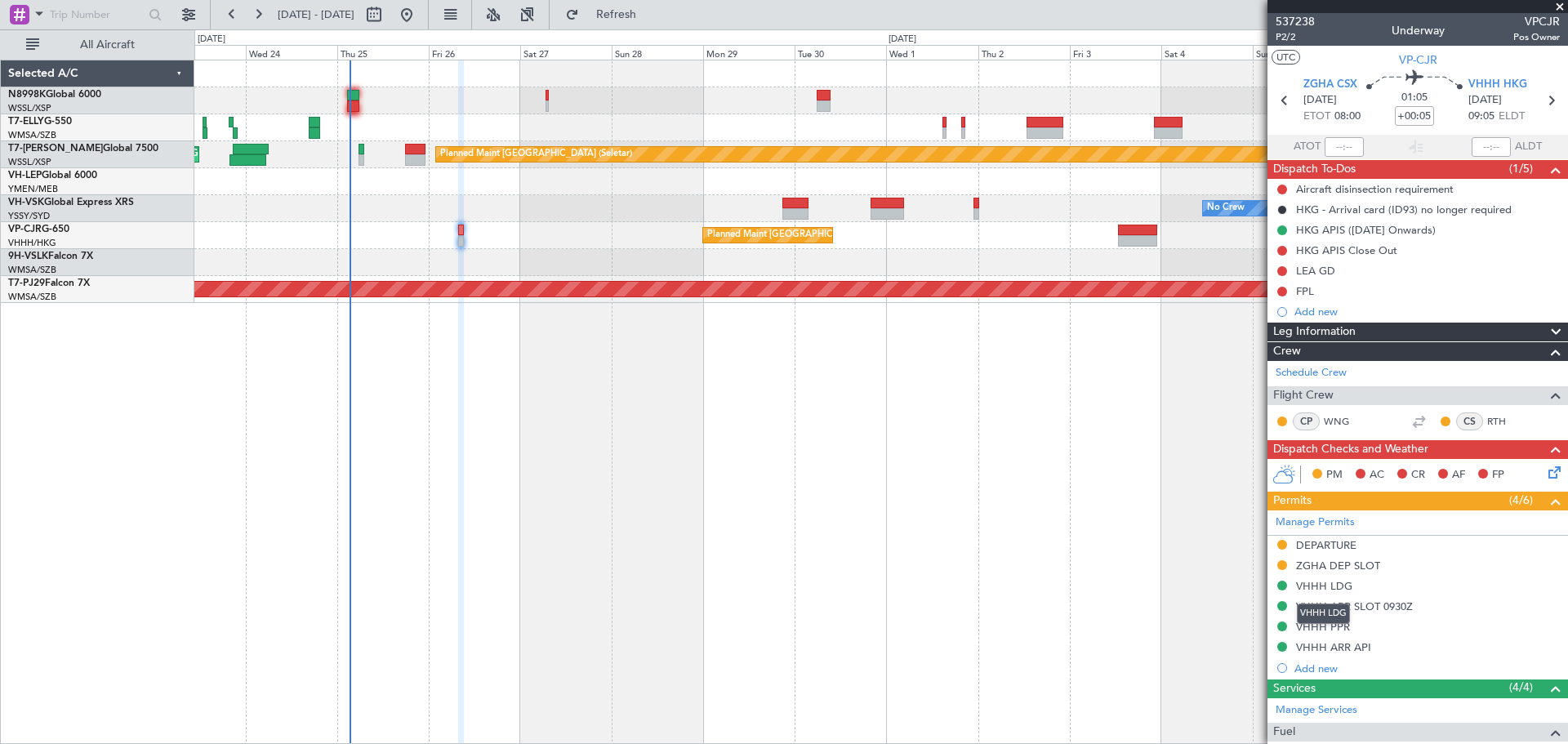
click at [1300, 628] on mat-tooltip-component "VHHH LDG" at bounding box center [1323, 614] width 76 height 43
click at [1317, 624] on mat-tooltip-component "VHHH LDG" at bounding box center [1323, 614] width 76 height 43
click at [1335, 623] on mat-tooltip-component "VHHH ARR SLOT 0930Z" at bounding box center [1353, 634] width 128 height 43
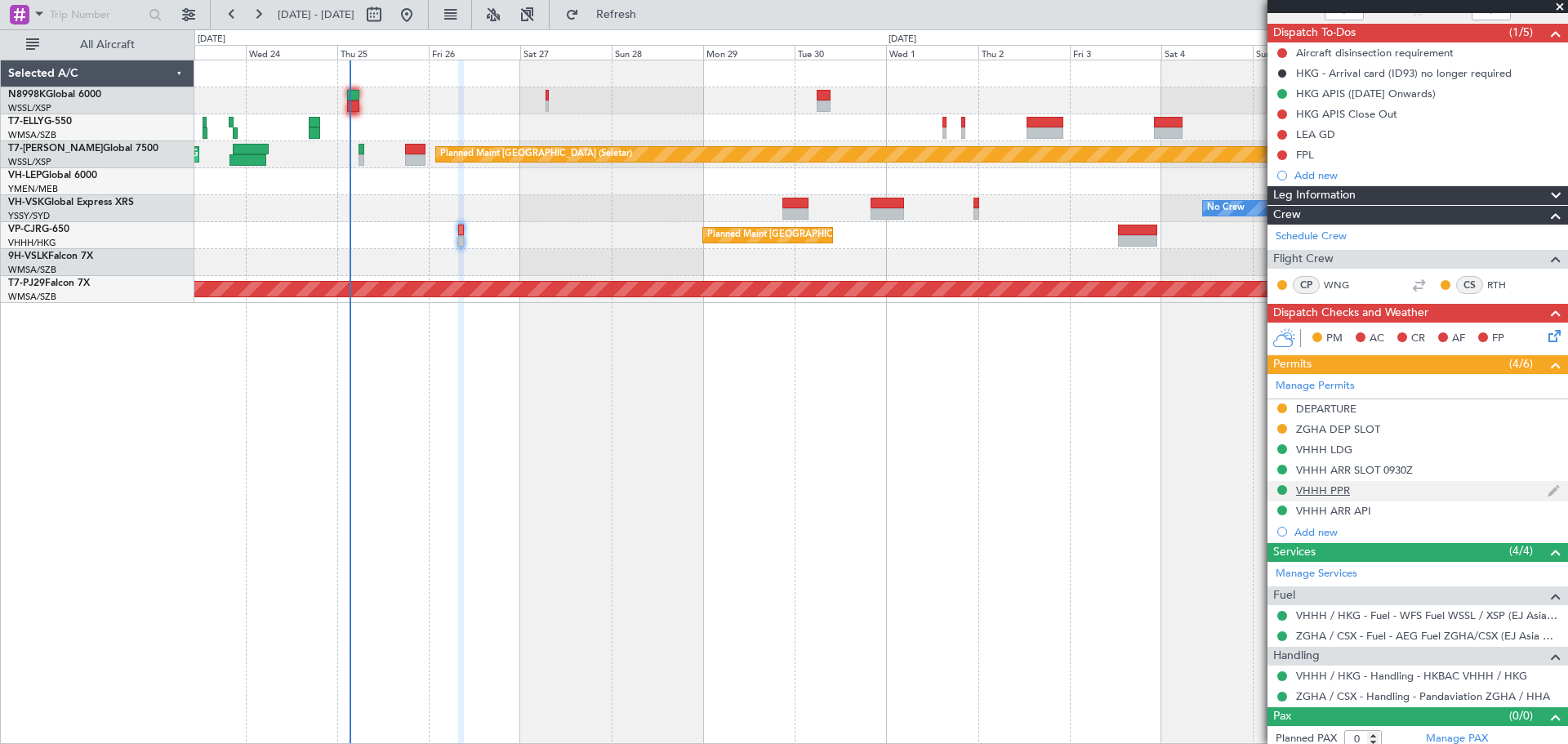
click at [1364, 493] on div "VHHH PPR" at bounding box center [1418, 492] width 301 height 21
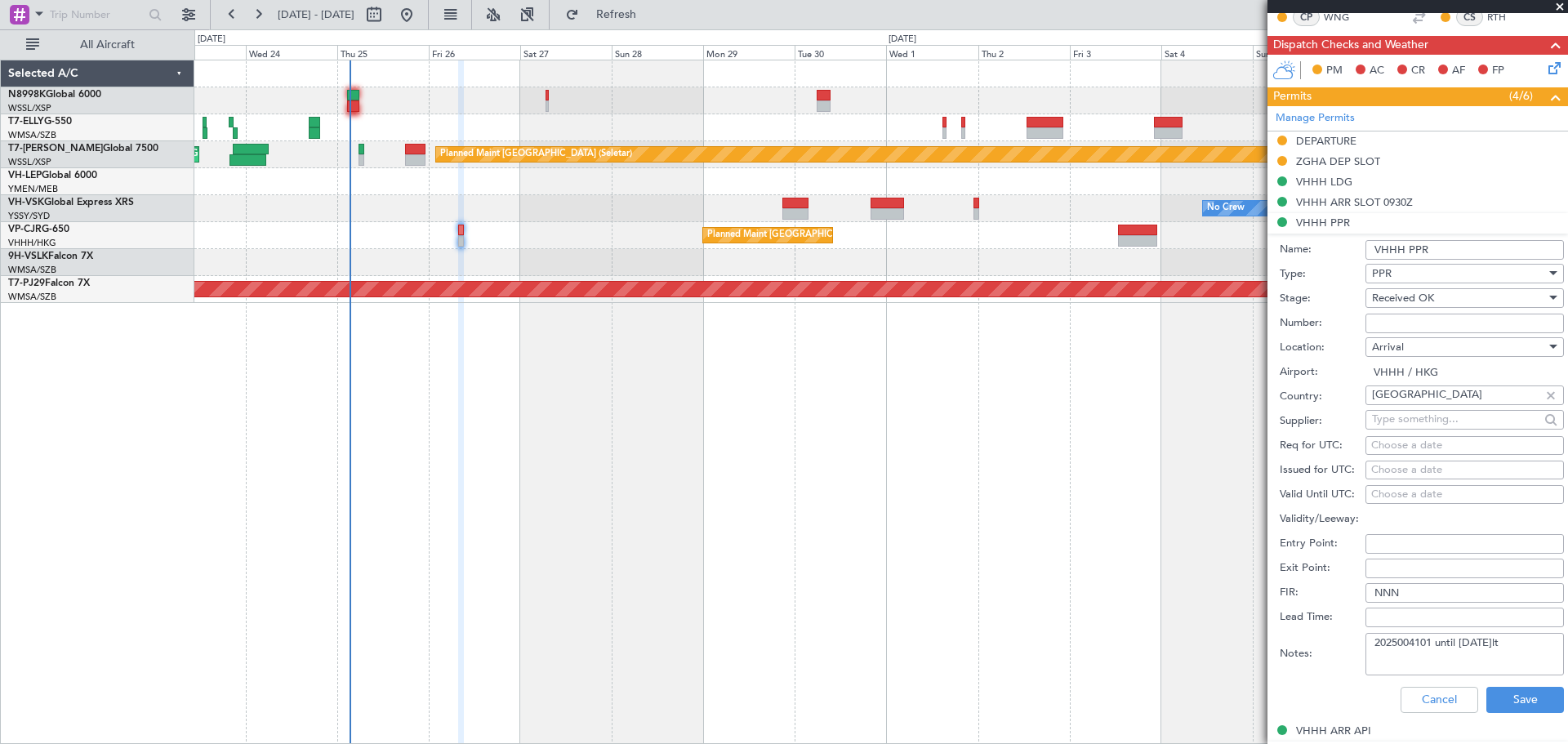
scroll to position [408, 0]
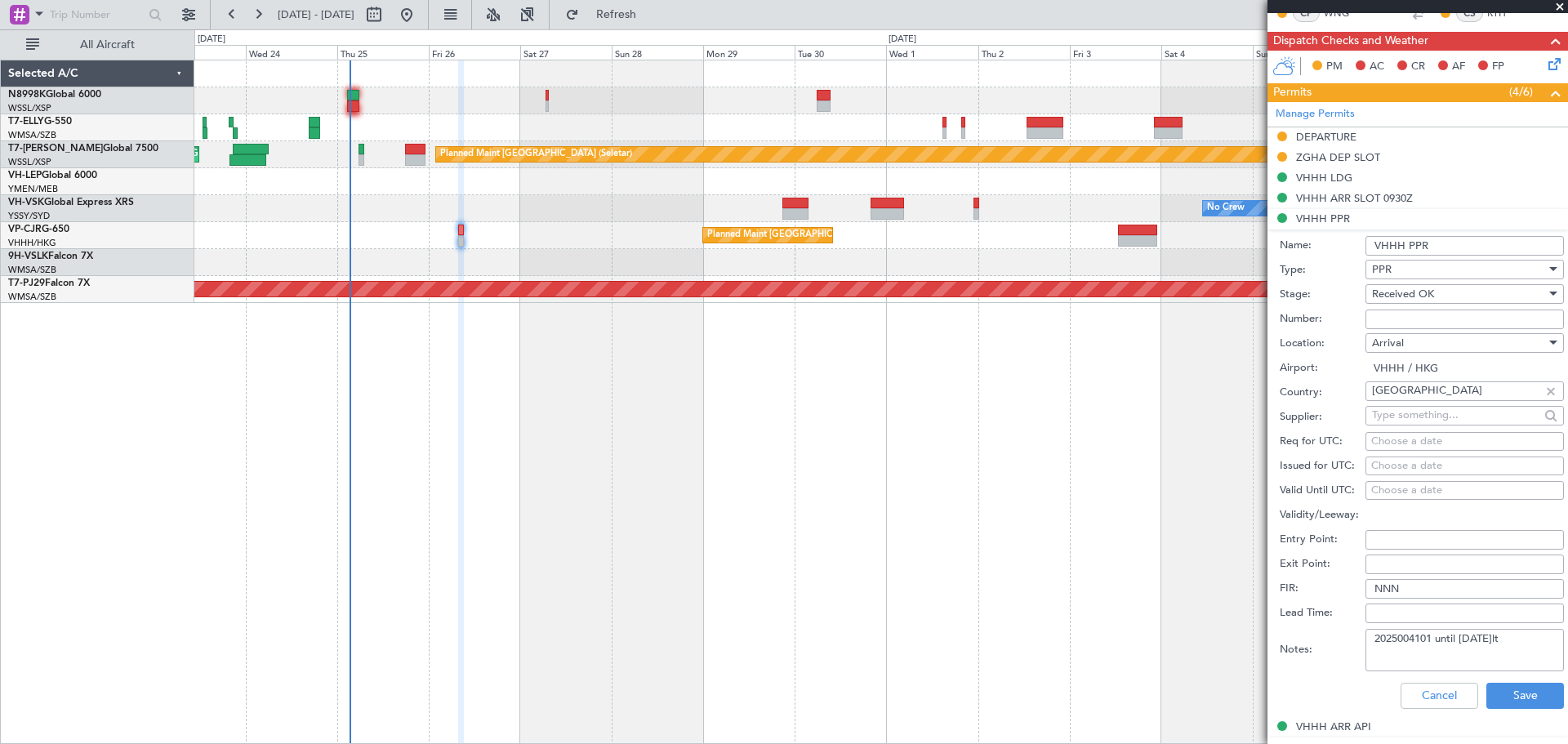
click at [1383, 321] on input "Number:" at bounding box center [1465, 319] width 198 height 20
paste input "2025004101"
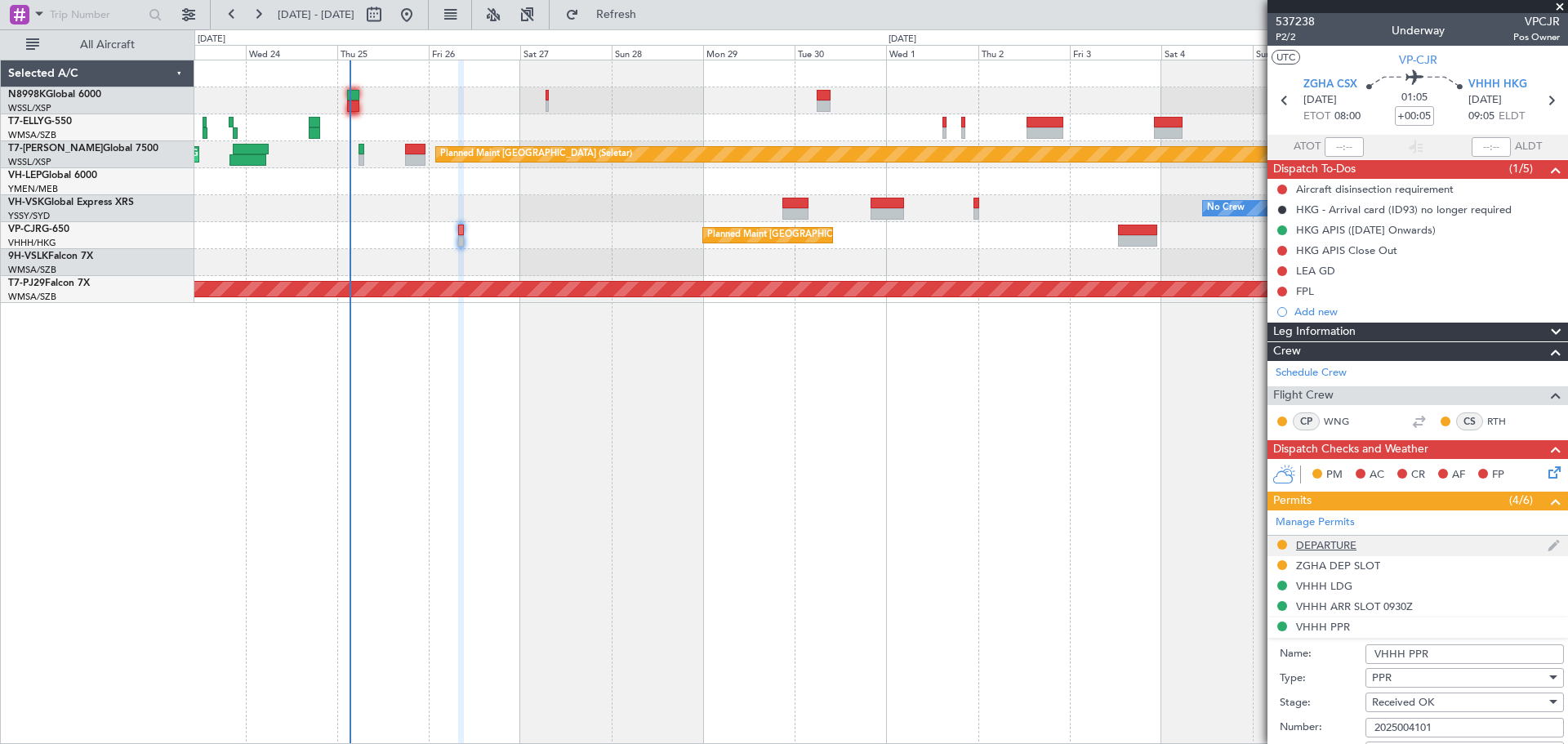
scroll to position [545, 0]
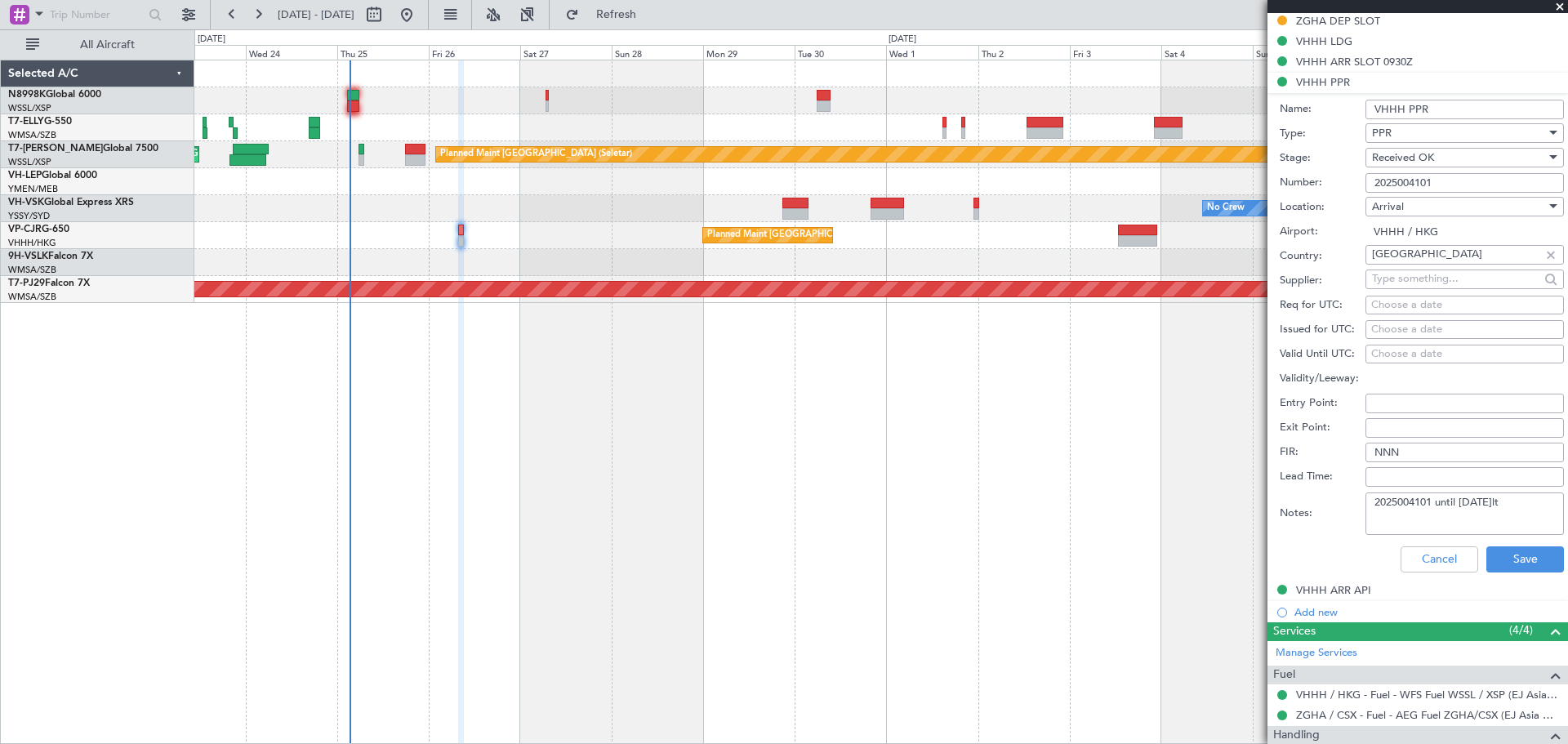
type input "2025004101"
click at [1379, 326] on div "Choose a date" at bounding box center [1465, 329] width 187 height 16
select select "9"
select select "2025"
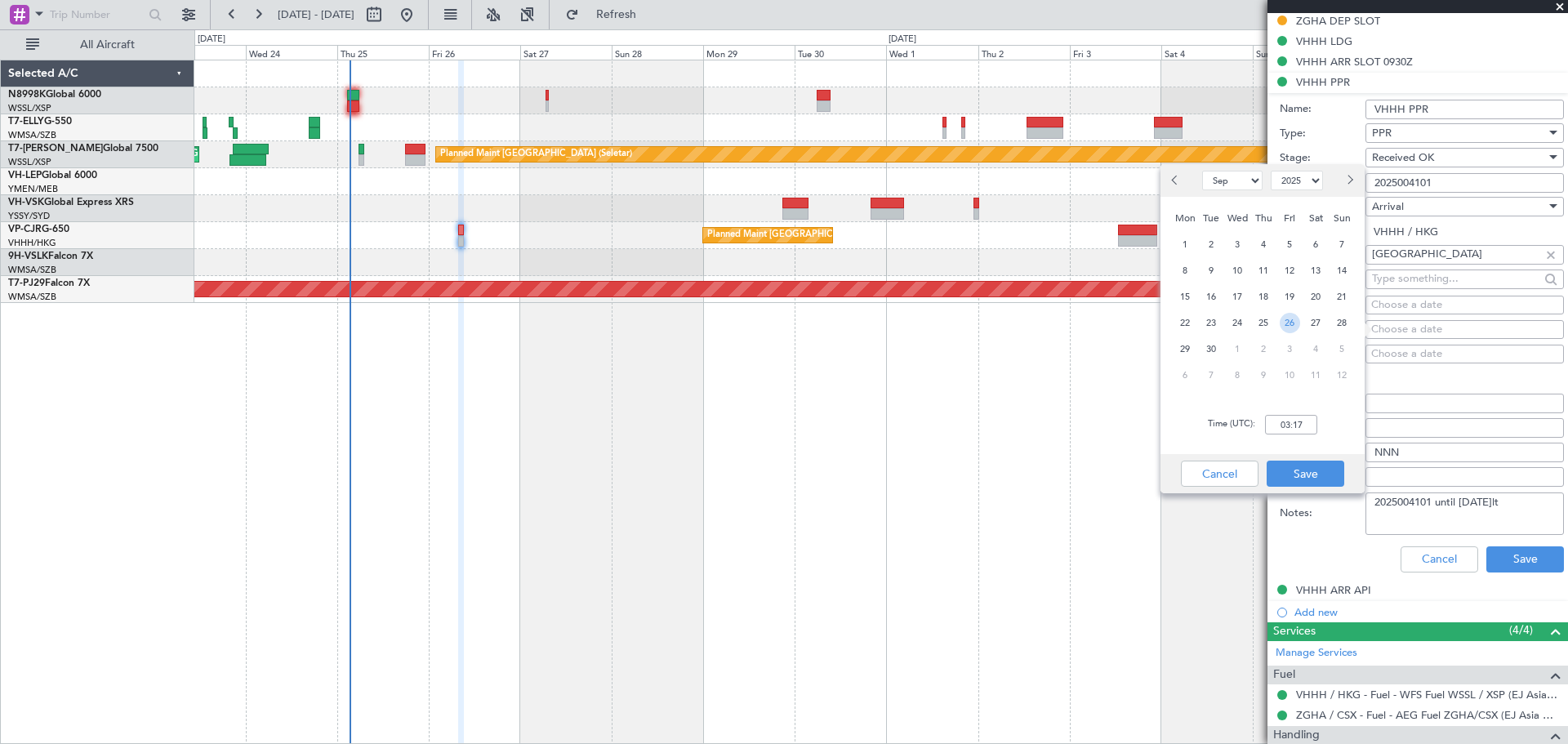
click at [1296, 323] on span "26" at bounding box center [1290, 323] width 21 height 21
click at [1293, 420] on input "00:00" at bounding box center [1290, 424] width 52 height 20
type input "09:30"
click at [1285, 478] on button "Save" at bounding box center [1305, 474] width 78 height 26
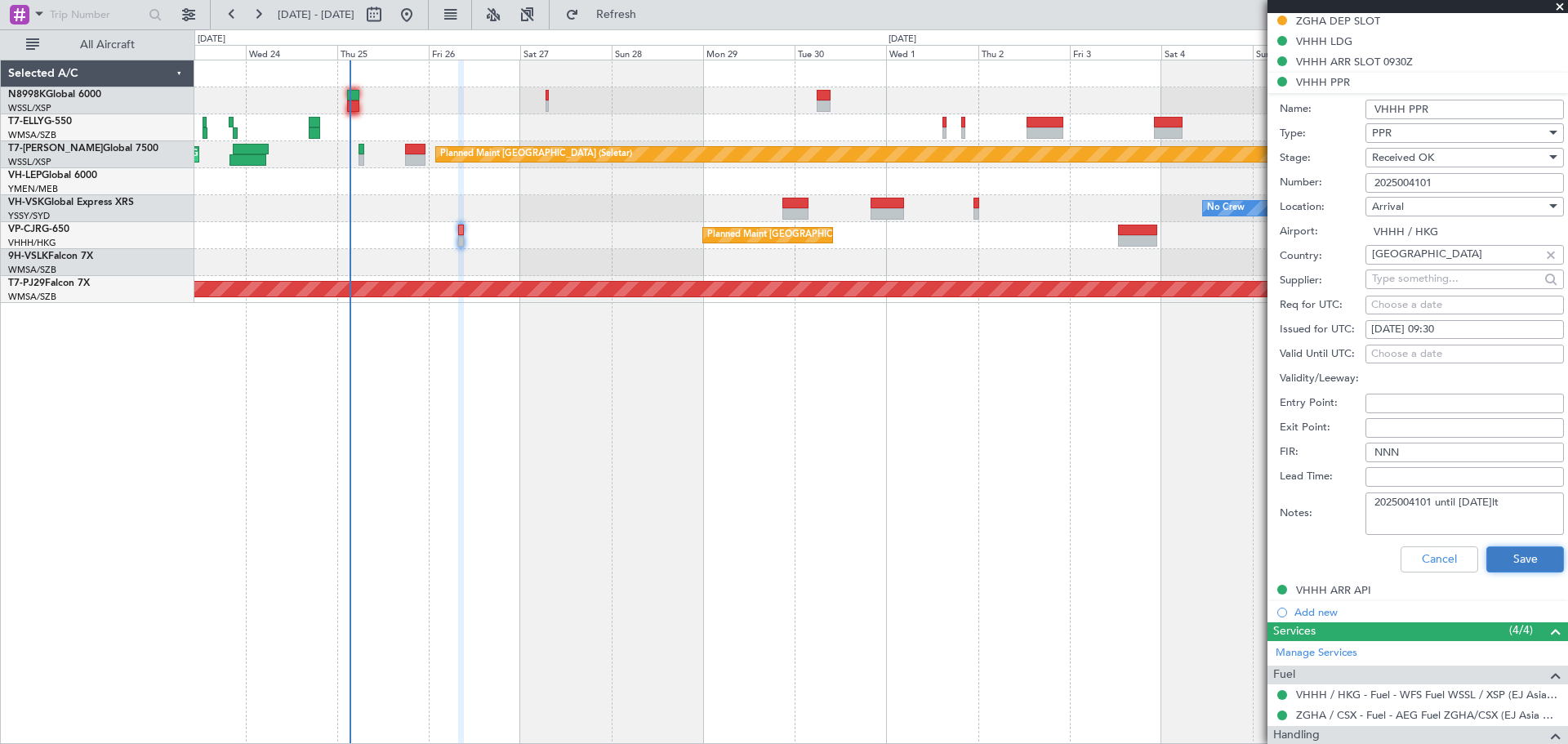
click at [1506, 555] on button "Save" at bounding box center [1525, 560] width 78 height 26
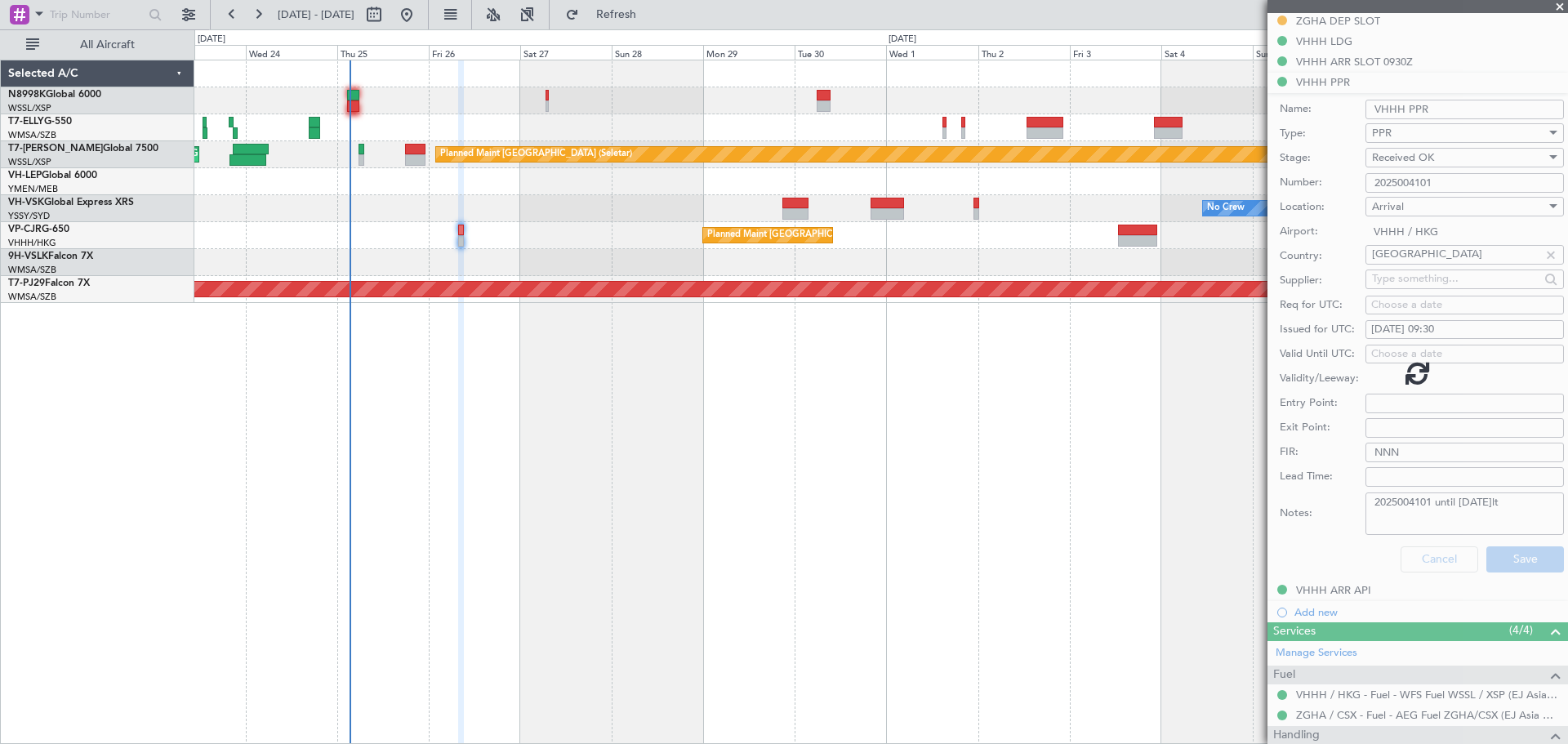
scroll to position [145, 0]
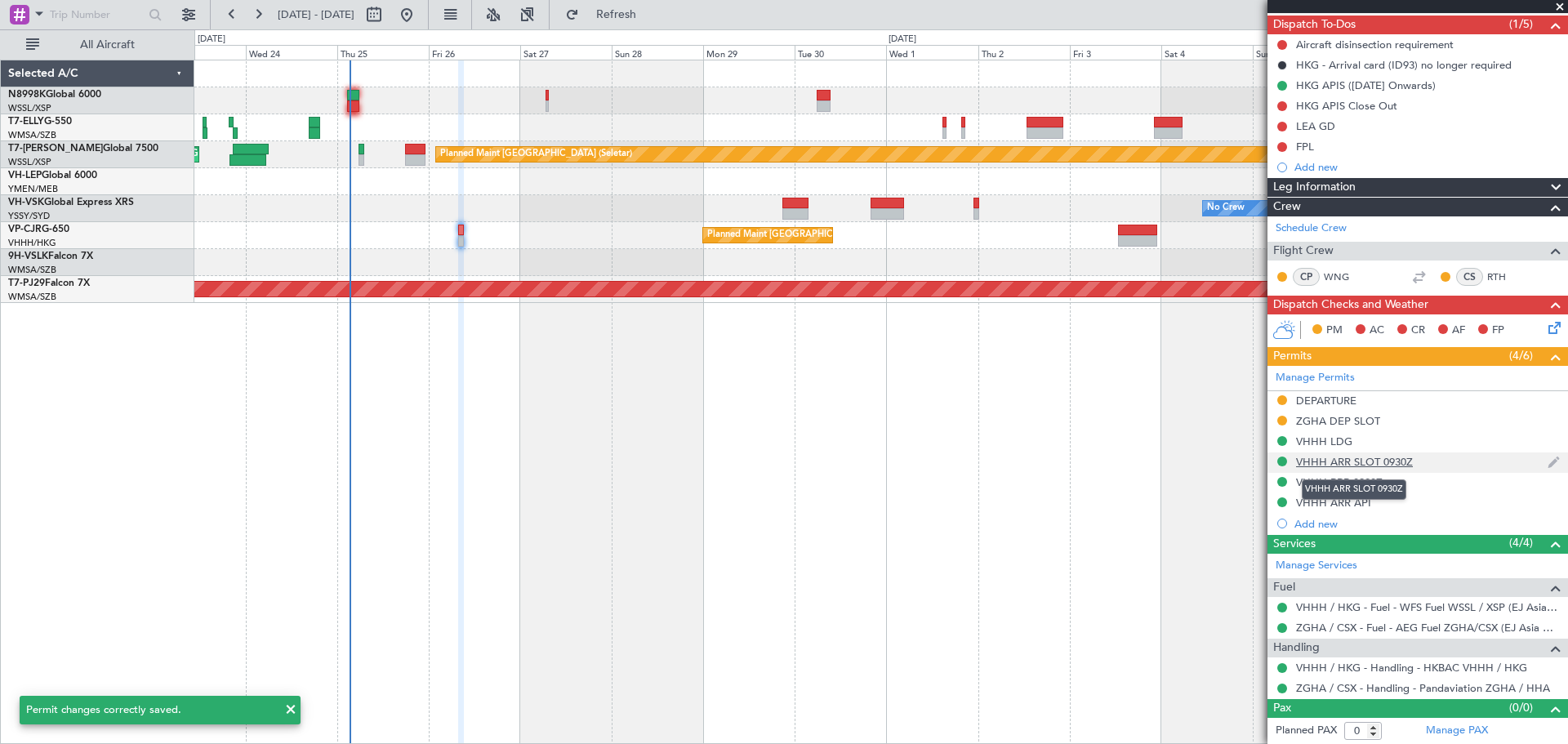
click at [1355, 461] on div "VHHH ARR SLOT 0930Z" at bounding box center [1354, 461] width 117 height 14
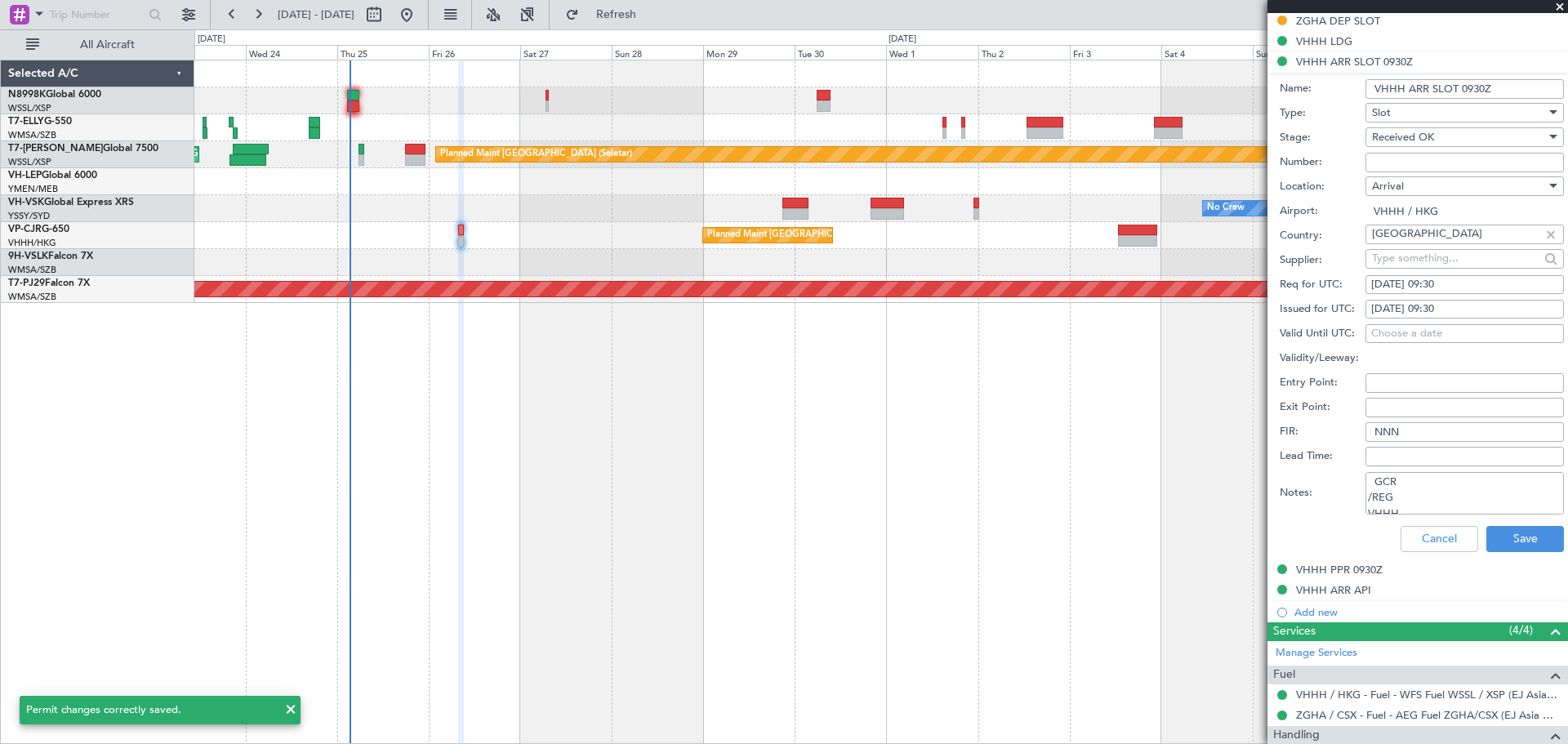
scroll to position [33, 0]
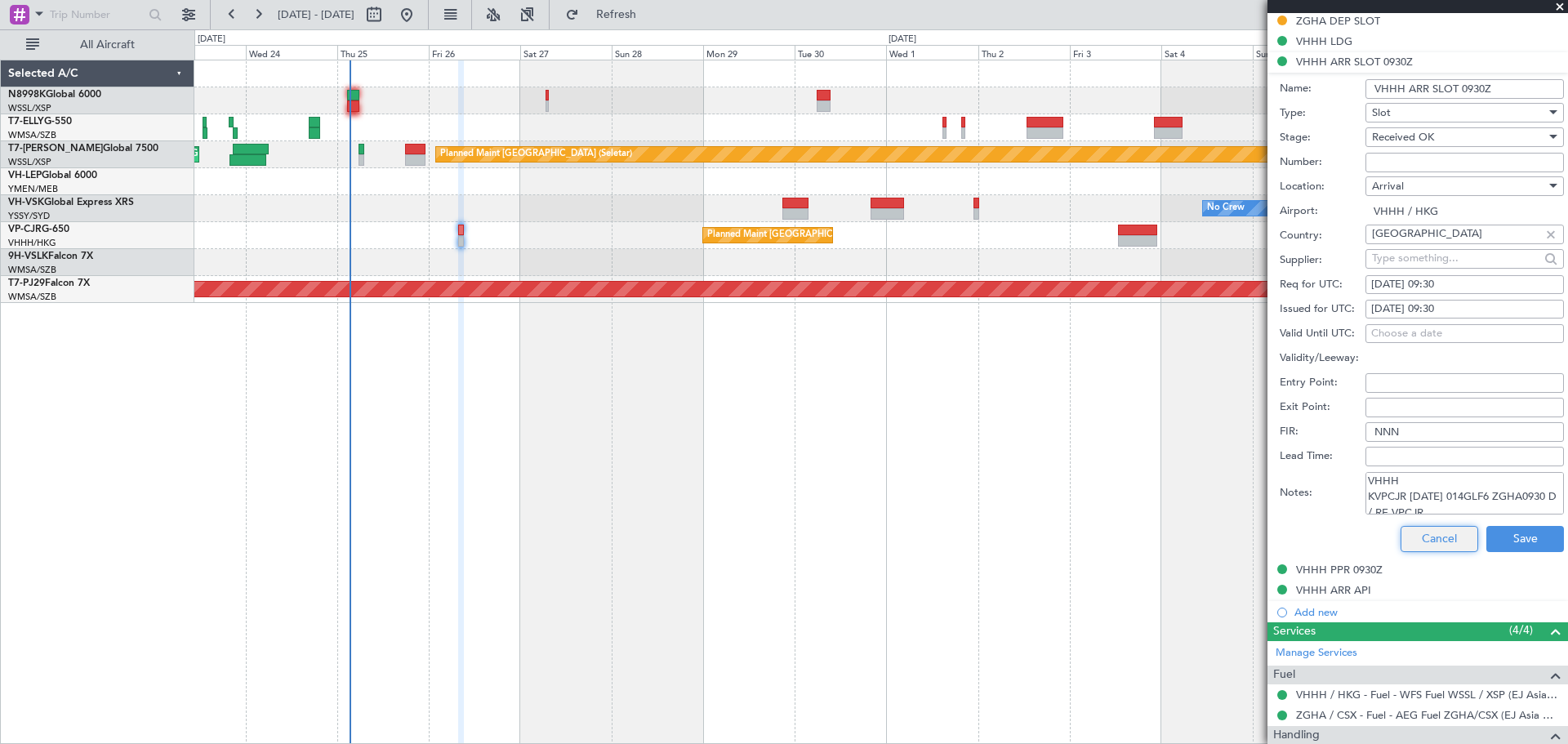
click at [1431, 545] on button "Cancel" at bounding box center [1439, 539] width 78 height 26
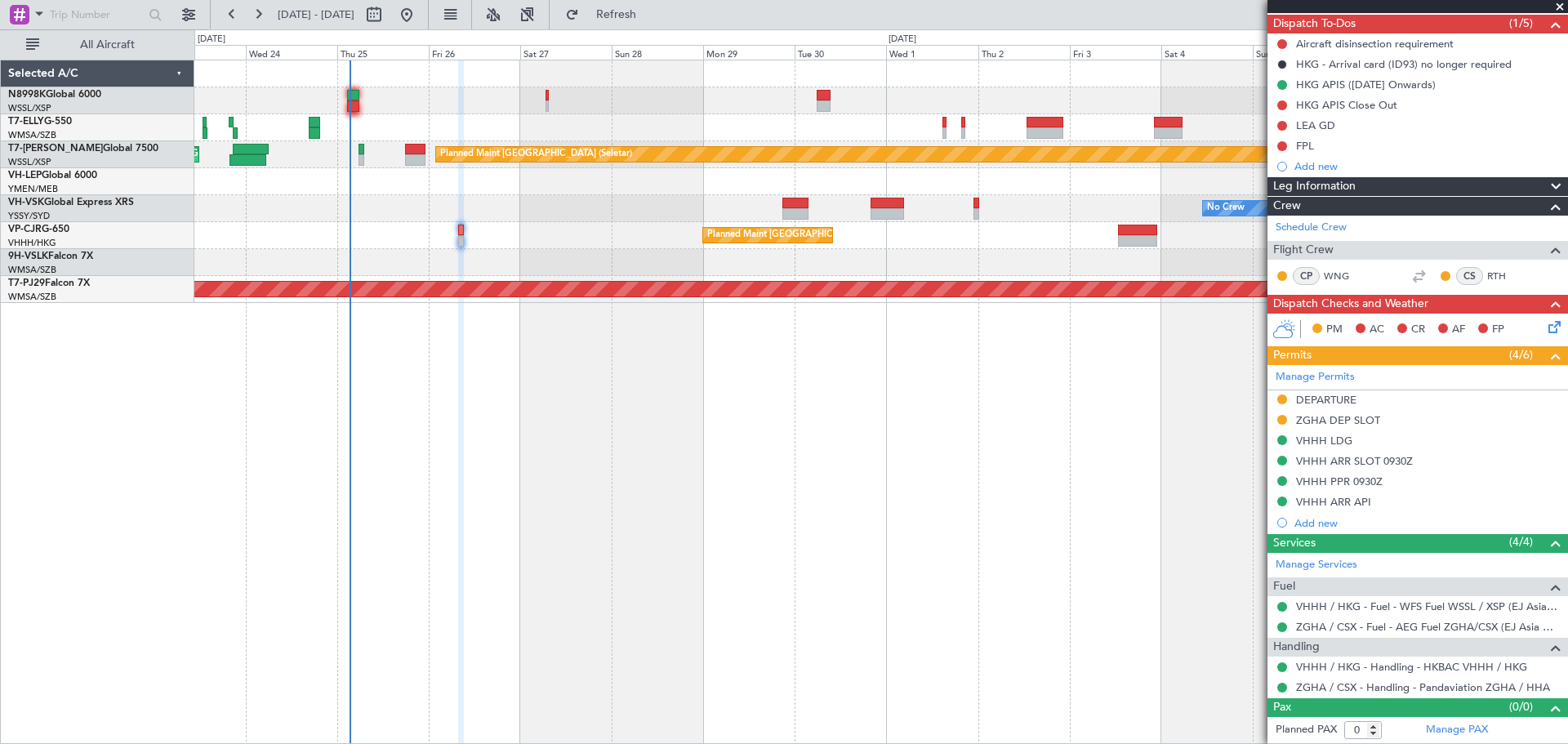
scroll to position [145, 0]
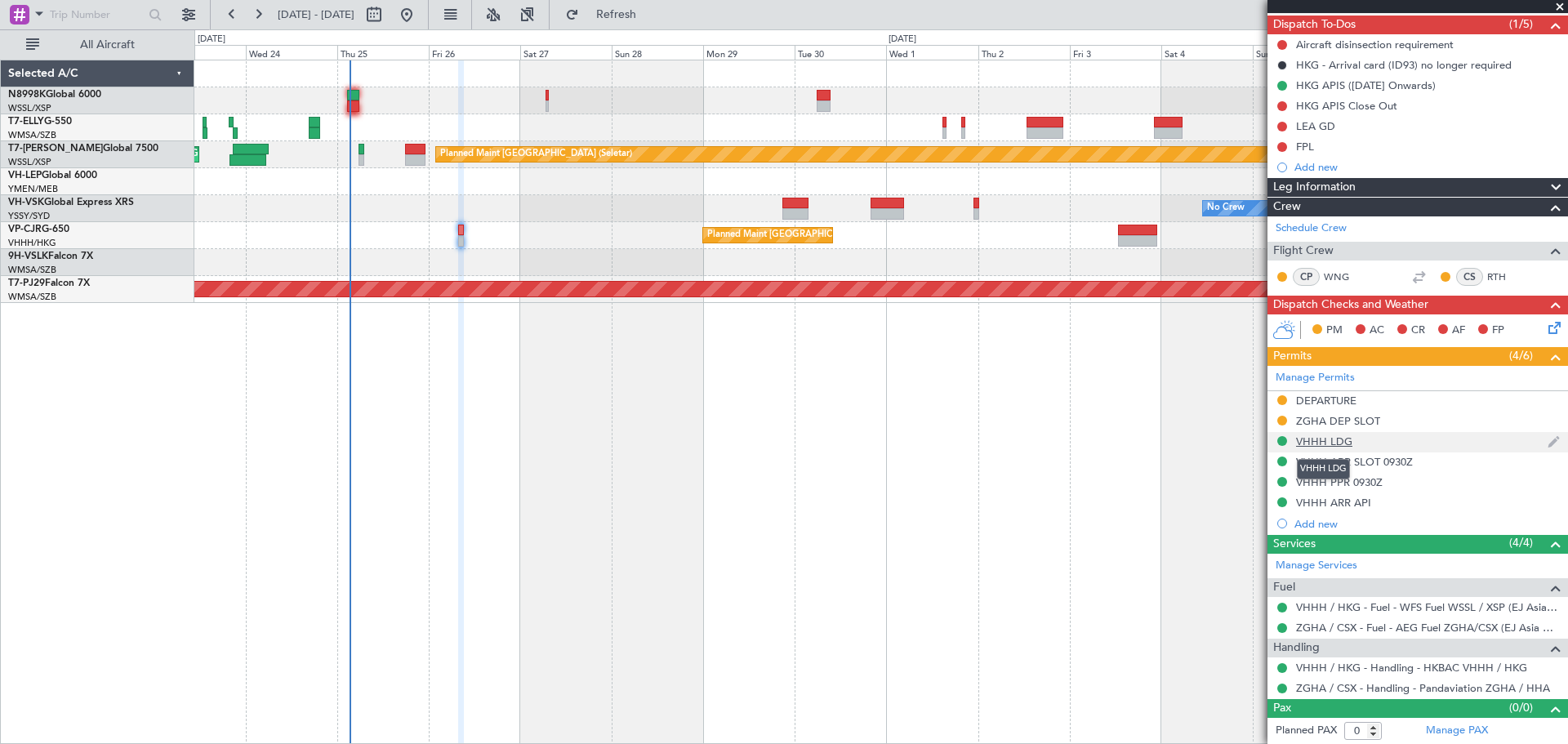
click at [1344, 444] on div "VHHH LDG" at bounding box center [1324, 441] width 57 height 14
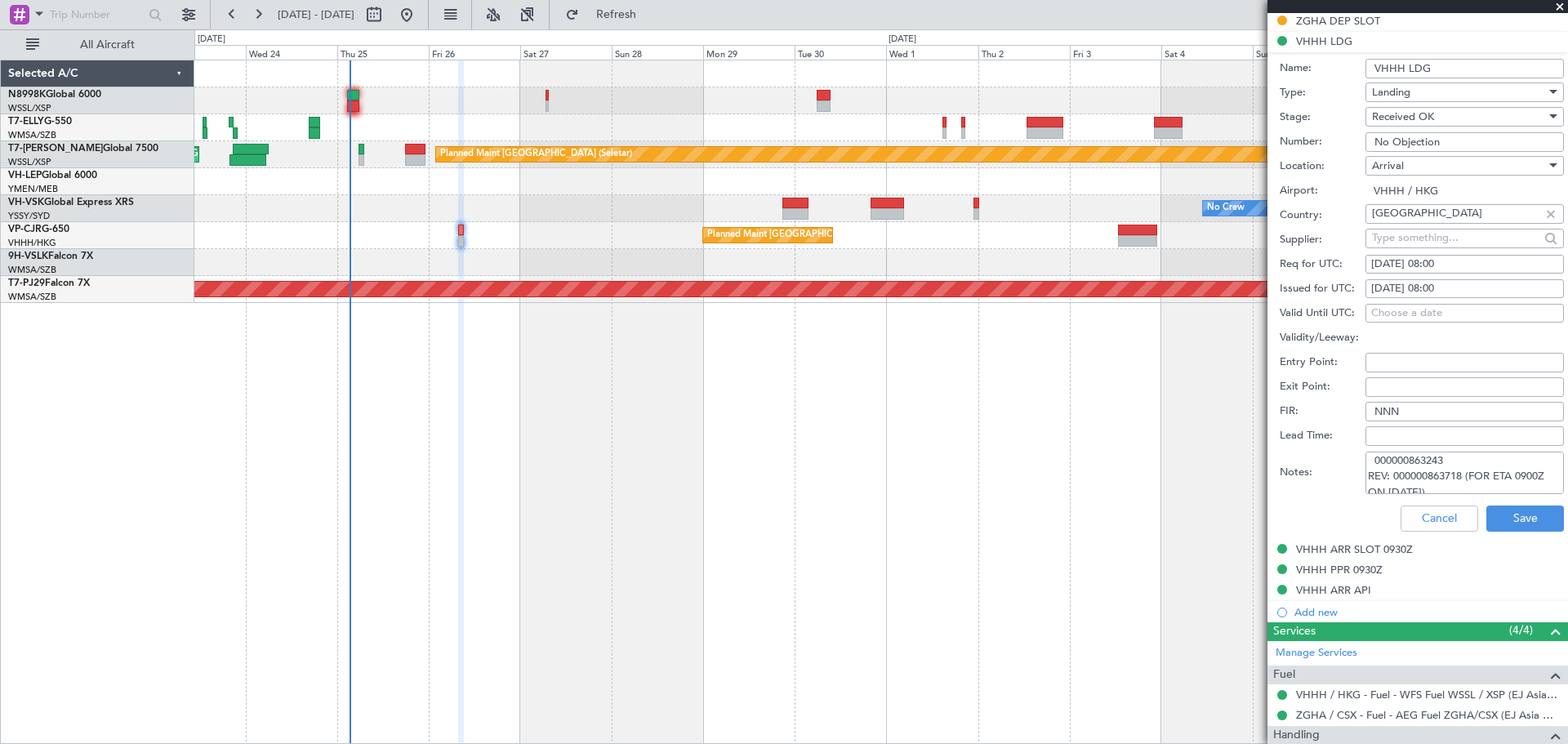
scroll to position [0, 0]
drag, startPoint x: 1392, startPoint y: 468, endPoint x: 1461, endPoint y: 474, distance: 69.3
click at [1461, 474] on textarea "000000863243 REV: 000000863718 (FOR ETA 0900Z ON [DATE])" at bounding box center [1465, 473] width 198 height 43
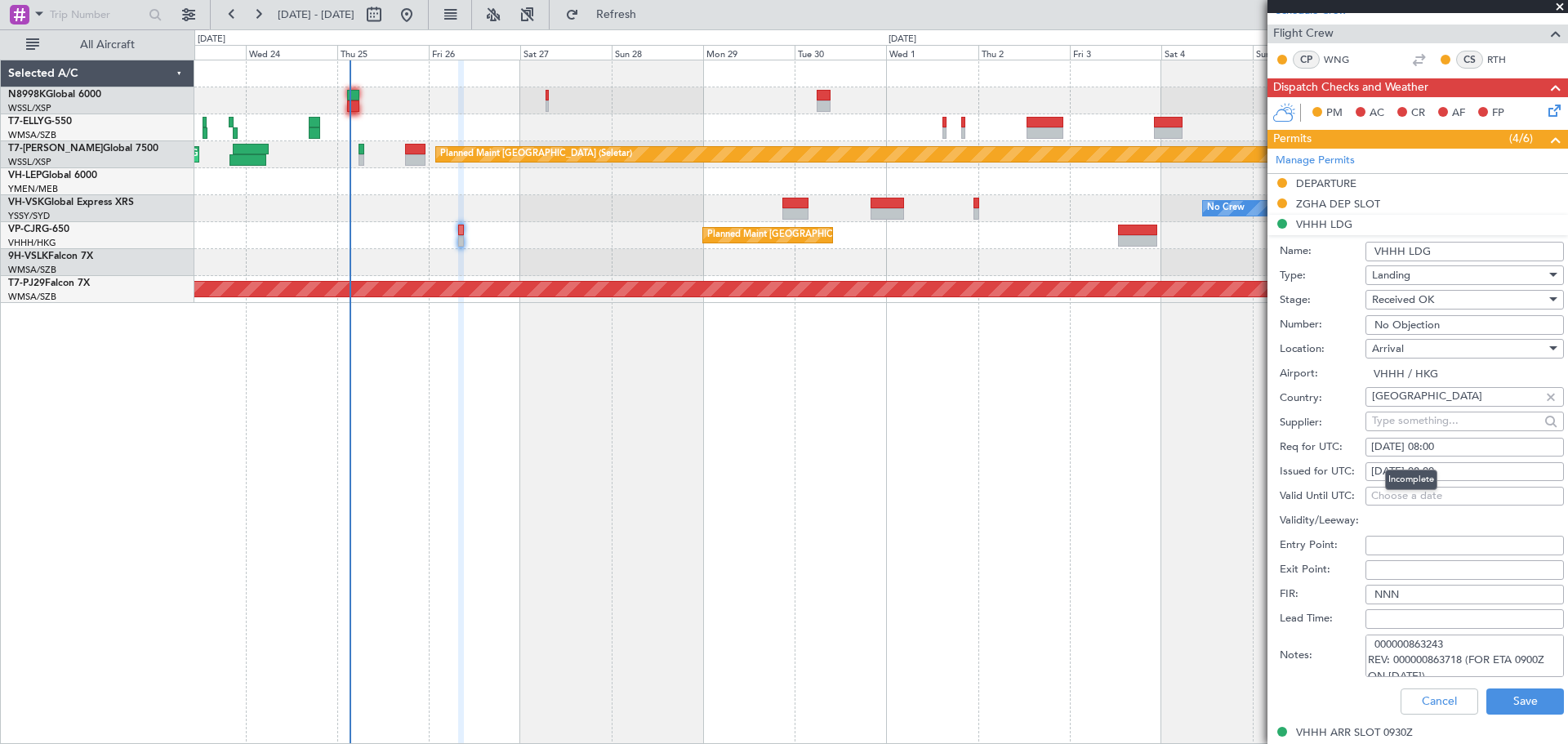
scroll to position [545, 0]
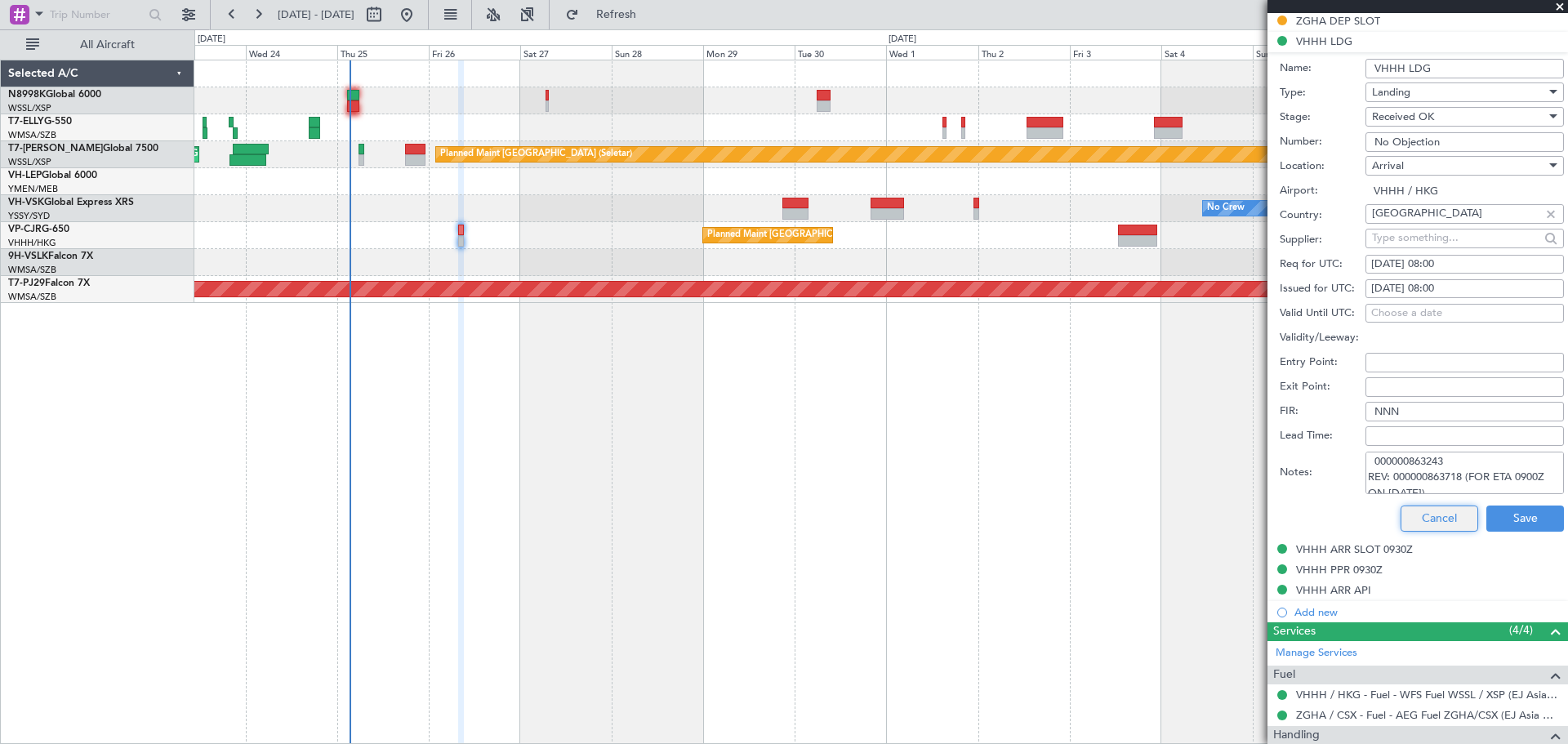
click at [1422, 519] on button "Cancel" at bounding box center [1439, 519] width 78 height 26
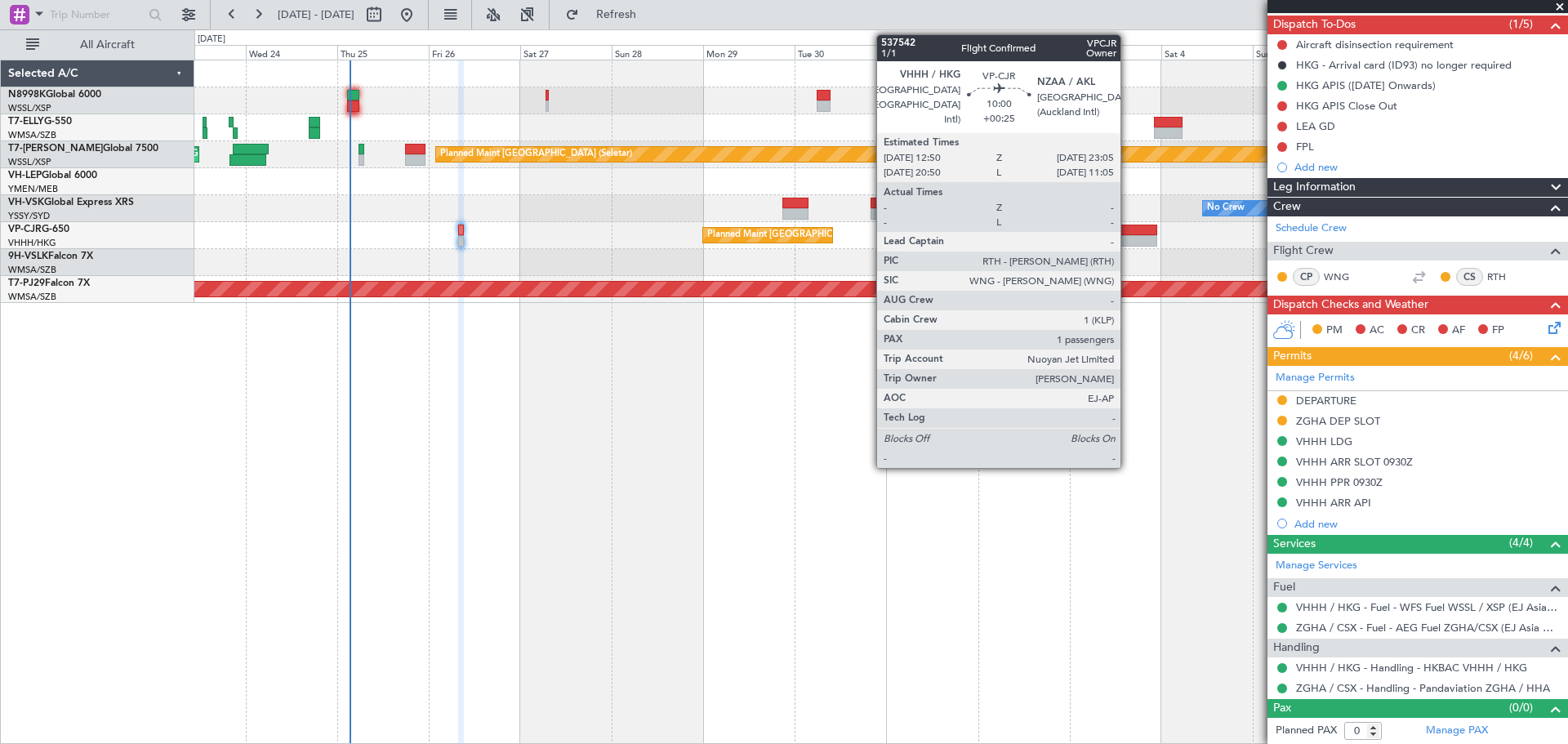
click at [1128, 235] on div at bounding box center [1137, 241] width 39 height 11
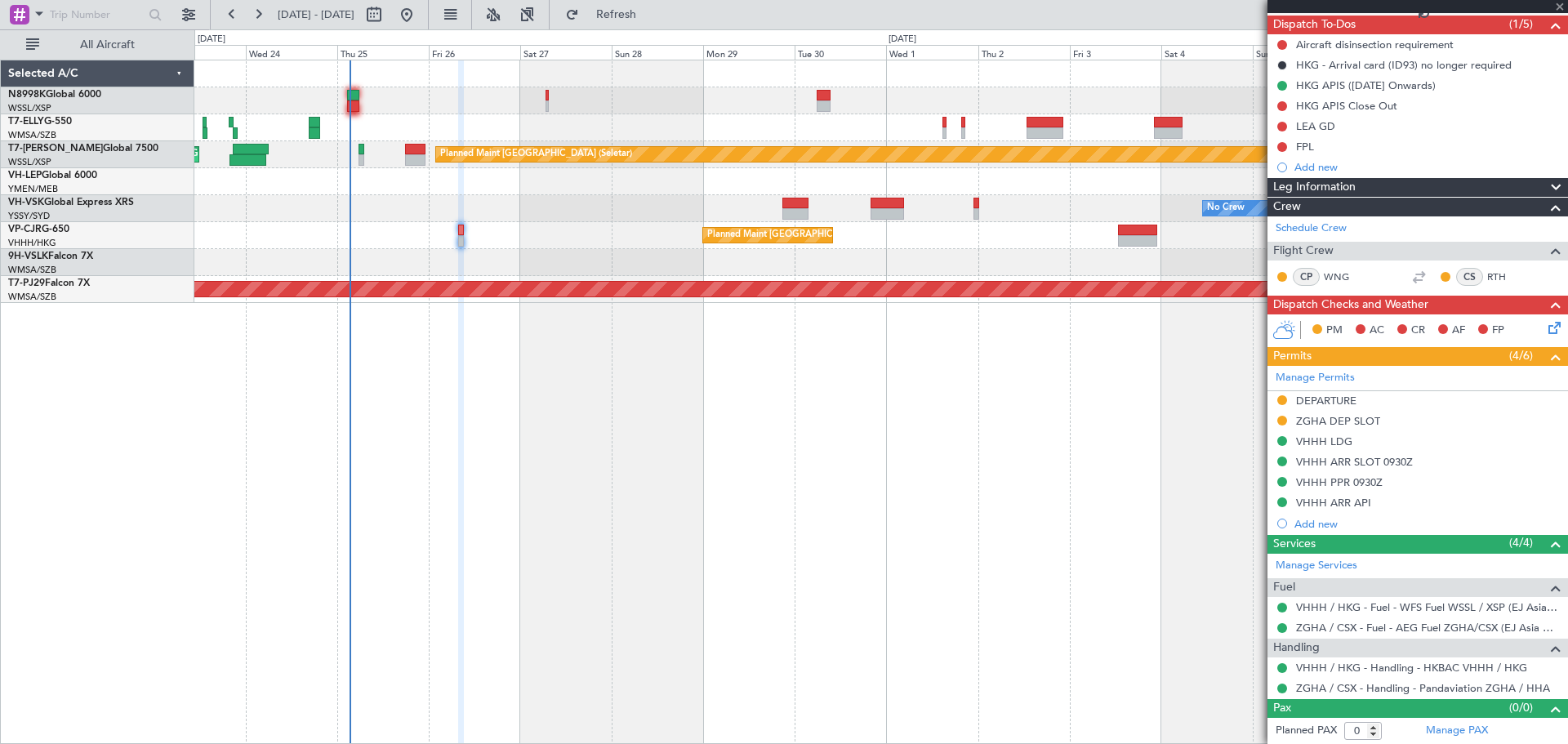
type input "+00:25"
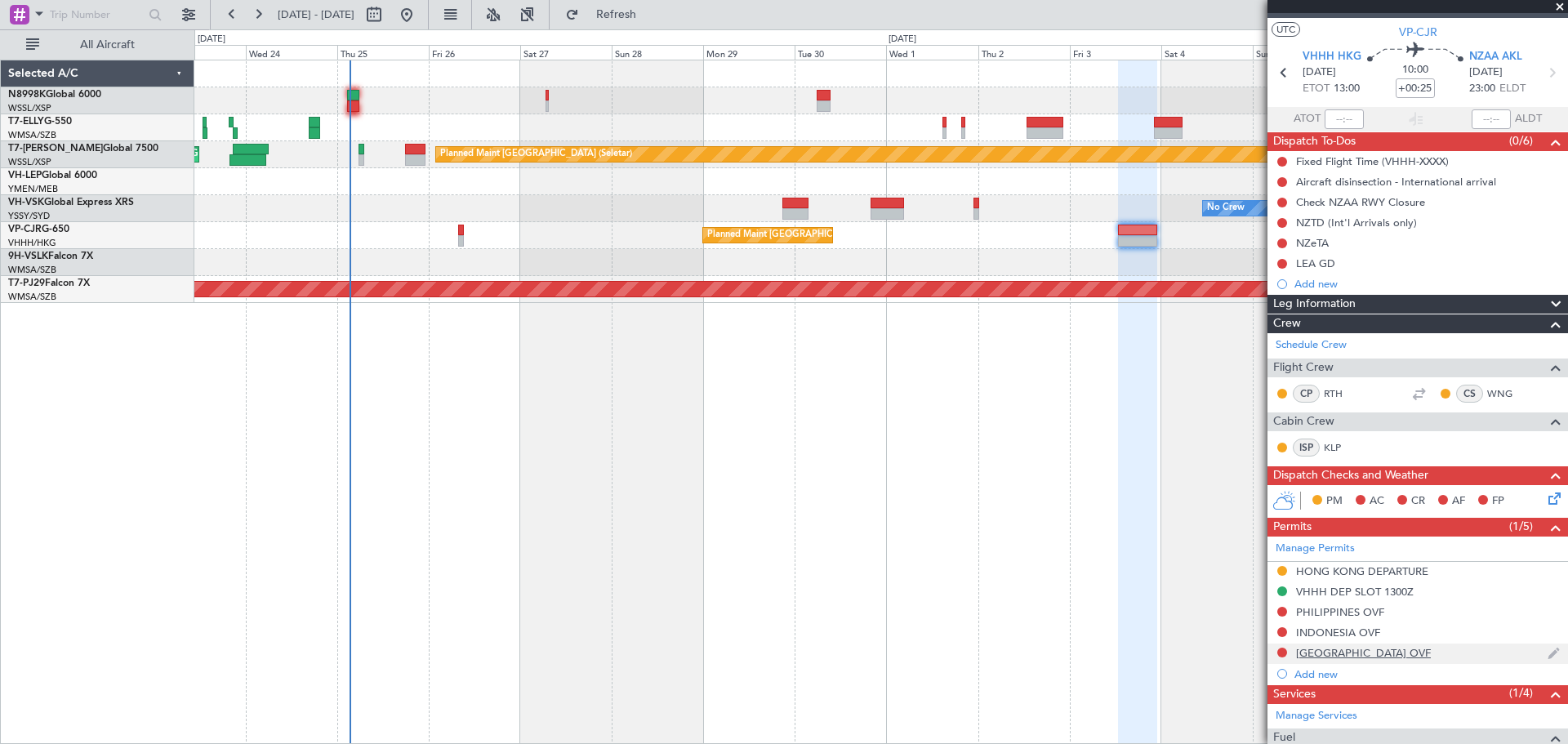
scroll to position [0, 0]
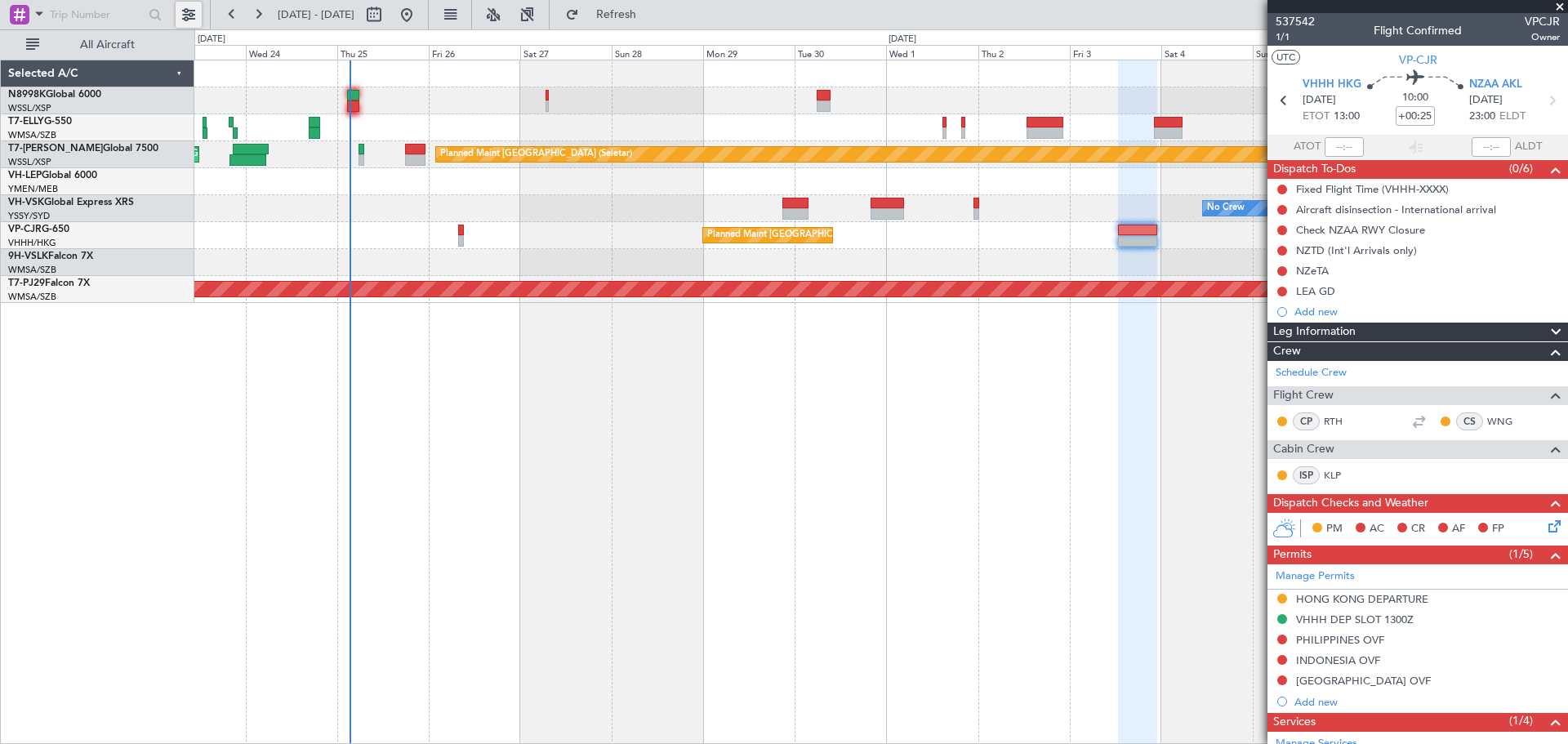
click at [194, 15] on button at bounding box center [189, 15] width 26 height 26
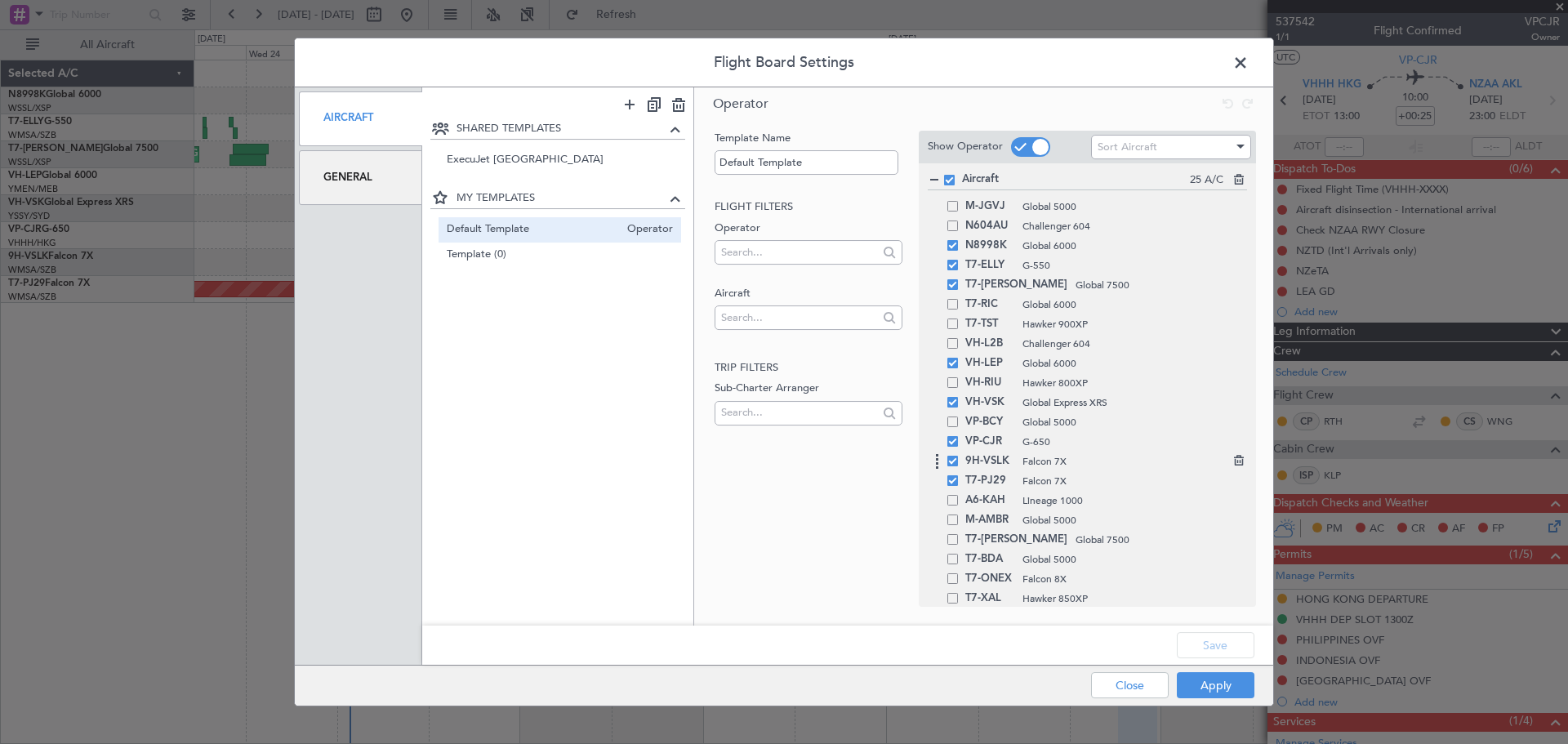
click at [952, 461] on span at bounding box center [952, 460] width 10 height 10
click at [958, 456] on input "checkbox" at bounding box center [958, 456] width 0 height 0
click at [953, 477] on span at bounding box center [952, 480] width 10 height 10
click at [958, 476] on input "checkbox" at bounding box center [958, 476] width 0 height 0
click at [1189, 639] on button "Save" at bounding box center [1215, 646] width 78 height 26
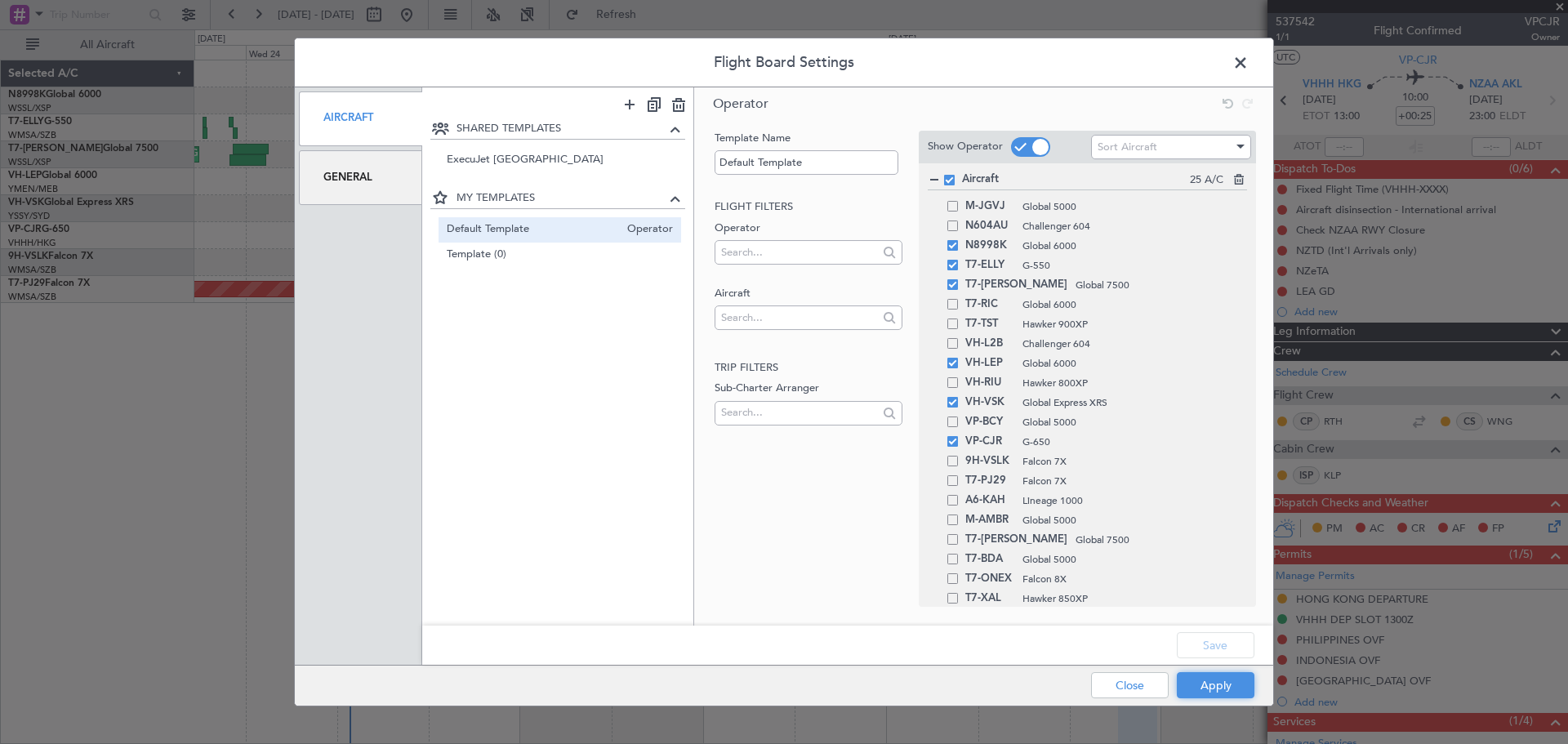
click at [1215, 683] on button "Apply" at bounding box center [1215, 685] width 78 height 26
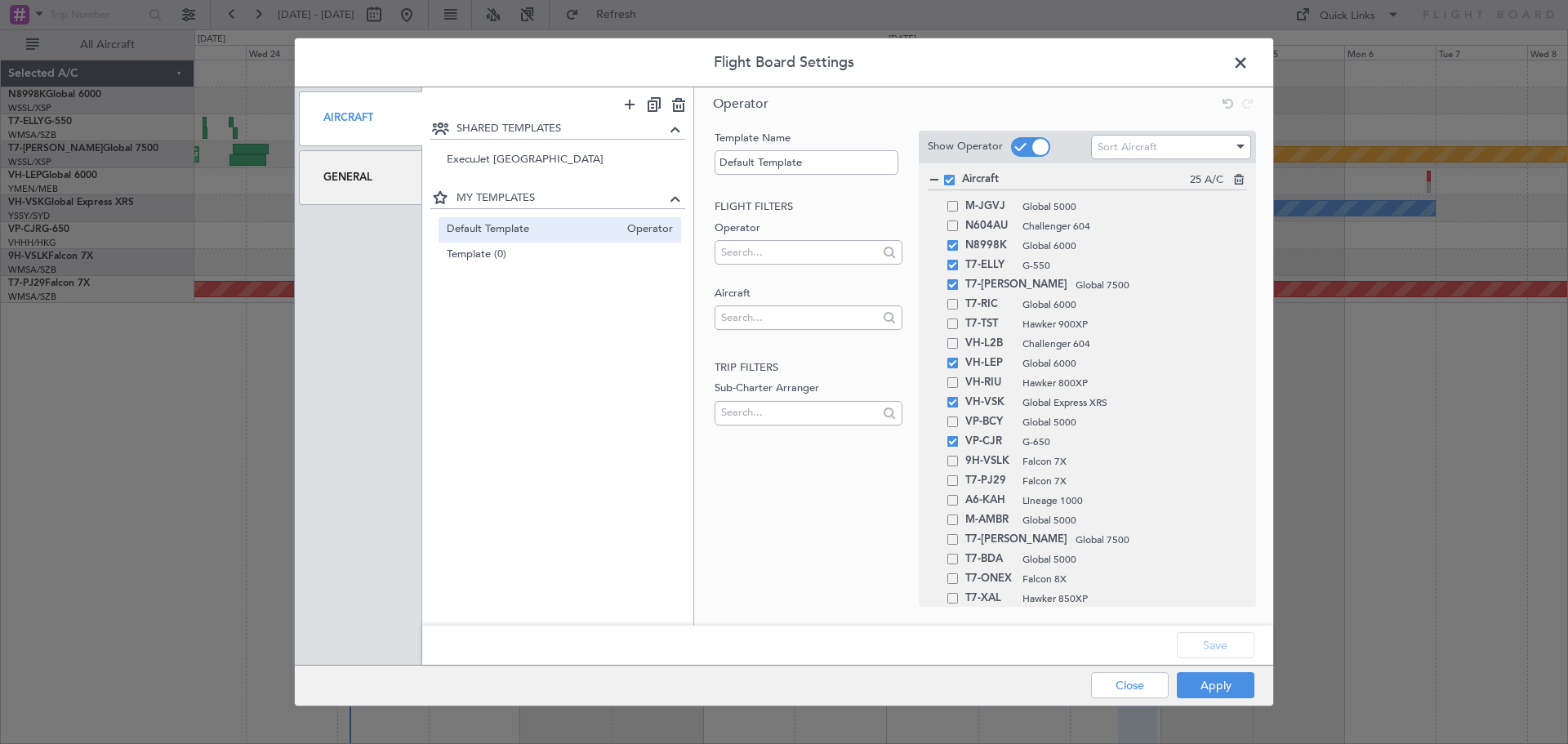
type input "0"
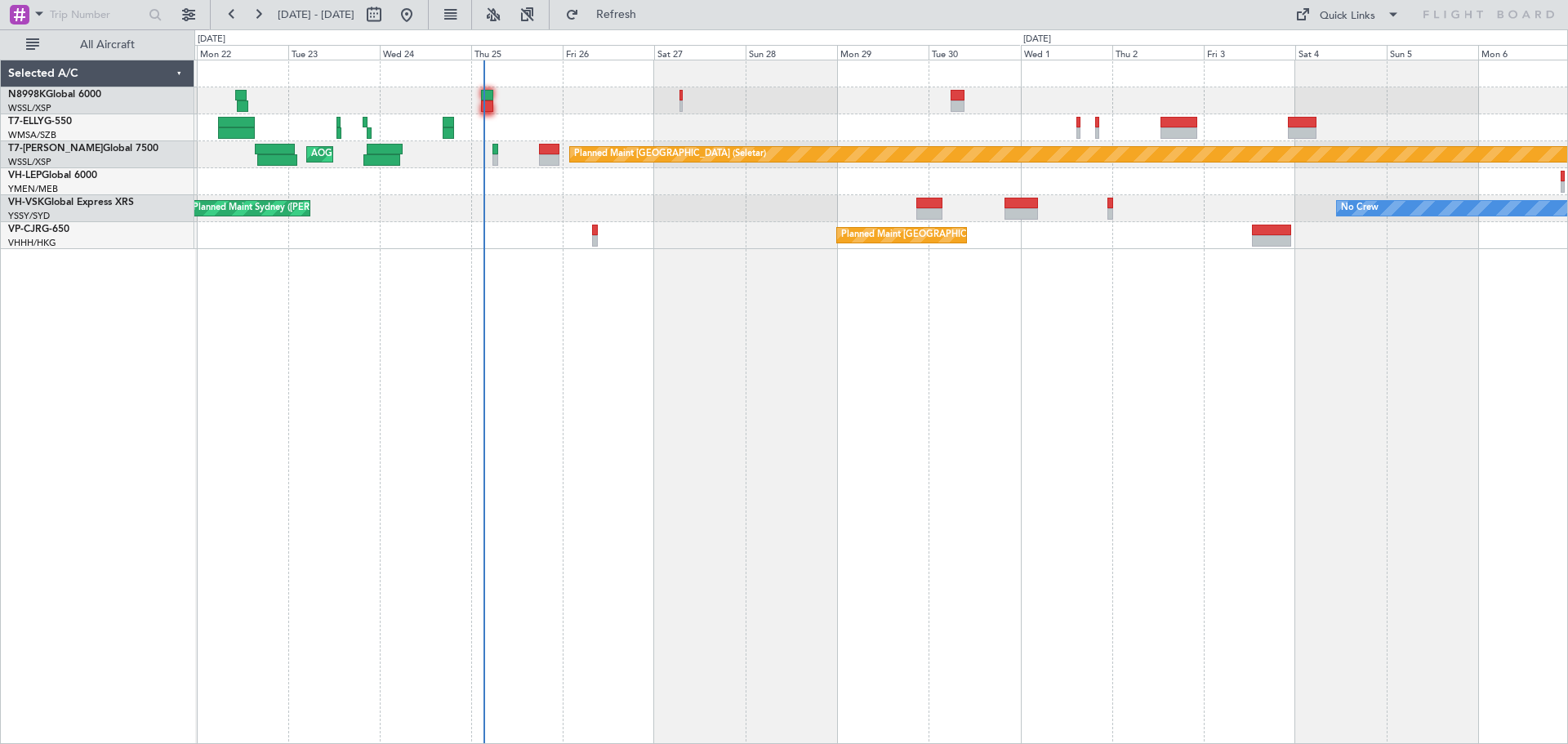
click at [573, 102] on div at bounding box center [881, 100] width 1372 height 27
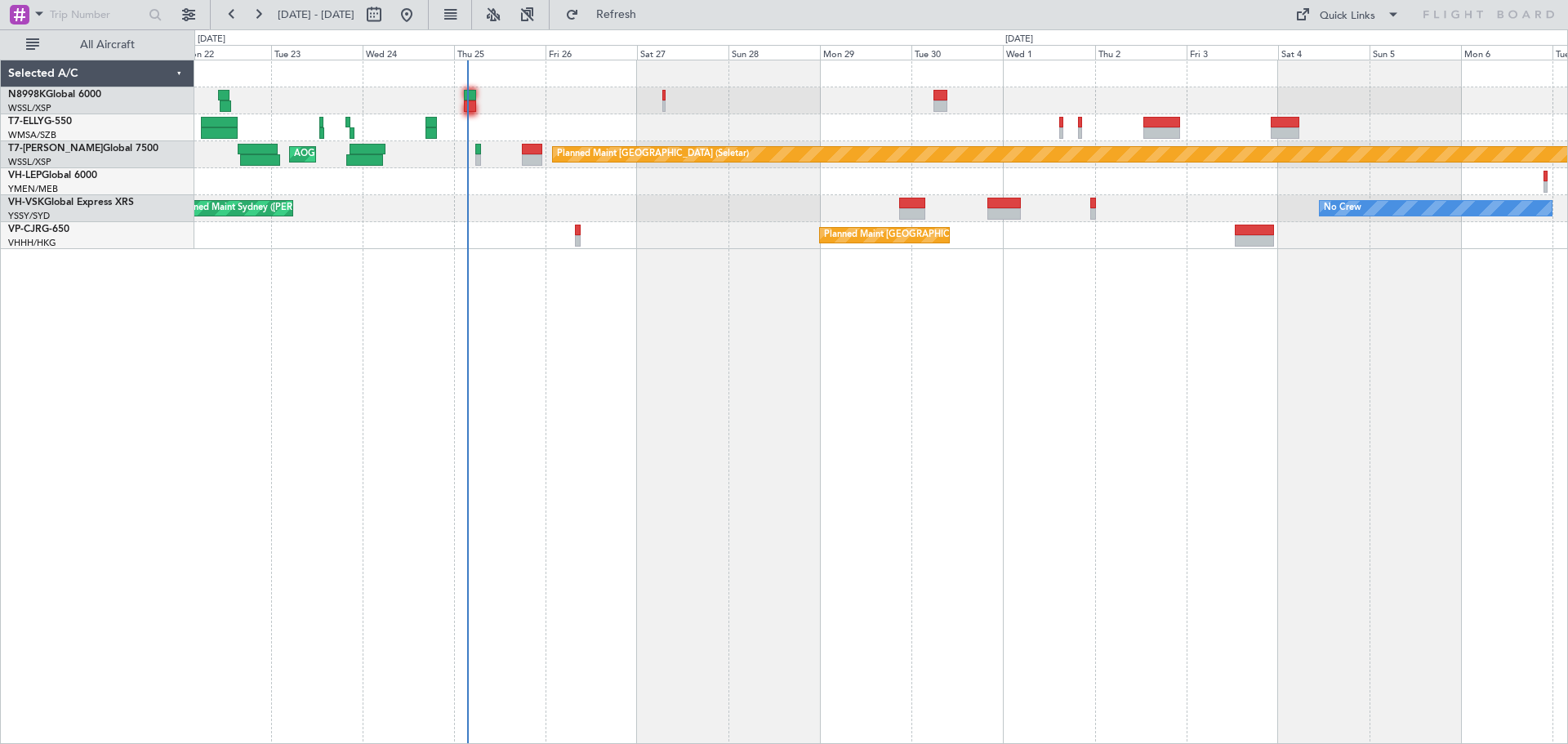
click at [737, 360] on div "Planned Maint [GEOGRAPHIC_DATA] ([GEOGRAPHIC_DATA] Intl) [PERSON_NAME] [GEOGRAP…" at bounding box center [881, 402] width 1373 height 684
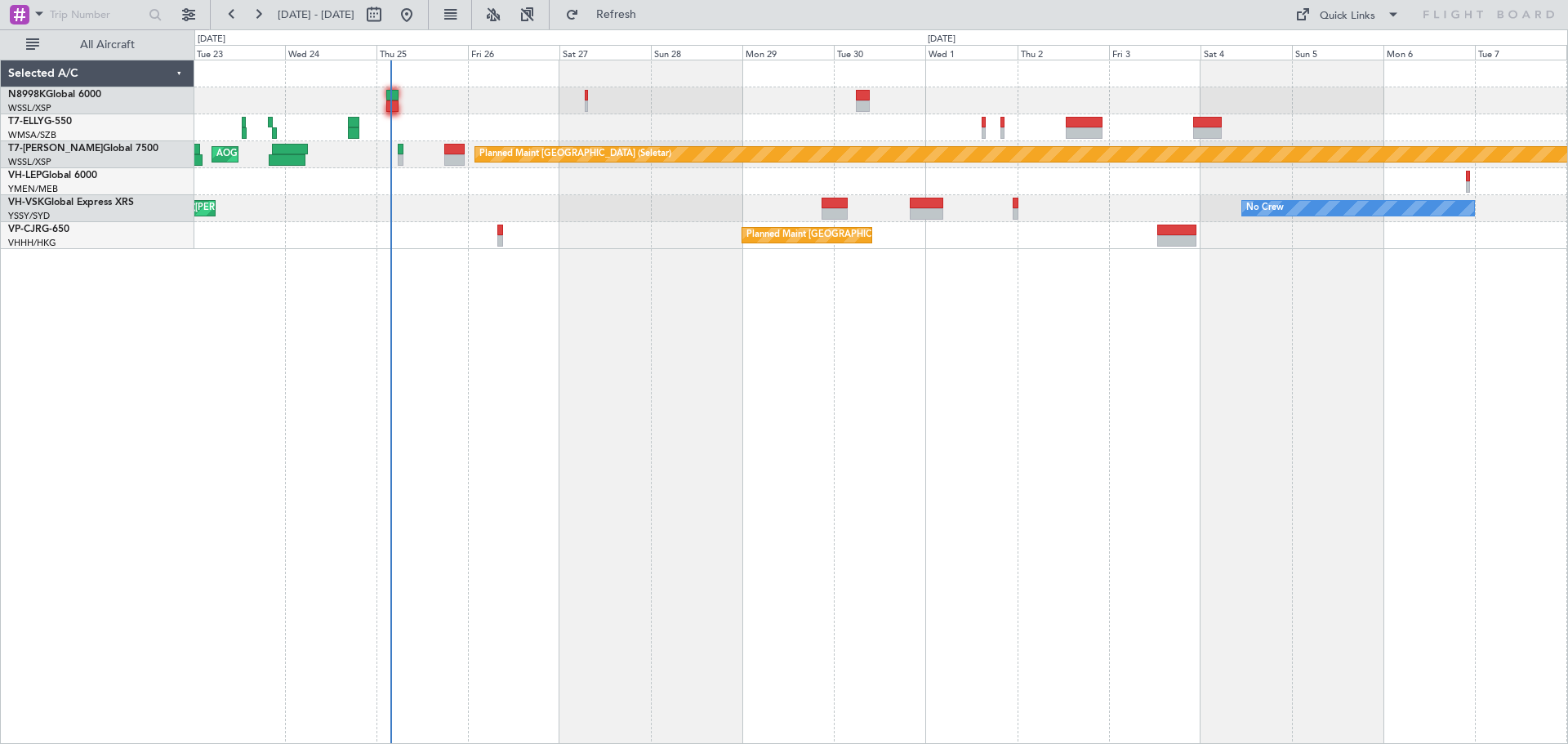
click at [675, 445] on div "Planned Maint [GEOGRAPHIC_DATA] ([GEOGRAPHIC_DATA] Intl) [PERSON_NAME] [GEOGRAP…" at bounding box center [881, 402] width 1373 height 684
